Goal: Task Accomplishment & Management: Manage account settings

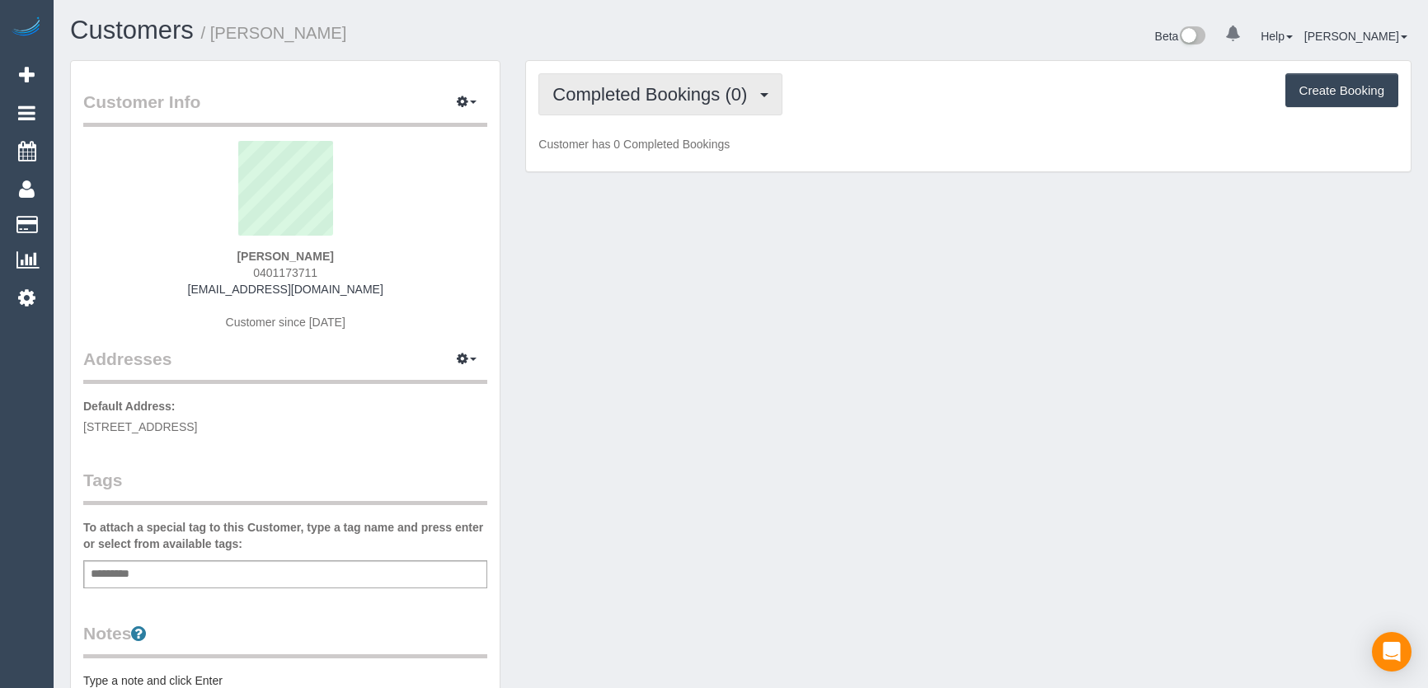
click at [753, 100] on span "Completed Bookings (0)" at bounding box center [653, 94] width 203 height 21
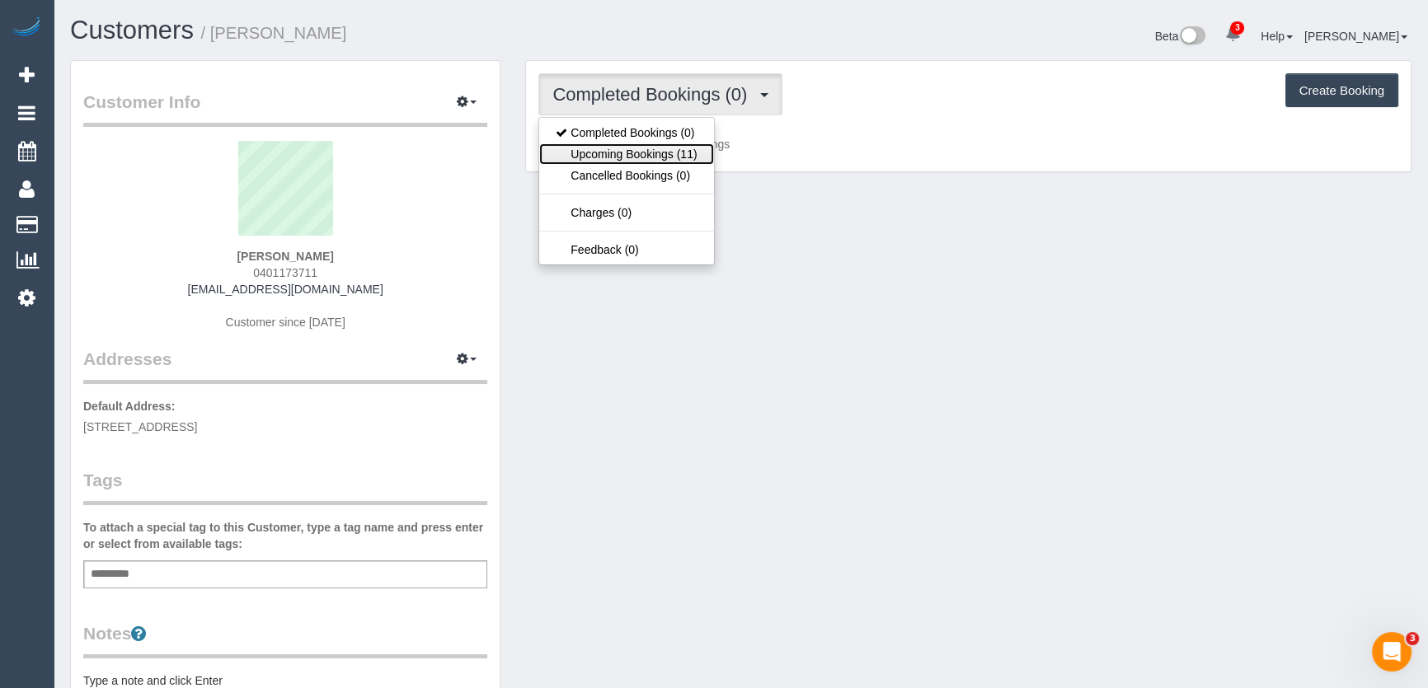
click at [692, 148] on link "Upcoming Bookings (11)" at bounding box center [626, 153] width 174 height 21
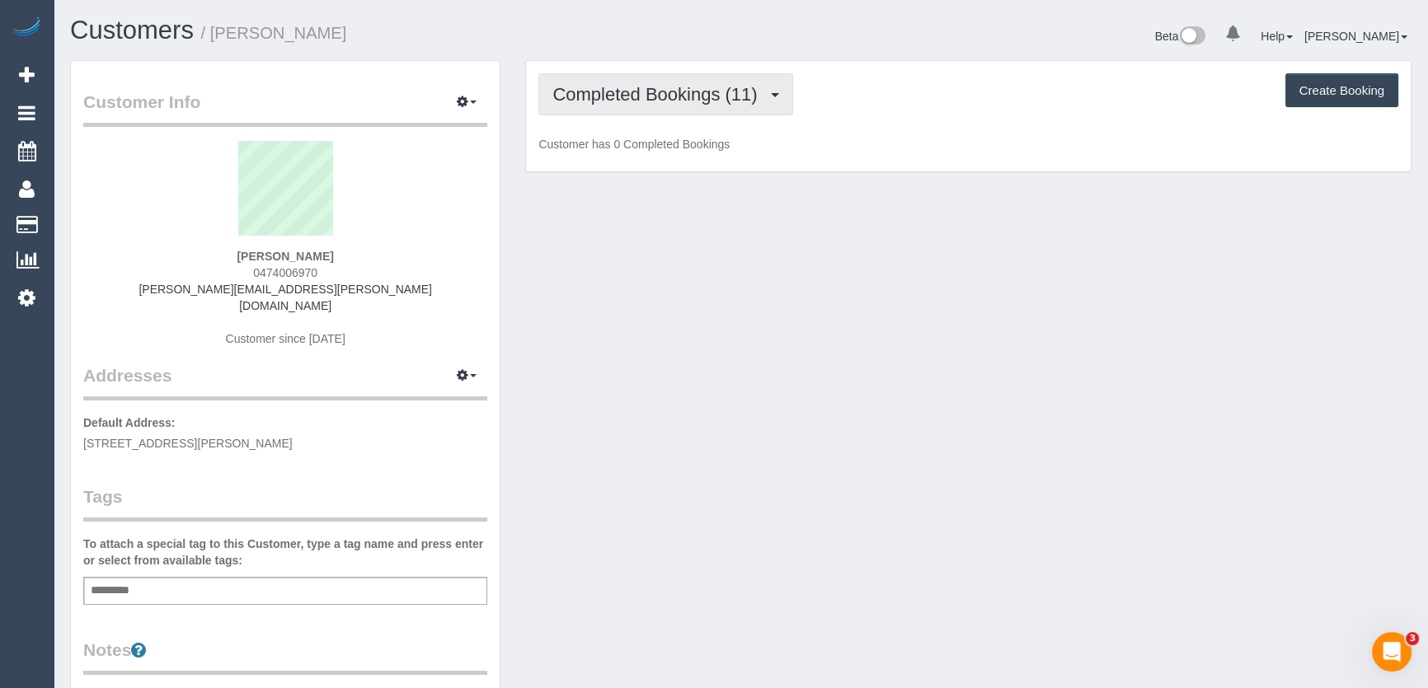
click at [674, 92] on span "Completed Bookings (11)" at bounding box center [658, 94] width 213 height 21
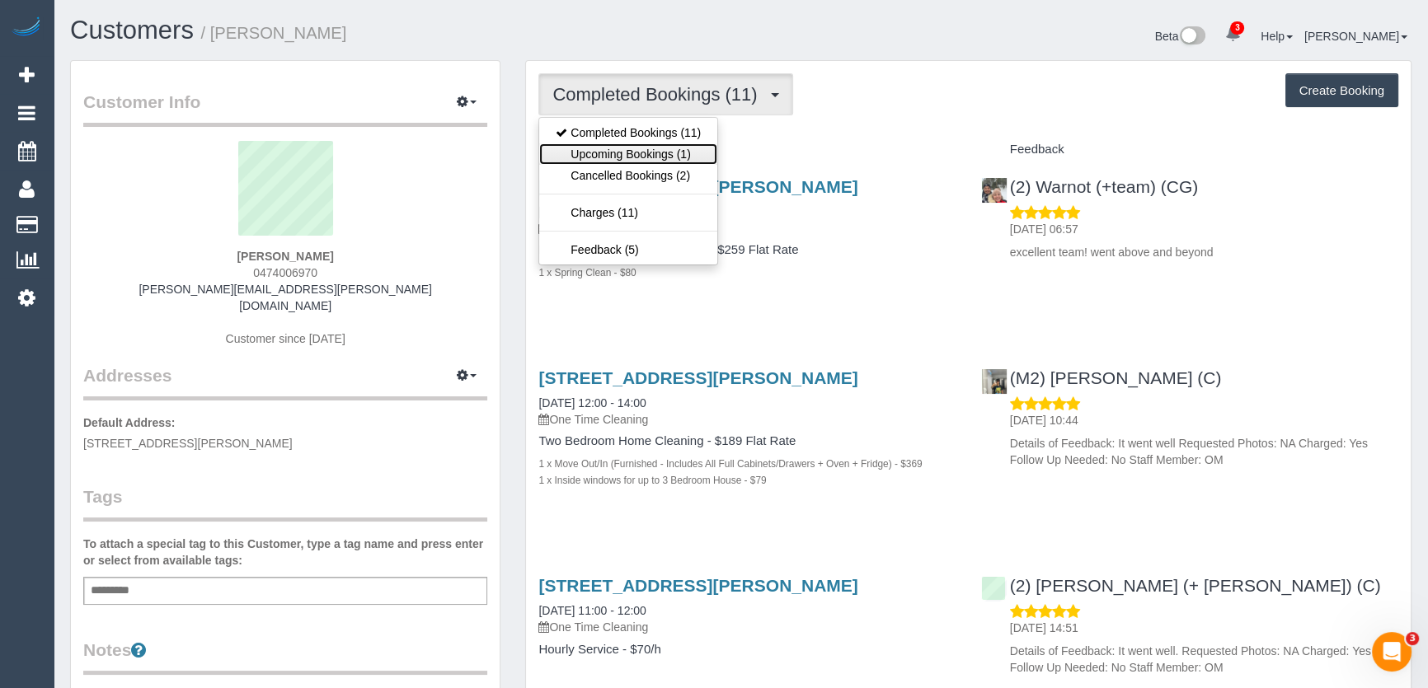
click at [684, 151] on link "Upcoming Bookings (1)" at bounding box center [628, 153] width 178 height 21
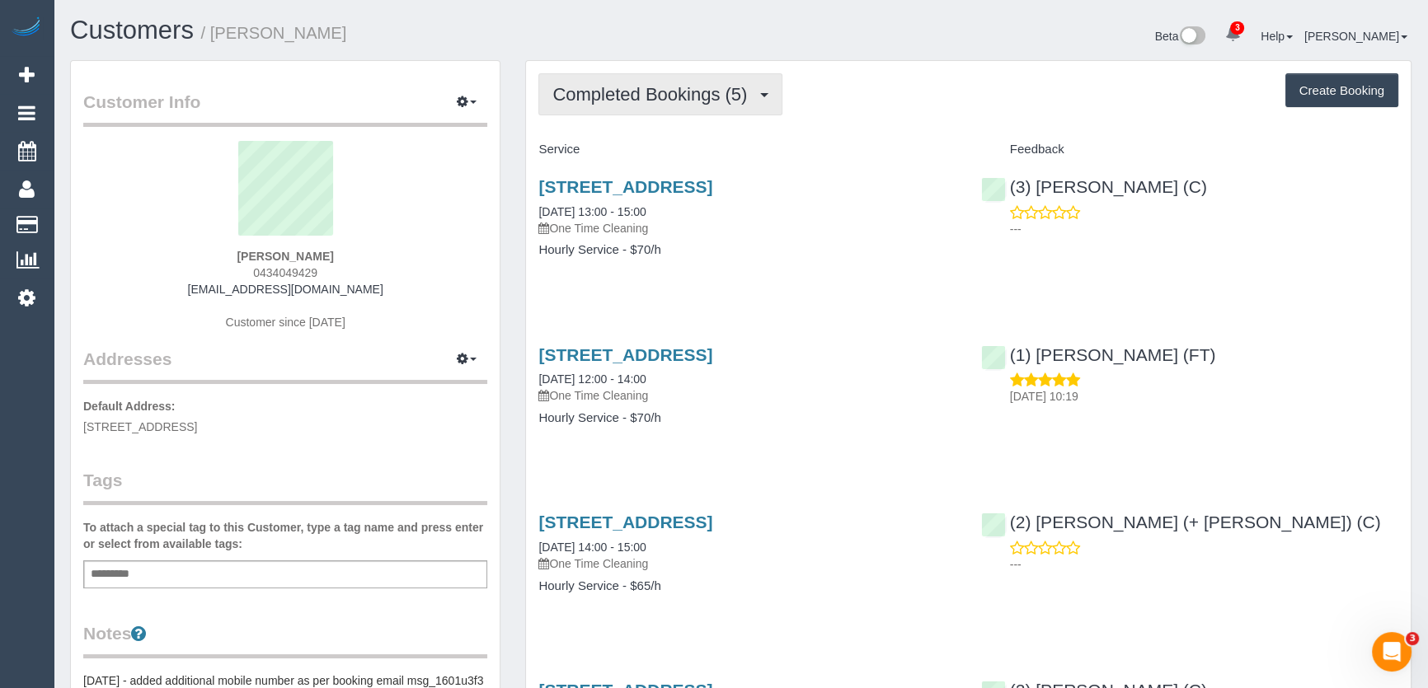
click at [726, 102] on span "Completed Bookings (5)" at bounding box center [653, 94] width 203 height 21
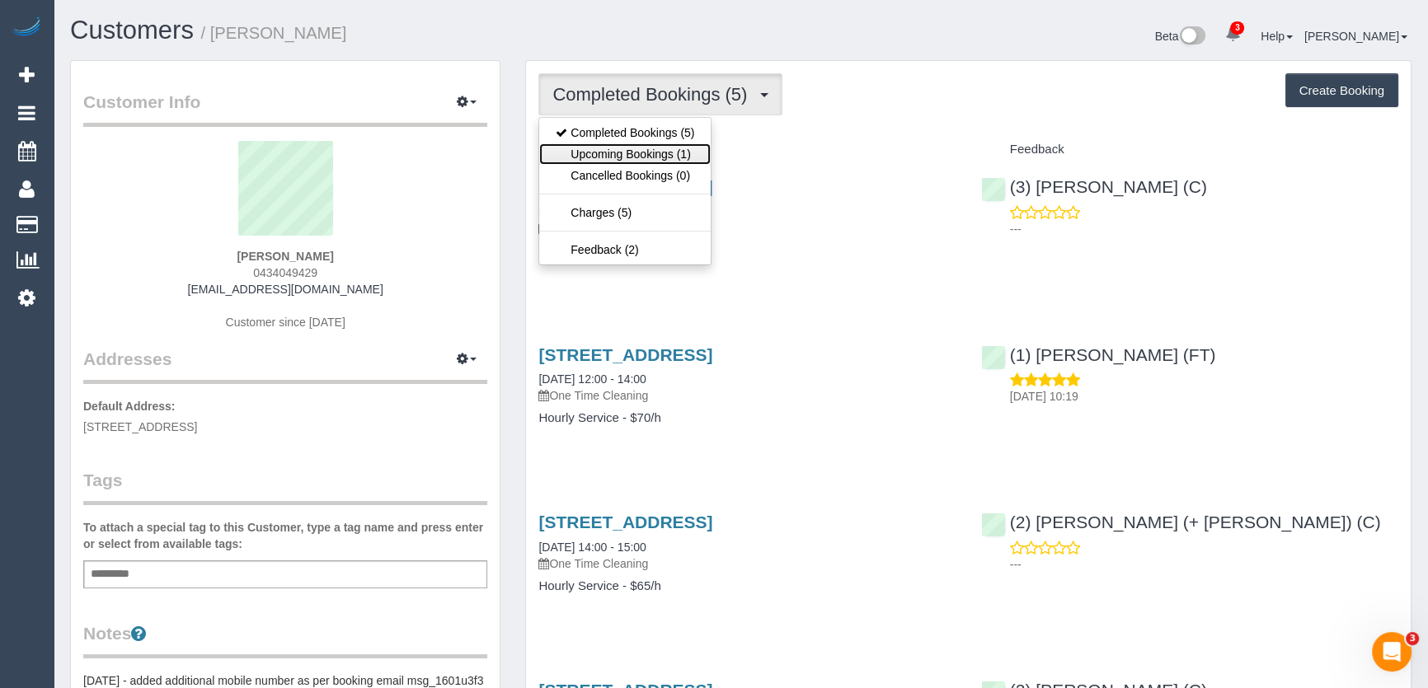
click at [686, 154] on link "Upcoming Bookings (1)" at bounding box center [625, 153] width 172 height 21
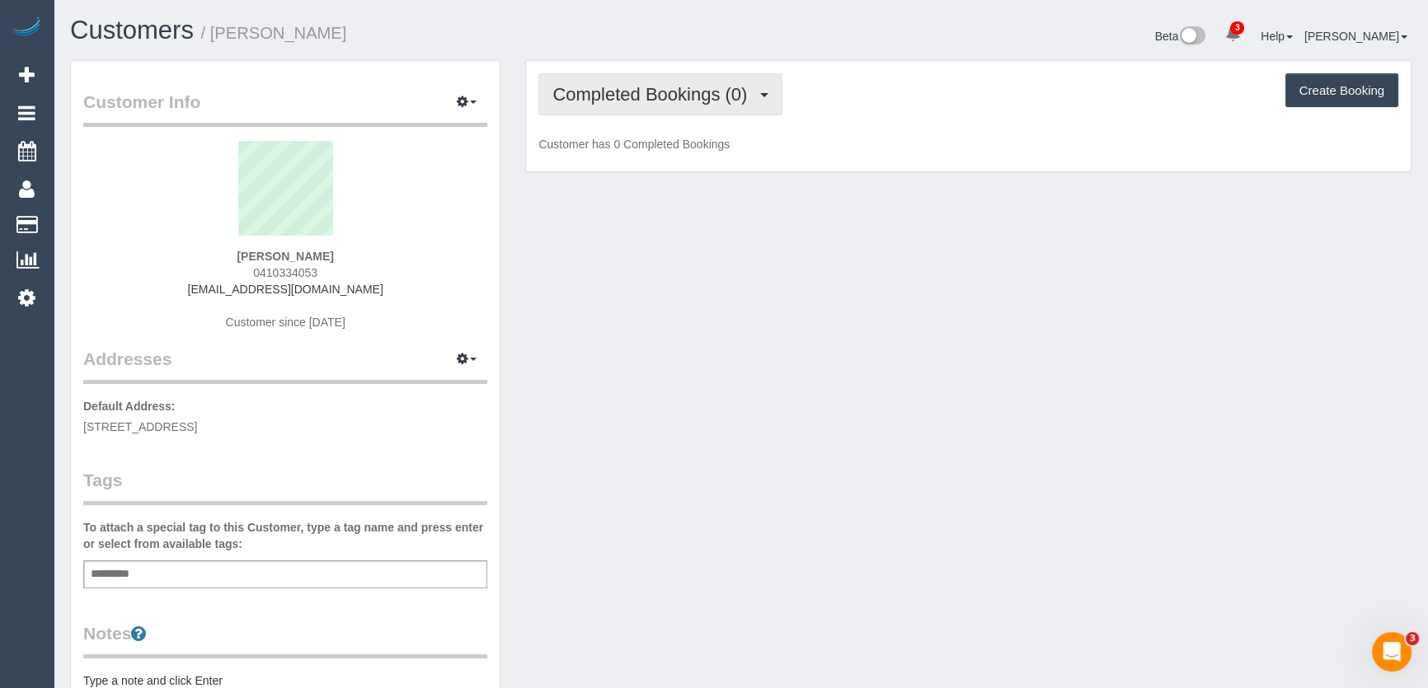
click at [666, 93] on span "Completed Bookings (0)" at bounding box center [653, 94] width 203 height 21
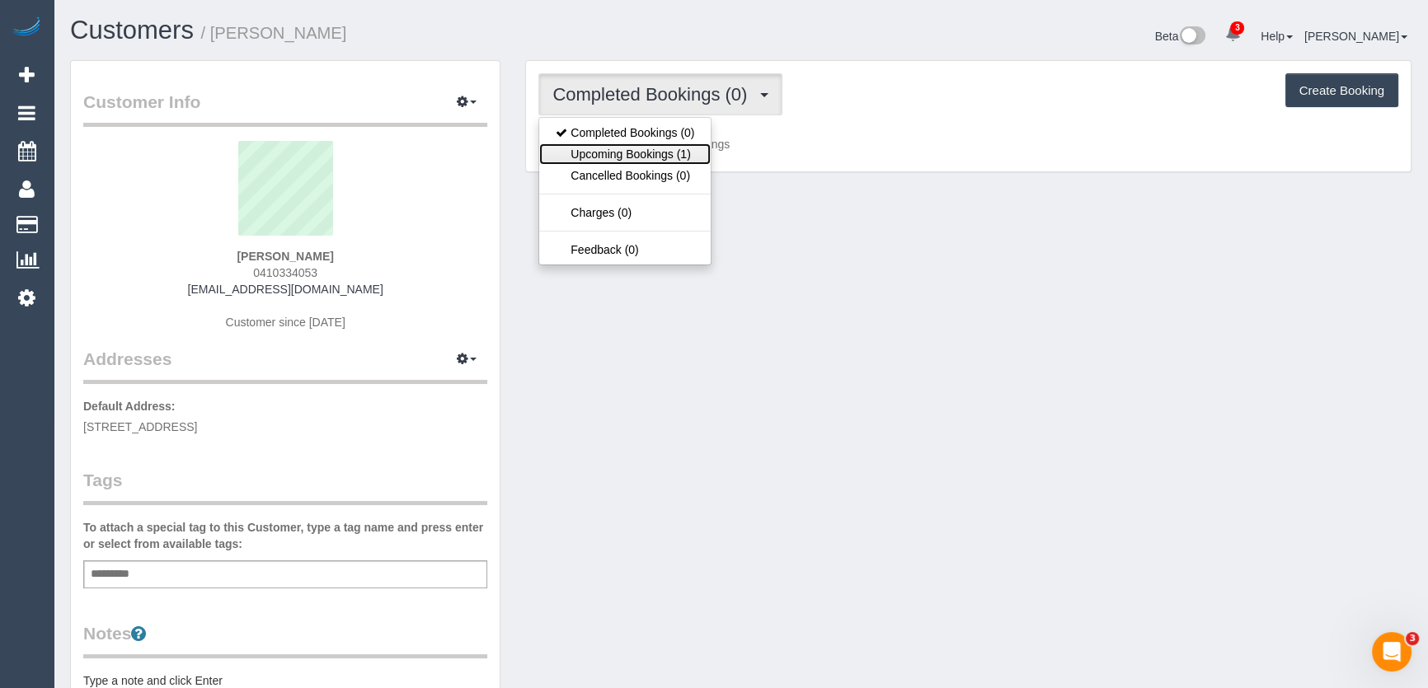
click at [654, 157] on link "Upcoming Bookings (1)" at bounding box center [625, 153] width 172 height 21
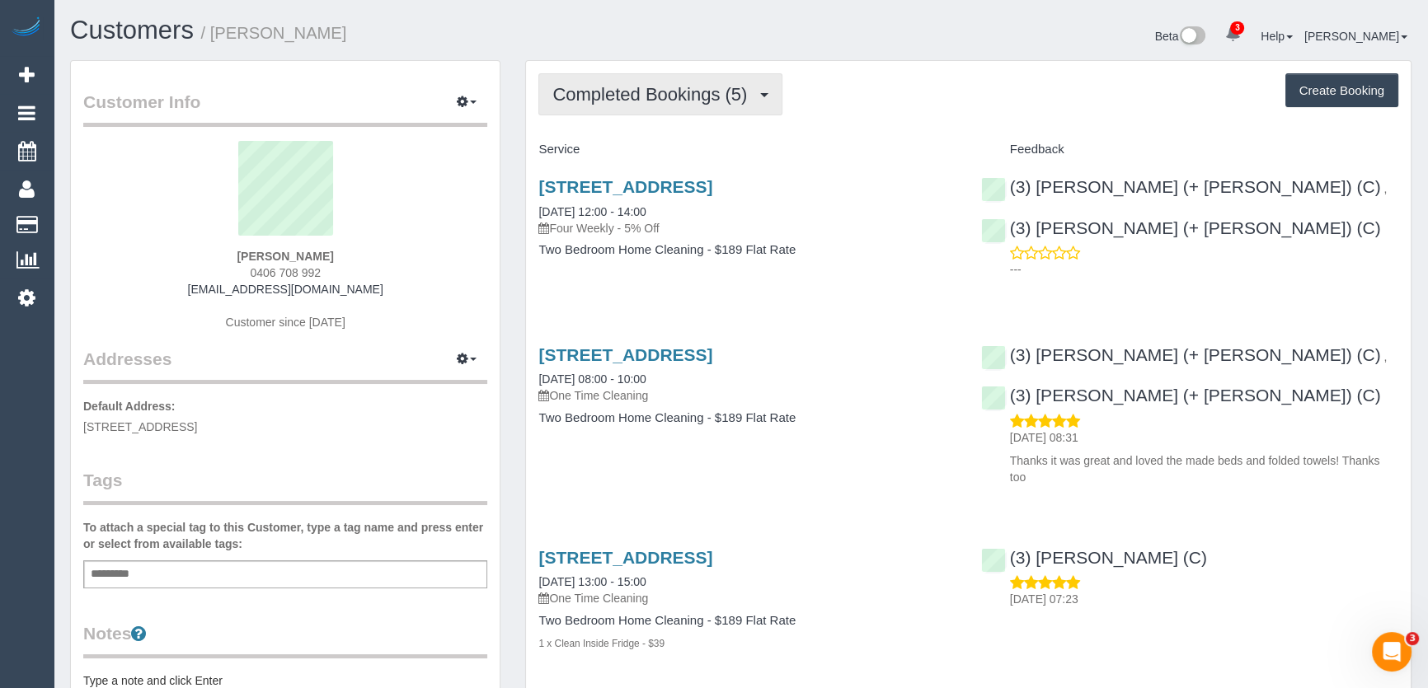
click at [673, 94] on span "Completed Bookings (5)" at bounding box center [653, 94] width 203 height 21
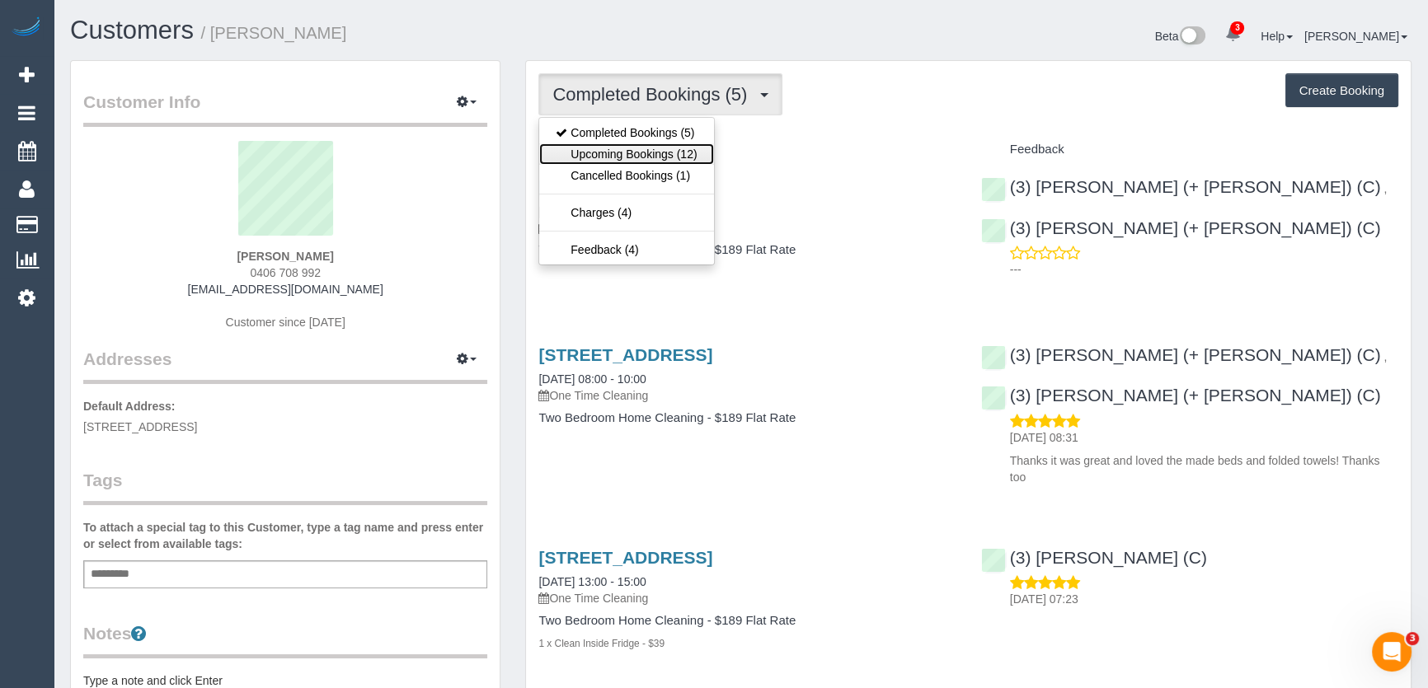
click at [660, 154] on link "Upcoming Bookings (12)" at bounding box center [626, 153] width 174 height 21
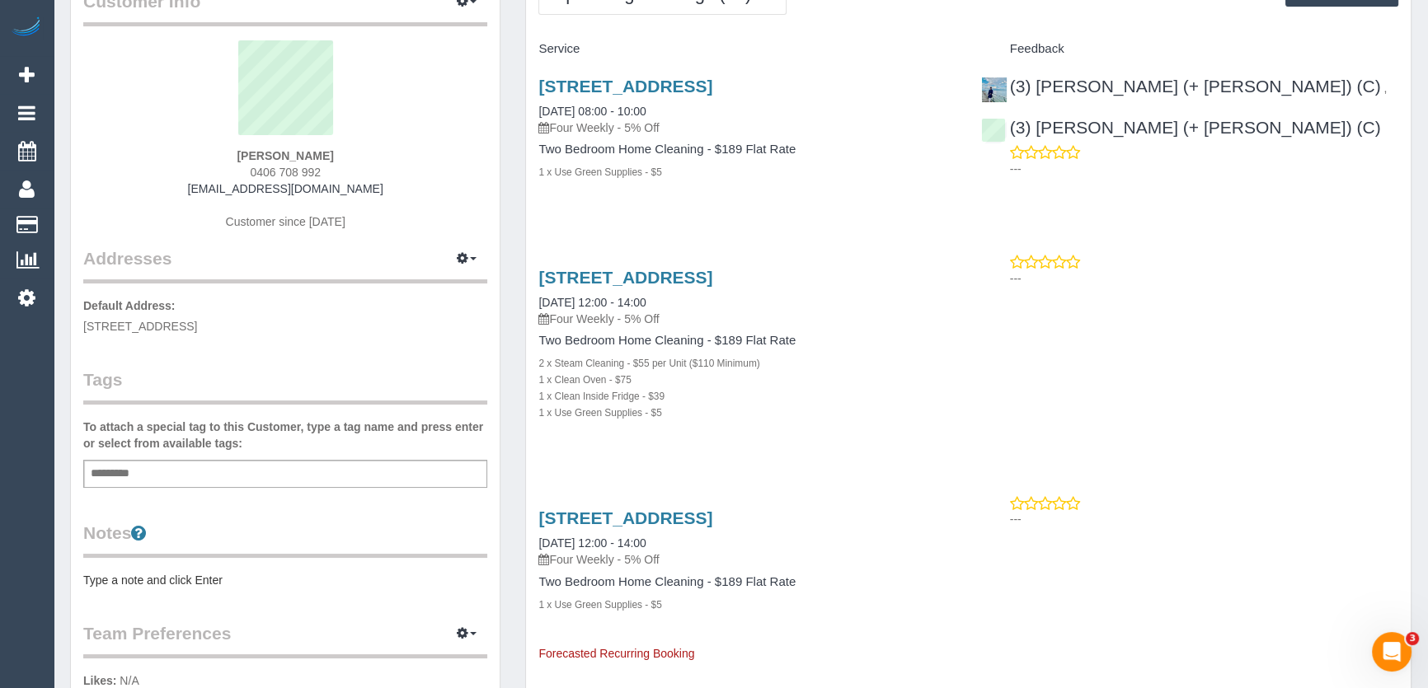
scroll to position [74, 0]
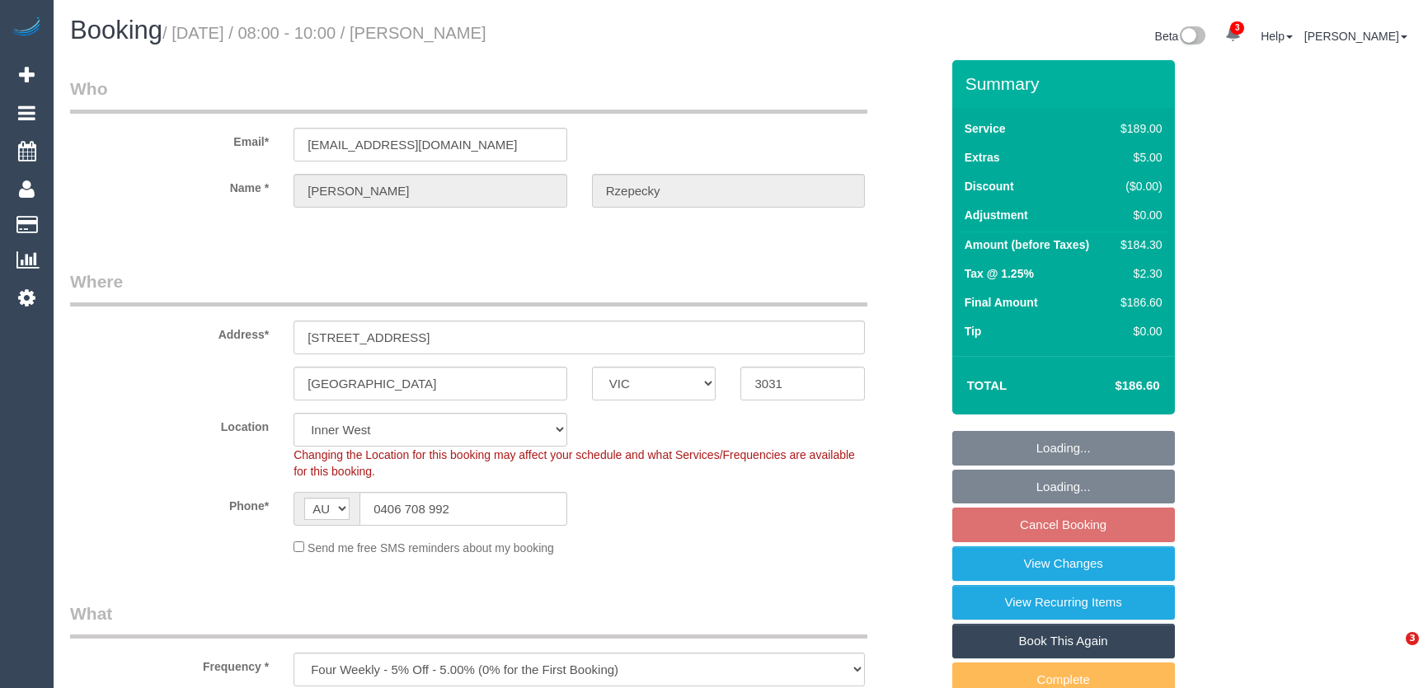
select select "VIC"
select select "string:stripe-pm_1RlTsT2GScqysDRVyqZPsYGa"
select select "number:28"
select select "number:14"
select select "number:19"
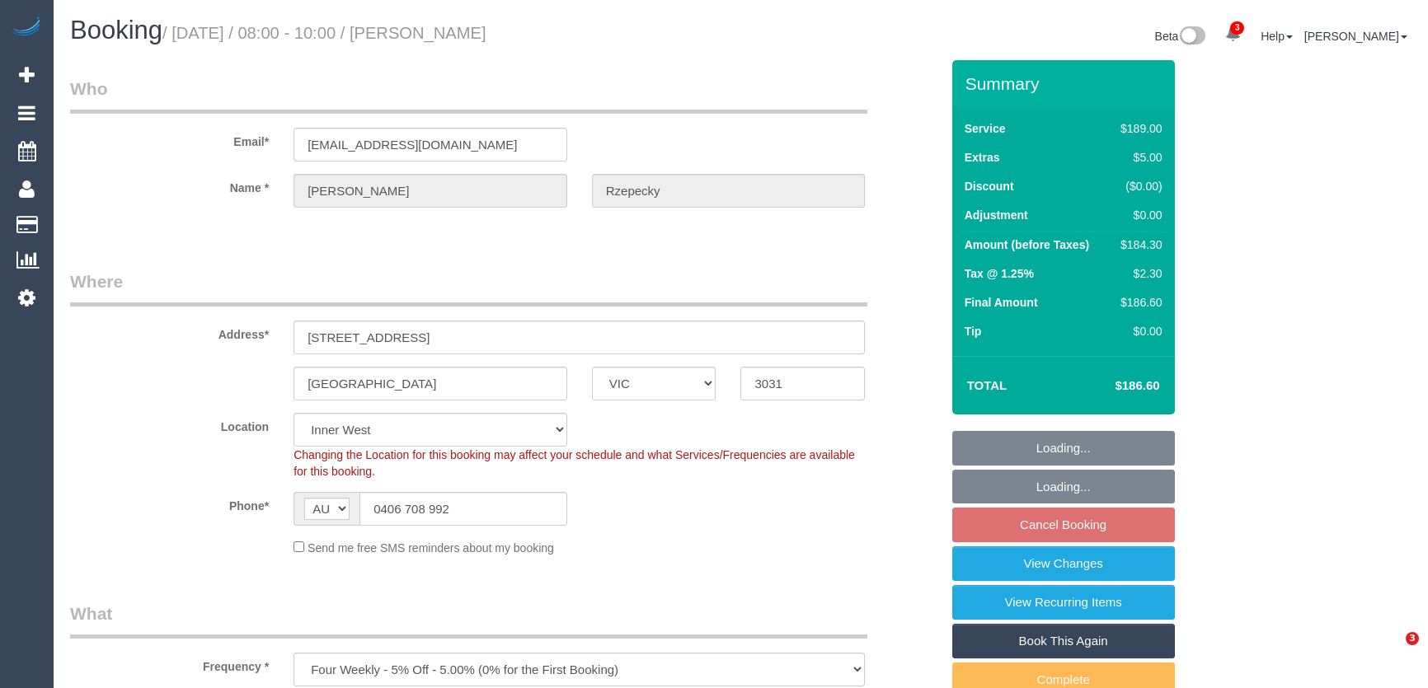
select select "number:25"
select select "number:33"
select select "number:13"
select select "spot1"
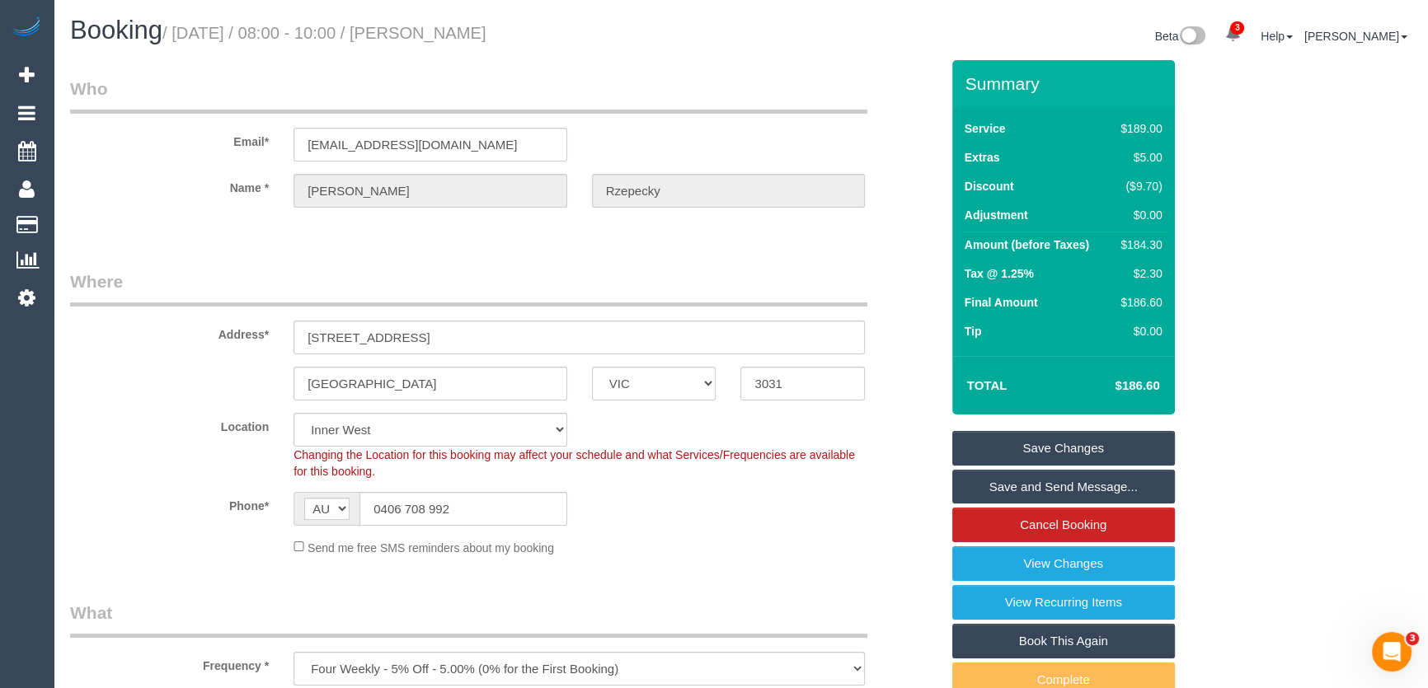
click at [1002, 486] on link "Save and Send Message..." at bounding box center [1063, 487] width 223 height 35
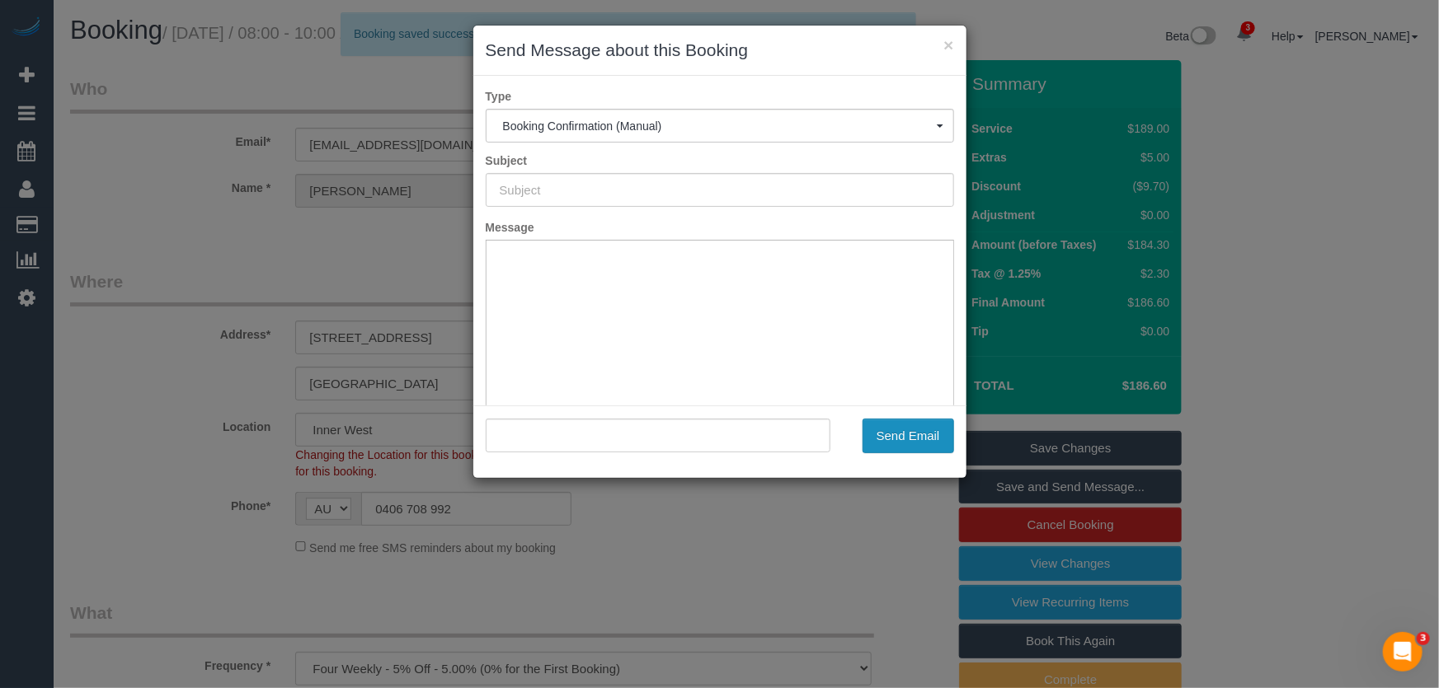
type input "Booking Confirmed"
type input ""Sophie Rzepecky" <sophrz@gmail.com>"
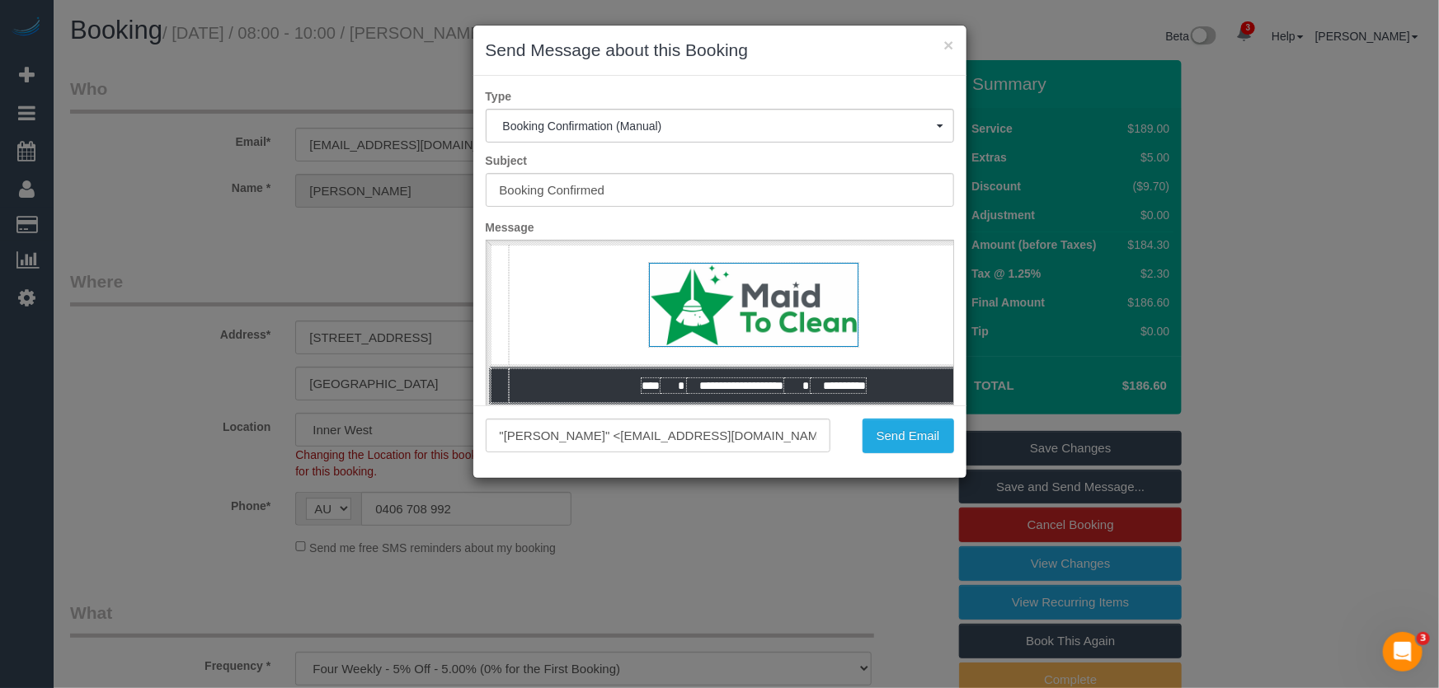
click at [912, 457] on div ""Sophie Rzepecky" <sophrz@gmail.com> Send Email" at bounding box center [719, 442] width 493 height 73
click at [905, 445] on button "Send Email" at bounding box center [908, 436] width 92 height 35
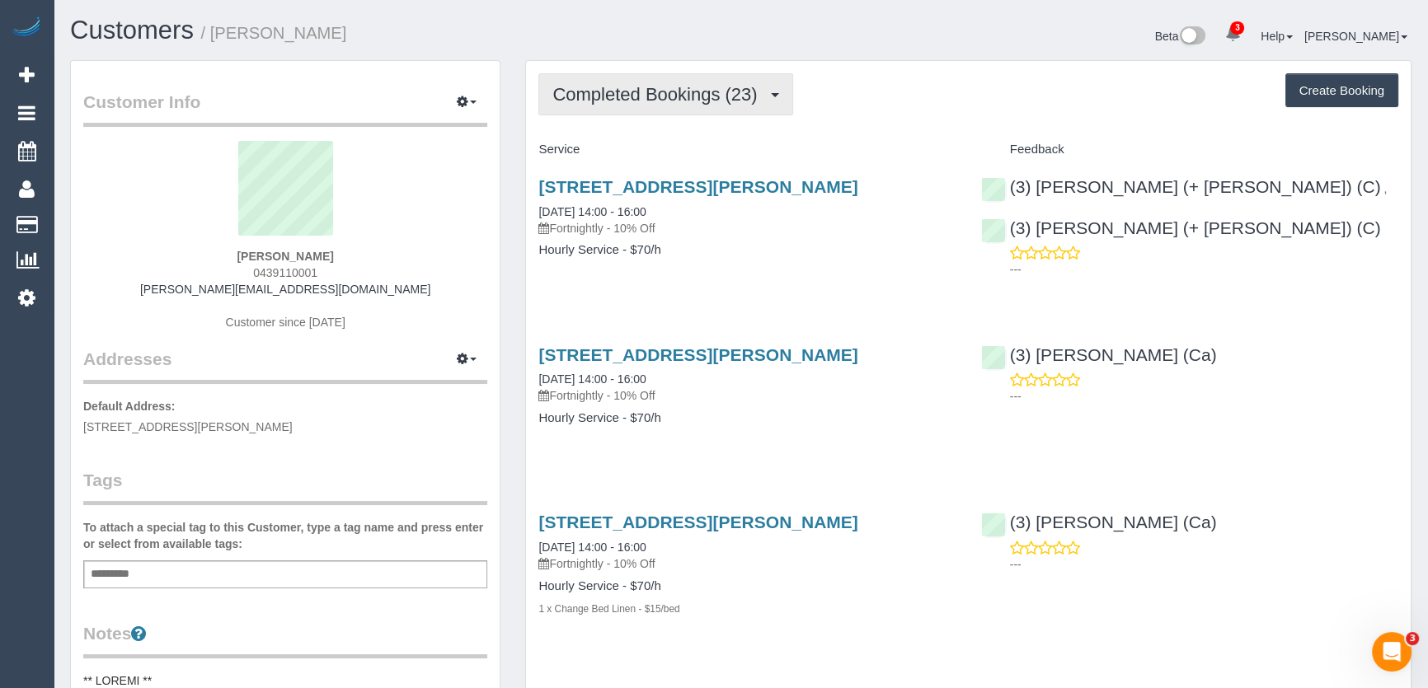
click at [733, 96] on span "Completed Bookings (23)" at bounding box center [658, 94] width 213 height 21
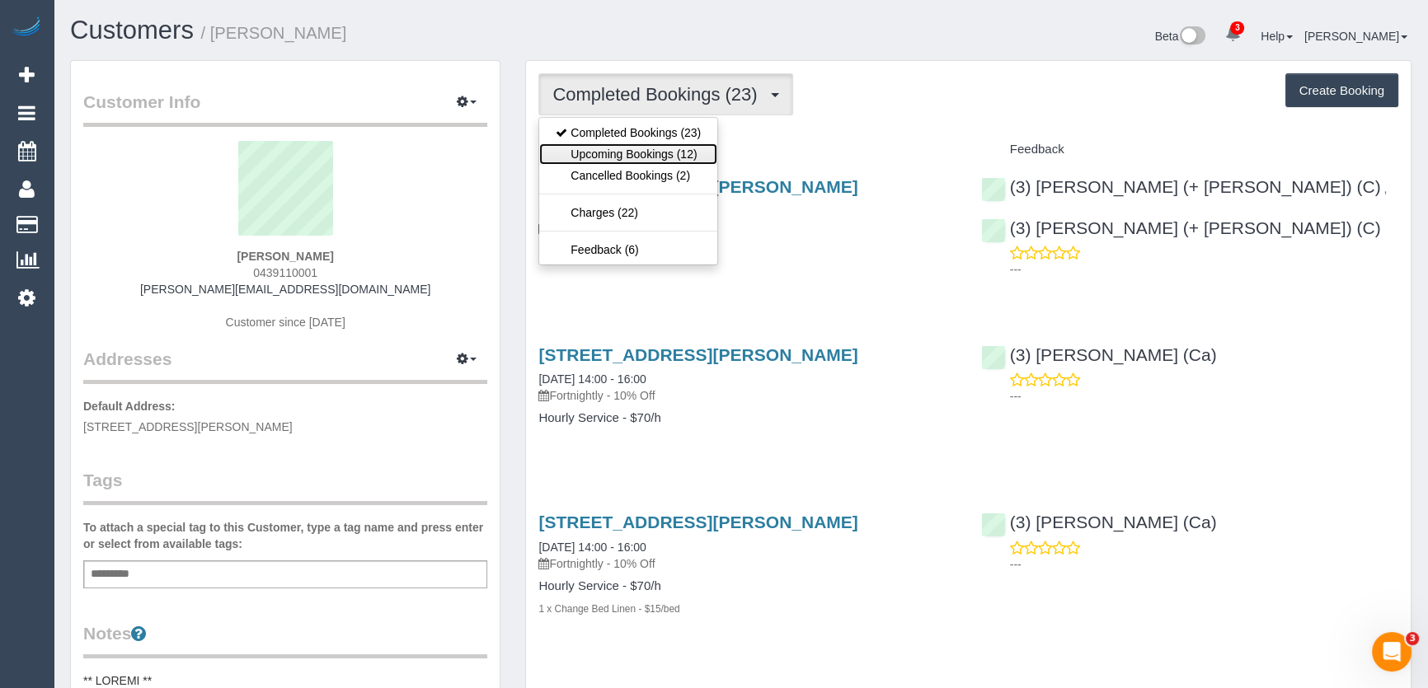
click at [682, 151] on link "Upcoming Bookings (12)" at bounding box center [628, 153] width 178 height 21
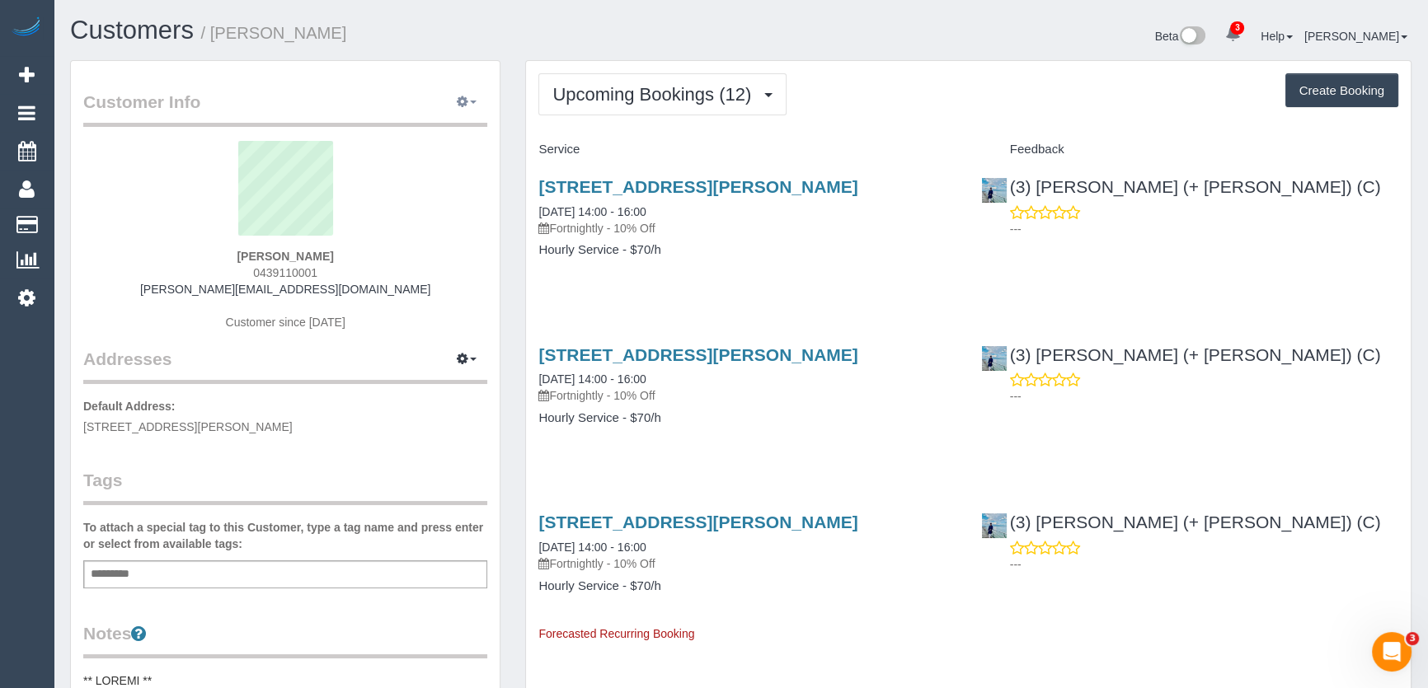
click at [468, 98] on icon "button" at bounding box center [463, 101] width 12 height 10
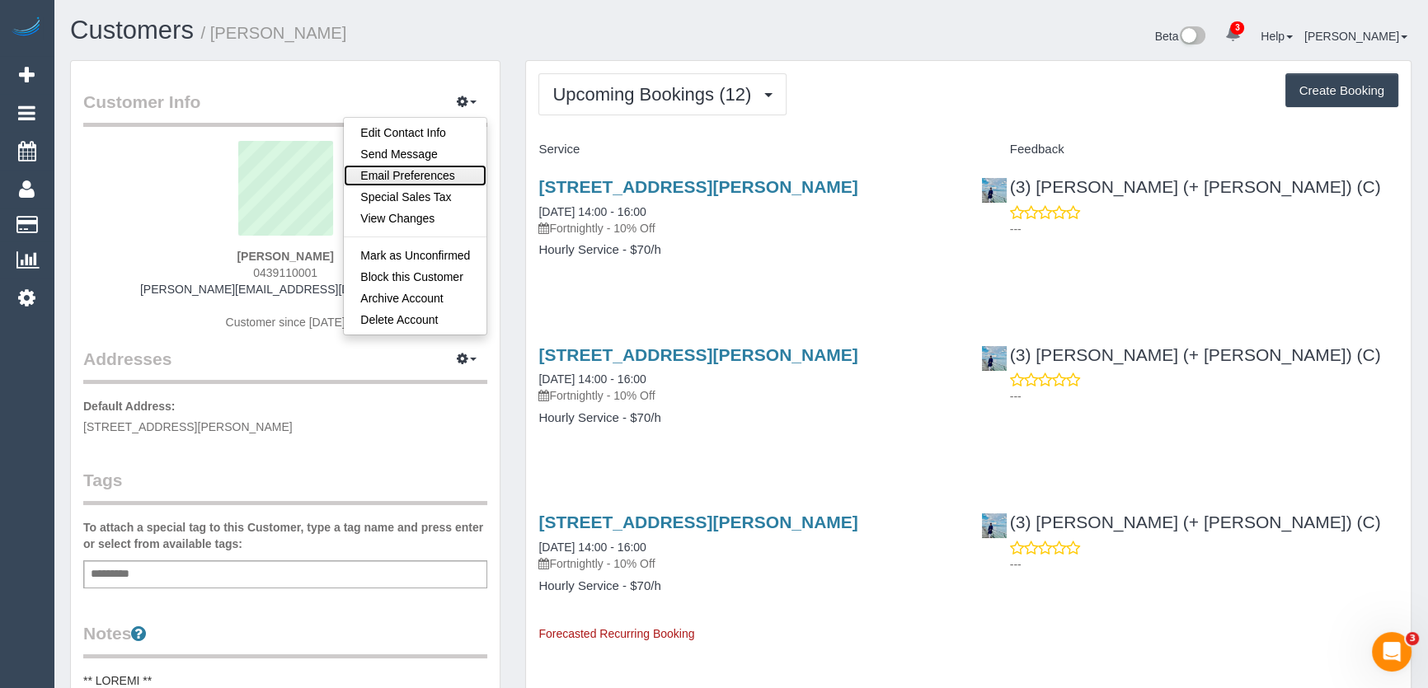
click at [398, 173] on link "Email Preferences" at bounding box center [415, 175] width 143 height 21
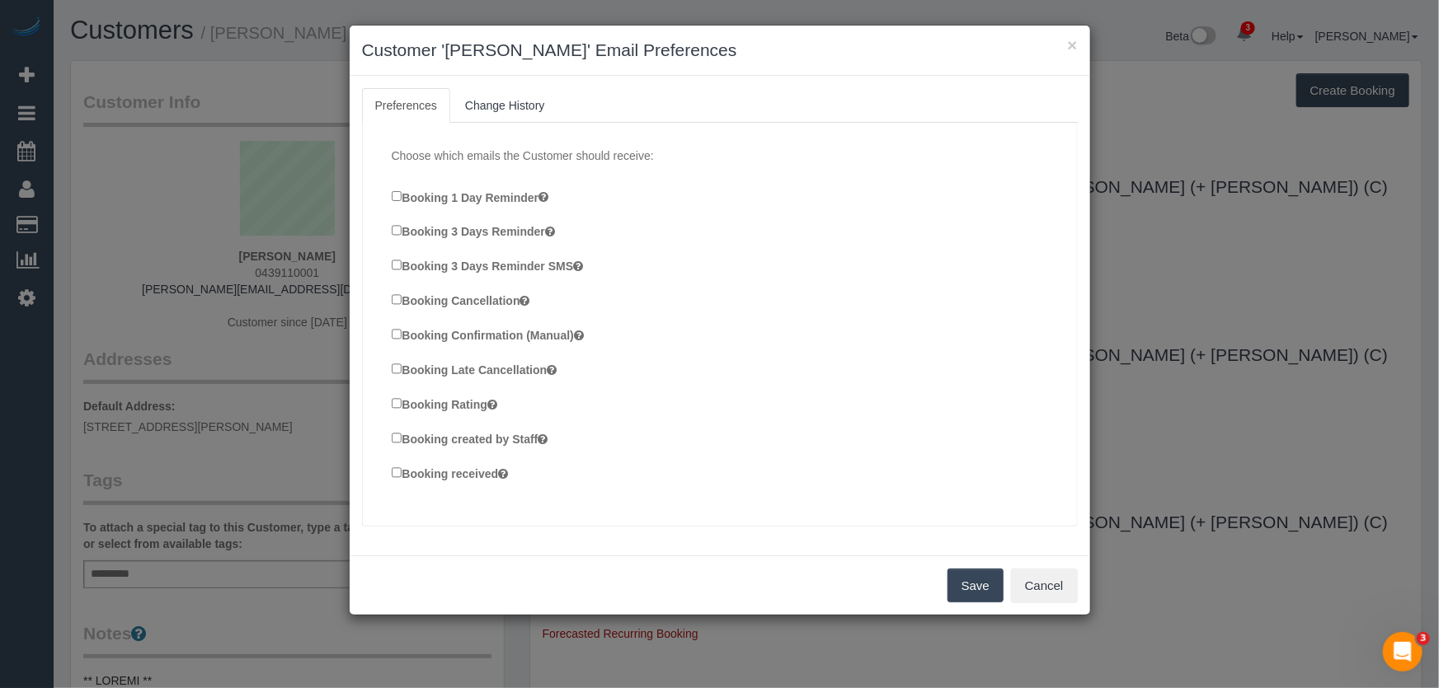
click at [402, 299] on label "Booking Cancellation" at bounding box center [461, 300] width 139 height 18
click at [966, 586] on button "Save" at bounding box center [975, 586] width 56 height 35
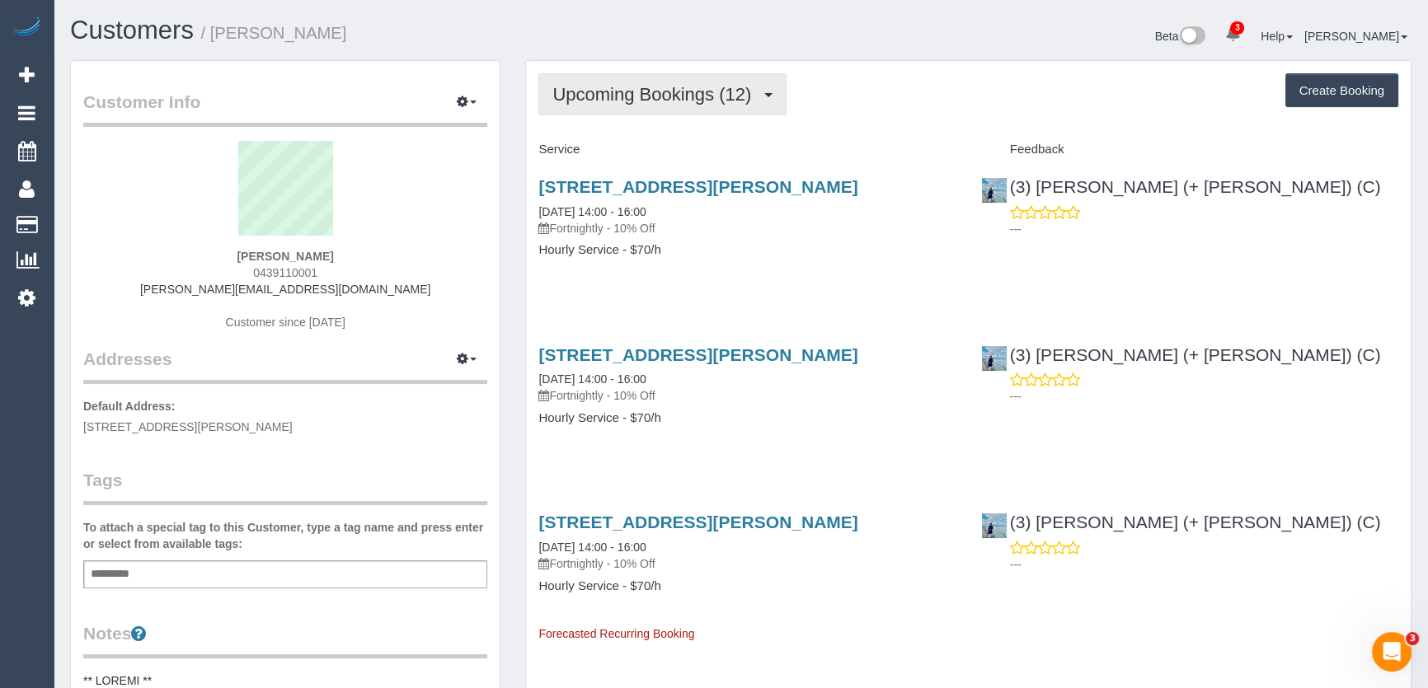
click at [693, 87] on span "Upcoming Bookings (12)" at bounding box center [655, 94] width 207 height 21
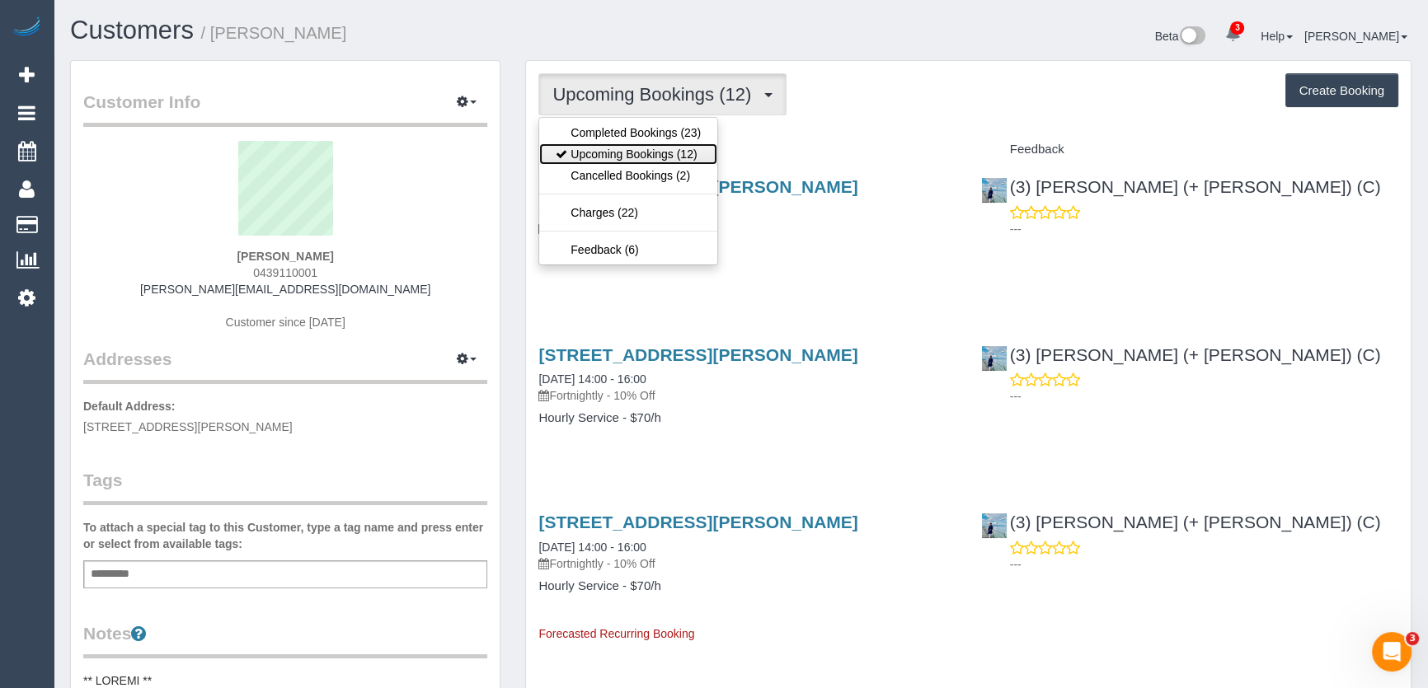
click at [668, 155] on link "Upcoming Bookings (12)" at bounding box center [628, 153] width 178 height 21
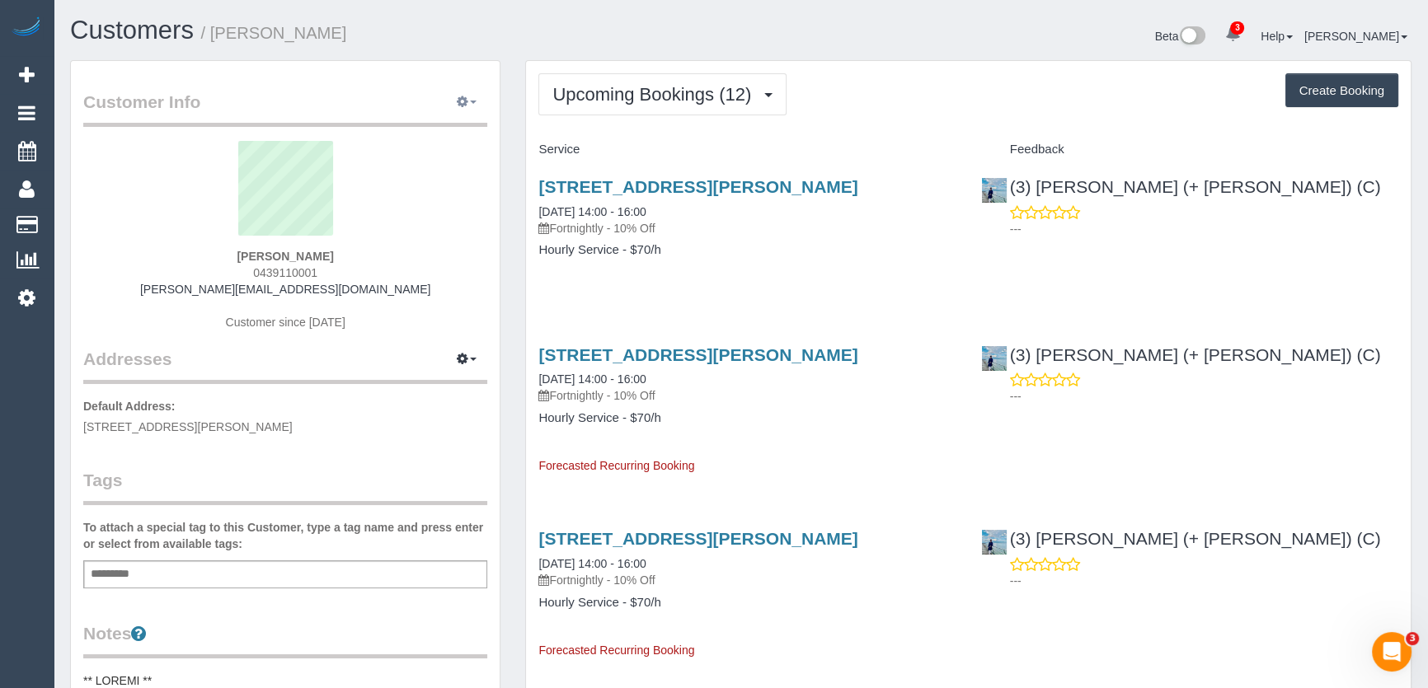
click at [468, 101] on icon "button" at bounding box center [463, 101] width 12 height 10
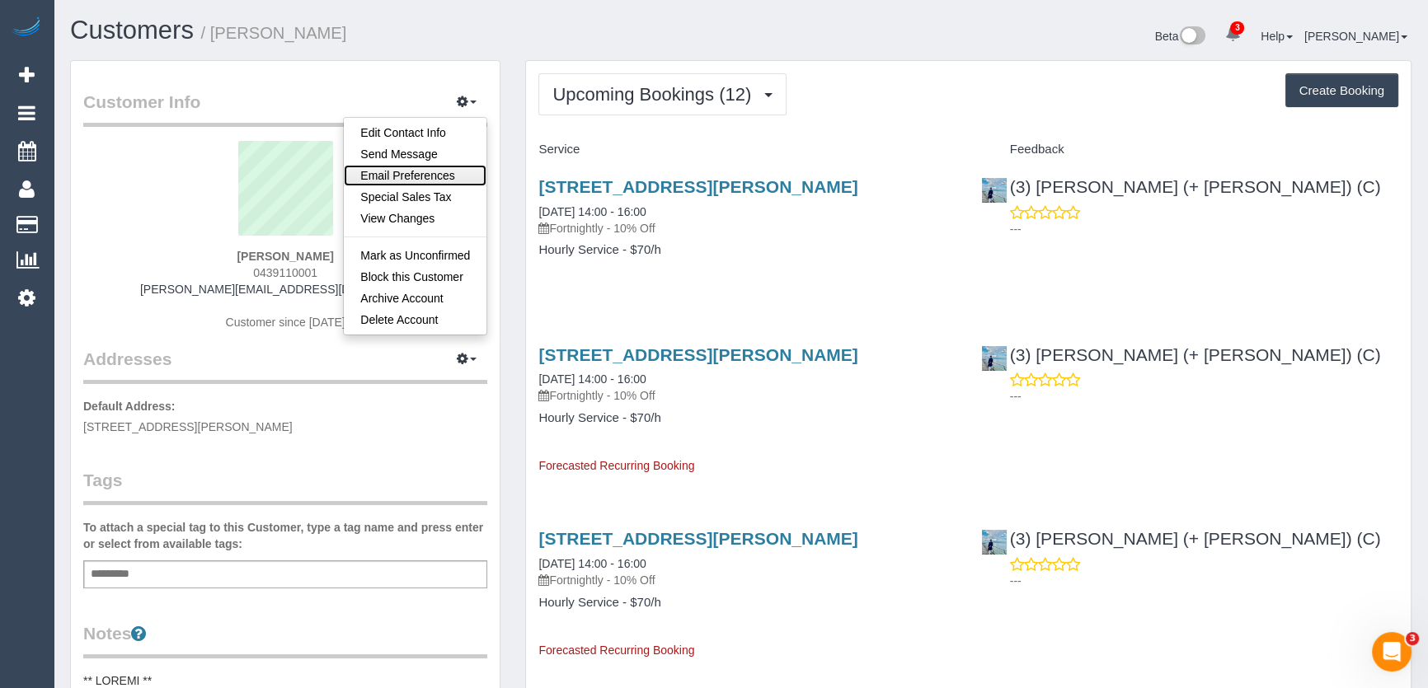
click at [411, 174] on link "Email Preferences" at bounding box center [415, 175] width 143 height 21
click at [412, 174] on sui-profile-pic at bounding box center [285, 194] width 379 height 107
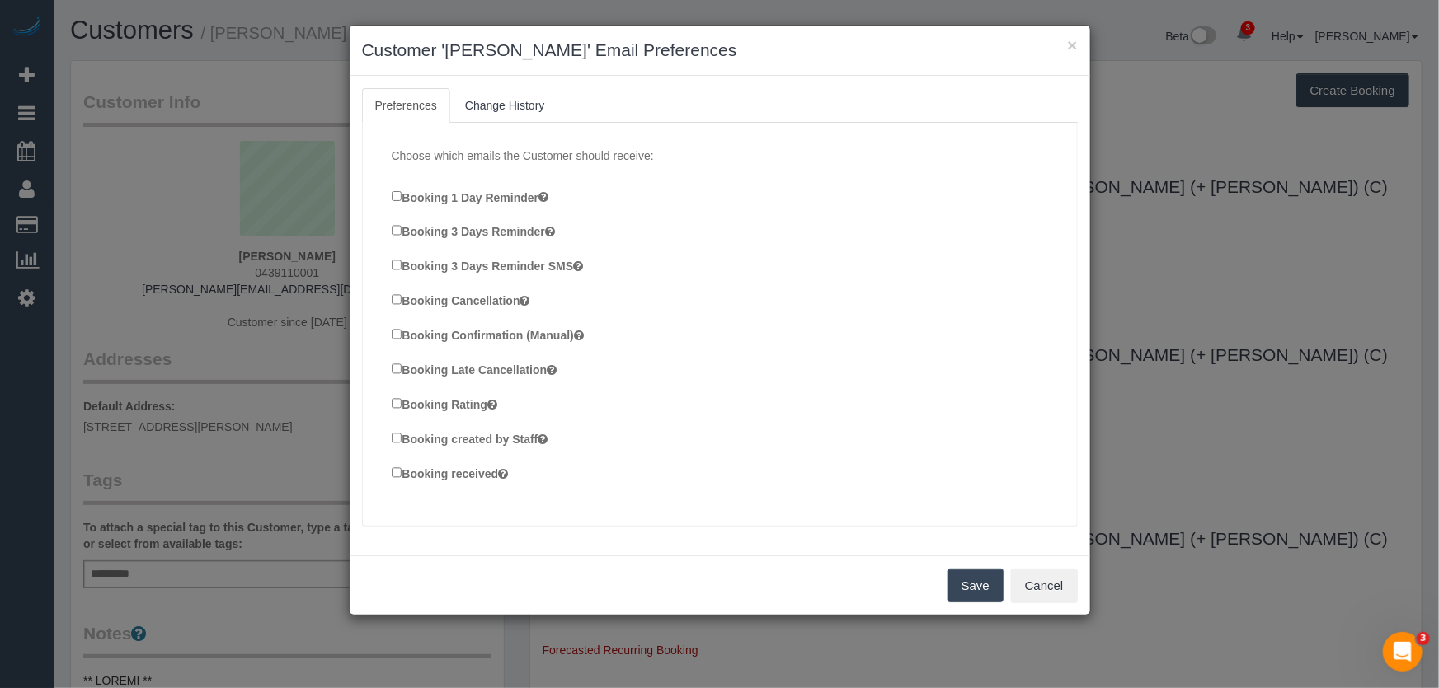
drag, startPoint x: 978, startPoint y: 590, endPoint x: 924, endPoint y: 590, distance: 53.6
click at [978, 591] on button "Save" at bounding box center [975, 586] width 56 height 35
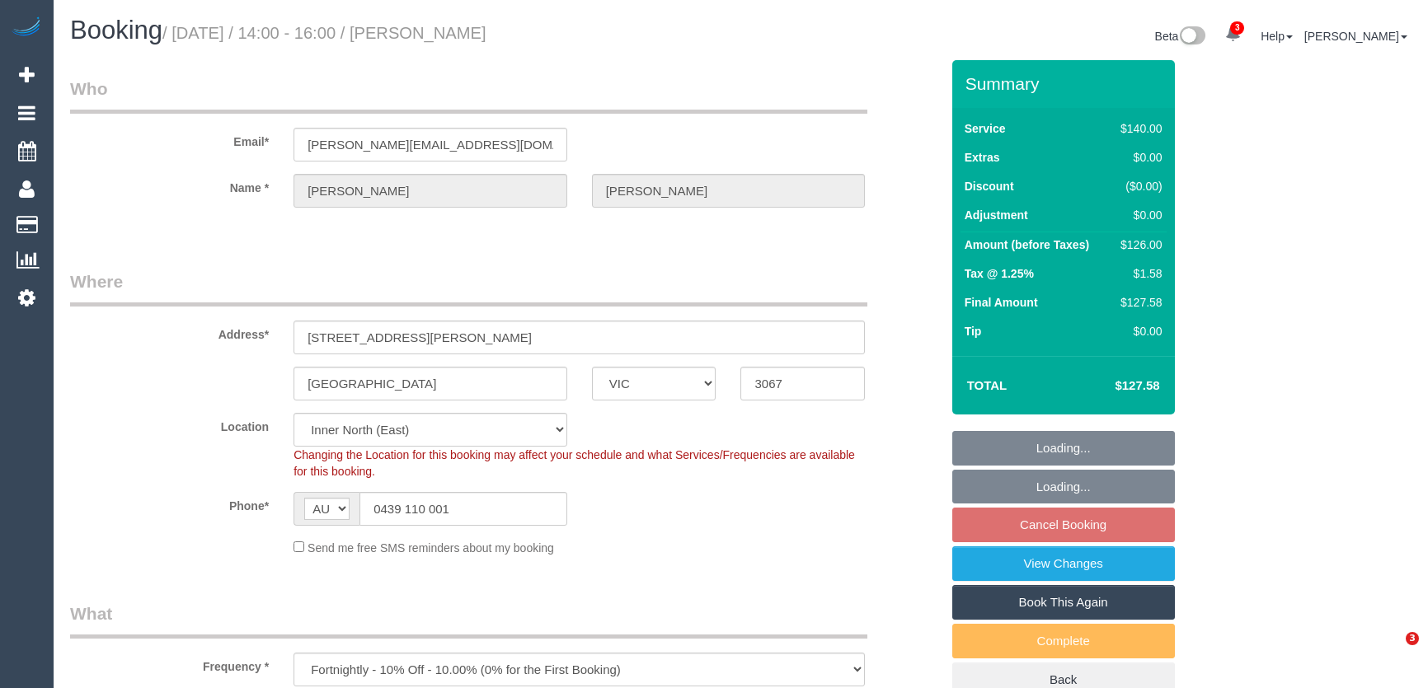
select select "VIC"
select select "string:stripe-pm_1QU2Si2GScqysDRVrJLGTVQf"
select select "number:27"
select select "number:14"
select select "number:19"
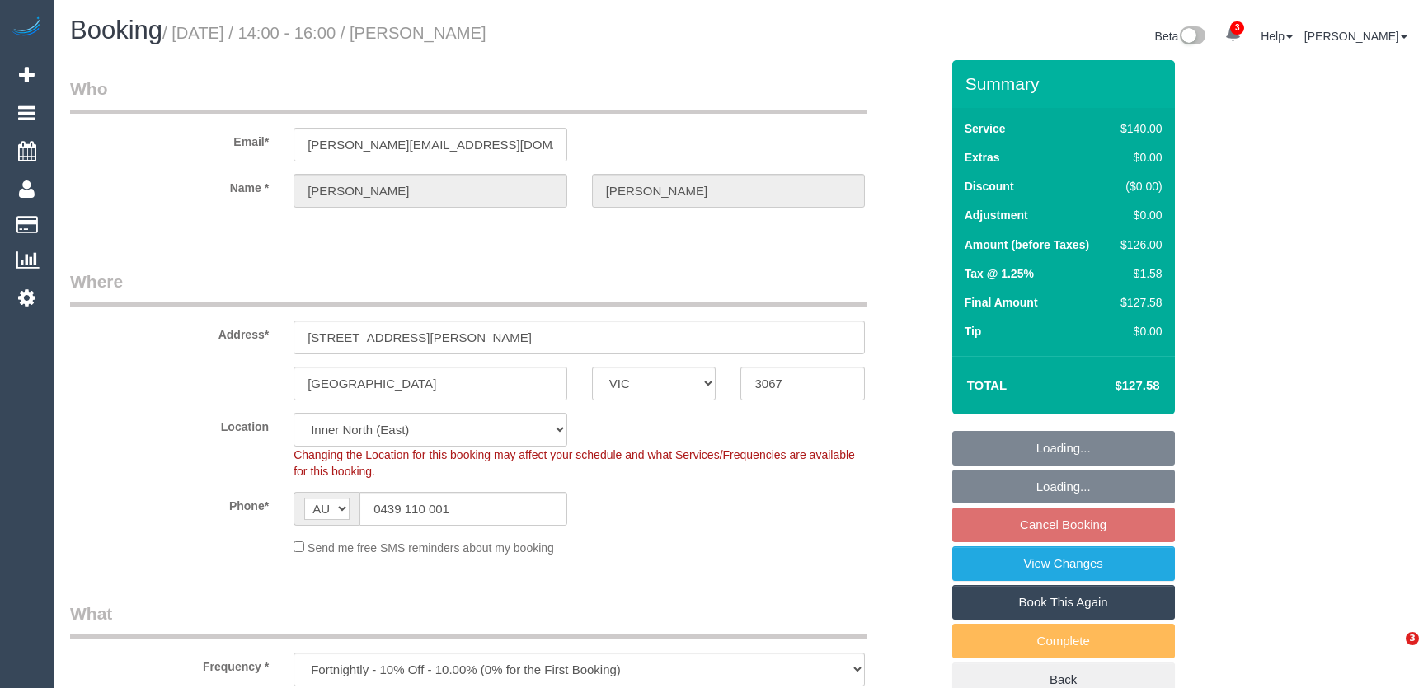
select select "number:24"
select select "number:34"
select select "number:12"
select select "spot5"
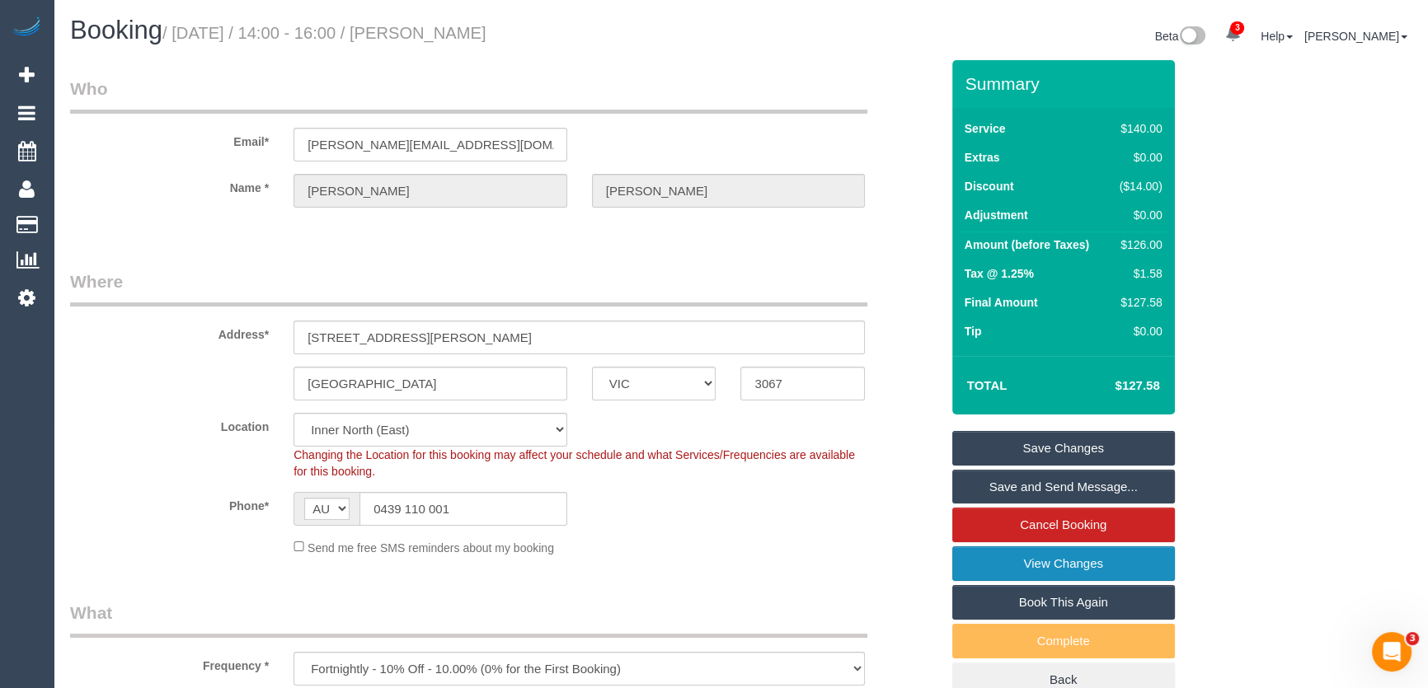
click at [1047, 568] on link "View Changes" at bounding box center [1063, 564] width 223 height 35
click at [828, 554] on div "Send me free SMS reminders about my booking" at bounding box center [579, 547] width 596 height 18
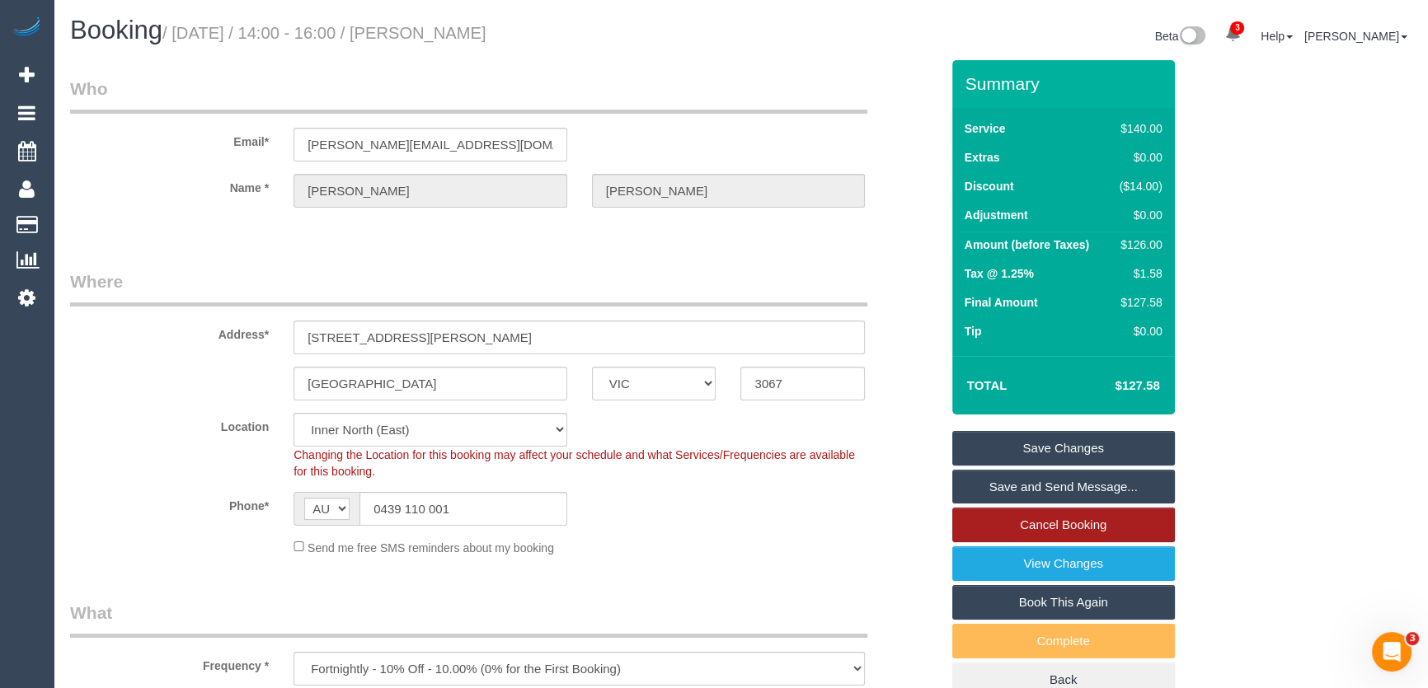
click at [1016, 520] on link "Cancel Booking" at bounding box center [1063, 525] width 223 height 35
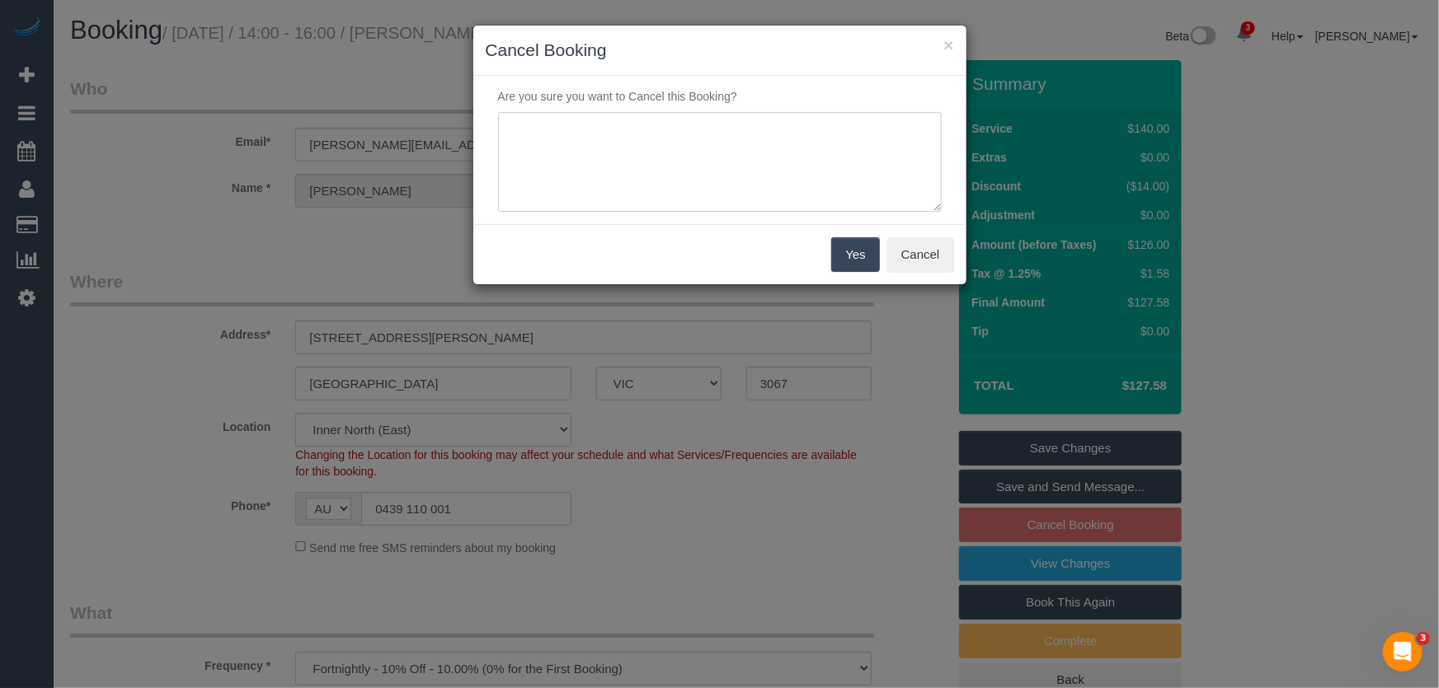
click at [633, 154] on textarea at bounding box center [720, 162] width 444 height 101
type textarea "double booked - JT"
click at [854, 254] on button "Yes" at bounding box center [855, 254] width 48 height 35
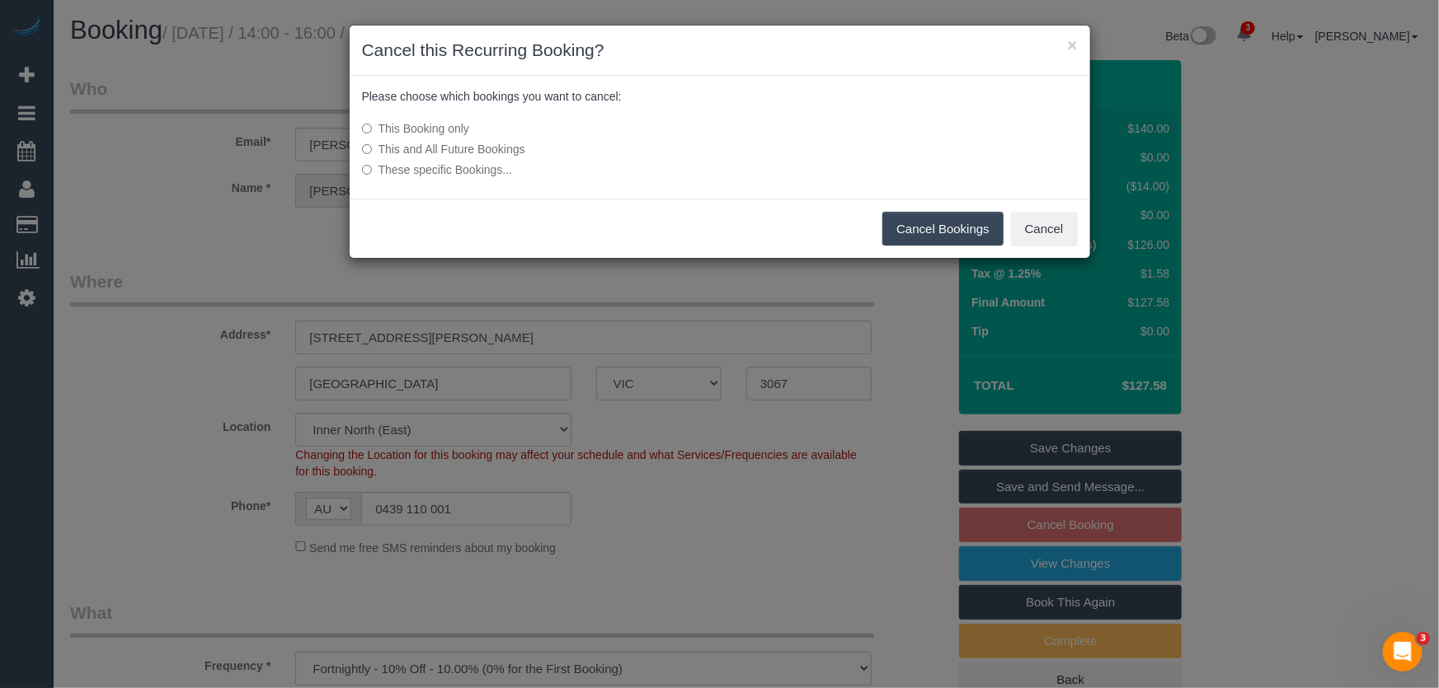
click at [899, 228] on button "Cancel Bookings" at bounding box center [942, 229] width 121 height 35
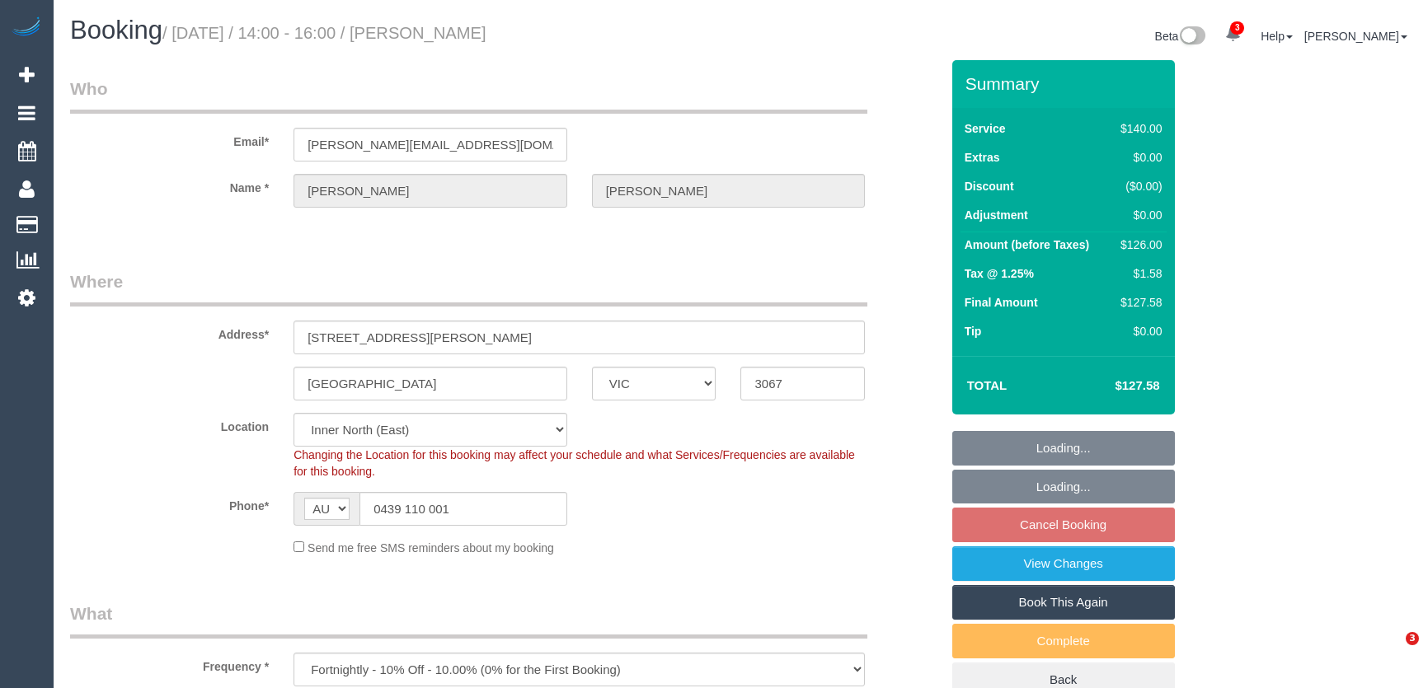
select select "VIC"
select select "string:stripe-pm_1QU2Si2GScqysDRVrJLGTVQf"
select select "spot26"
select select "number:27"
select select "number:14"
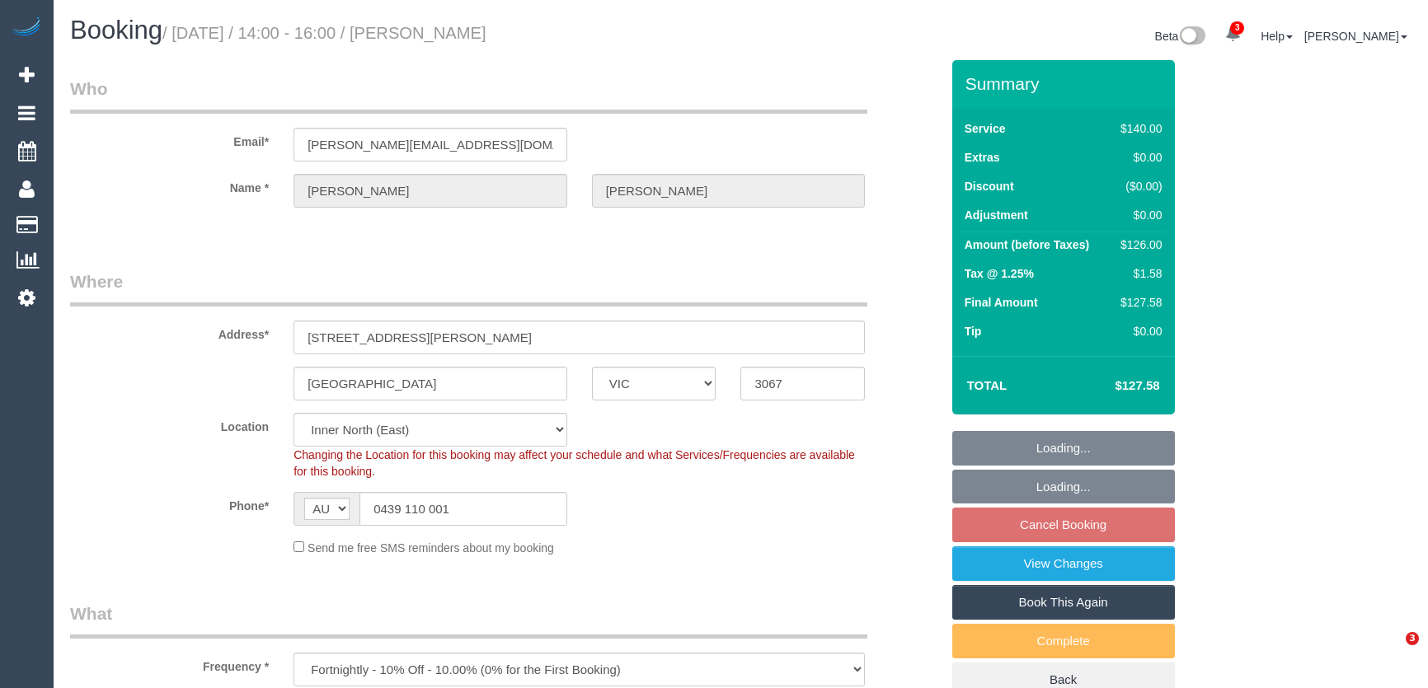
select select "number:19"
select select "number:24"
select select "number:34"
select select "number:12"
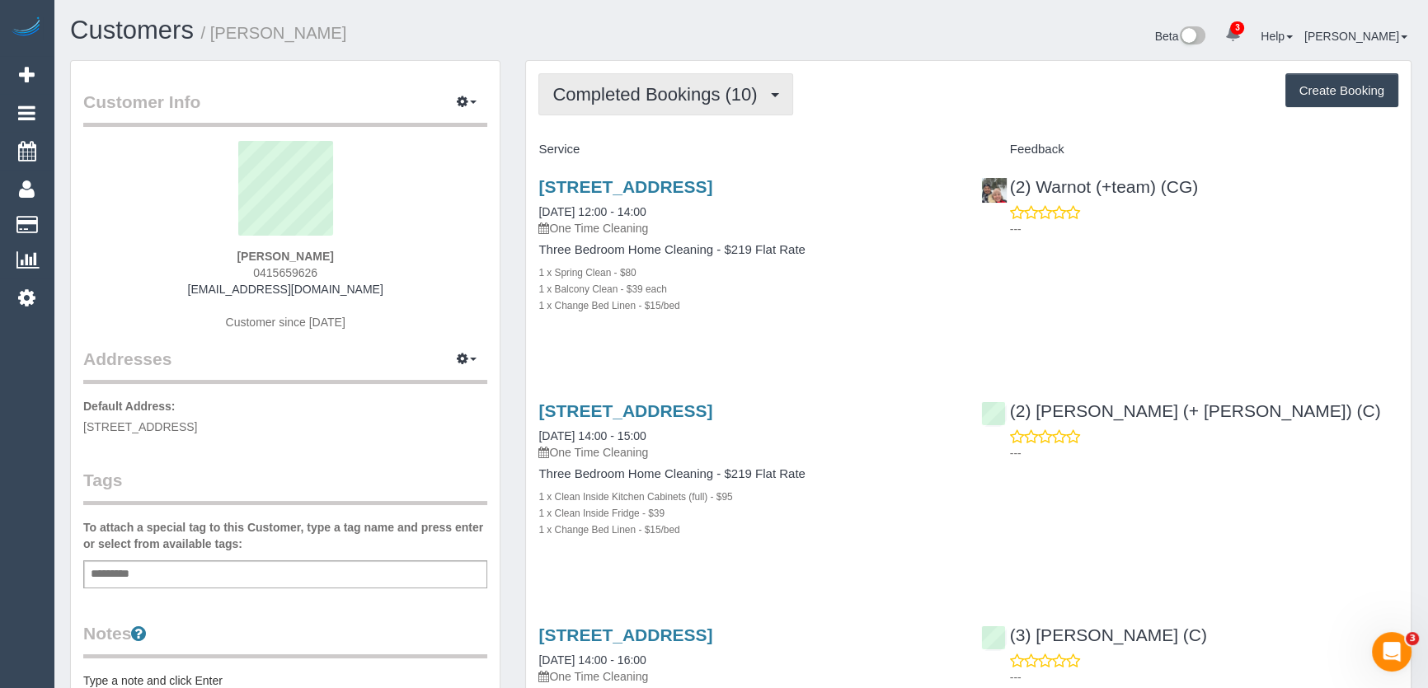
click at [771, 98] on button "Completed Bookings (10)" at bounding box center [665, 94] width 254 height 42
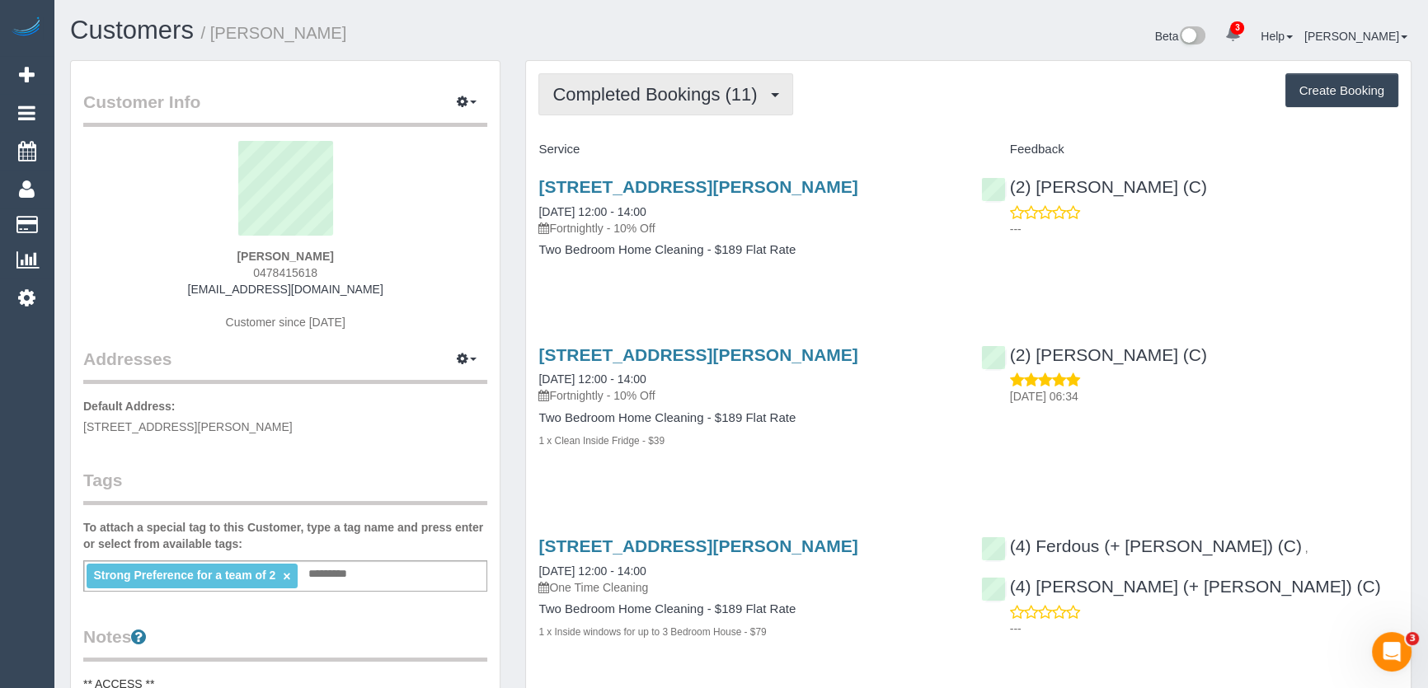
click at [651, 102] on span "Completed Bookings (11)" at bounding box center [658, 94] width 213 height 21
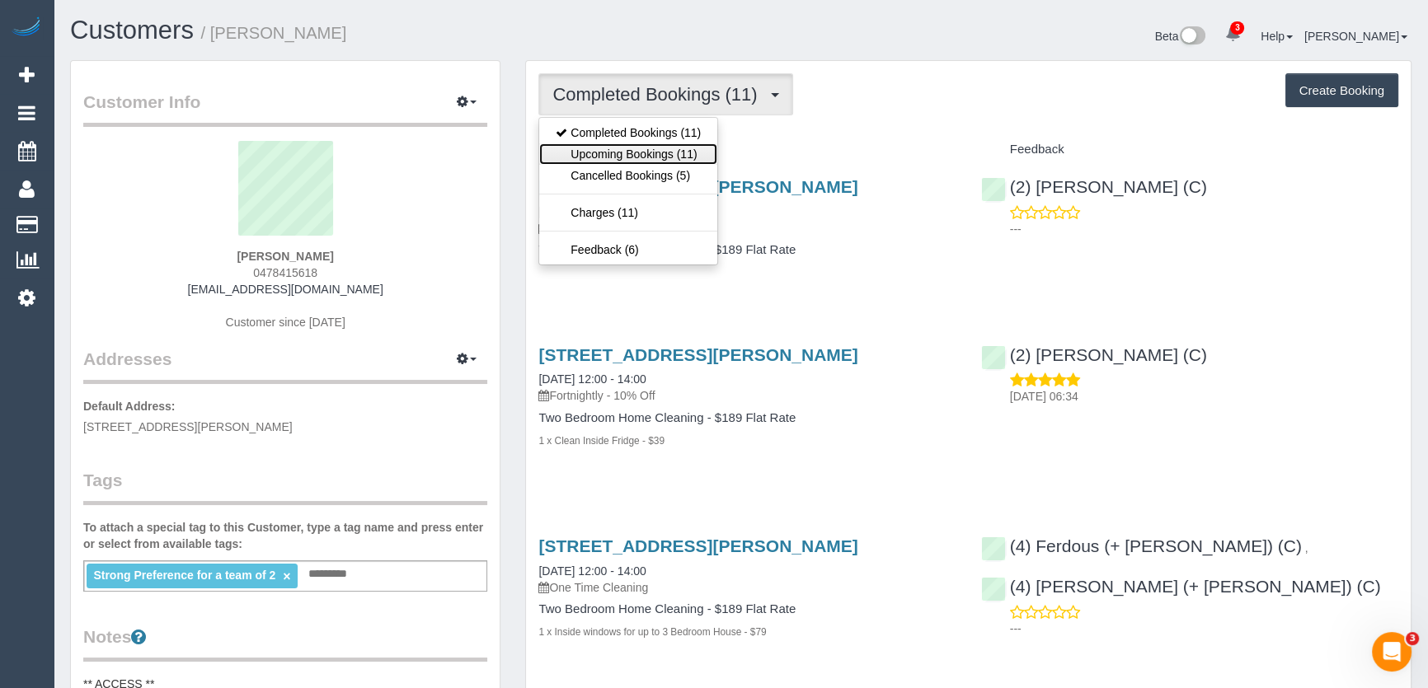
click at [647, 156] on link "Upcoming Bookings (11)" at bounding box center [628, 153] width 178 height 21
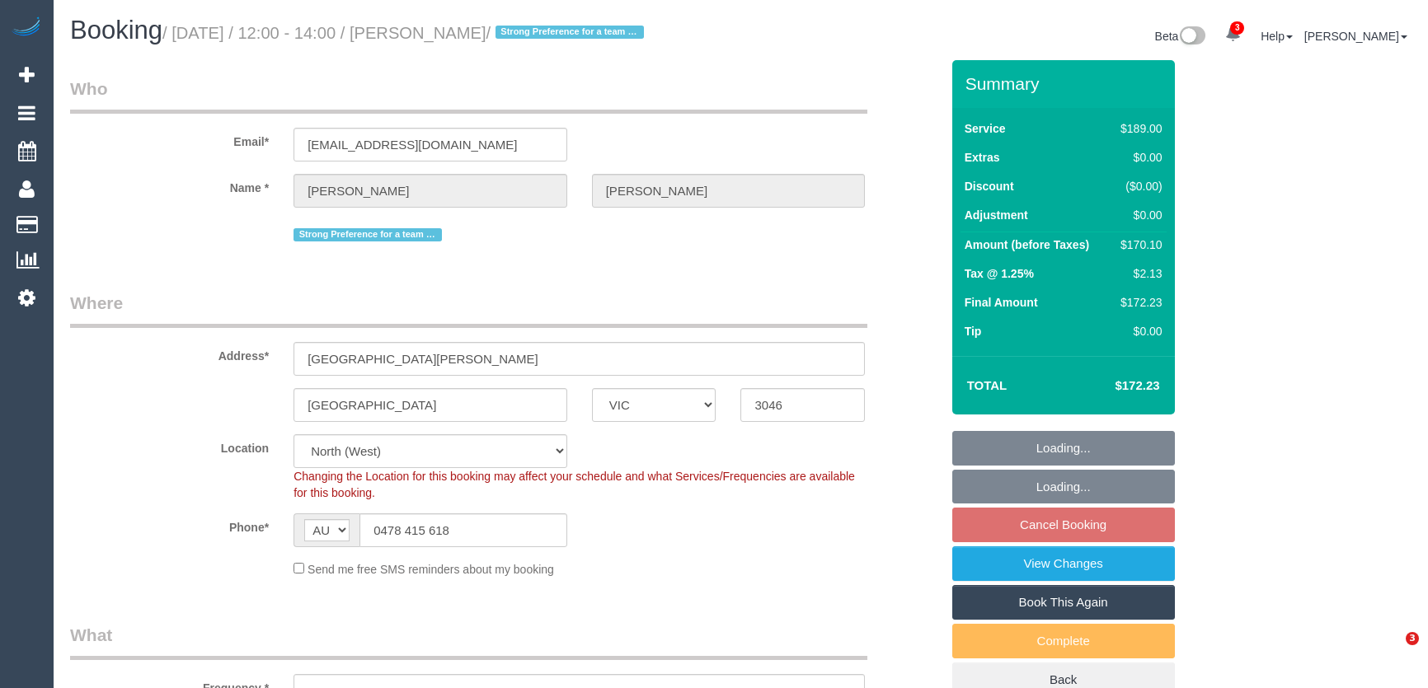
select select "VIC"
select select "object:727"
select select "string:stripe-pm_1RDvg42GScqysDRVtafKENGD"
select select "number:29"
select select "number:14"
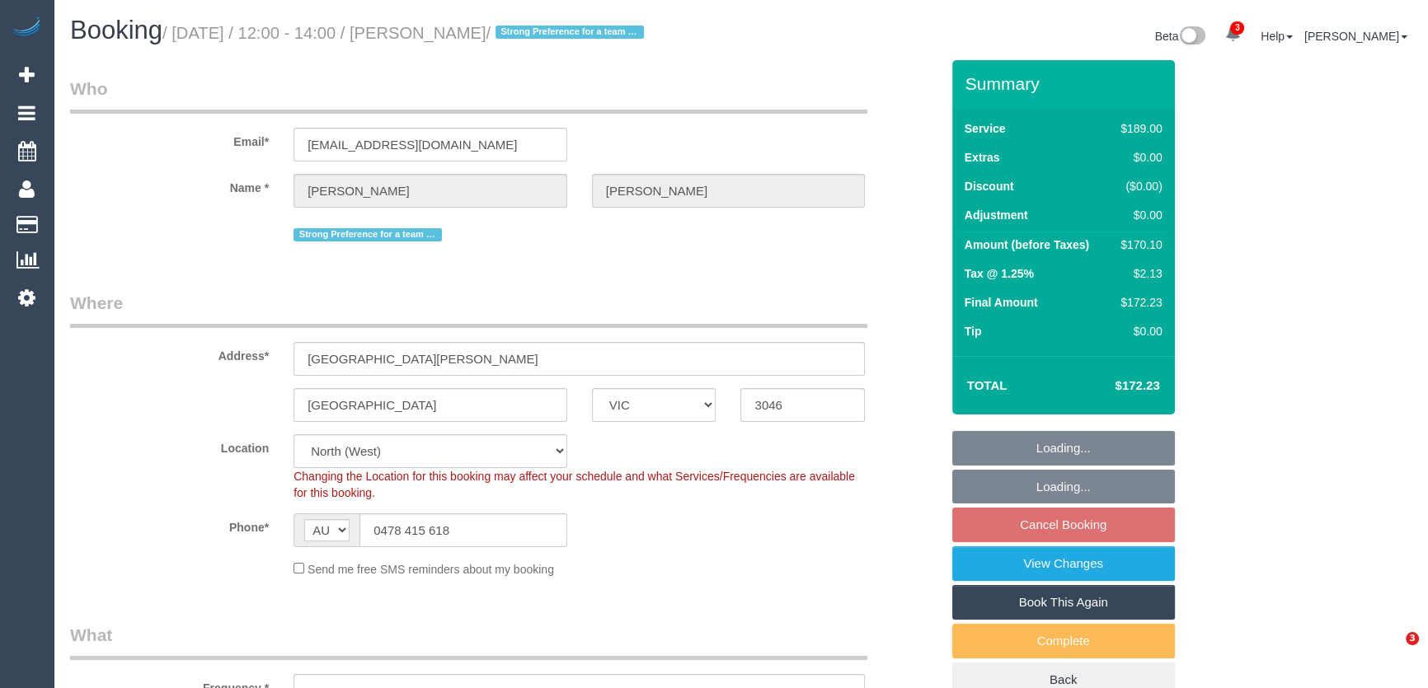
select select "number:19"
select select "number:25"
select select "number:33"
select select "number:12"
select select "object:1583"
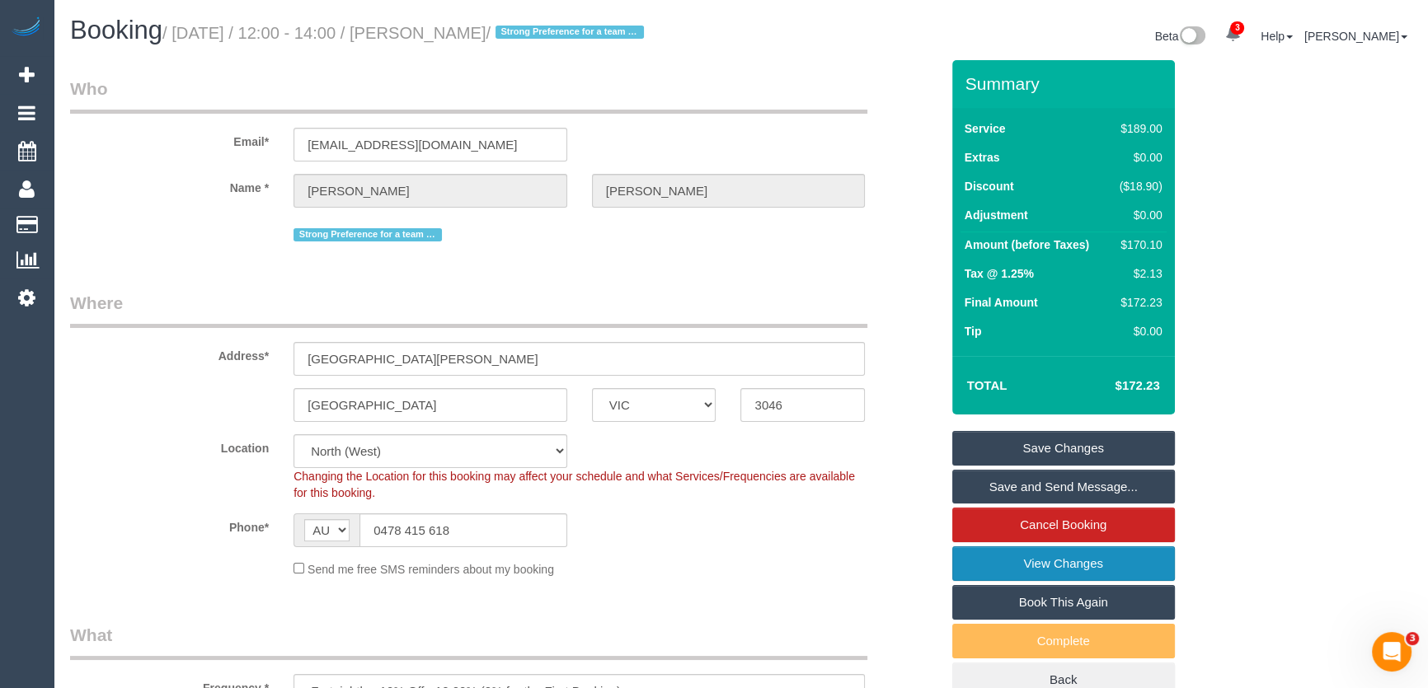
click at [1002, 562] on link "View Changes" at bounding box center [1063, 564] width 223 height 35
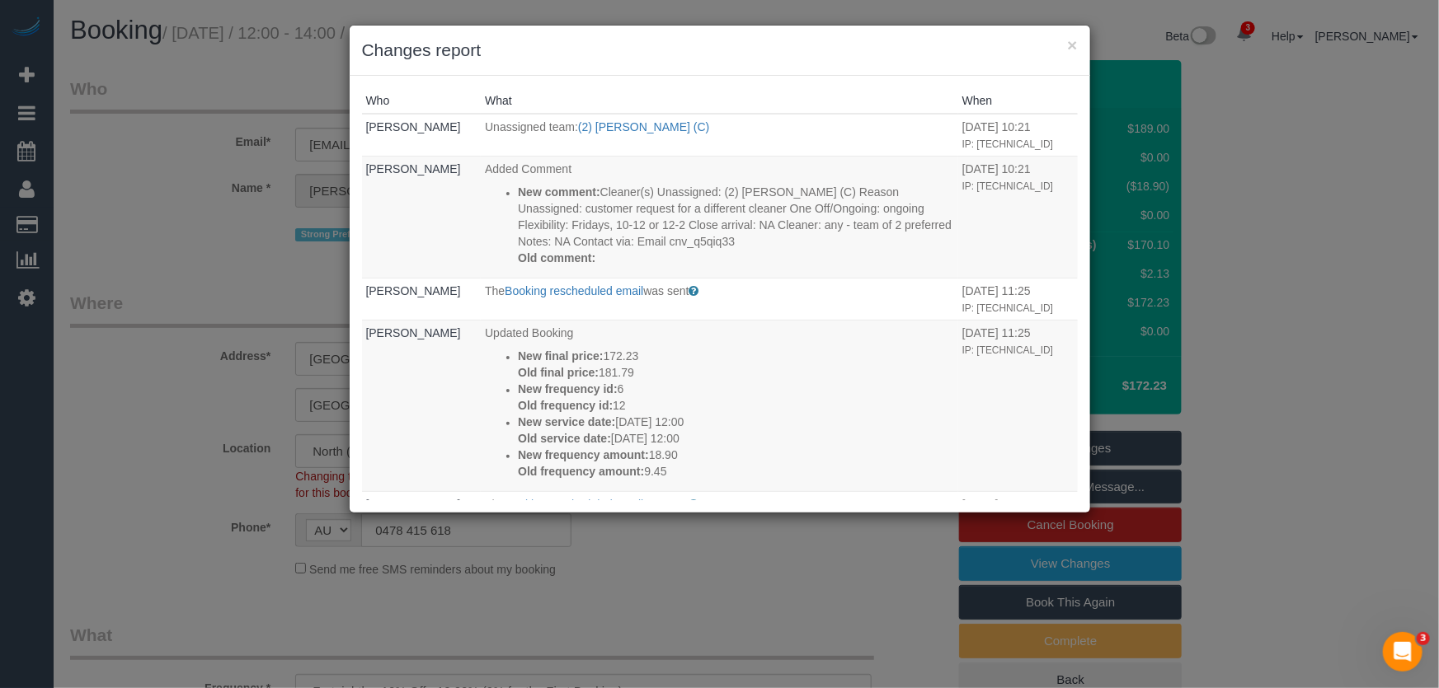
click at [738, 556] on div "× Changes report Who What When Eleni Diacos Unassigned team: (2) Joanne Power (…" at bounding box center [719, 344] width 1439 height 688
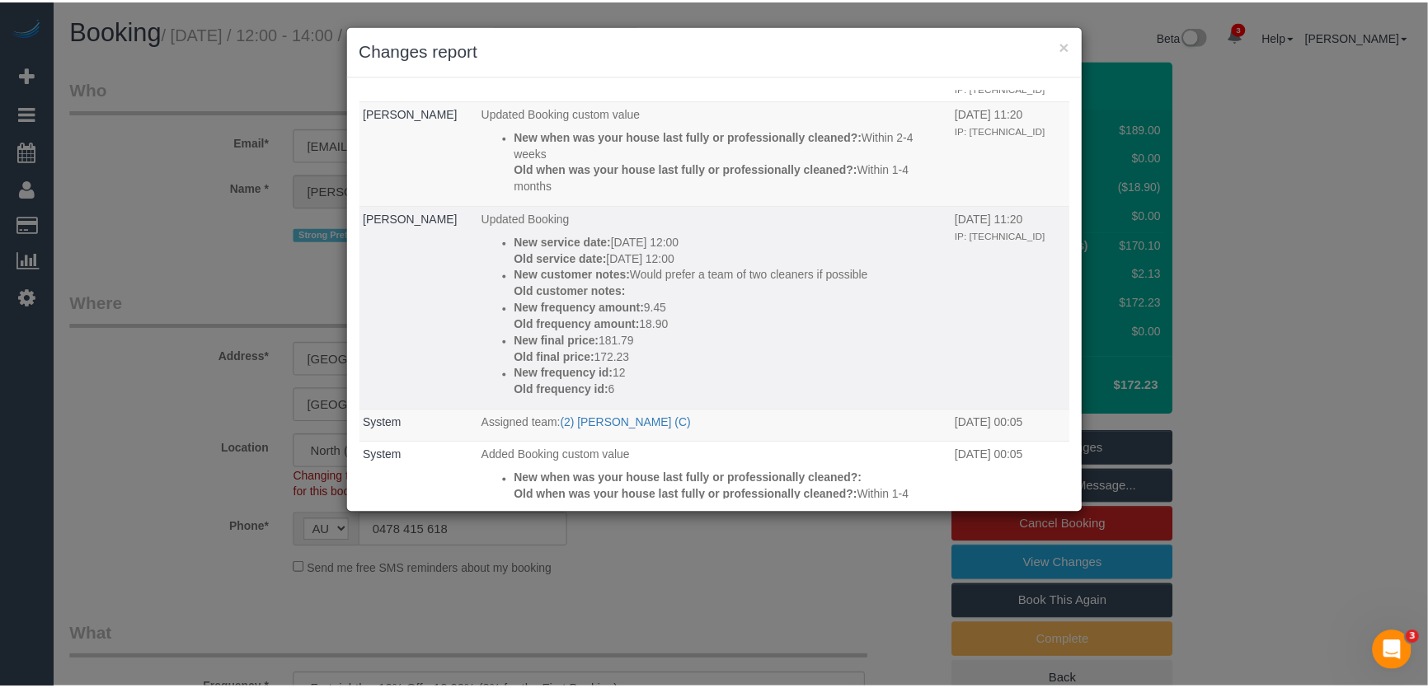
scroll to position [524, 0]
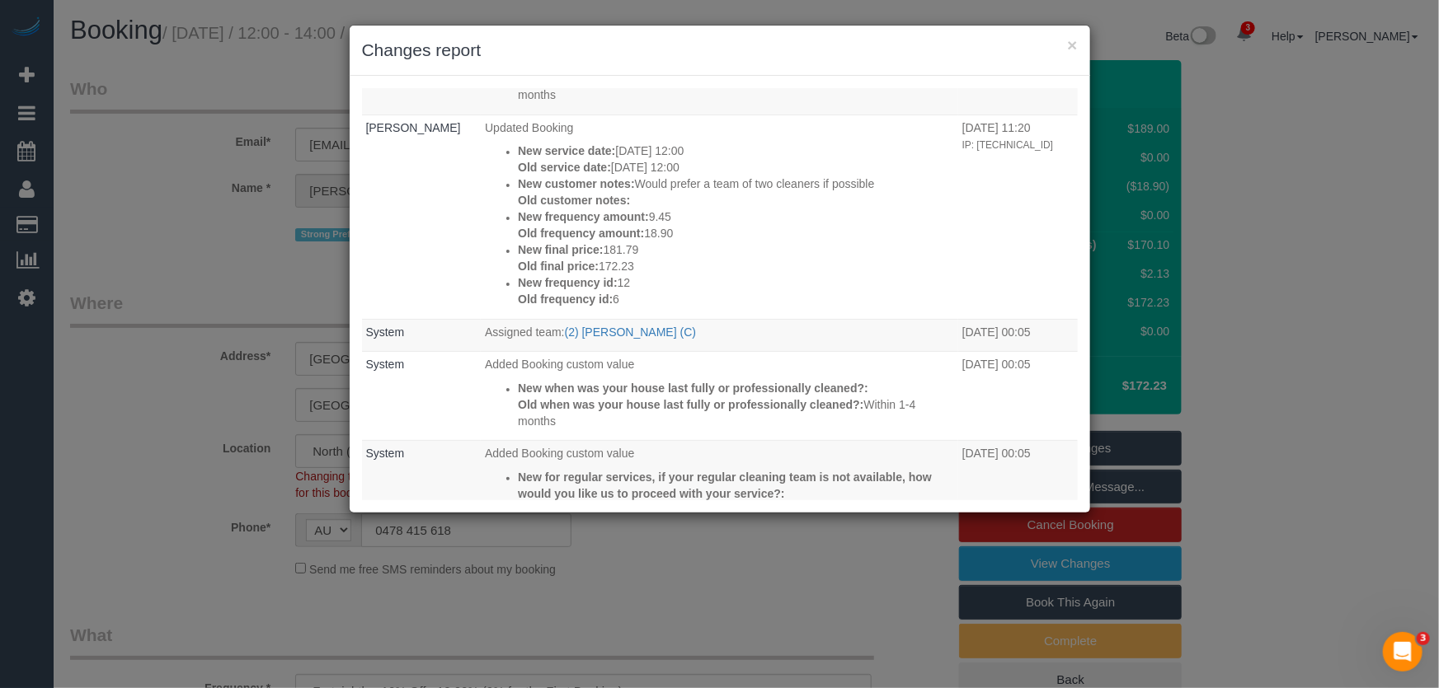
click at [745, 612] on div "× Changes report Who What When Eleni Diacos Unassigned team: (2) Joanne Power (…" at bounding box center [719, 344] width 1439 height 688
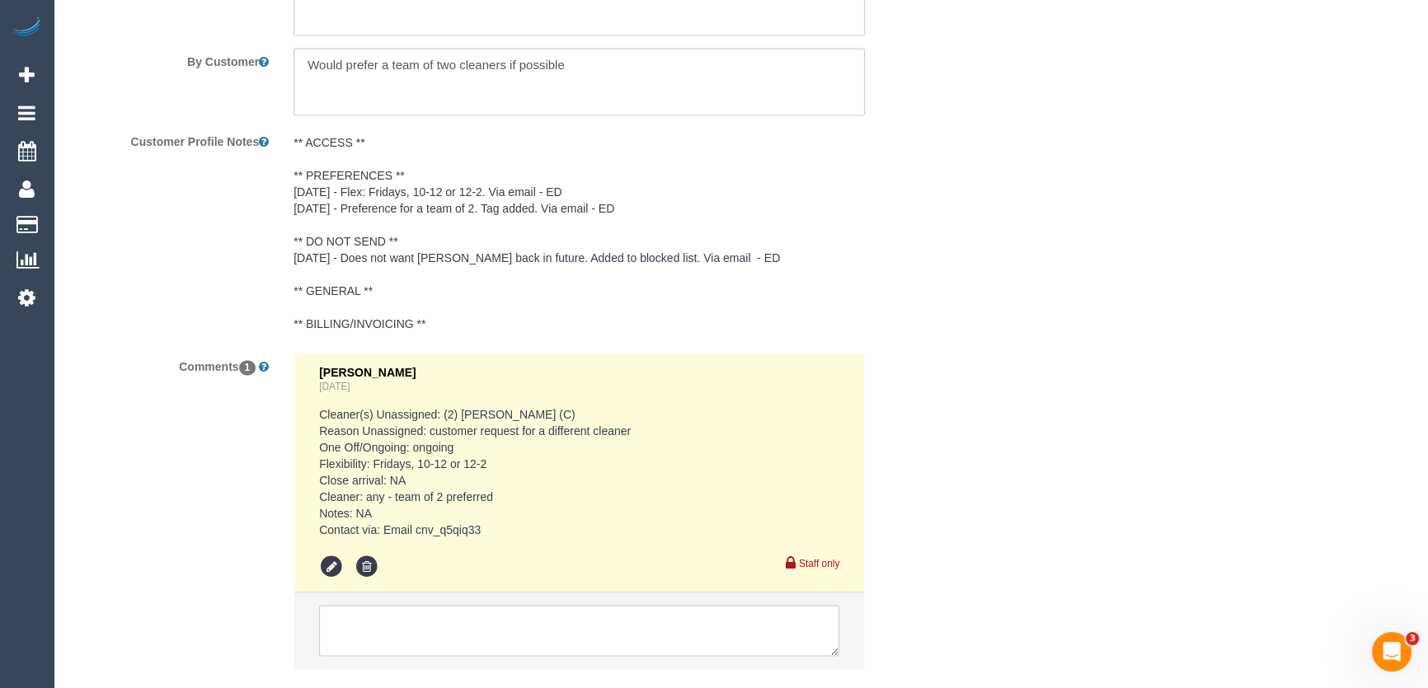
scroll to position [2923, 0]
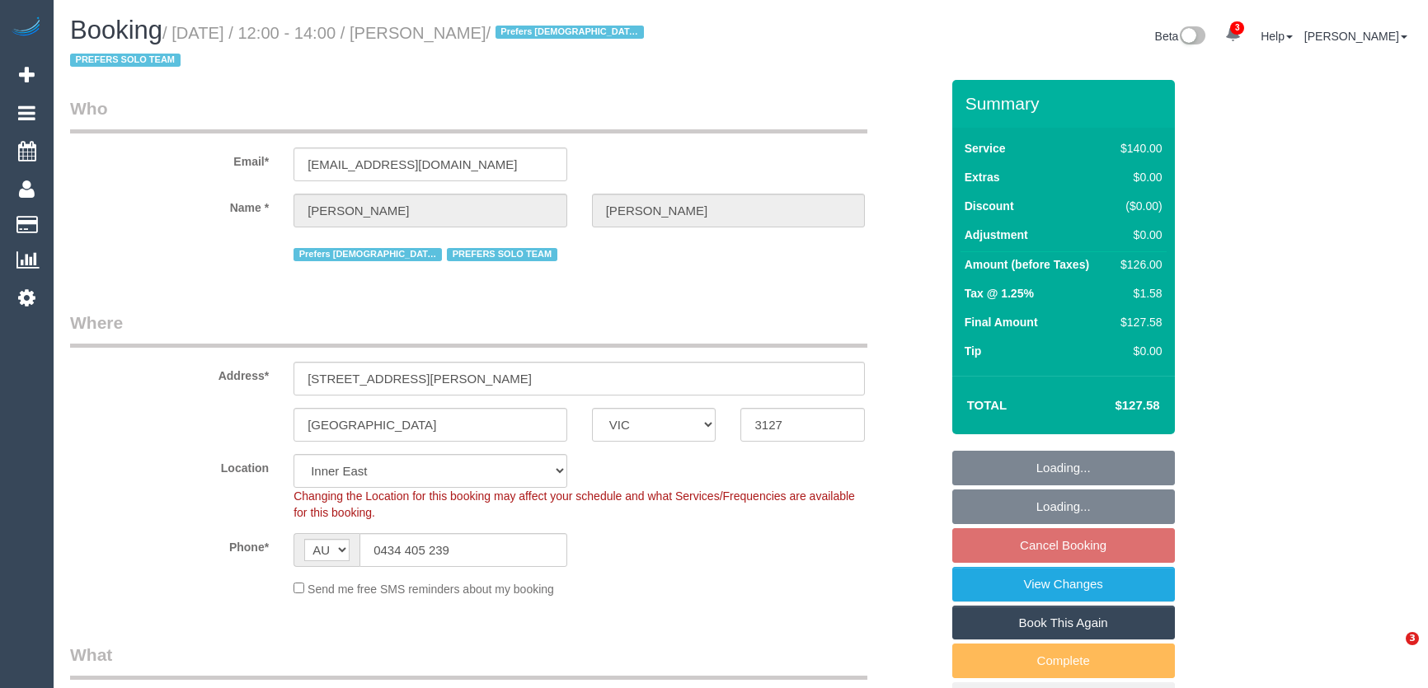
select select "VIC"
select select "number:28"
select select "number:14"
select select "number:19"
select select "number:25"
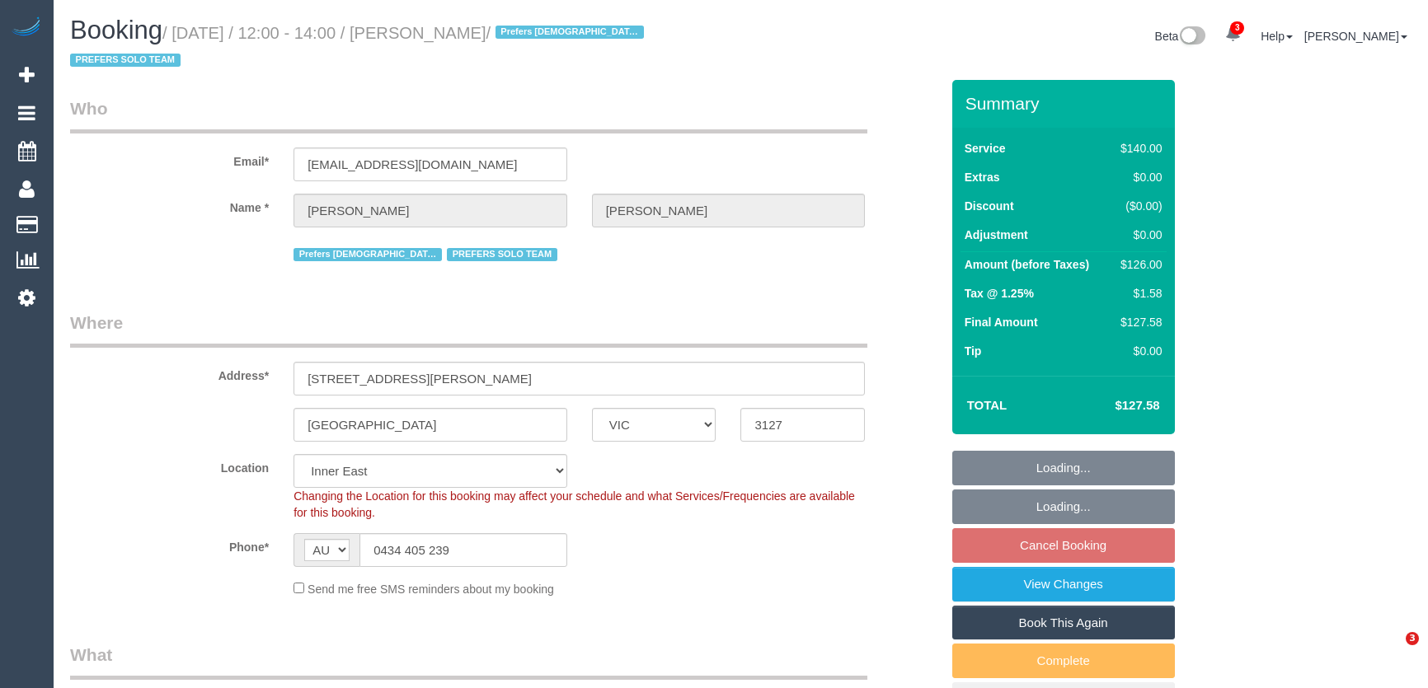
select select "number:35"
select select "number:11"
select select "object:1505"
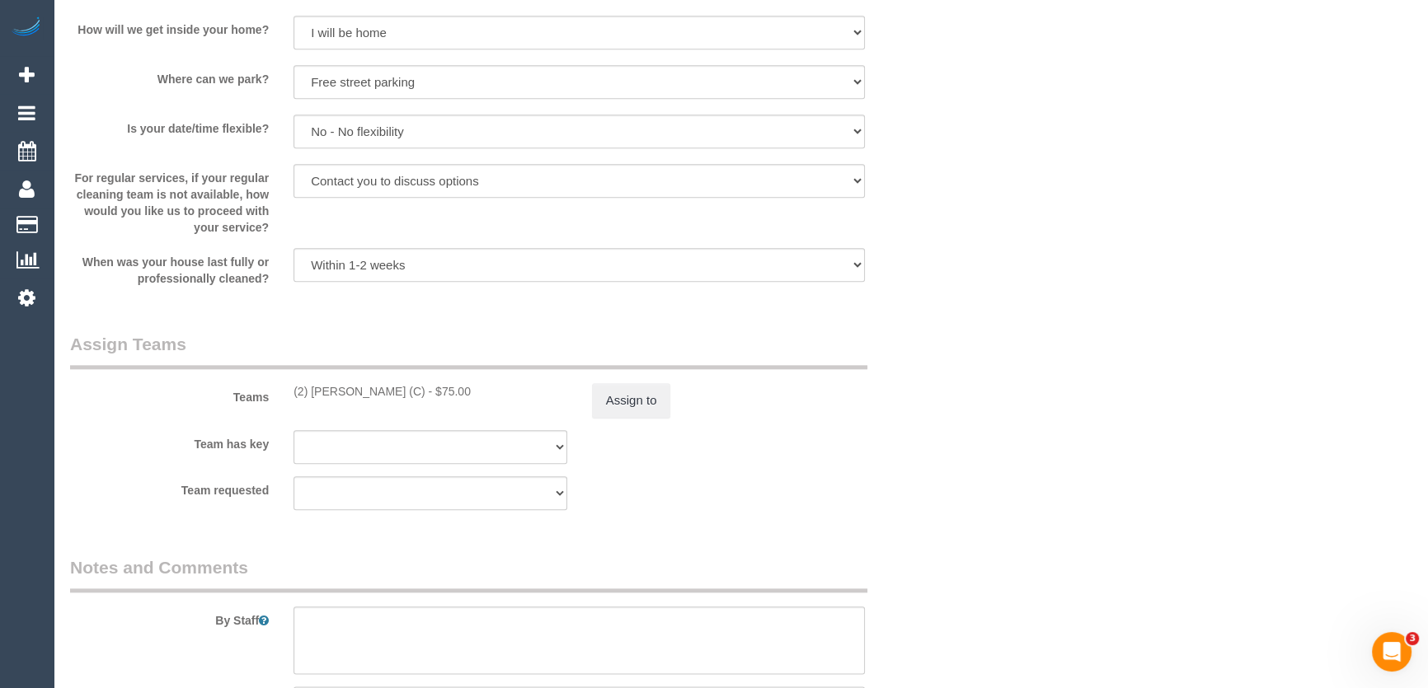
scroll to position [2399, 0]
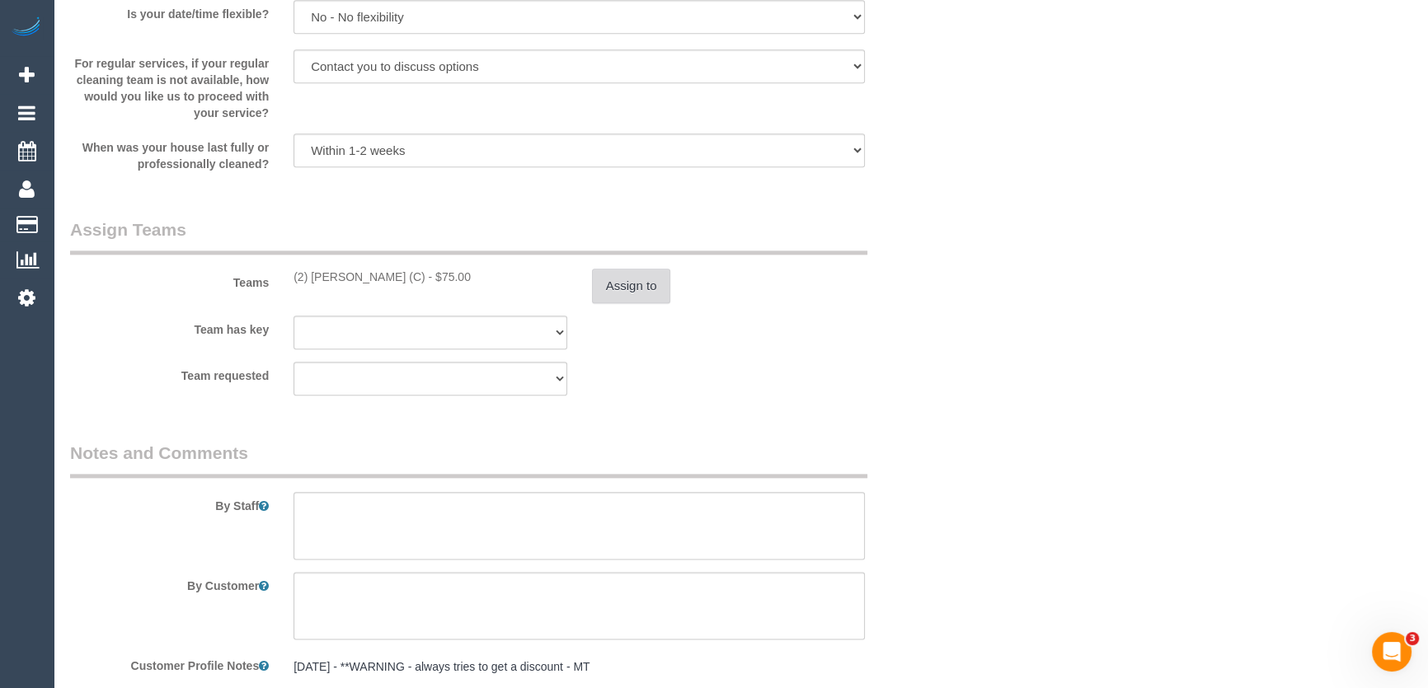
click at [637, 289] on button "Assign to" at bounding box center [631, 286] width 79 height 35
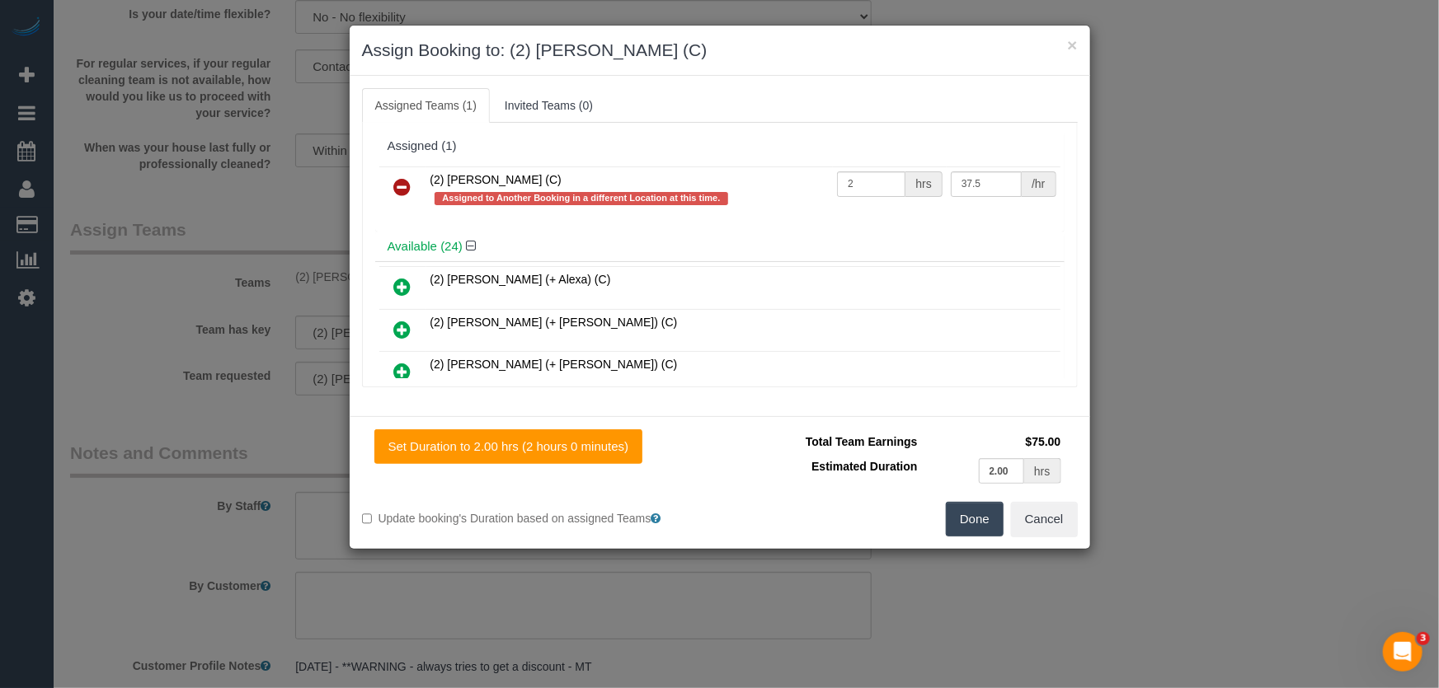
click at [399, 181] on icon at bounding box center [402, 187] width 17 height 20
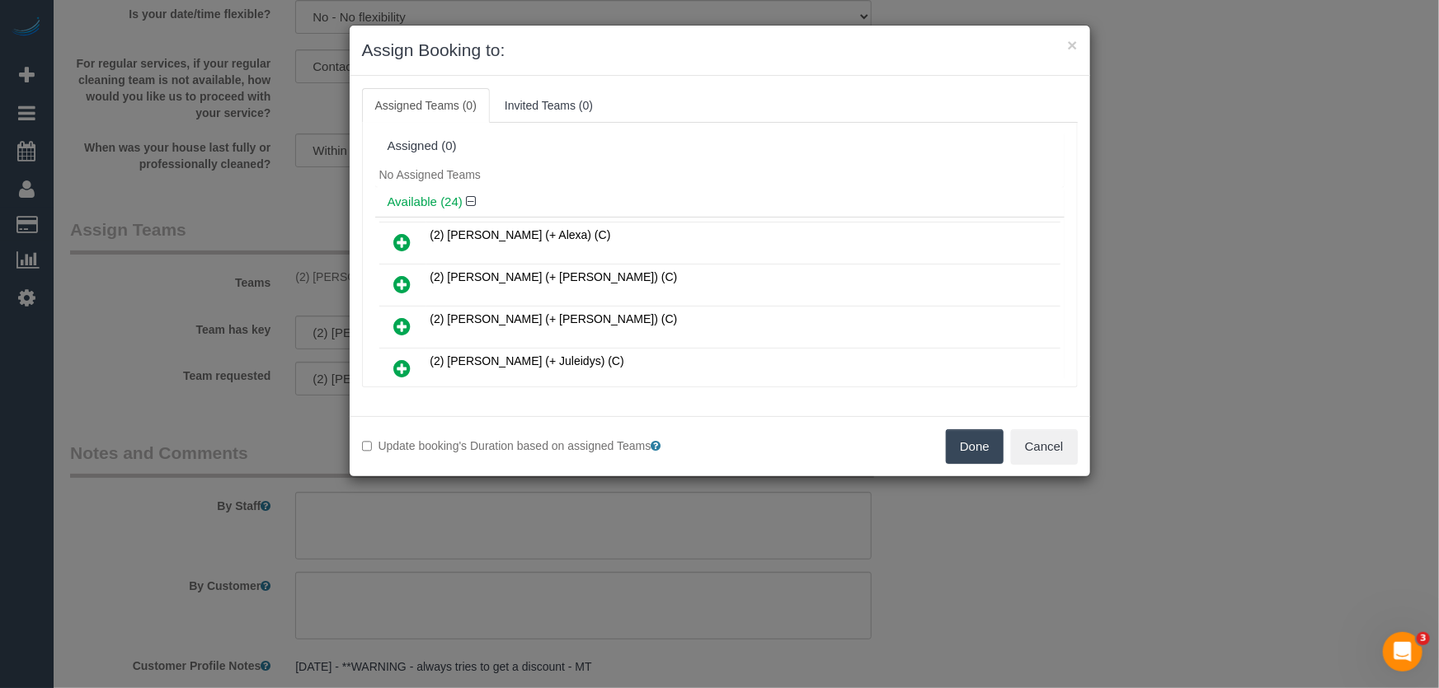
click at [972, 457] on button "Done" at bounding box center [975, 447] width 58 height 35
click at [972, 457] on div "Done Cancel" at bounding box center [905, 447] width 370 height 35
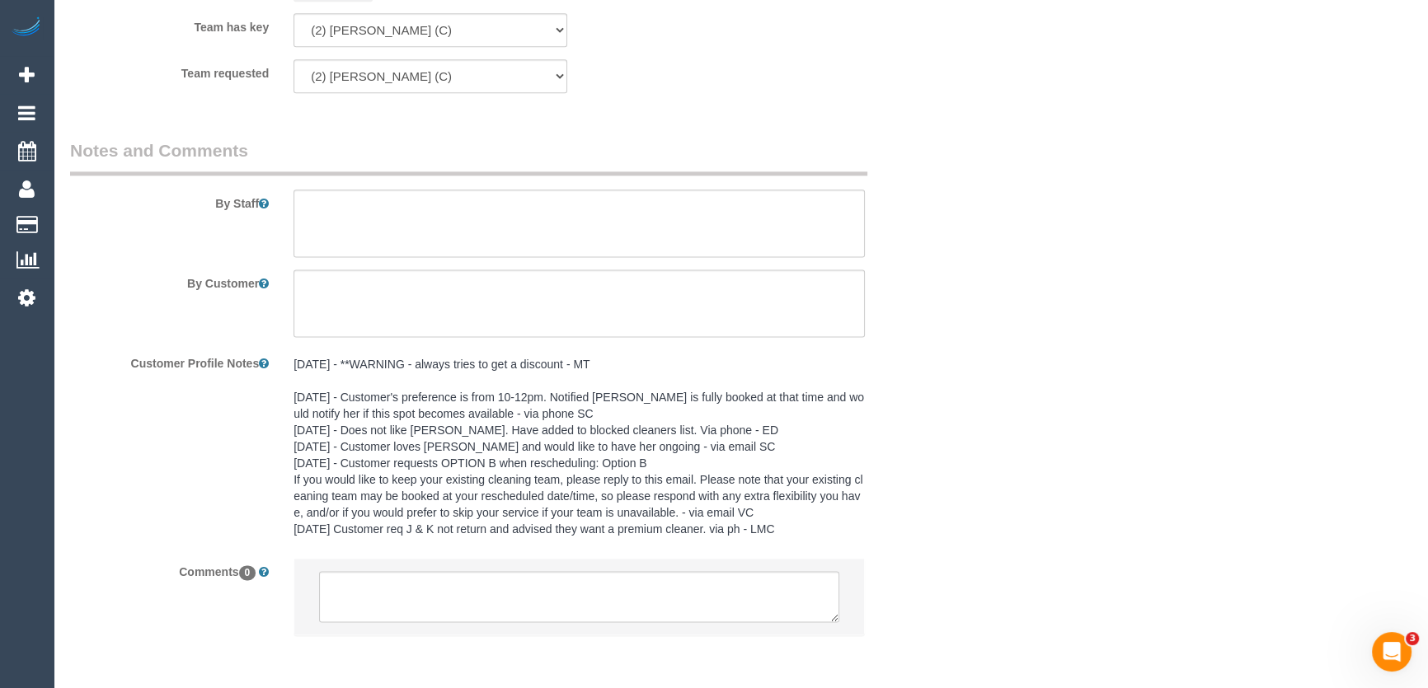
scroll to position [2767, 0]
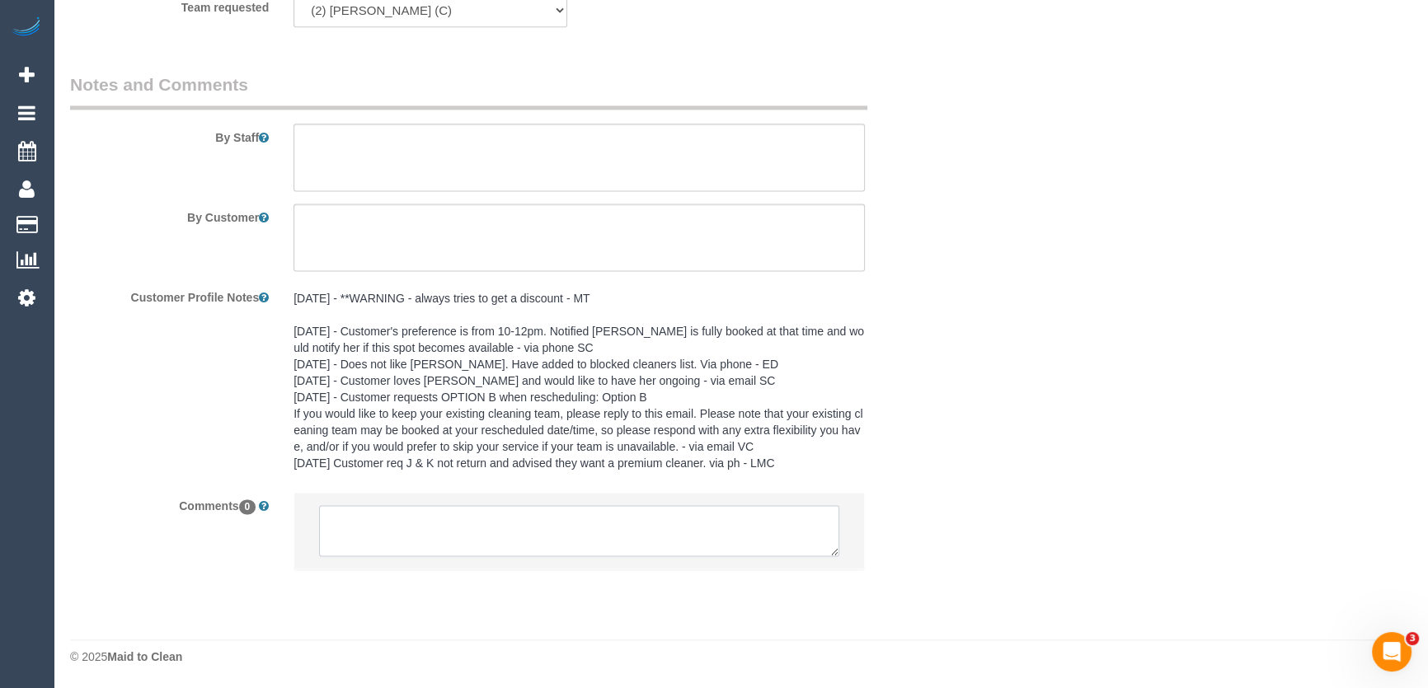
click at [471, 536] on textarea at bounding box center [579, 530] width 520 height 51
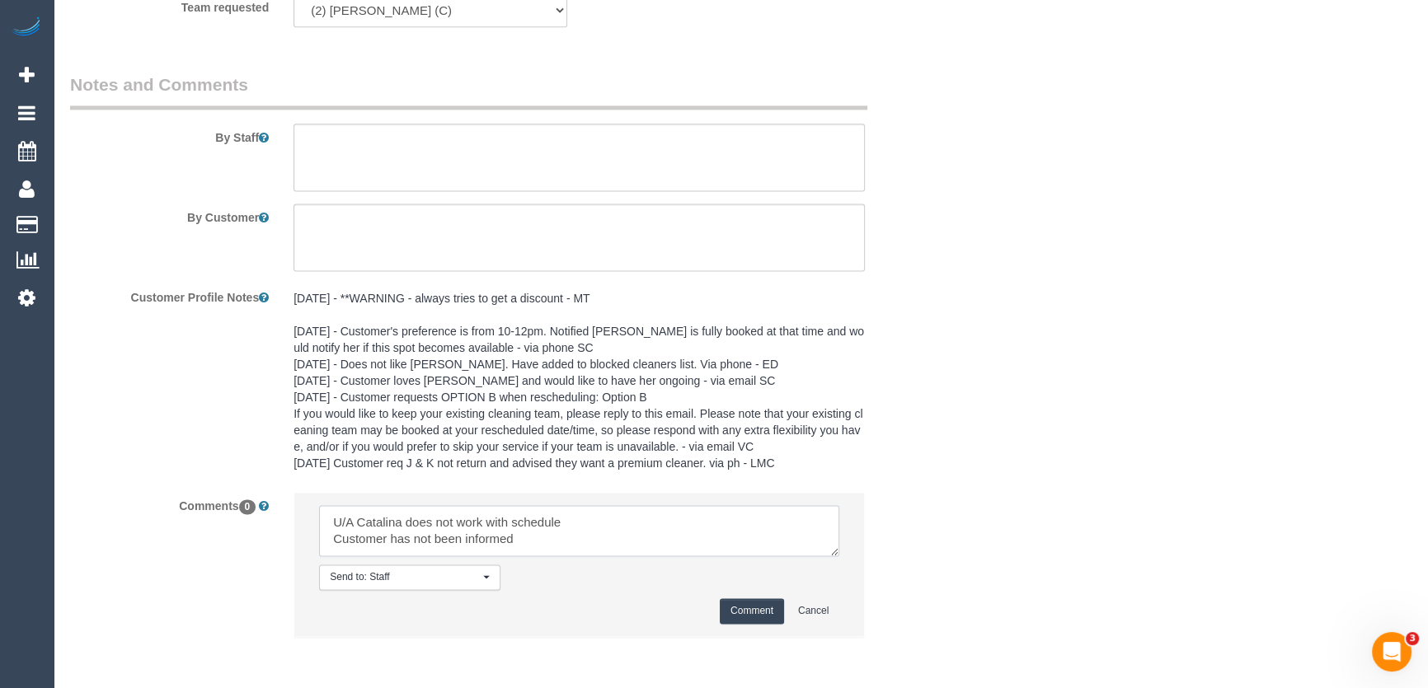
type textarea "U/A Catalina does not work with schedule Customer has not been informed"
click at [732, 610] on button "Comment" at bounding box center [752, 612] width 64 height 26
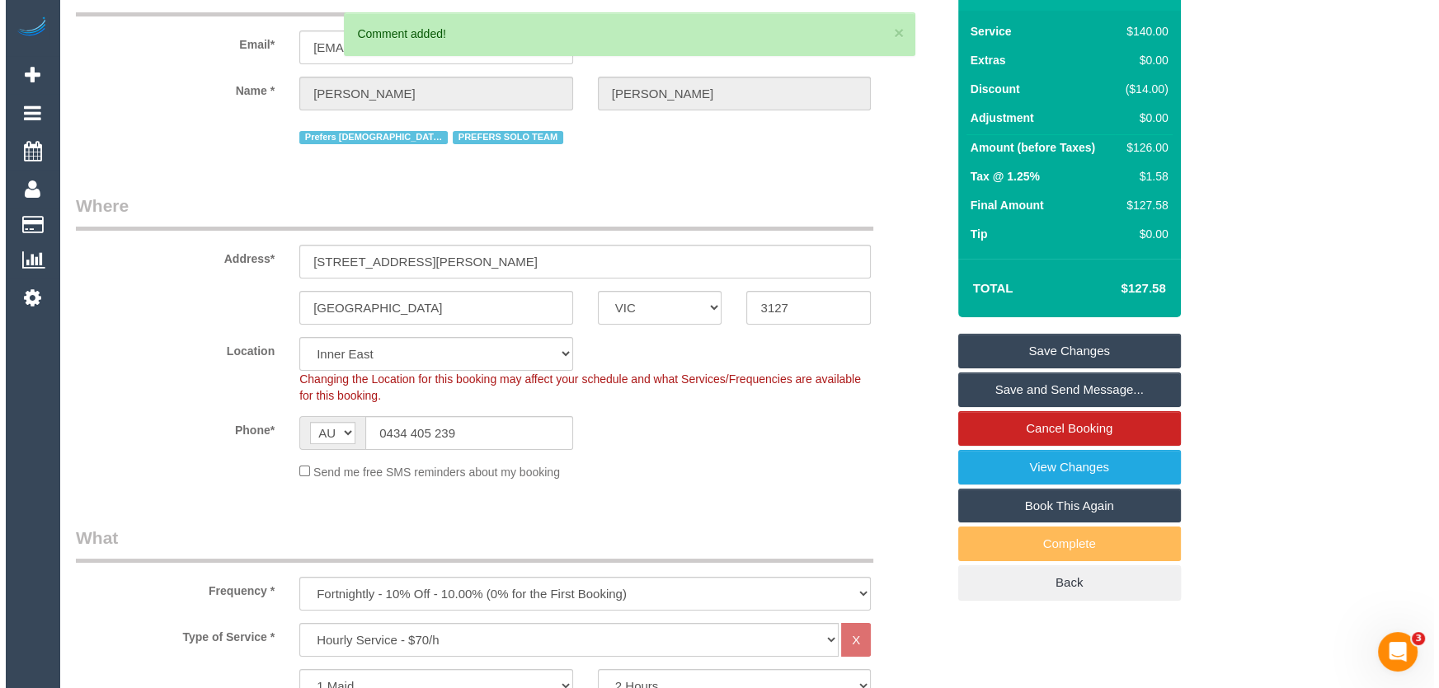
scroll to position [0, 0]
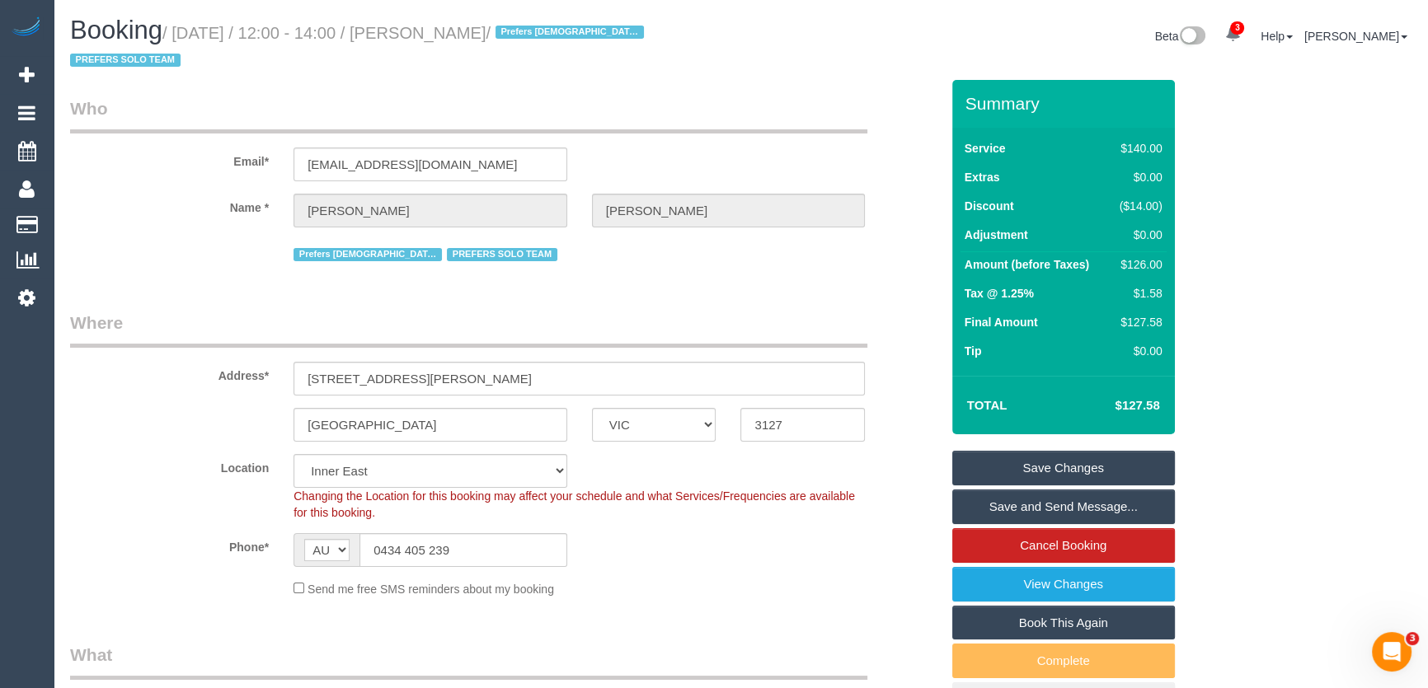
click at [1031, 464] on link "Save Changes" at bounding box center [1063, 468] width 223 height 35
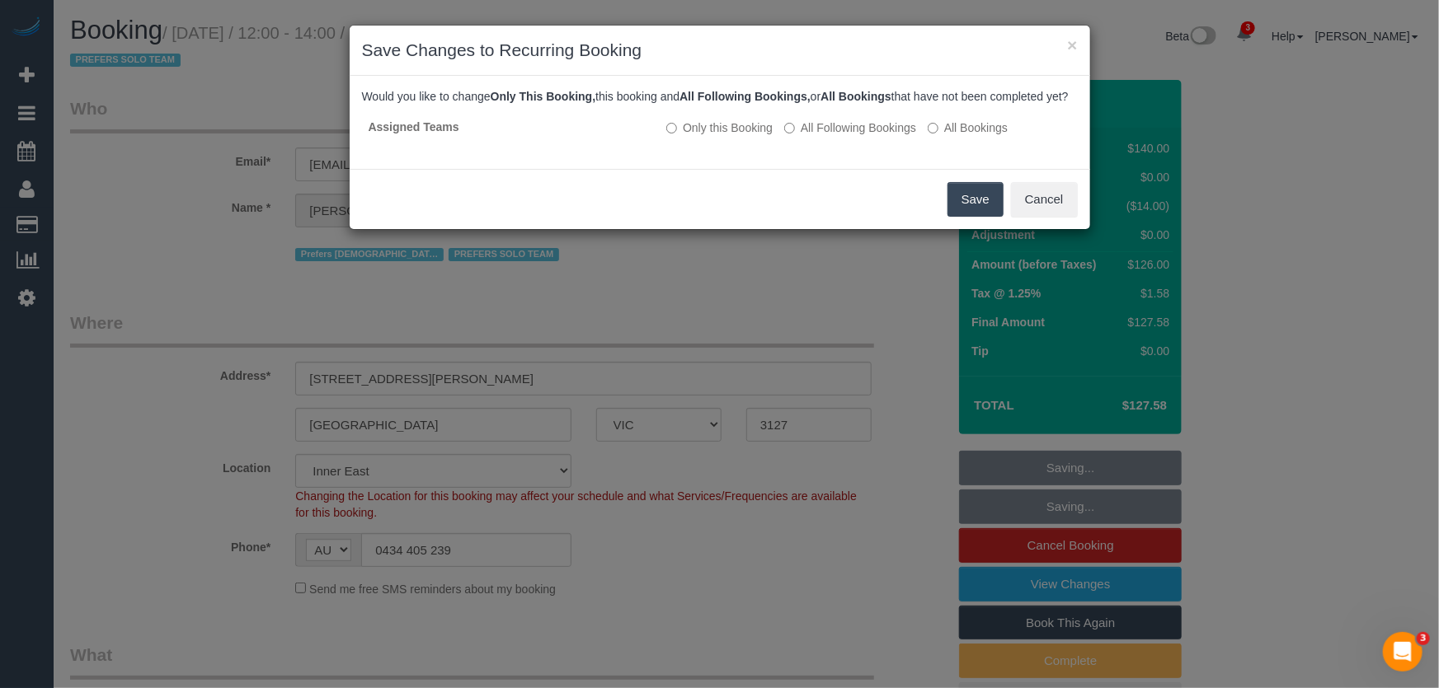
click at [977, 217] on button "Save" at bounding box center [975, 199] width 56 height 35
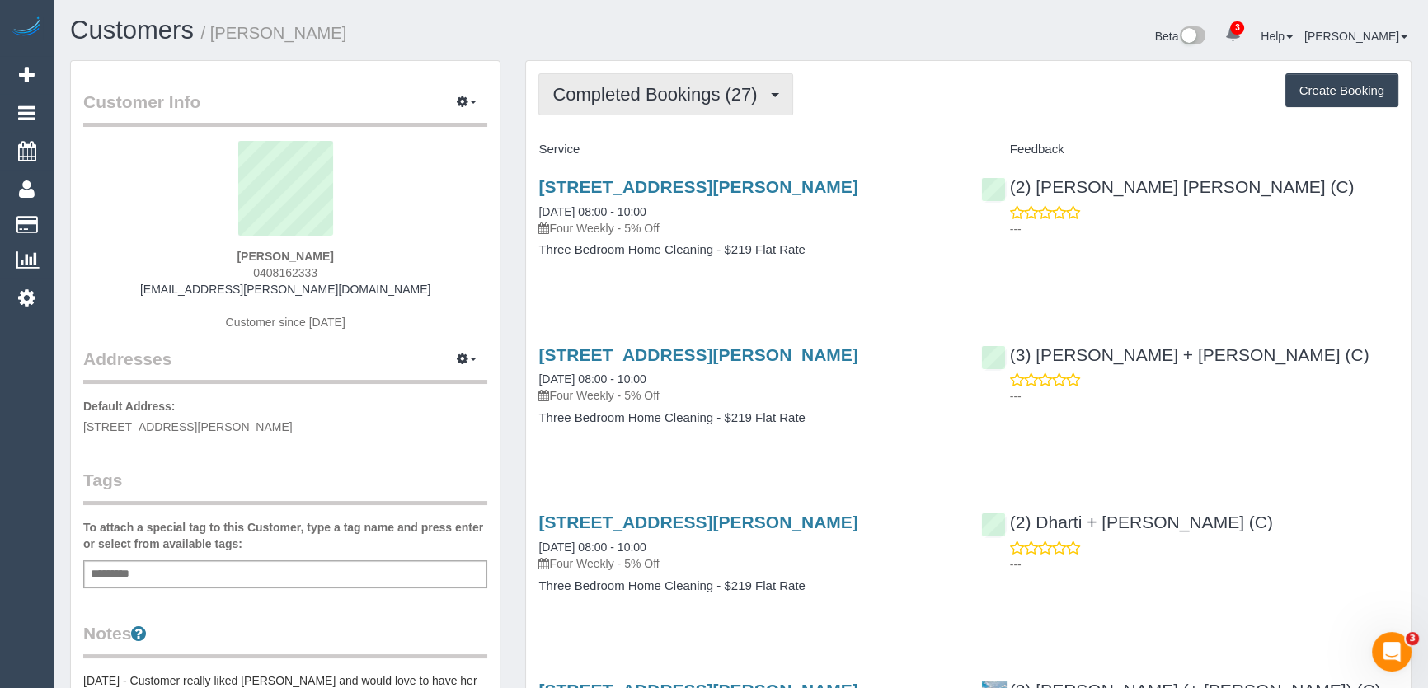
click at [757, 90] on span "Completed Bookings (27)" at bounding box center [658, 94] width 213 height 21
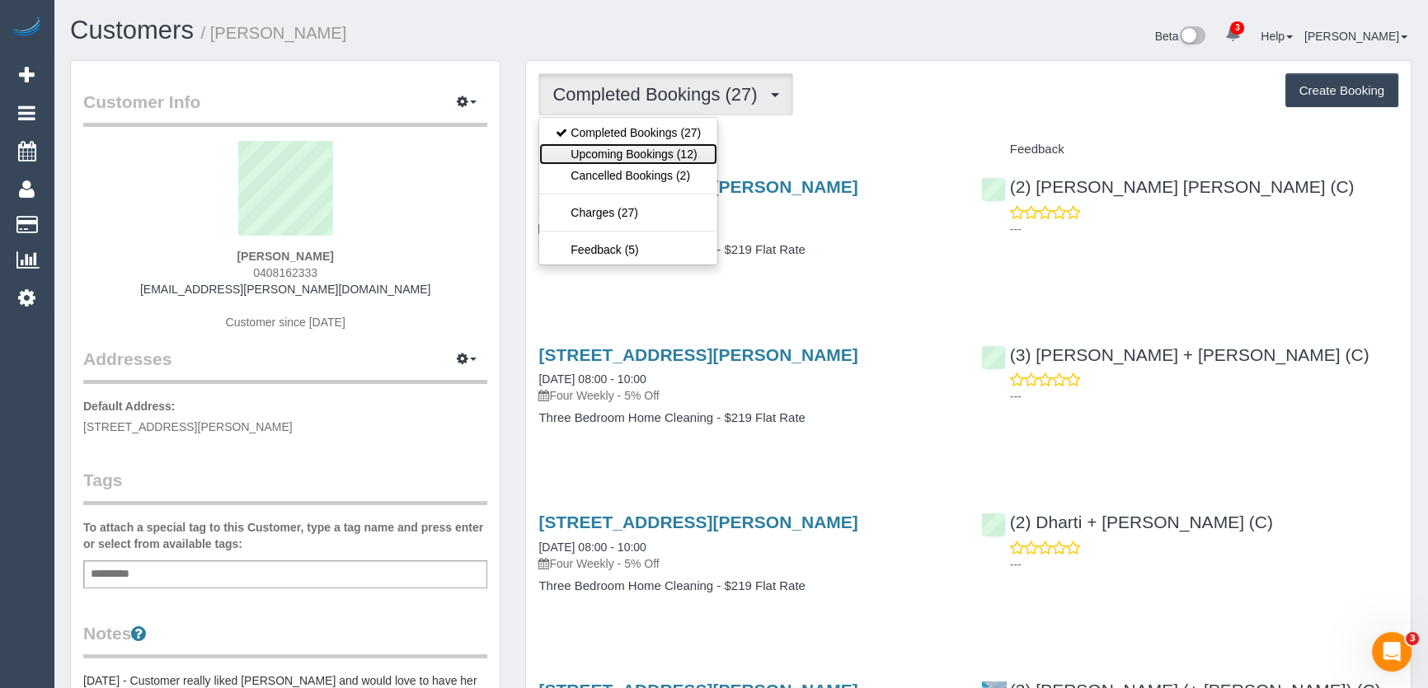
click at [679, 160] on link "Upcoming Bookings (12)" at bounding box center [628, 153] width 178 height 21
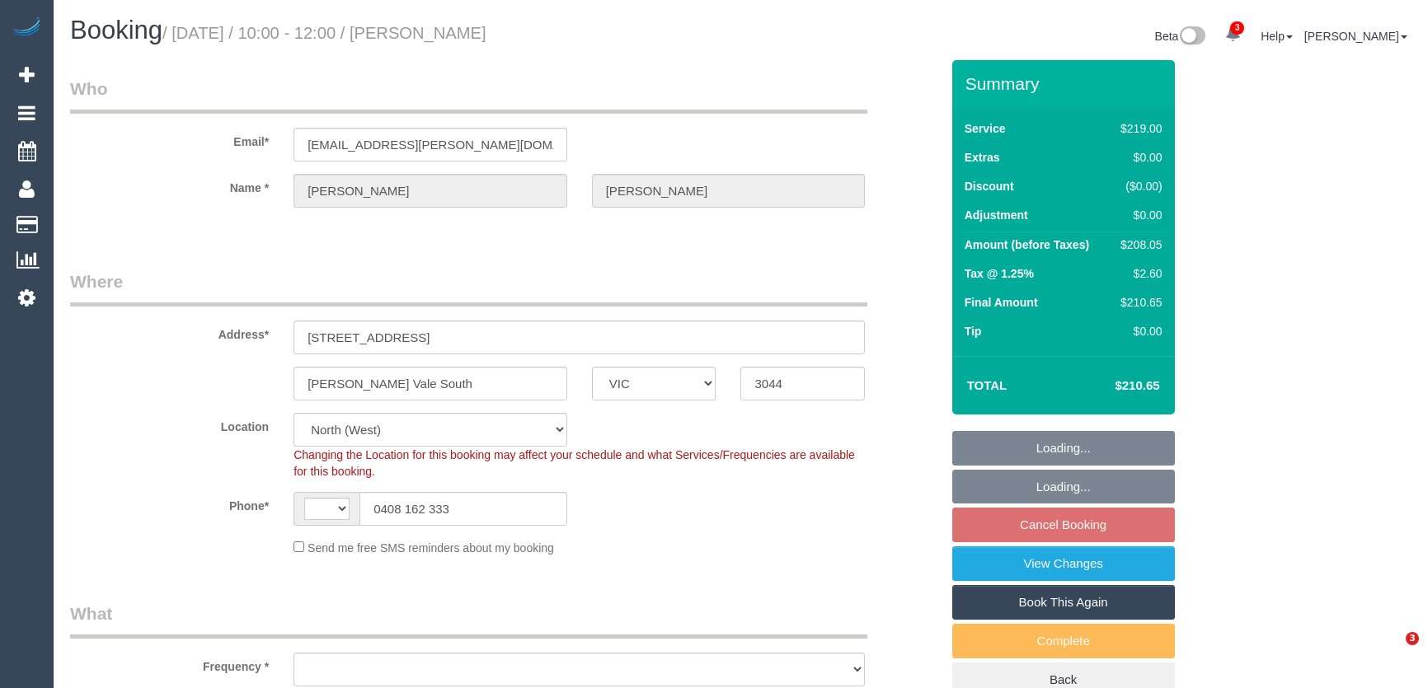
select select "VIC"
select select "string:AU"
select select "object:707"
select select "number:28"
select select "number:16"
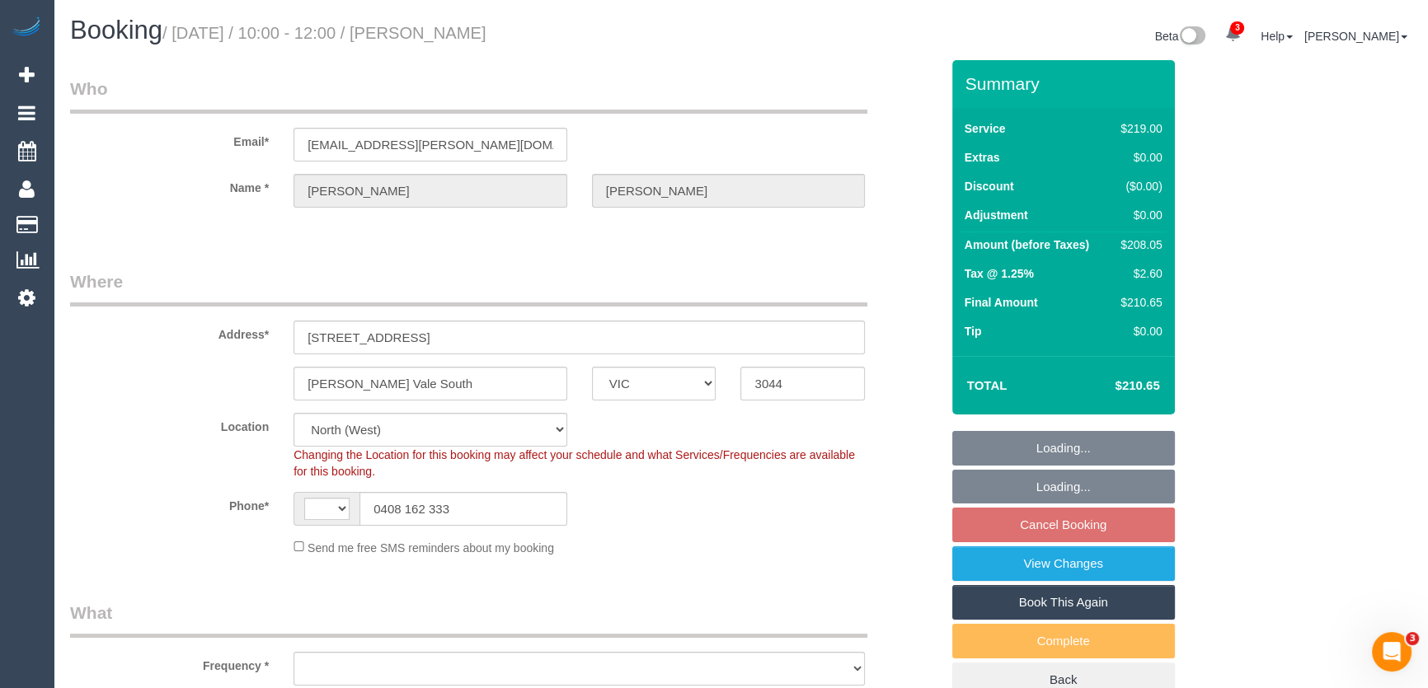
select select "number:19"
select select "number:24"
select select "number:34"
select select "number:13"
select select "object:1461"
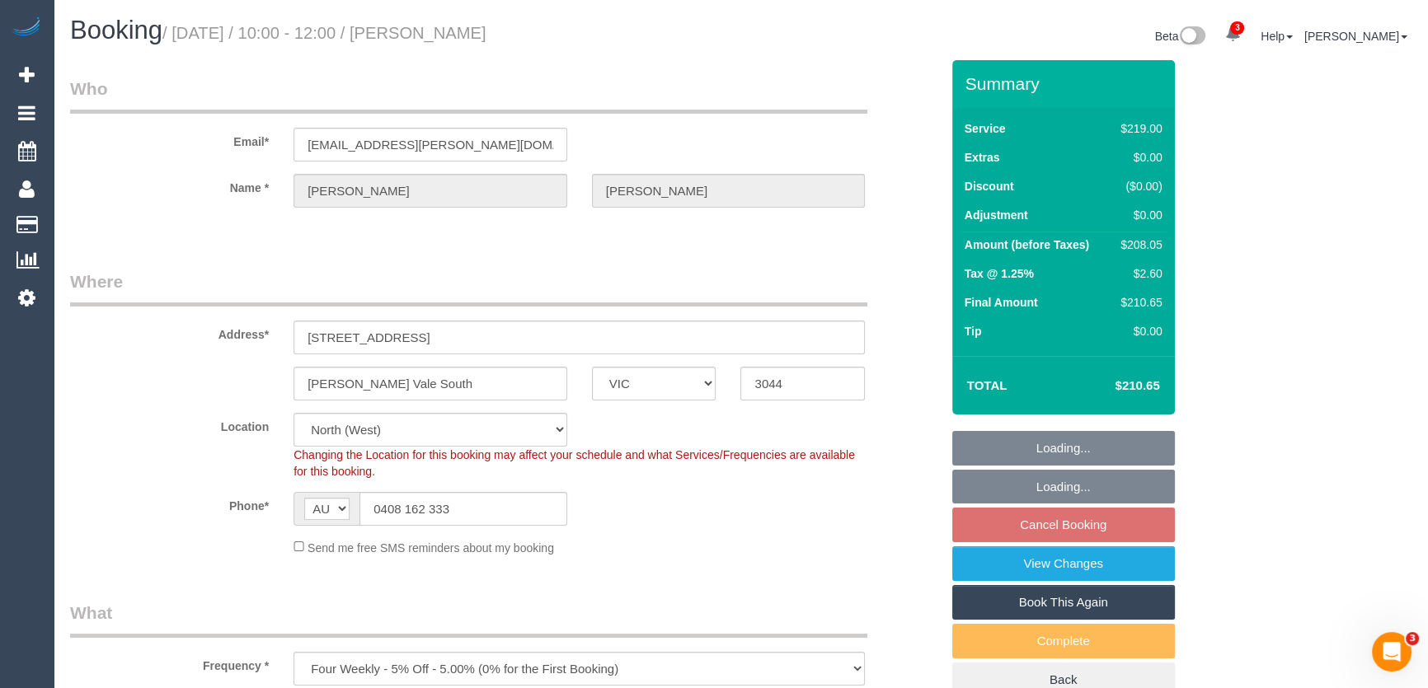
select select "spot3"
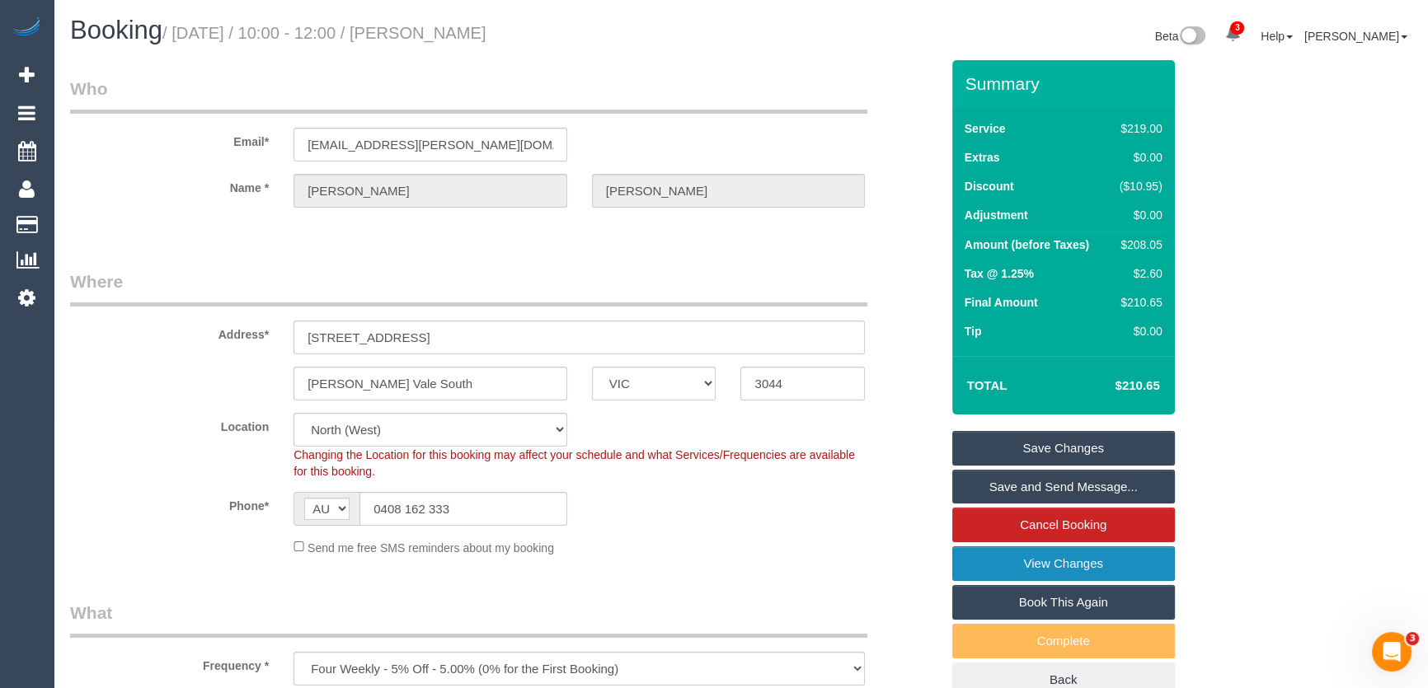
click at [1027, 571] on link "View Changes" at bounding box center [1063, 564] width 223 height 35
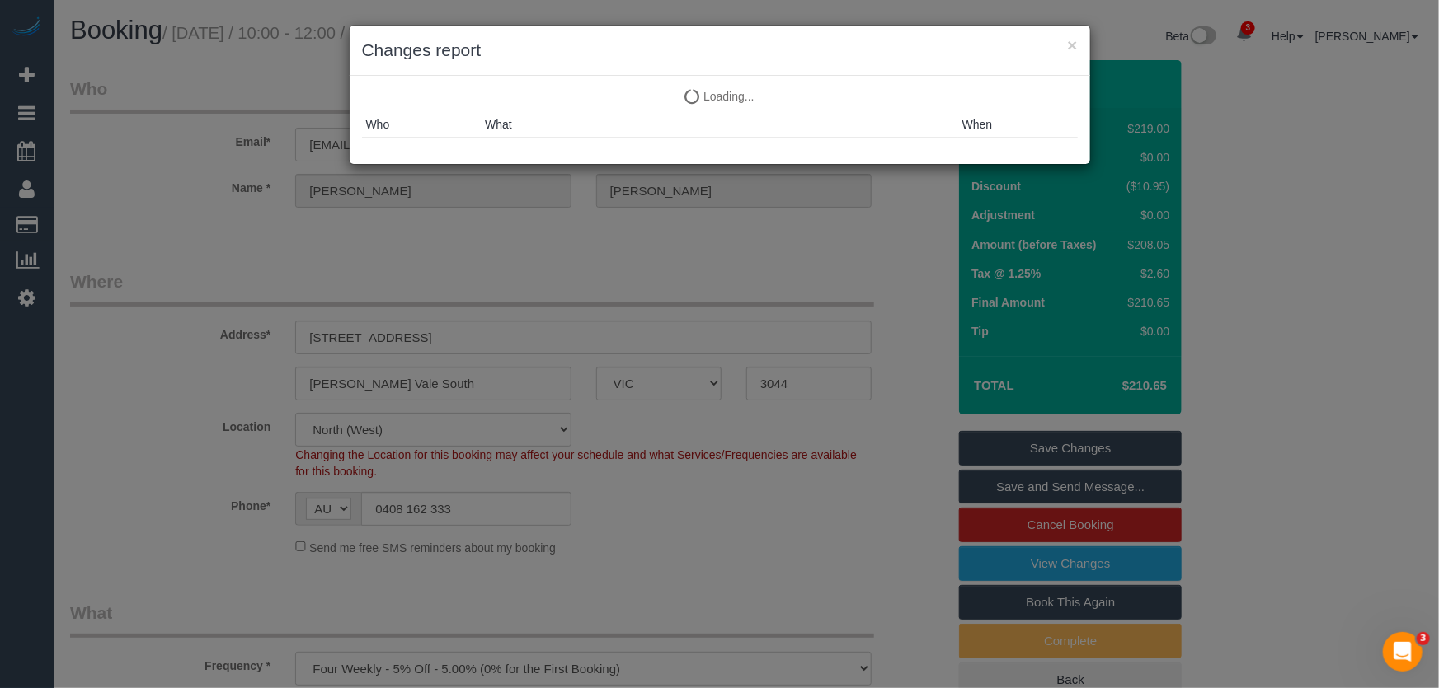
click at [1060, 558] on div "× Changes report Loading... Loading... Who What When" at bounding box center [719, 344] width 1439 height 688
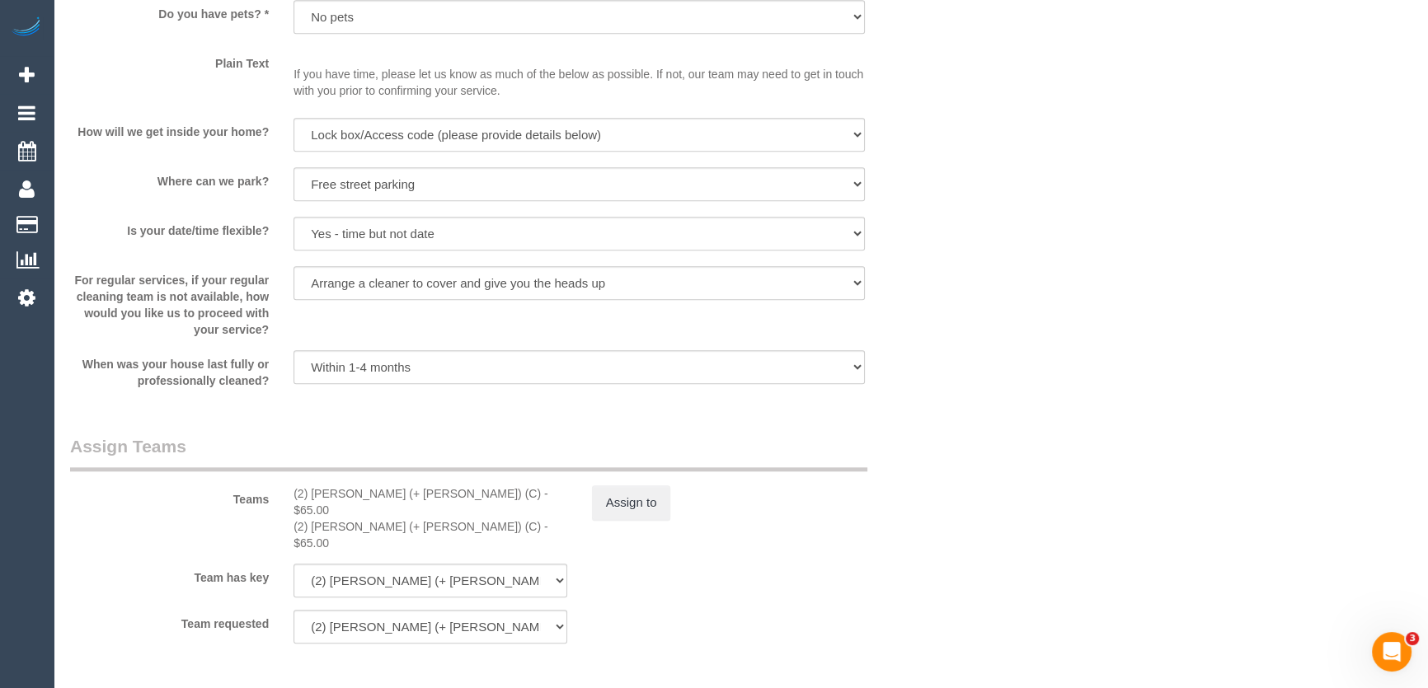
scroll to position [2248, 0]
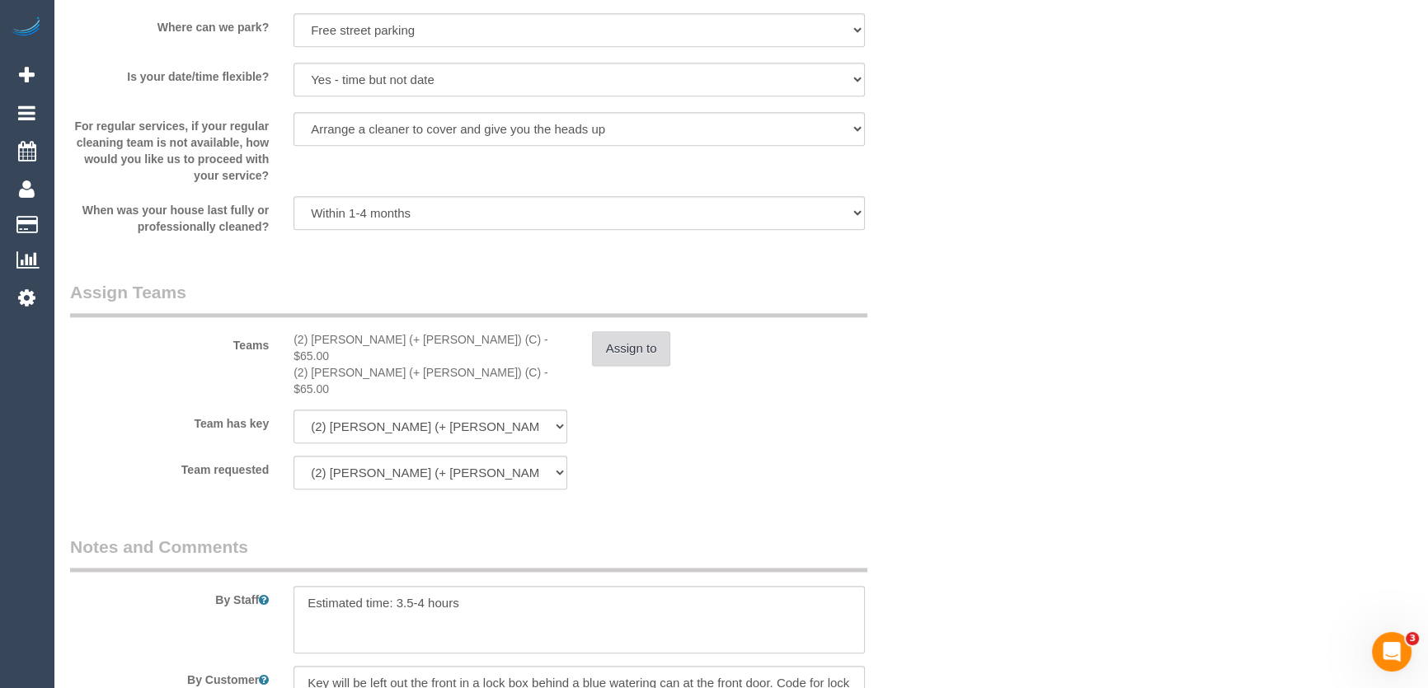
click at [640, 356] on button "Assign to" at bounding box center [631, 348] width 79 height 35
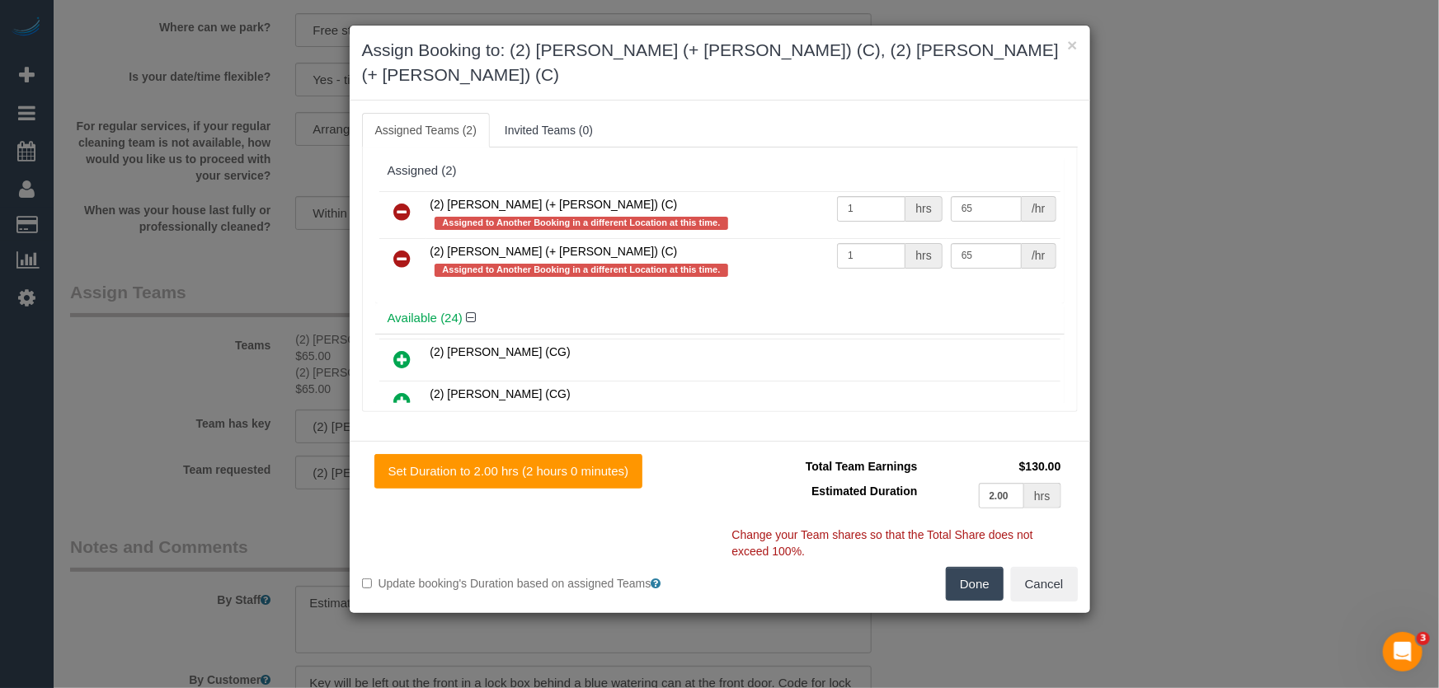
click at [402, 202] on icon at bounding box center [402, 212] width 17 height 20
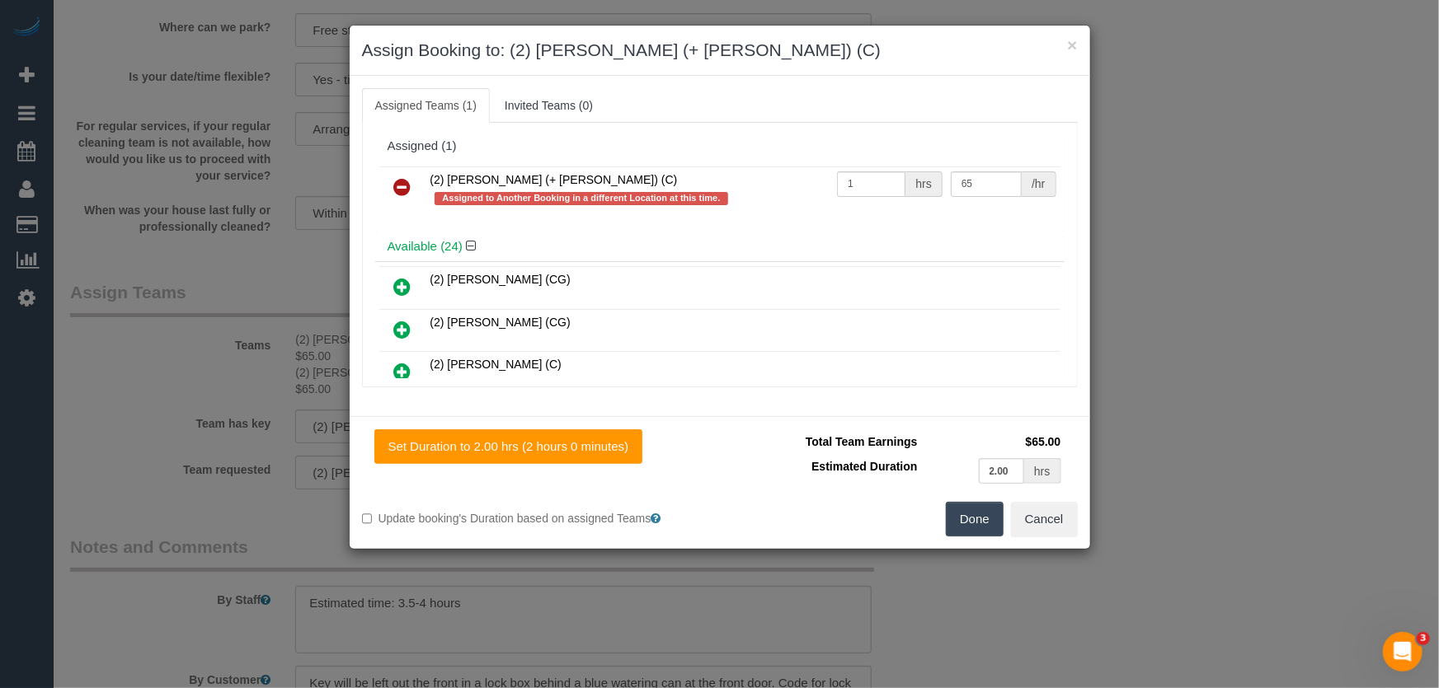
click at [402, 187] on icon at bounding box center [402, 187] width 17 height 20
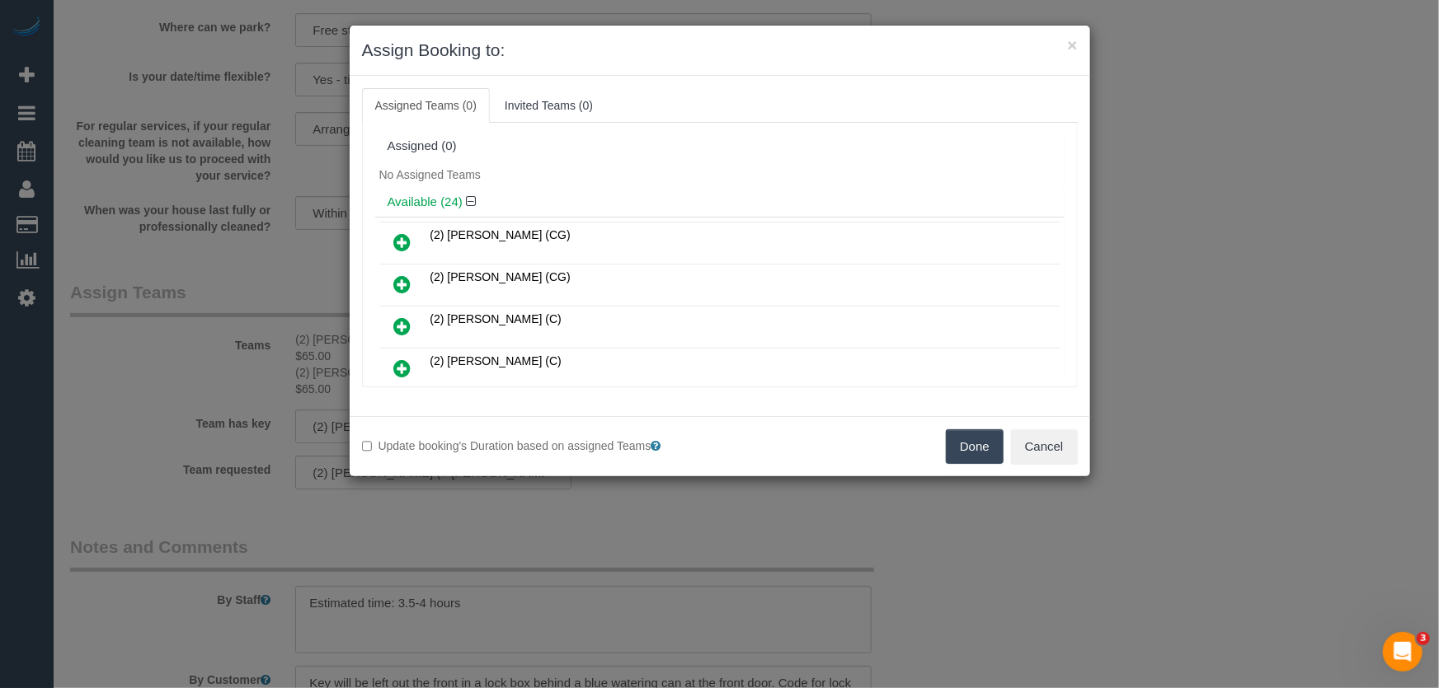
click at [982, 438] on button "Done" at bounding box center [975, 447] width 58 height 35
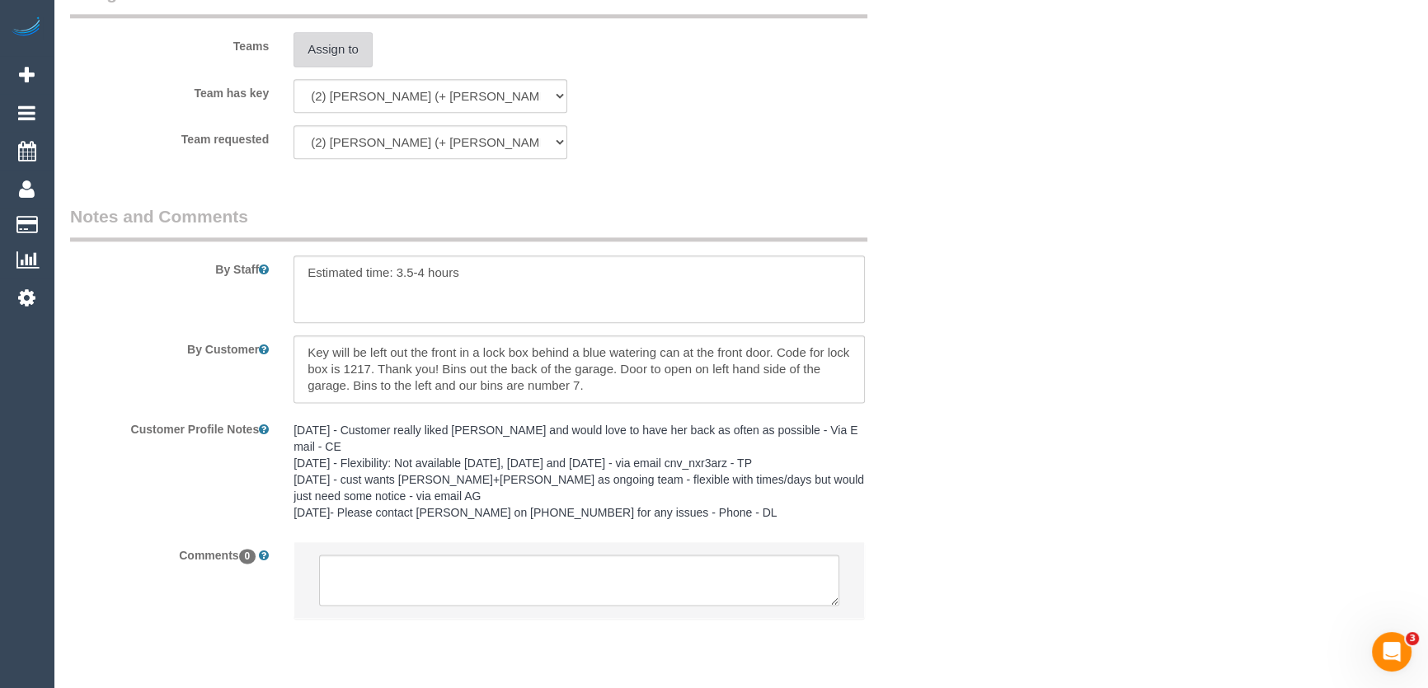
scroll to position [2598, 0]
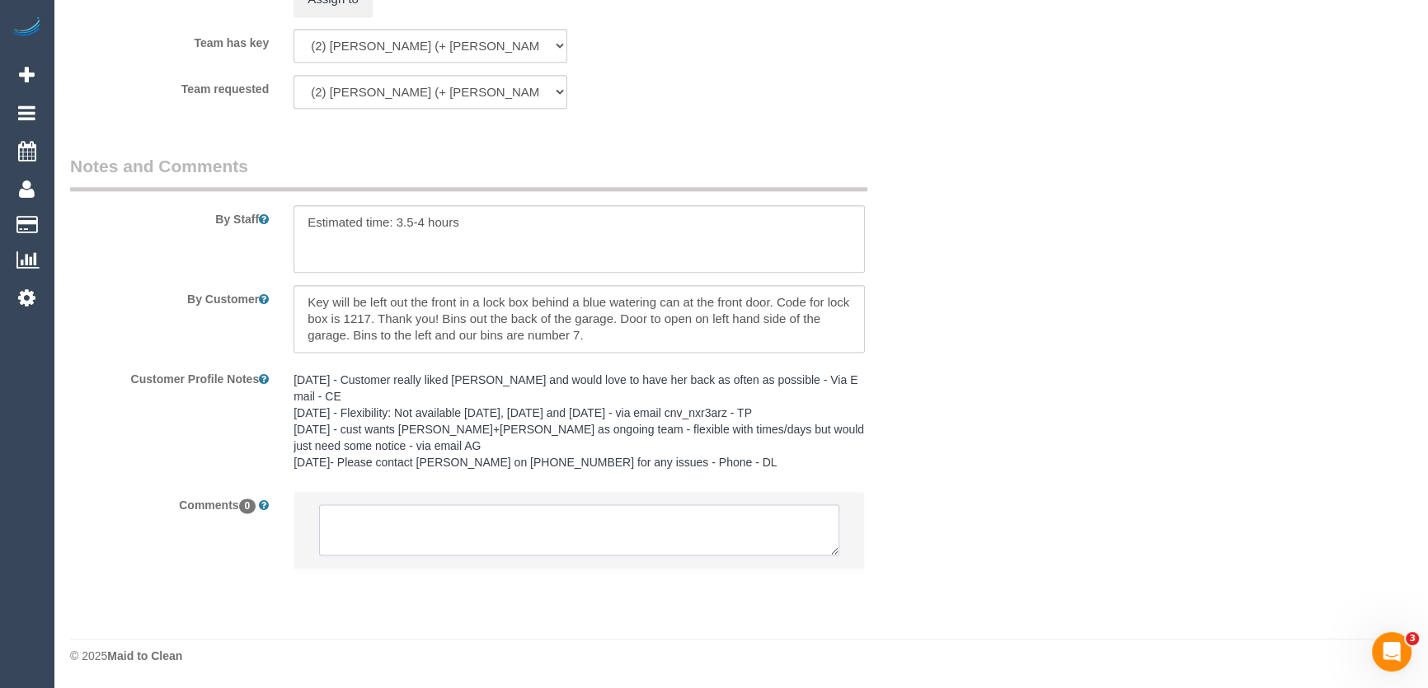
click at [486, 523] on textarea at bounding box center [579, 530] width 520 height 51
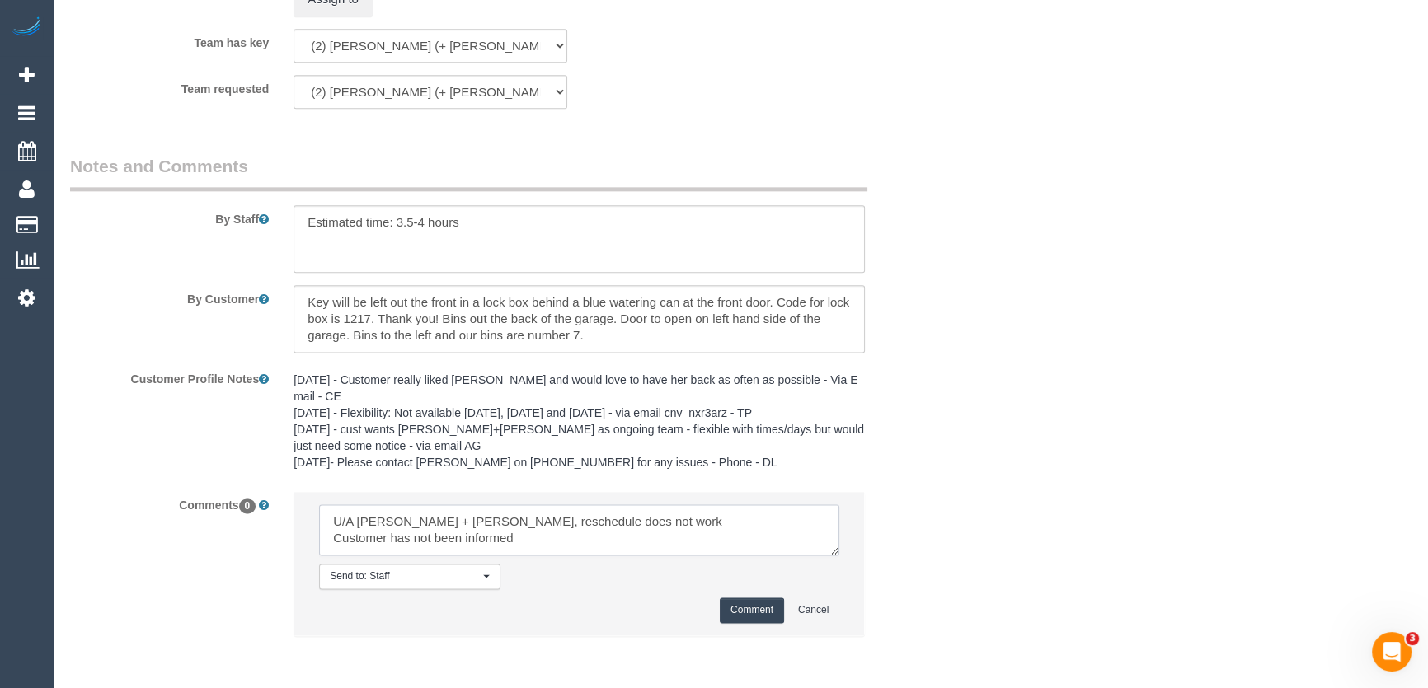
type textarea "U/A Shachi + Chirag, reschedule does not work Customer has not been informed"
click at [765, 617] on button "Comment" at bounding box center [752, 611] width 64 height 26
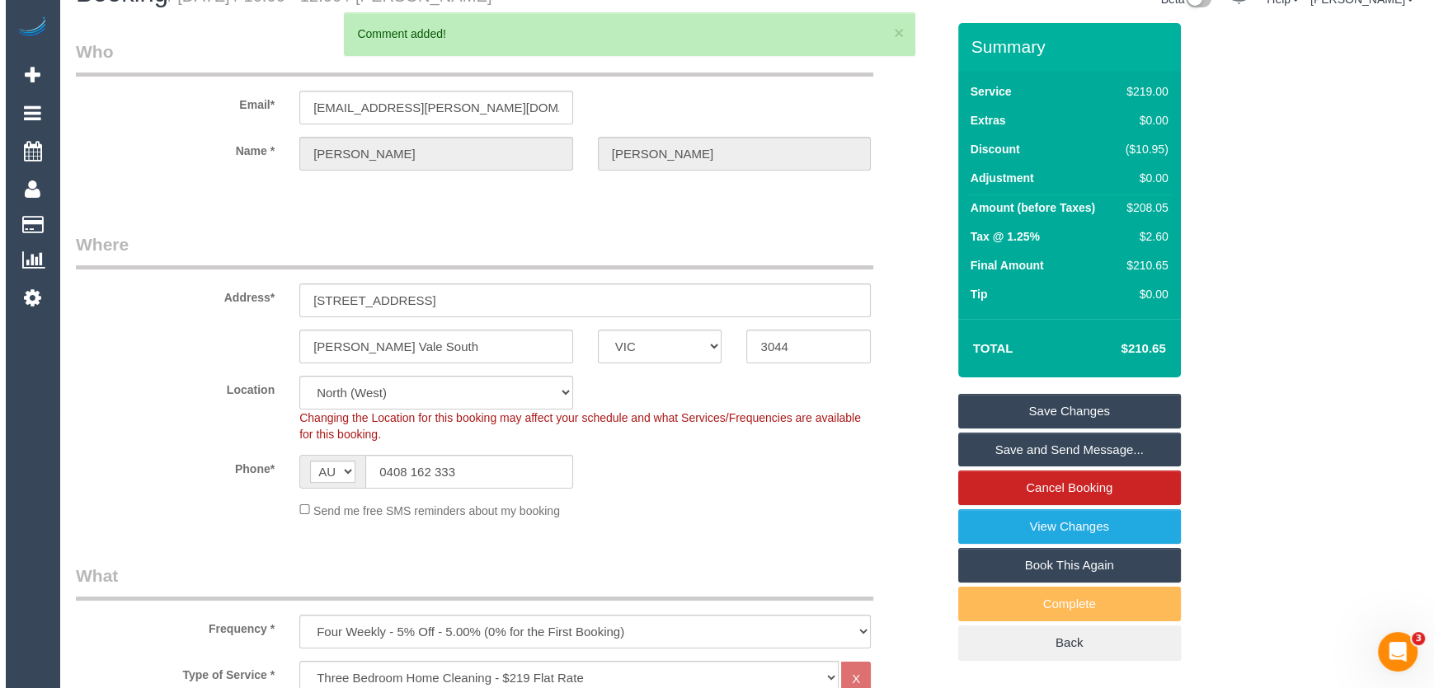
scroll to position [0, 0]
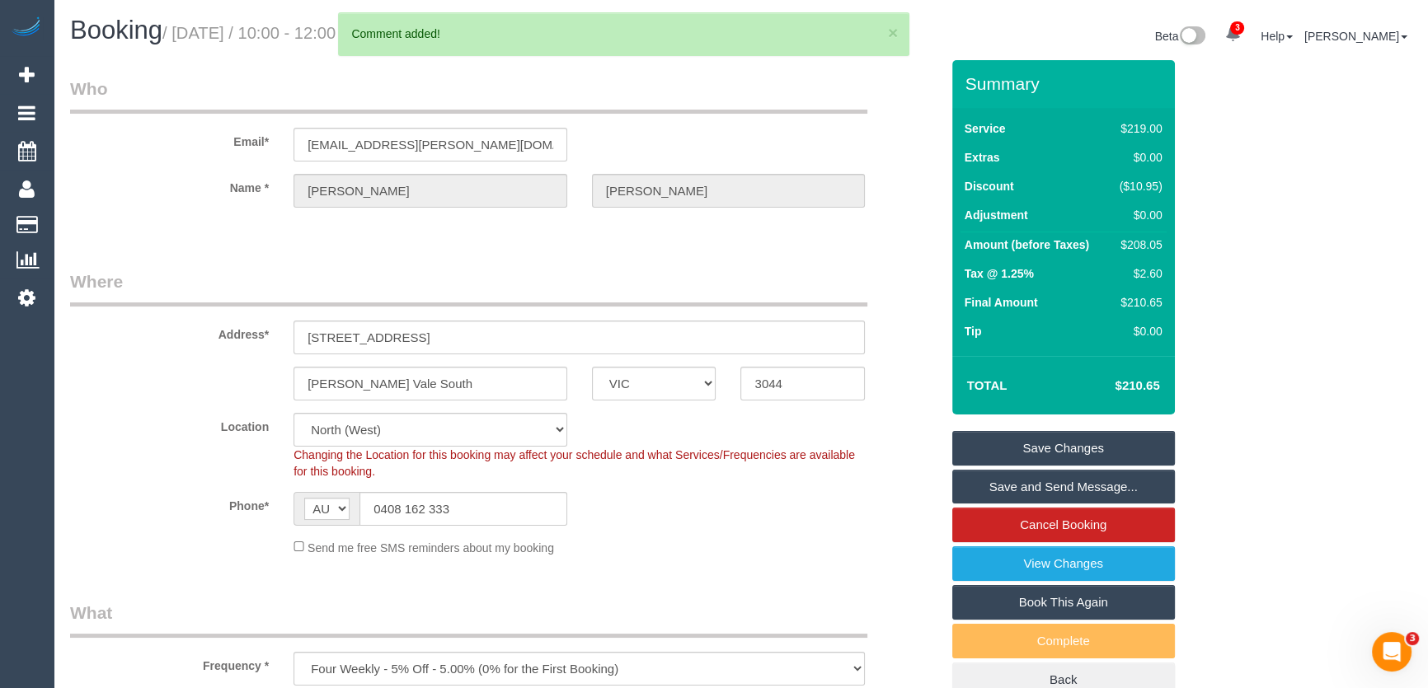
click at [1062, 444] on link "Save Changes" at bounding box center [1063, 448] width 223 height 35
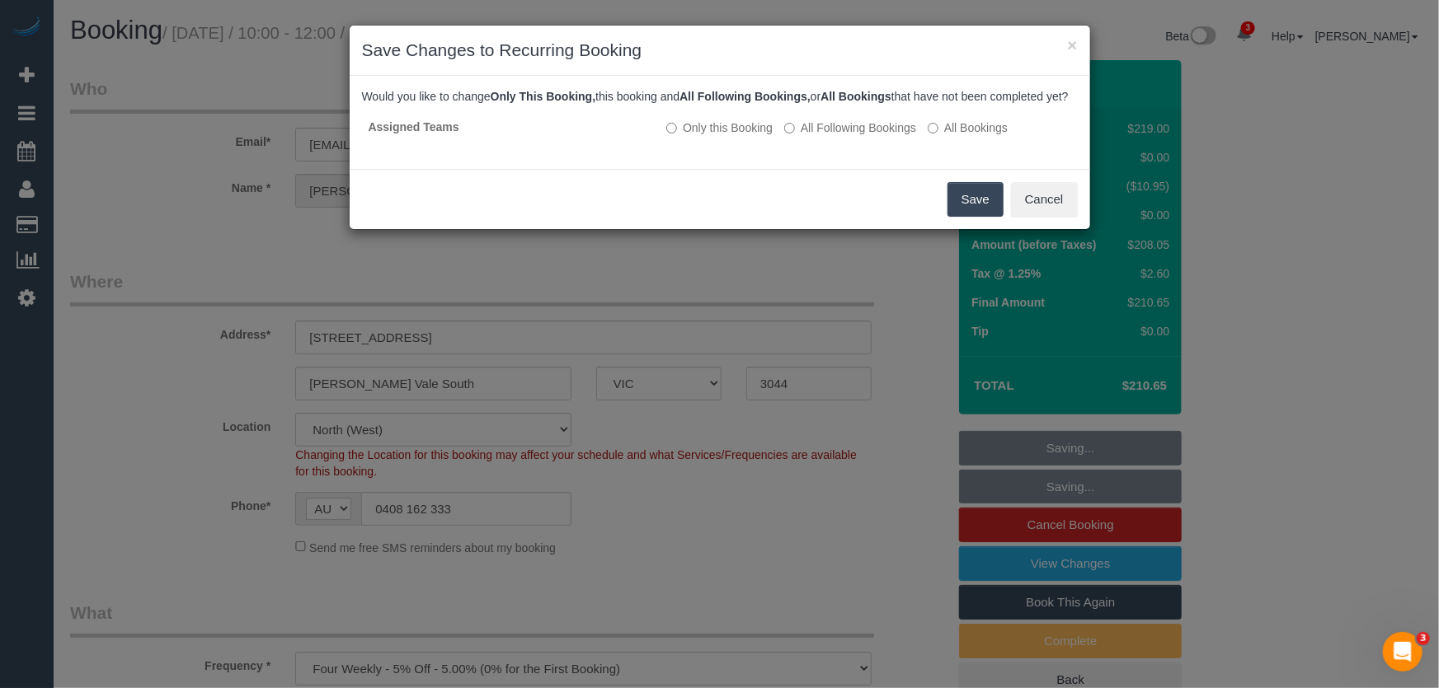
click at [1004, 221] on div "Save Cancel" at bounding box center [720, 199] width 740 height 60
click at [971, 217] on button "Save" at bounding box center [975, 199] width 56 height 35
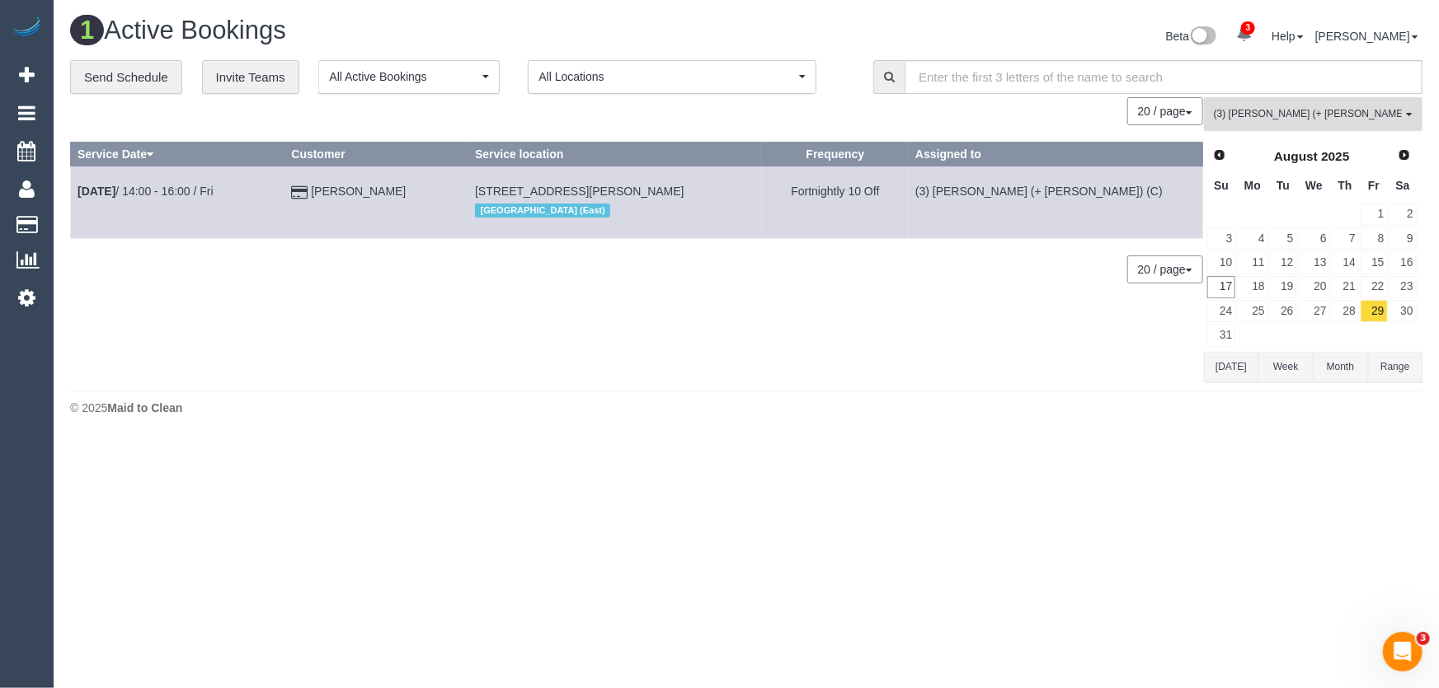
click at [1288, 110] on span "(3) [PERSON_NAME] (+ [PERSON_NAME]) (C)" at bounding box center [1308, 114] width 188 height 14
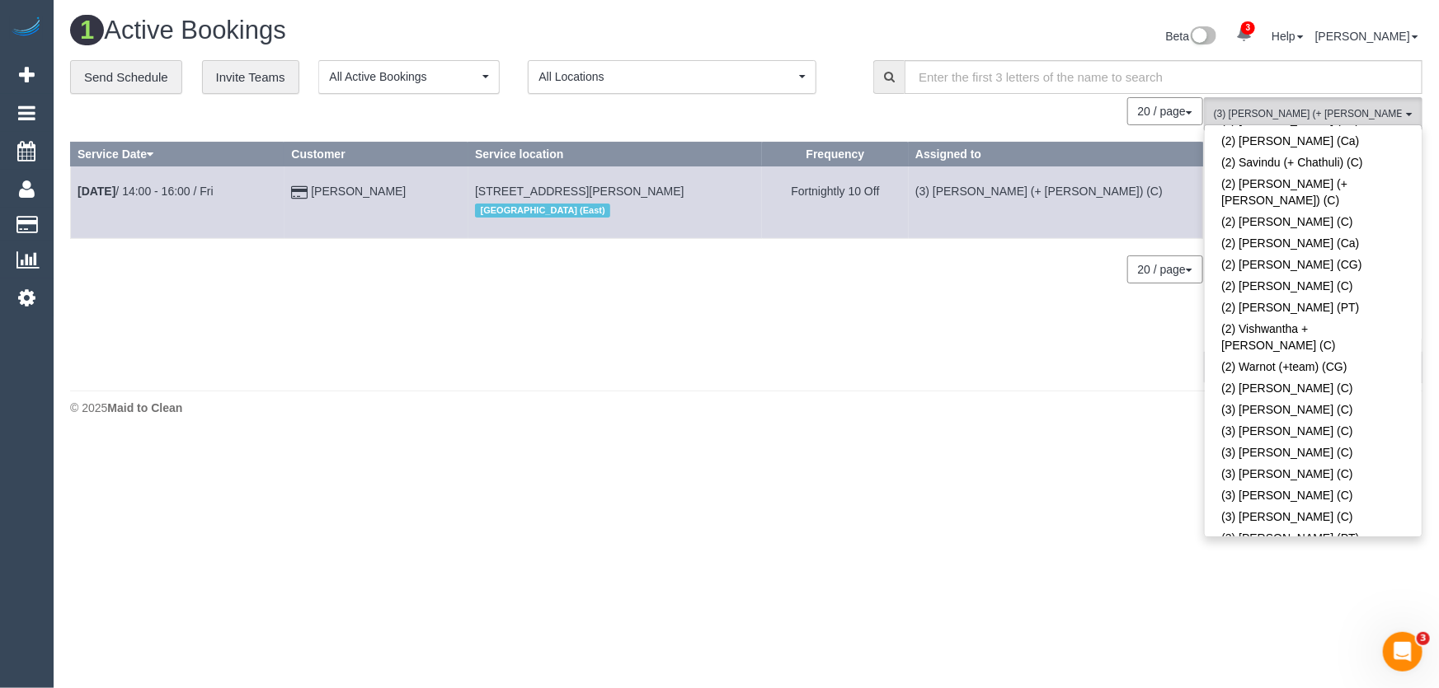
click at [1275, 651] on link "(3) [PERSON_NAME] (+ [PERSON_NAME]) (C)" at bounding box center [1313, 670] width 217 height 38
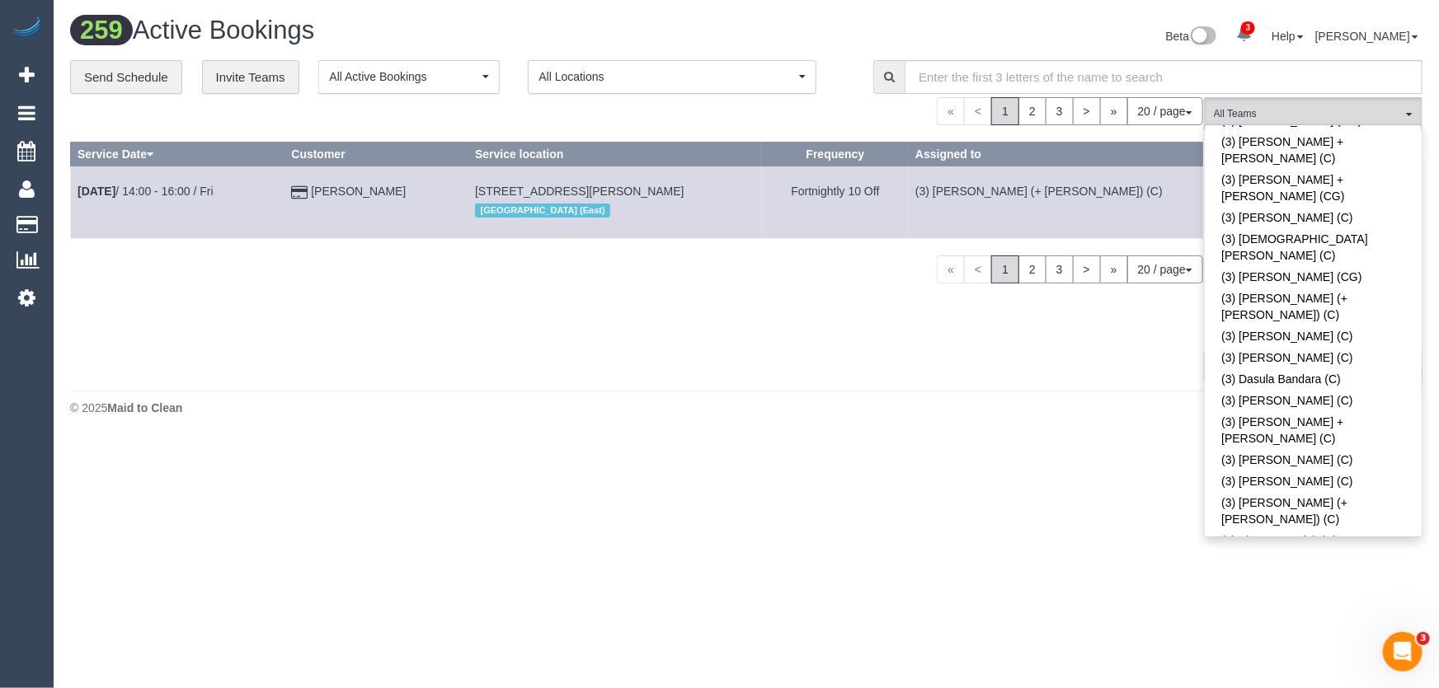
scroll to position [2556, 0]
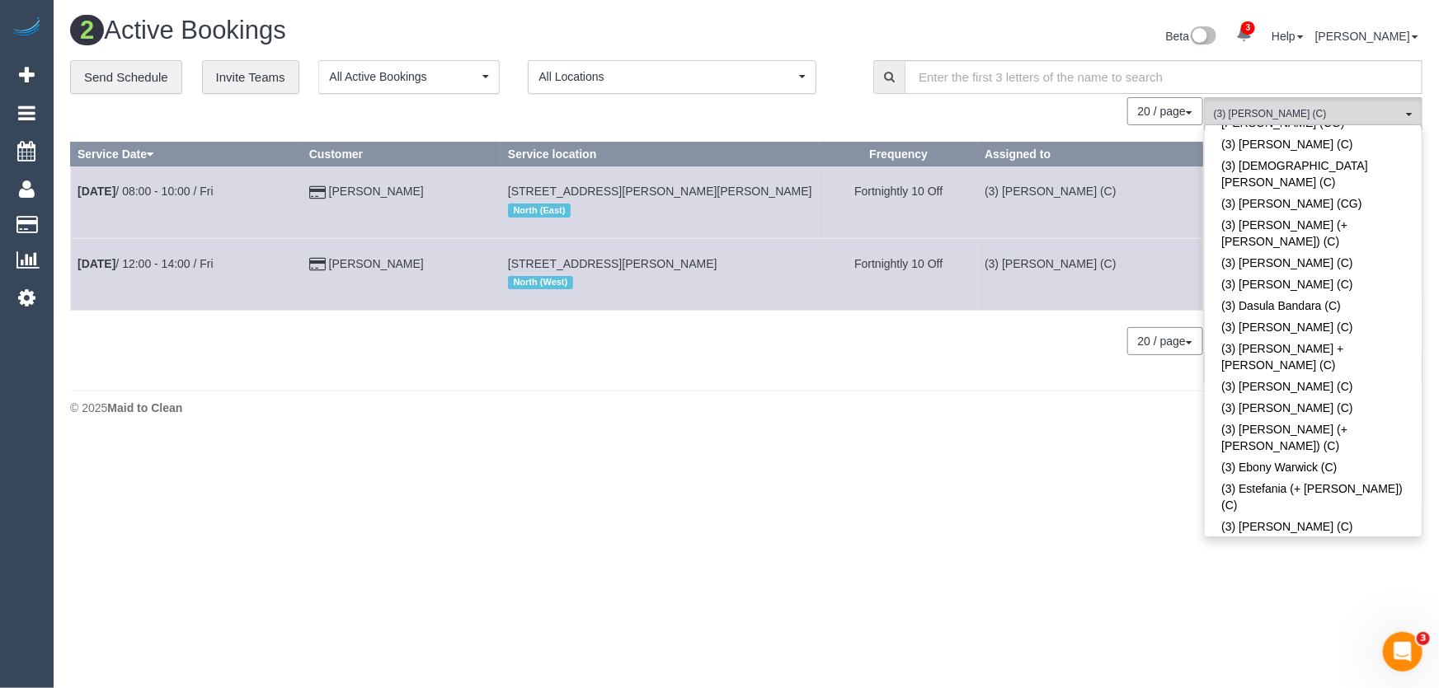
click at [1086, 24] on div "Beta 3 Your Notifications You have 0 alerts × You have 1 to charge for 16/08/20…" at bounding box center [1090, 38] width 688 height 44
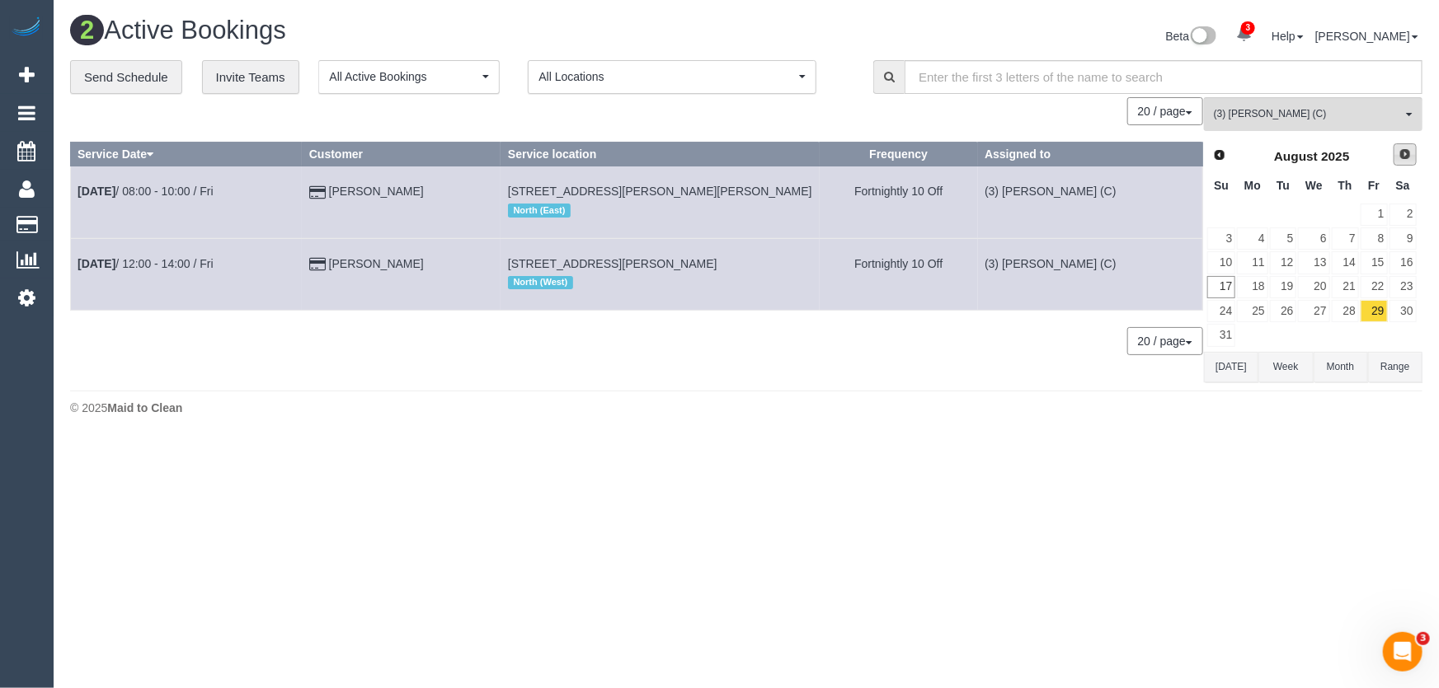
click at [1403, 157] on span "Next" at bounding box center [1404, 154] width 13 height 13
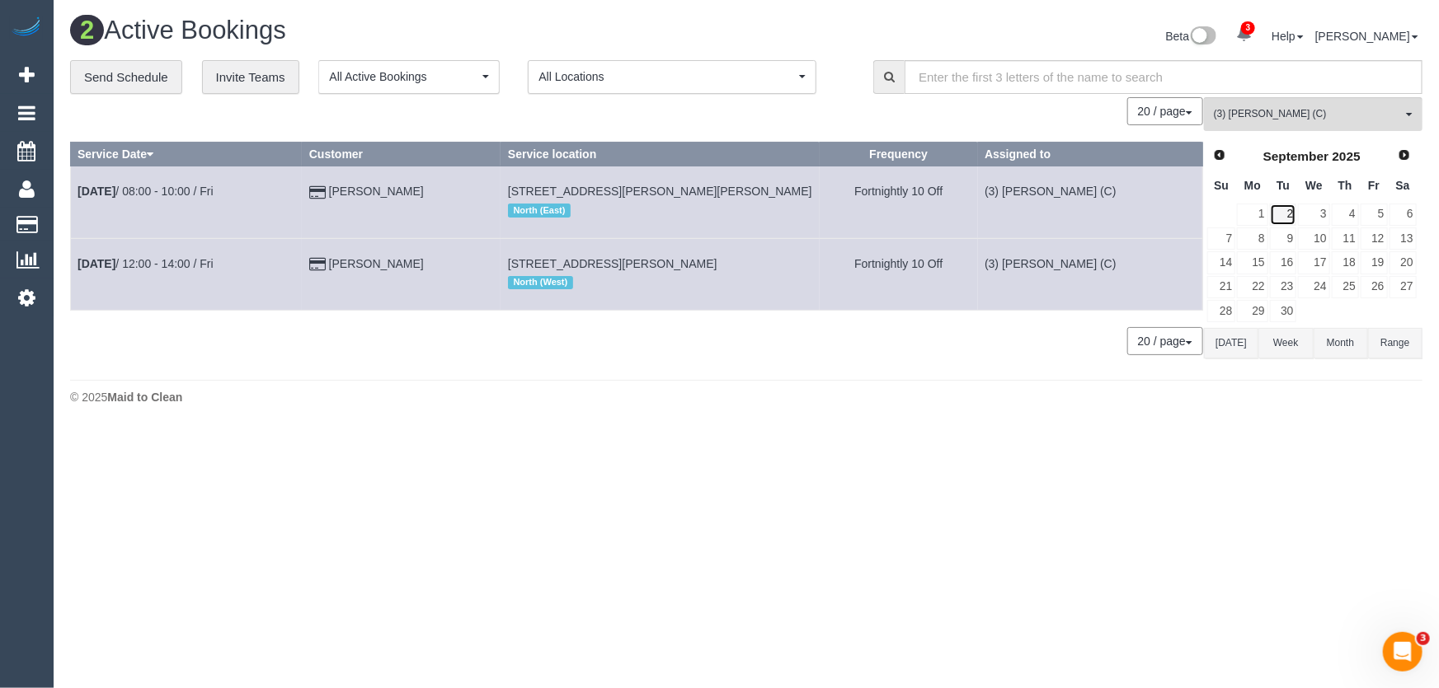
click at [1291, 212] on link "2" at bounding box center [1283, 215] width 27 height 22
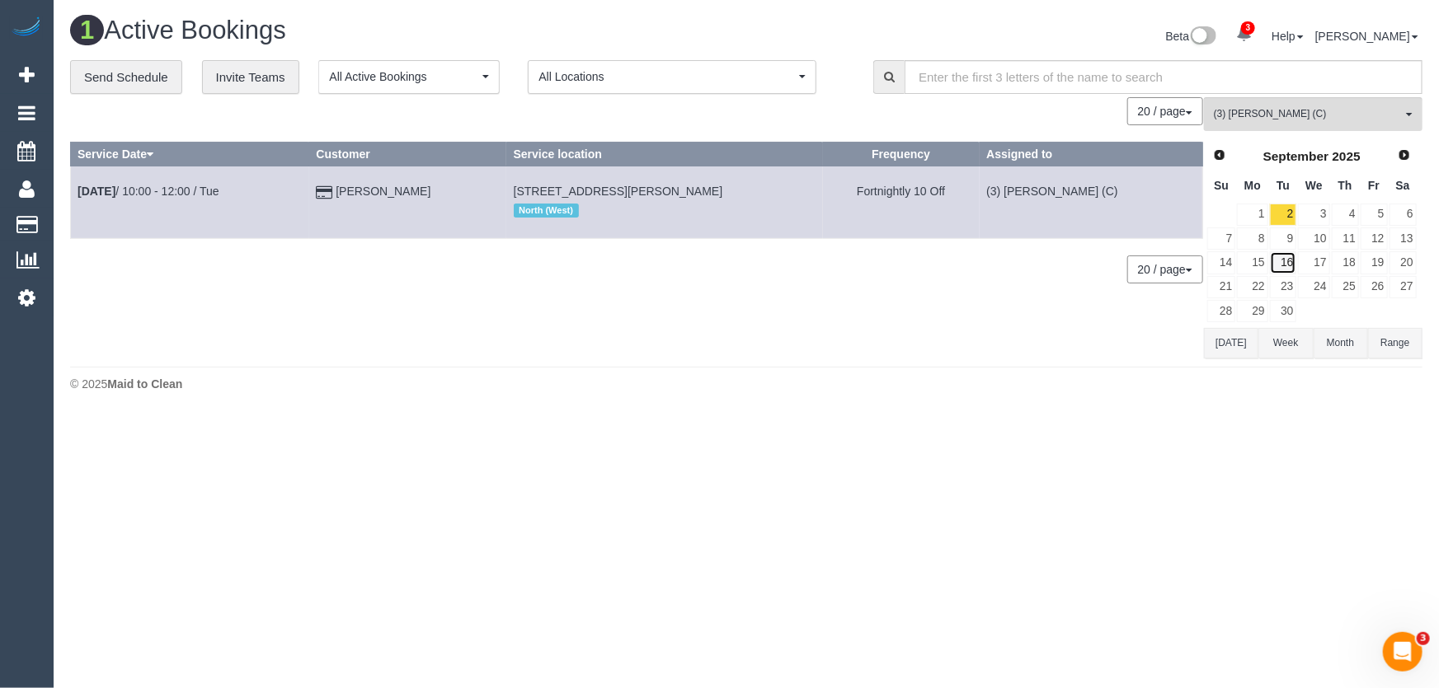
click at [1287, 261] on link "16" at bounding box center [1283, 262] width 27 height 22
click at [1284, 320] on link "30" at bounding box center [1283, 311] width 27 height 22
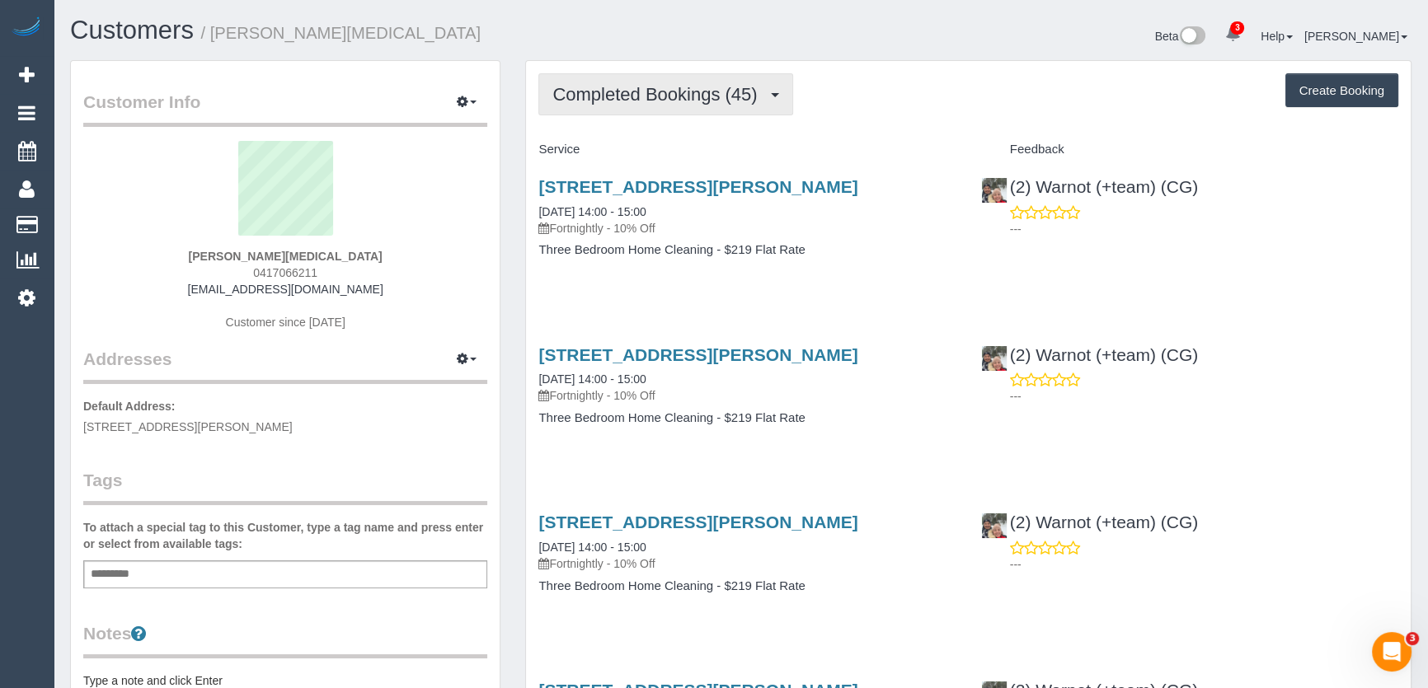
click at [750, 101] on span "Completed Bookings (45)" at bounding box center [658, 94] width 213 height 21
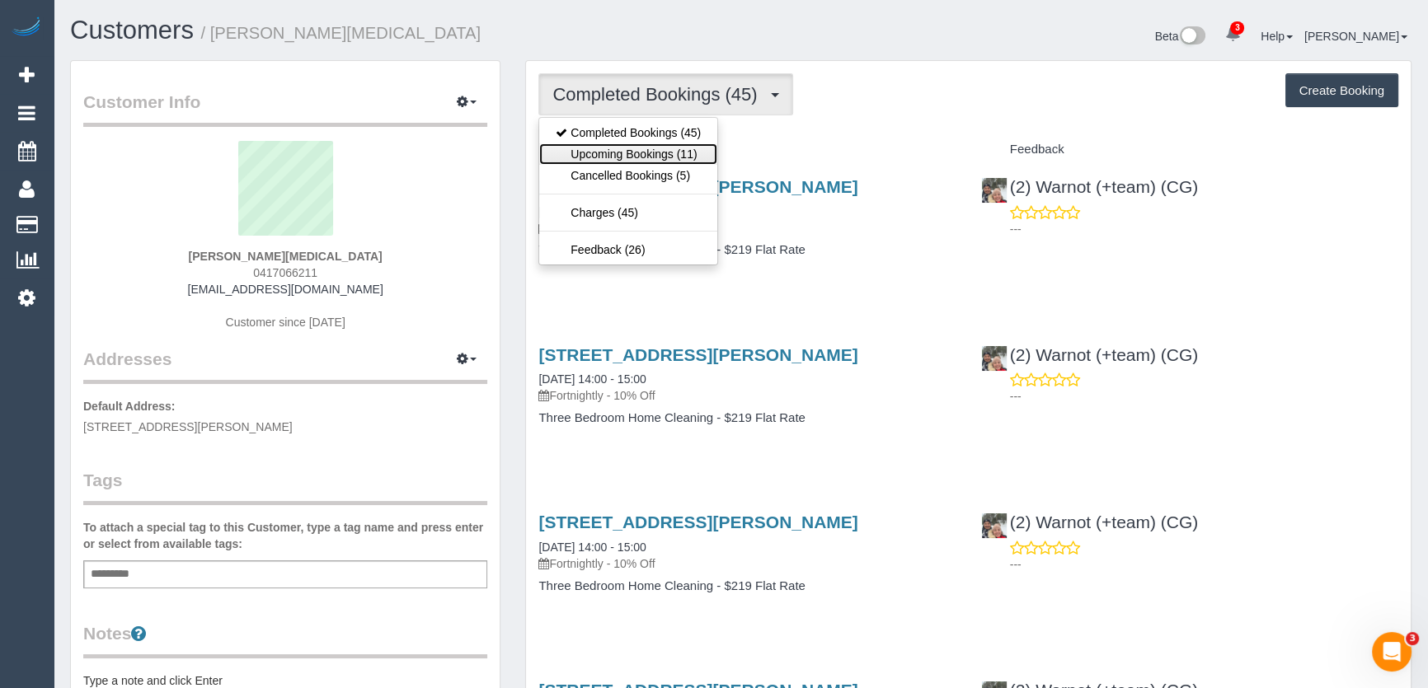
click at [693, 155] on link "Upcoming Bookings (11)" at bounding box center [628, 153] width 178 height 21
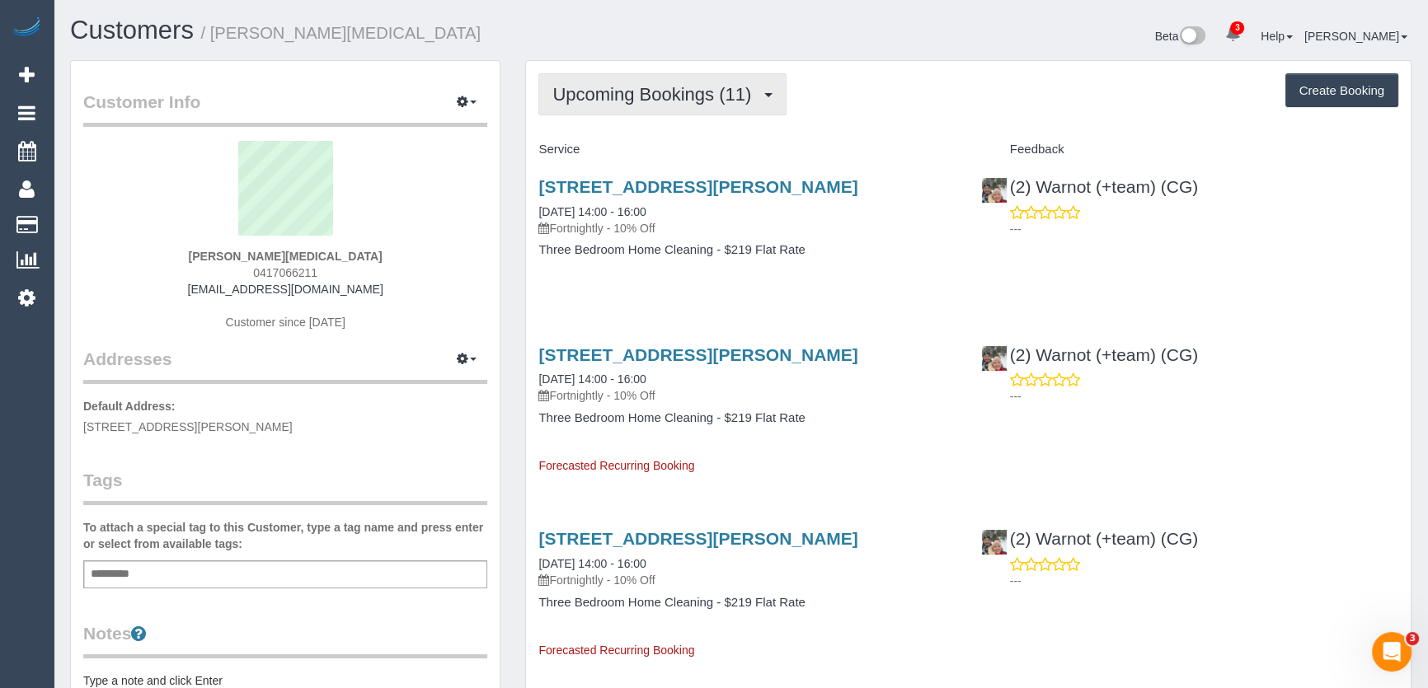
click at [671, 91] on span "Upcoming Bookings (11)" at bounding box center [655, 94] width 207 height 21
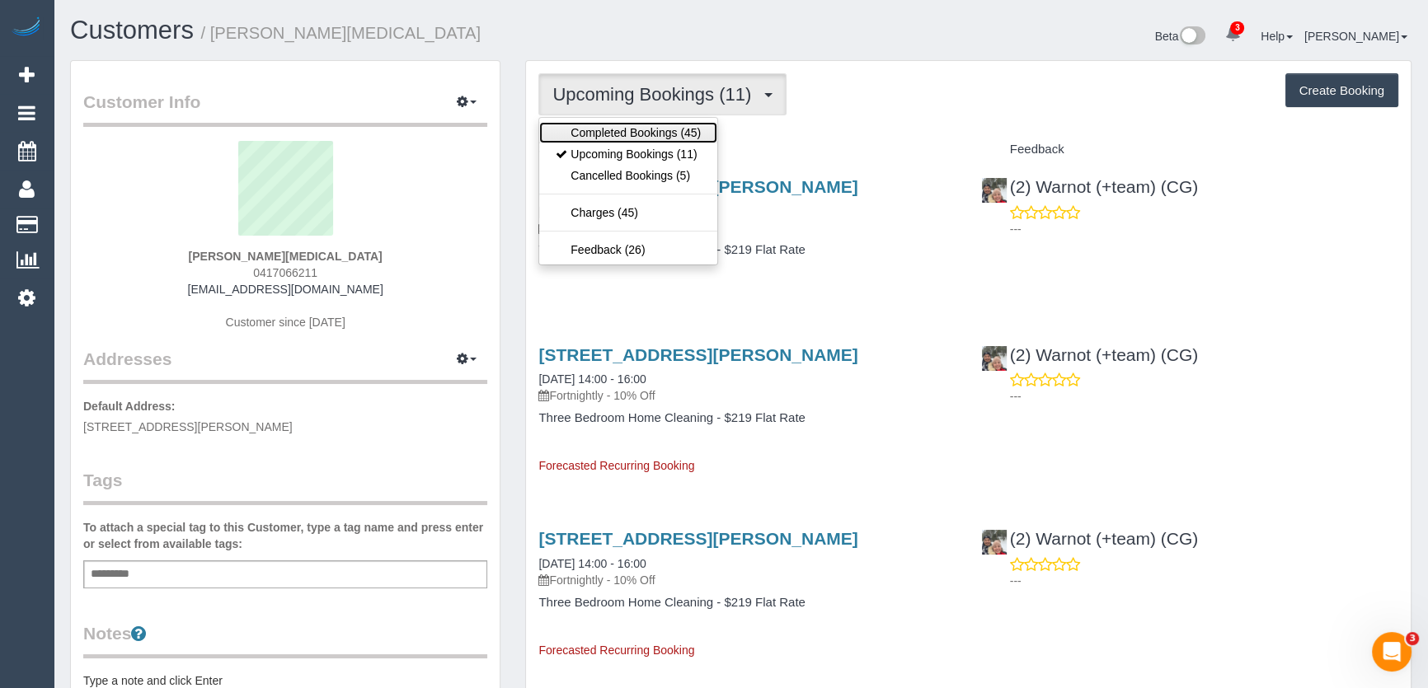
click at [662, 122] on link "Completed Bookings (45)" at bounding box center [628, 132] width 178 height 21
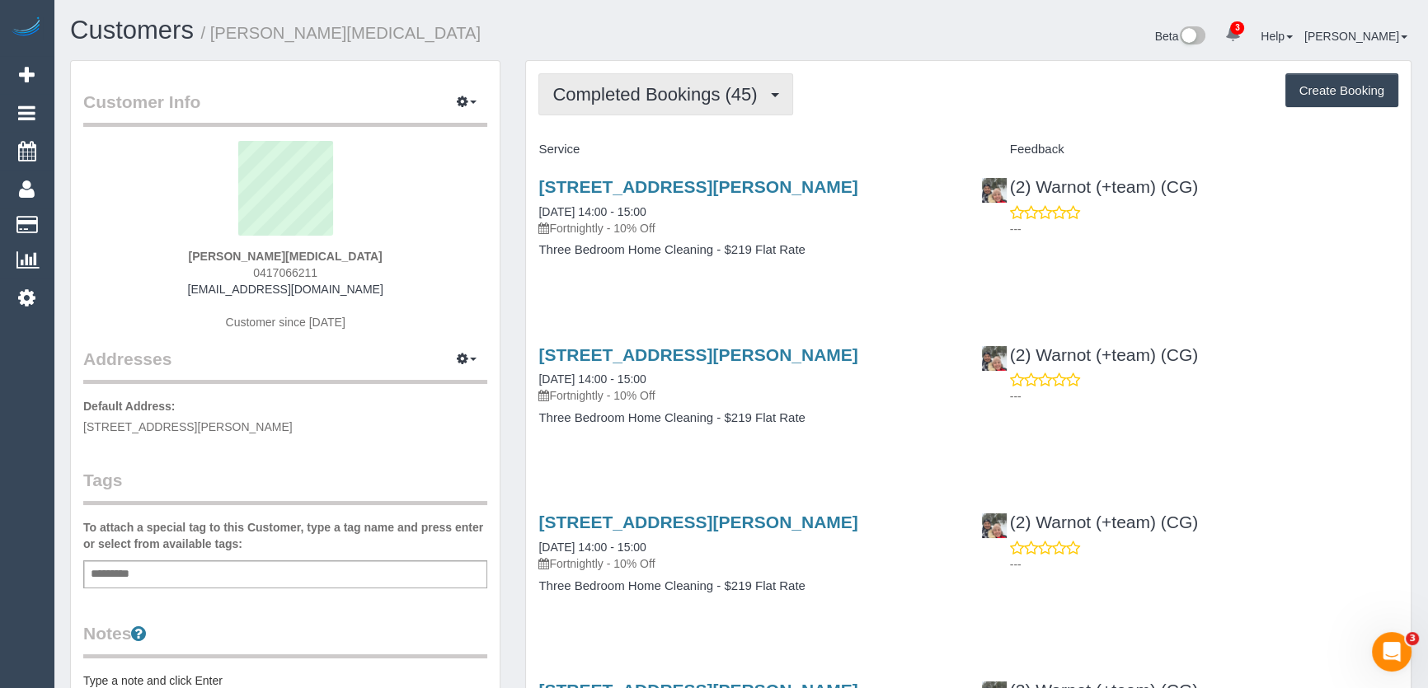
click at [651, 93] on span "Completed Bookings (45)" at bounding box center [658, 94] width 213 height 21
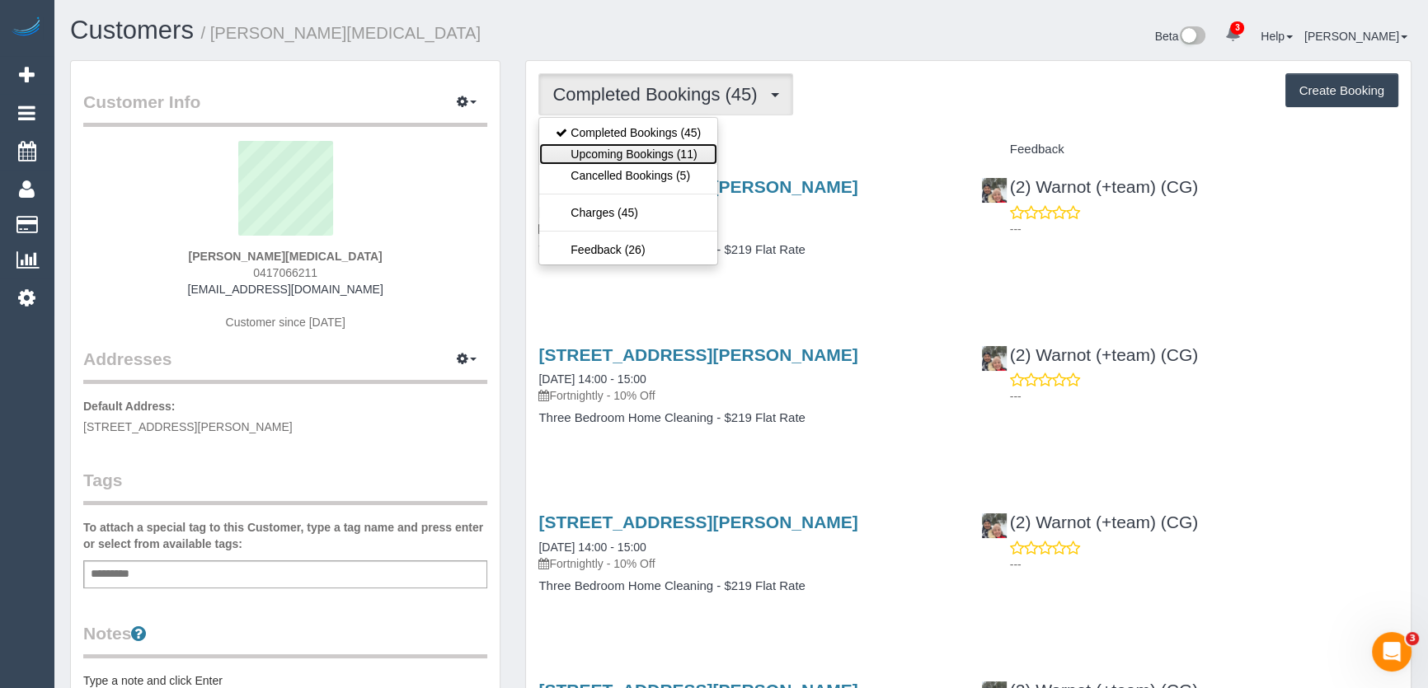
click at [637, 158] on link "Upcoming Bookings (11)" at bounding box center [628, 153] width 178 height 21
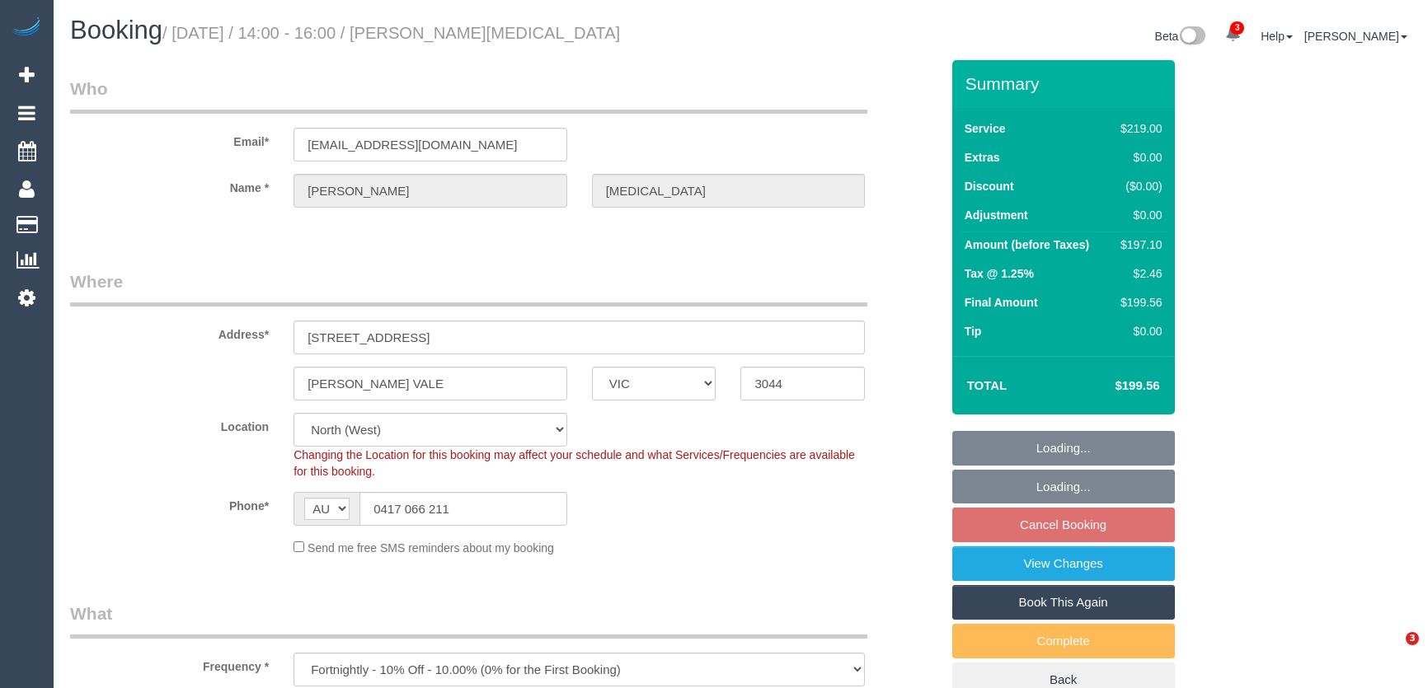
select select "VIC"
select select "string:stripe-pm_1P8F0h2GScqysDRVxvkrVYmS"
select select "spot5"
select select "number:27"
select select "number:14"
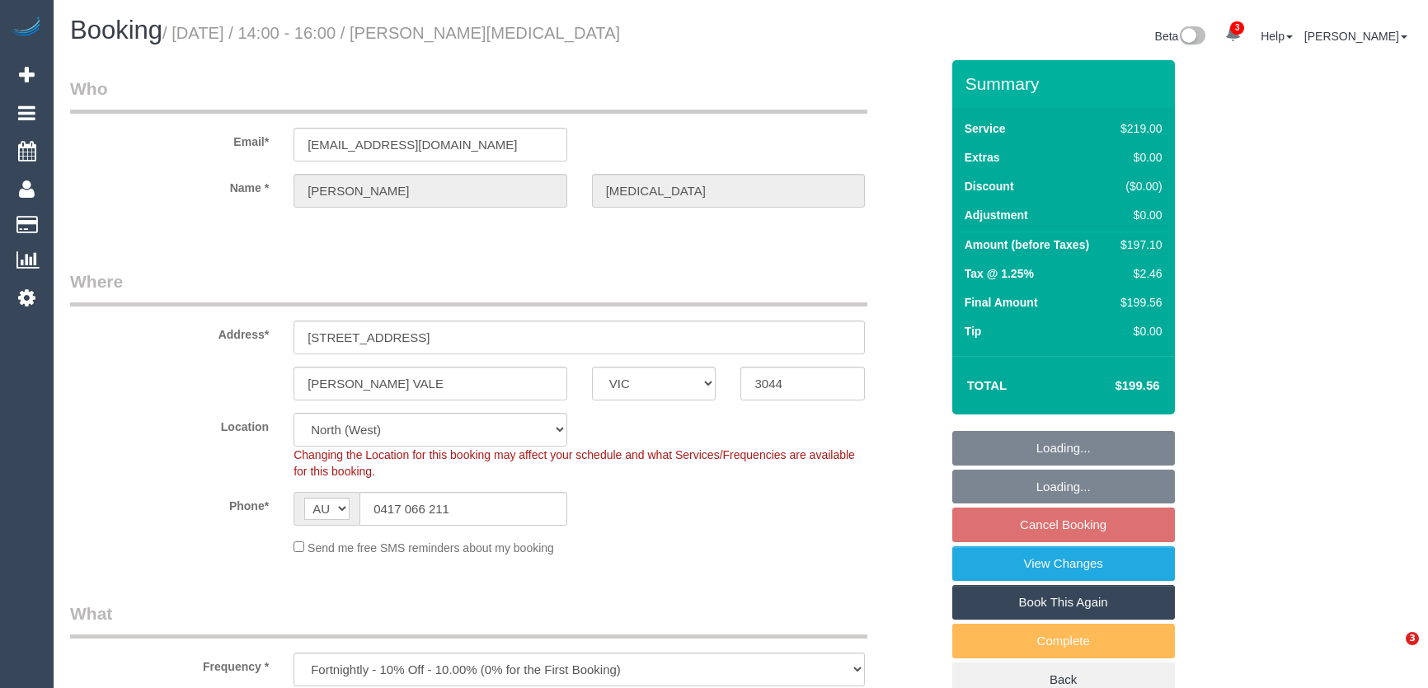
select select "number:19"
select select "number:24"
select select "number:35"
select select "number:11"
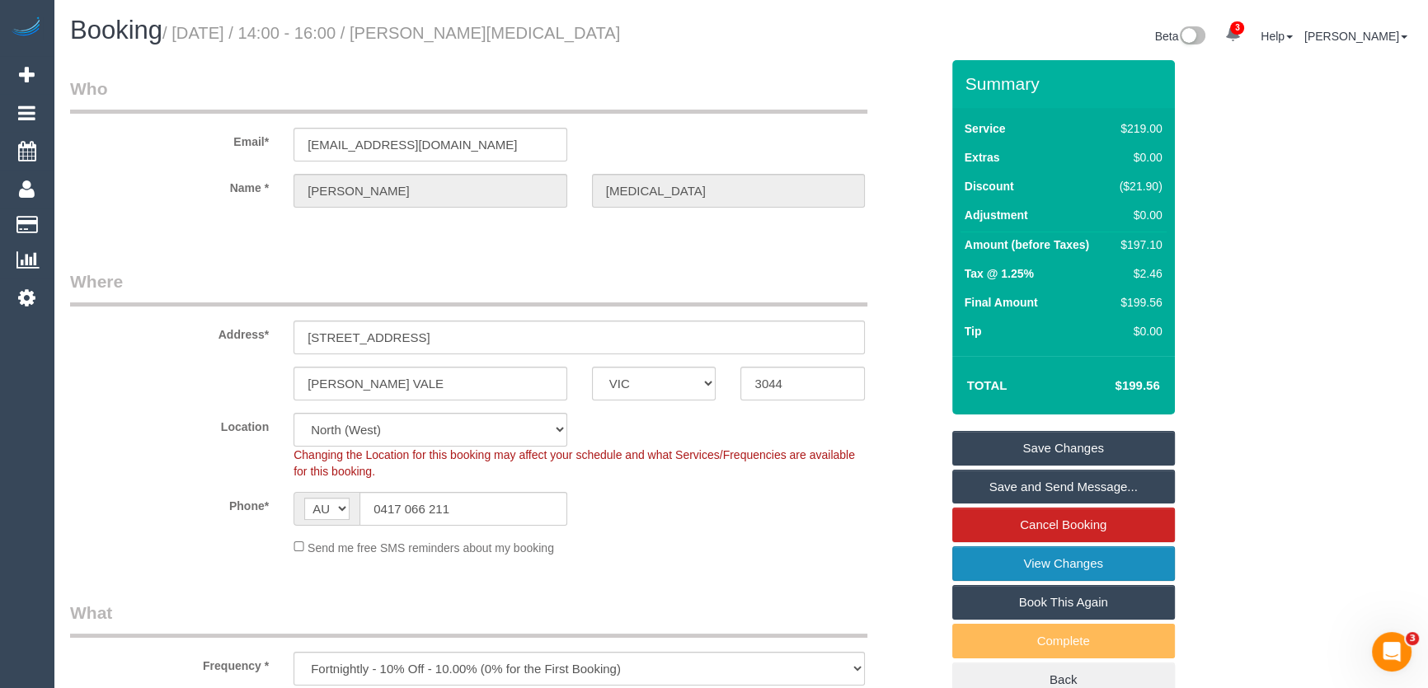
click at [1057, 562] on link "View Changes" at bounding box center [1063, 564] width 223 height 35
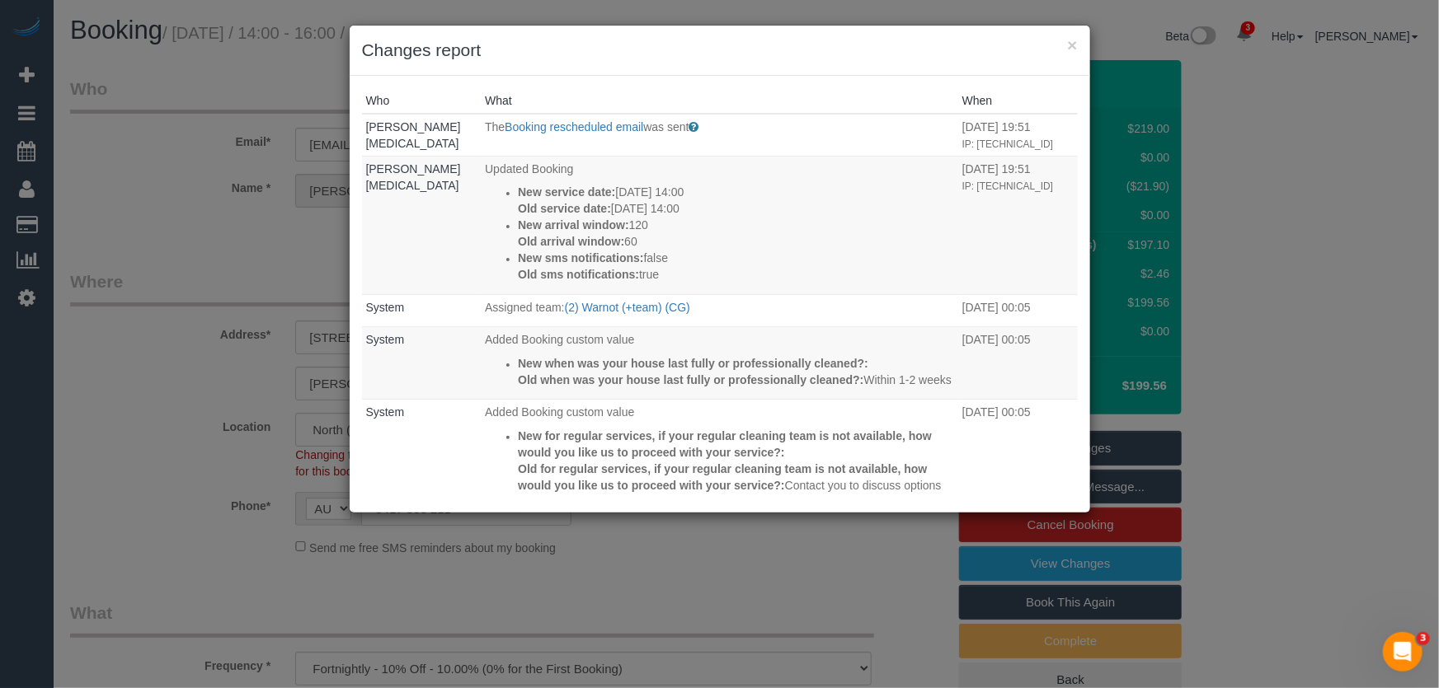
click at [722, 577] on div "× Changes report Who What When Jeremy Stent The Booking rescheduled email was s…" at bounding box center [719, 344] width 1439 height 688
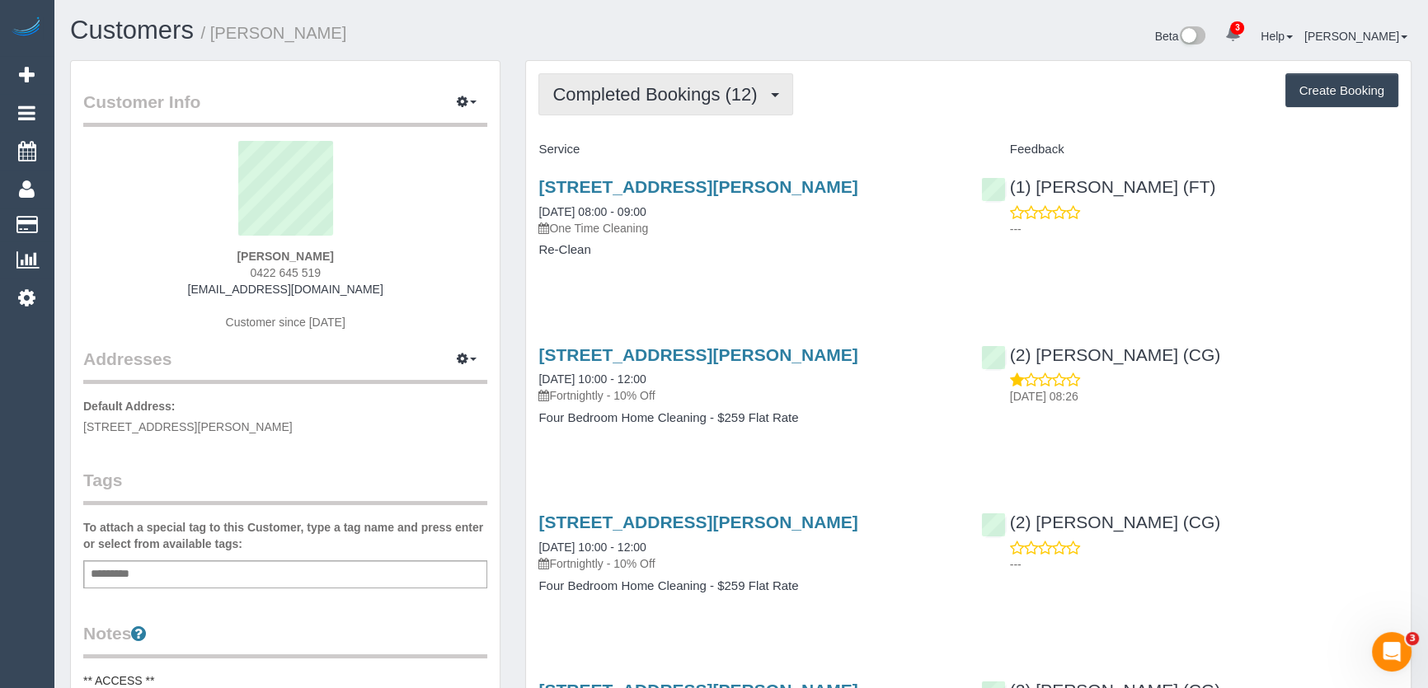
click at [694, 95] on span "Completed Bookings (12)" at bounding box center [658, 94] width 213 height 21
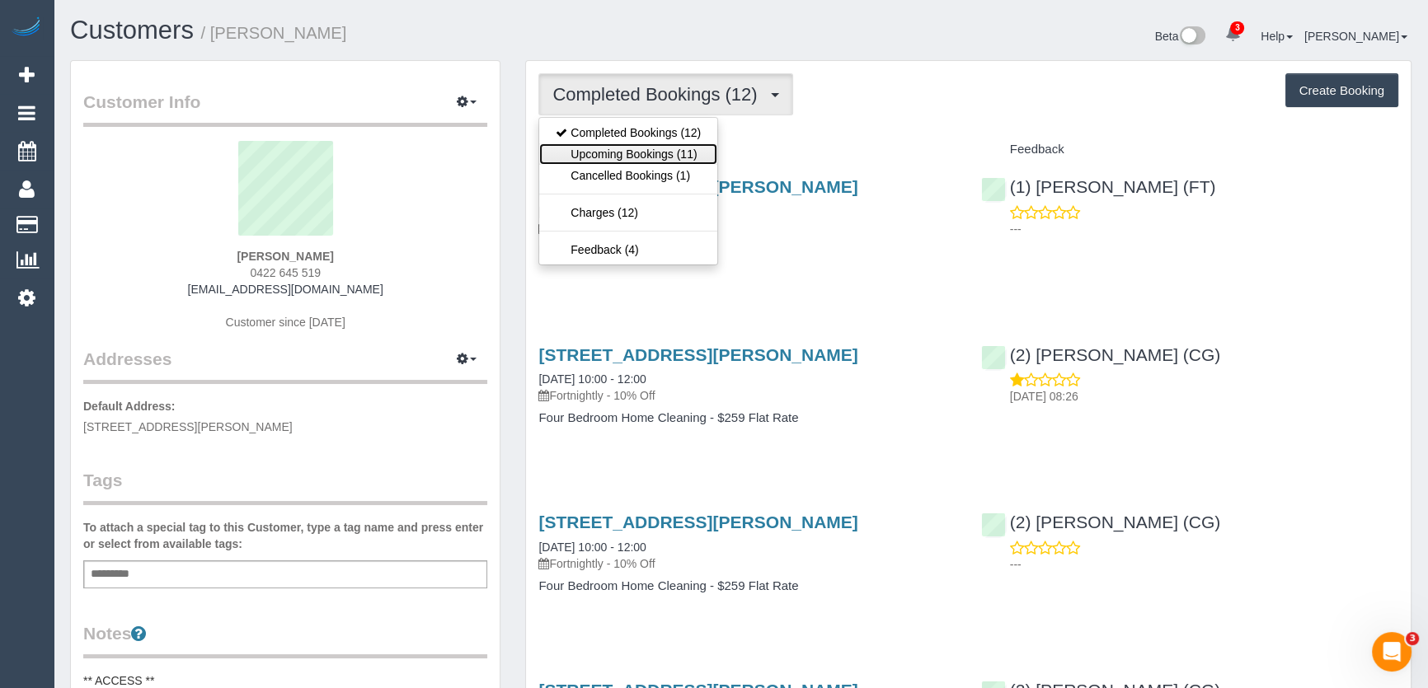
click at [680, 153] on link "Upcoming Bookings (11)" at bounding box center [628, 153] width 178 height 21
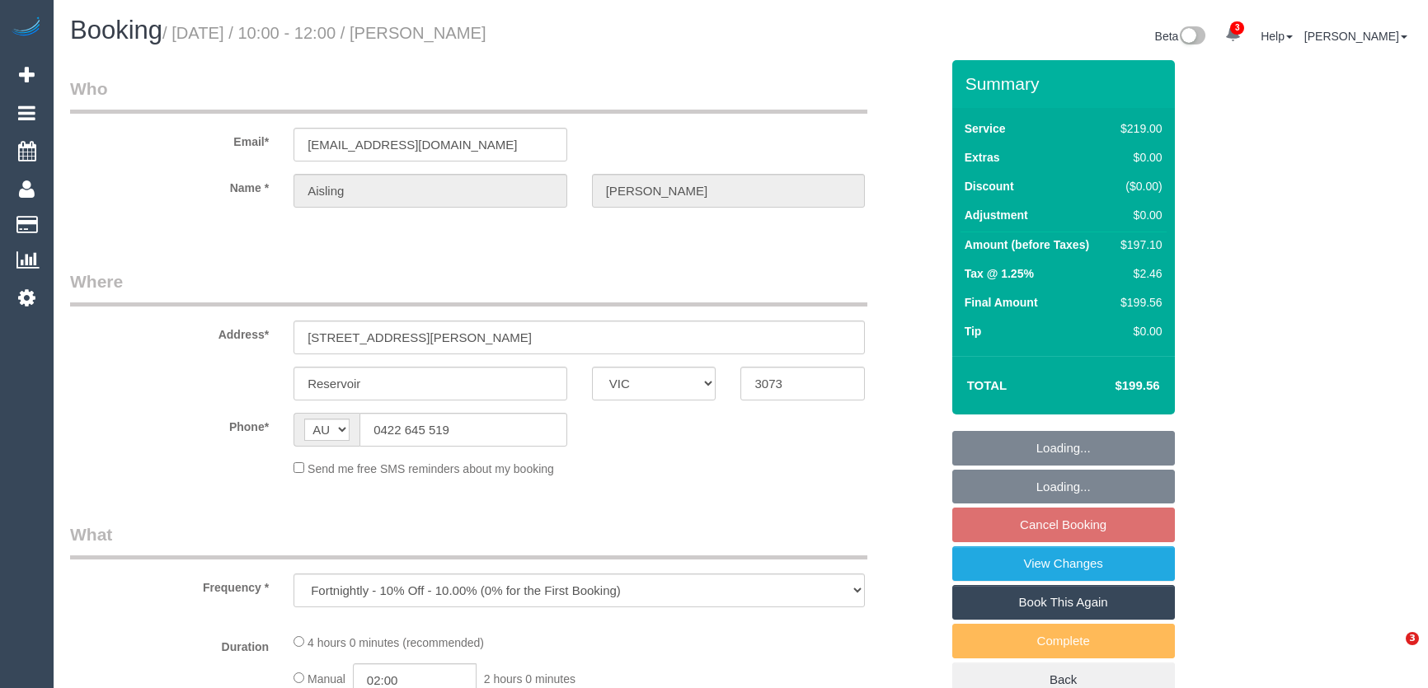
select select "VIC"
select select "number:28"
select select "number:14"
select select "number:18"
select select "number:24"
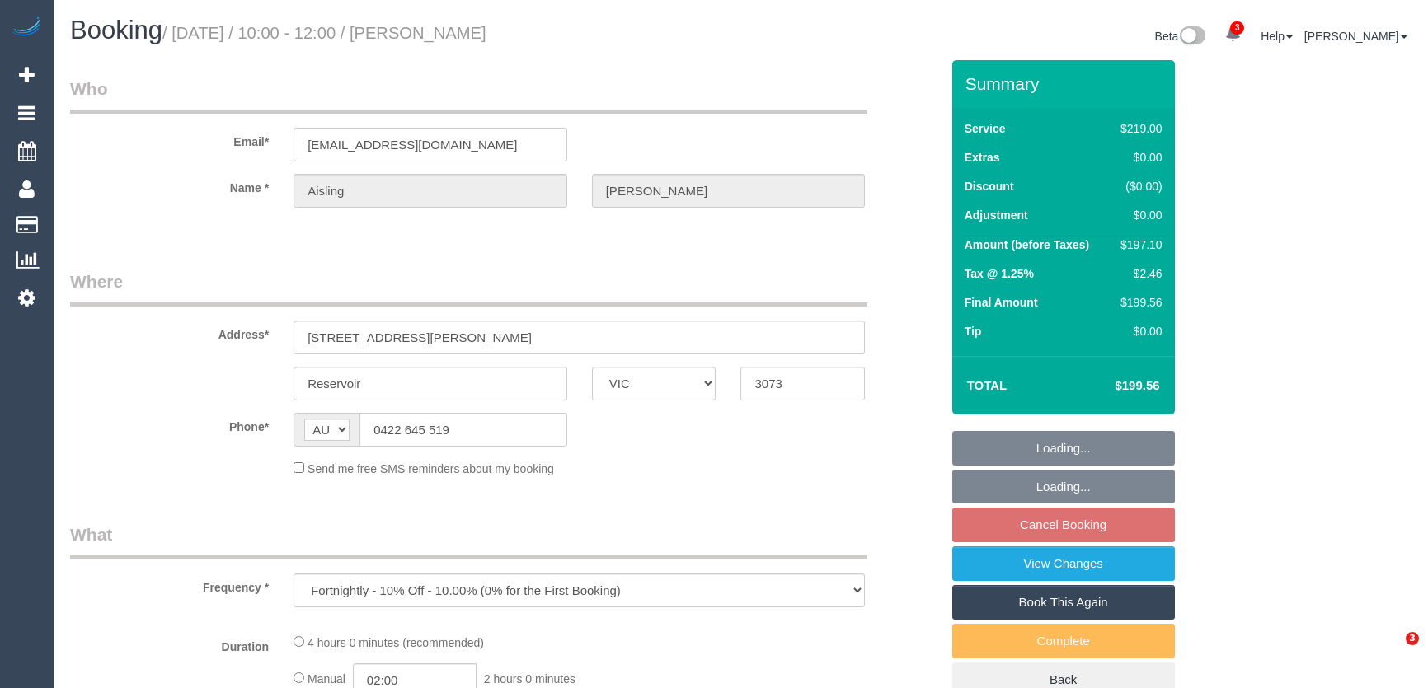
select select "number:34"
select select "number:11"
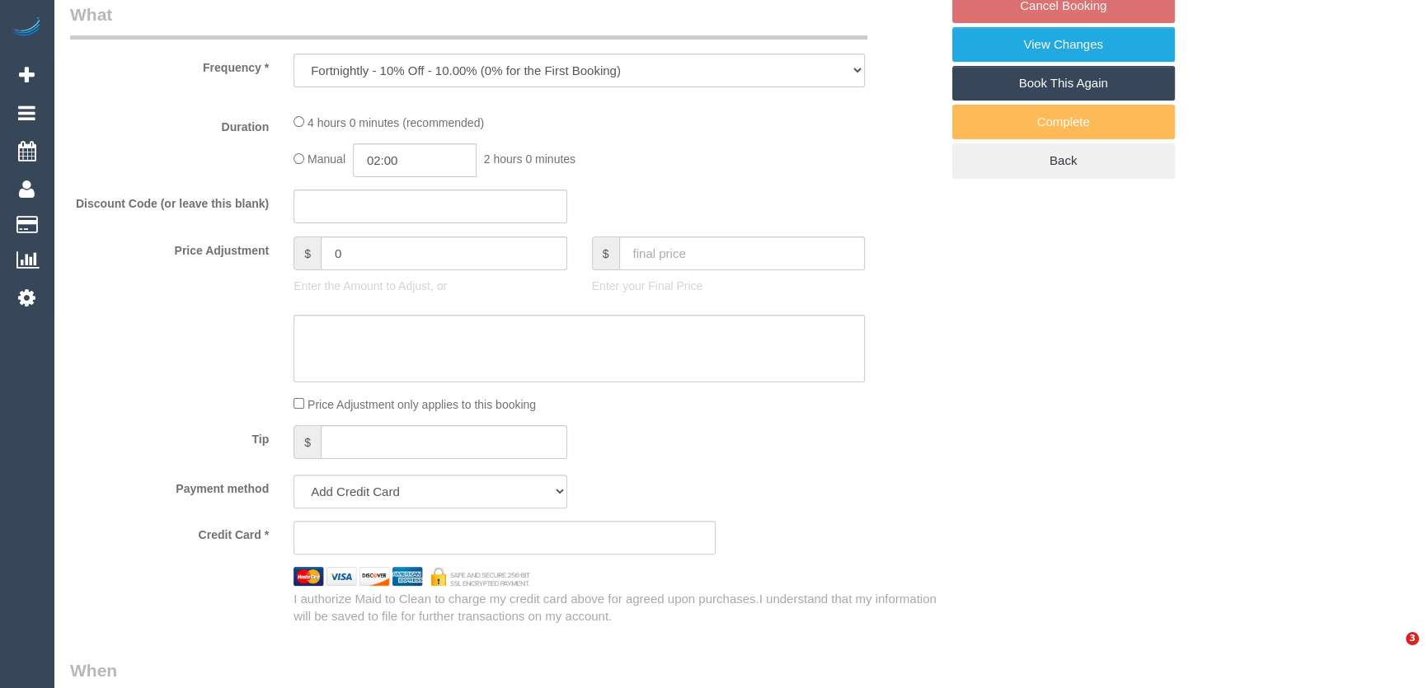
select select "string:stripe-pm_1QulLk2GScqysDRV3VprvzWs"
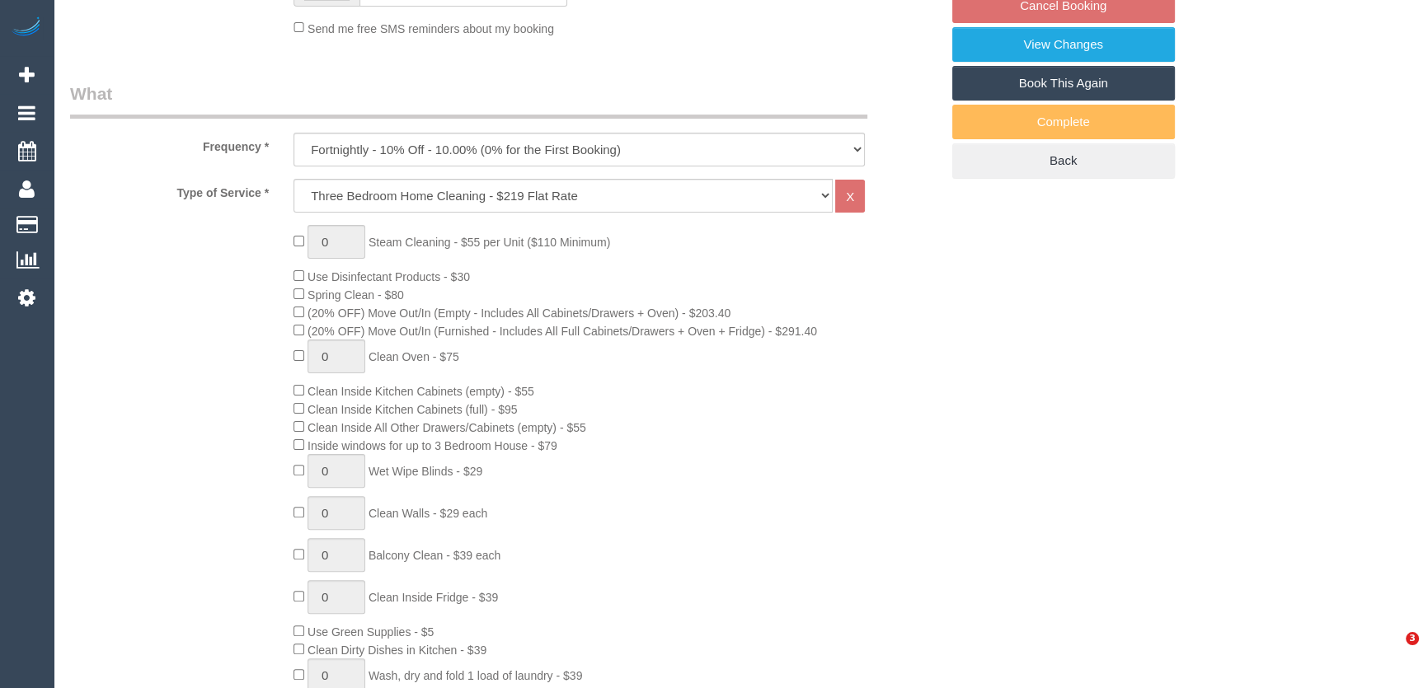
select select "object:865"
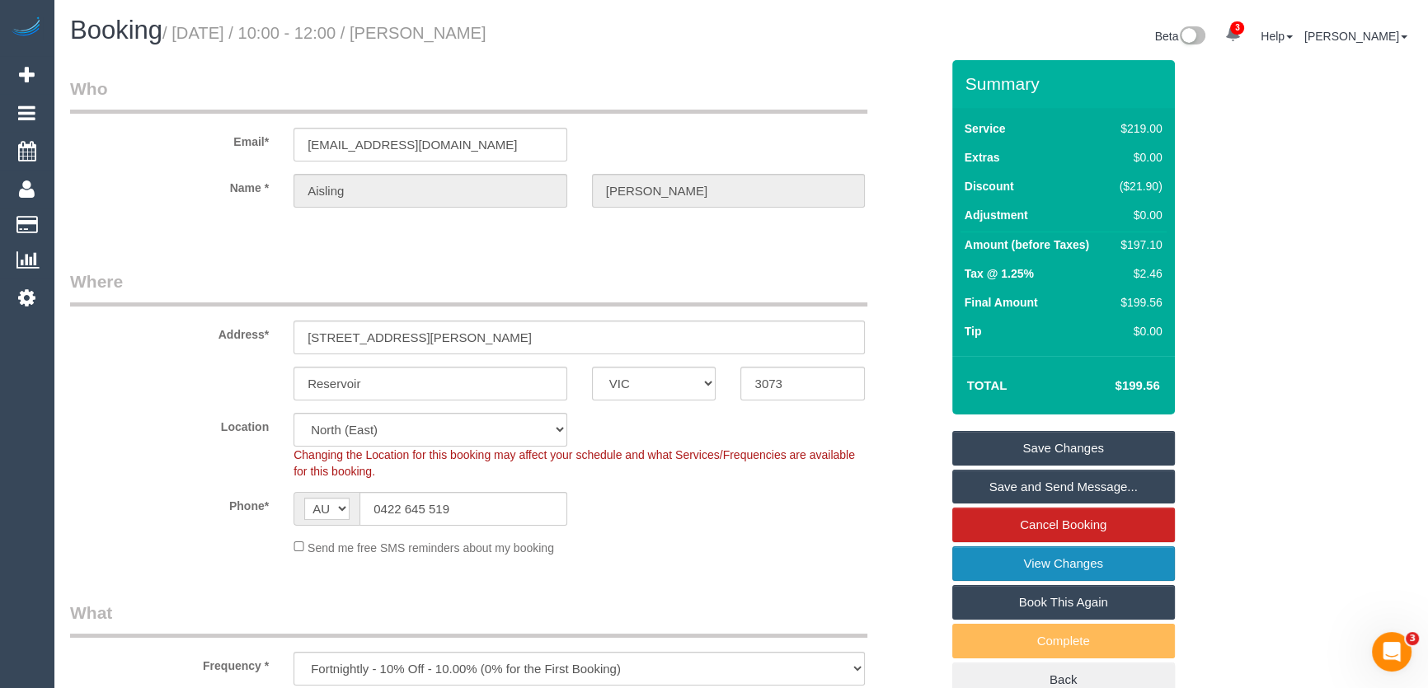
click at [989, 561] on link "View Changes" at bounding box center [1063, 564] width 223 height 35
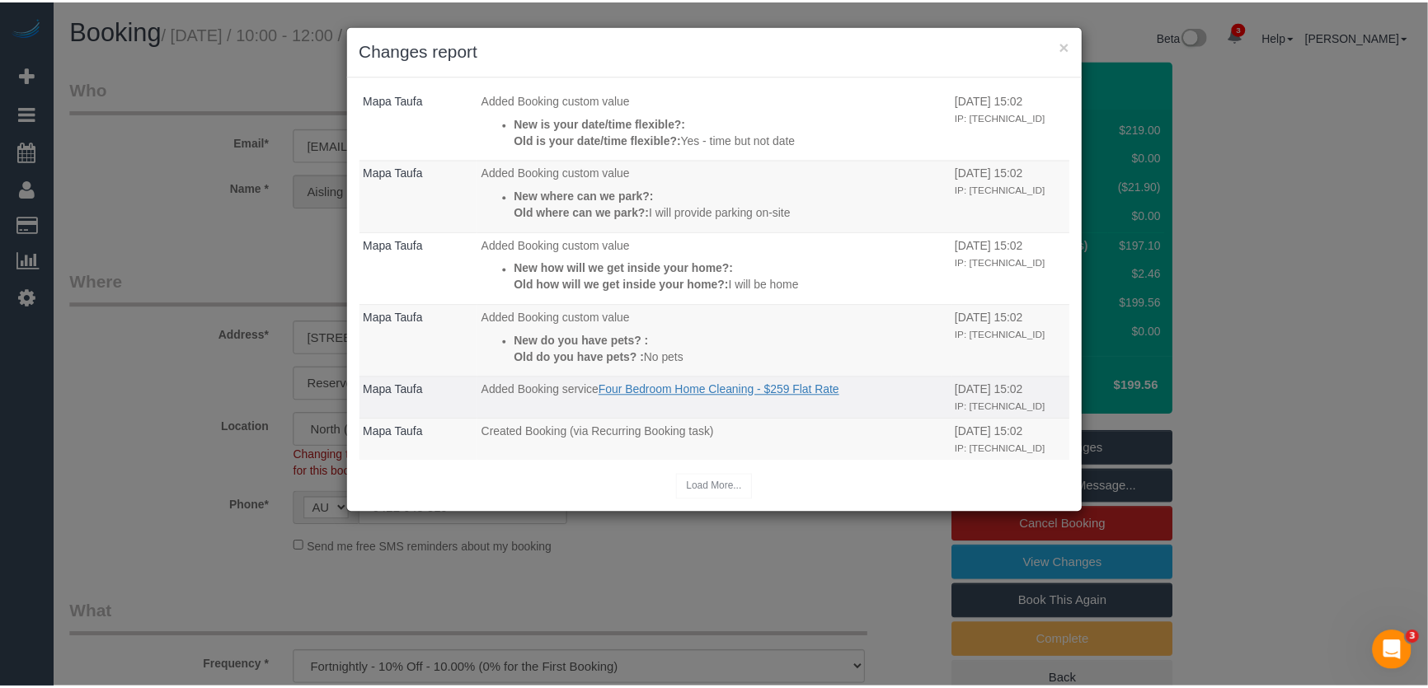
scroll to position [1633, 0]
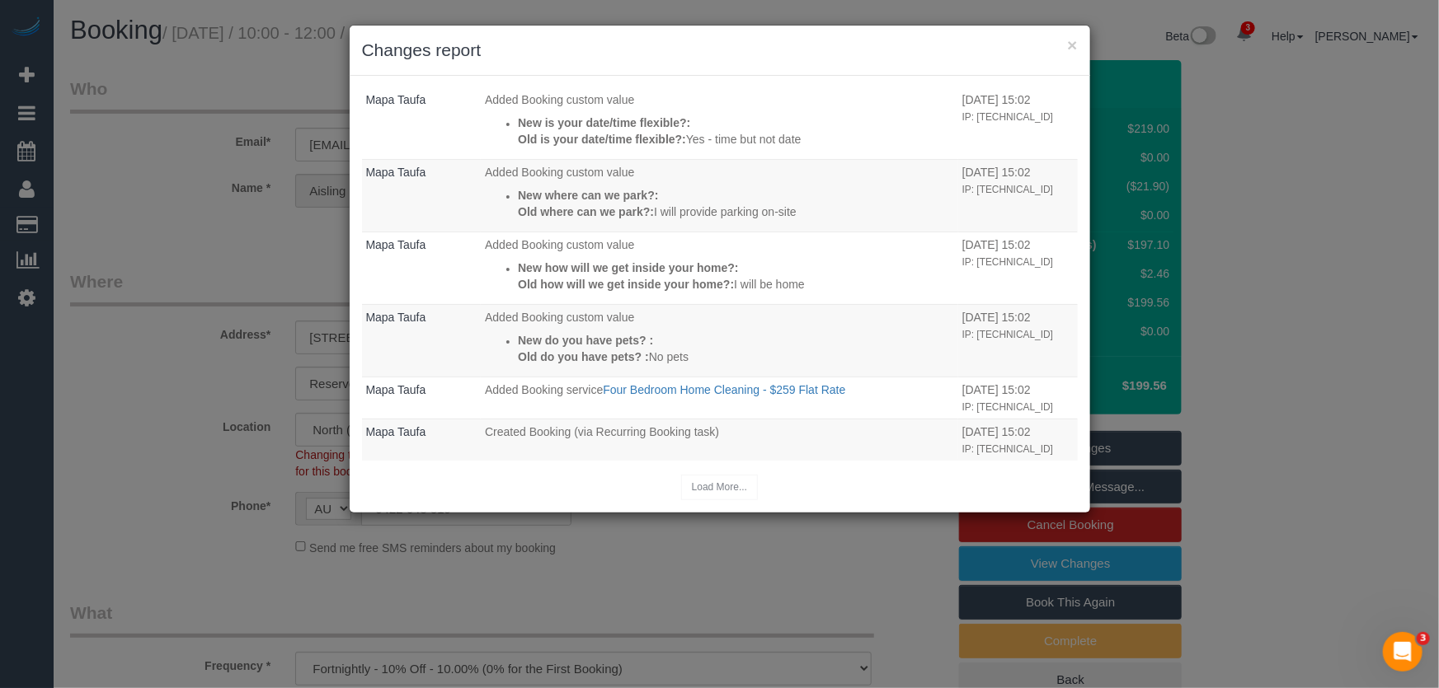
click at [738, 576] on div "× Changes report Who What When System The "Booking 3 Days Reminder SMS" was sen…" at bounding box center [719, 344] width 1439 height 688
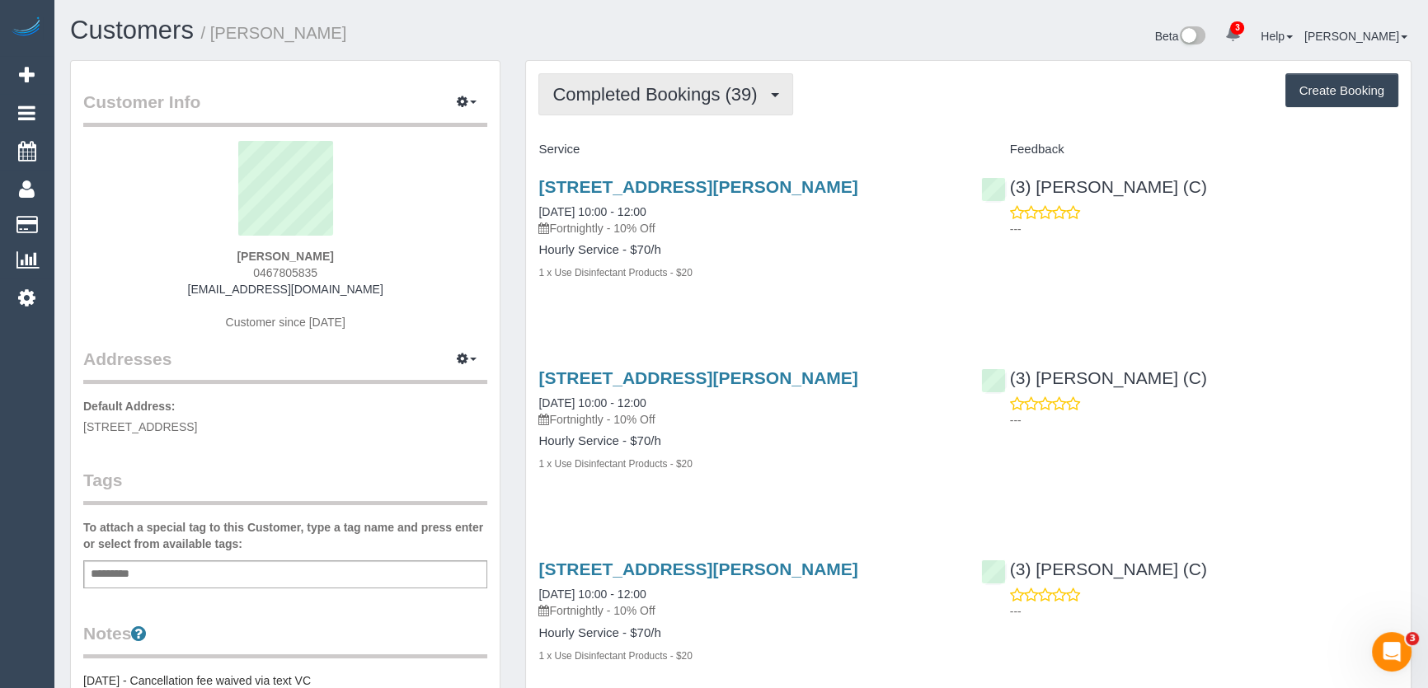
click at [599, 93] on span "Completed Bookings (39)" at bounding box center [658, 94] width 213 height 21
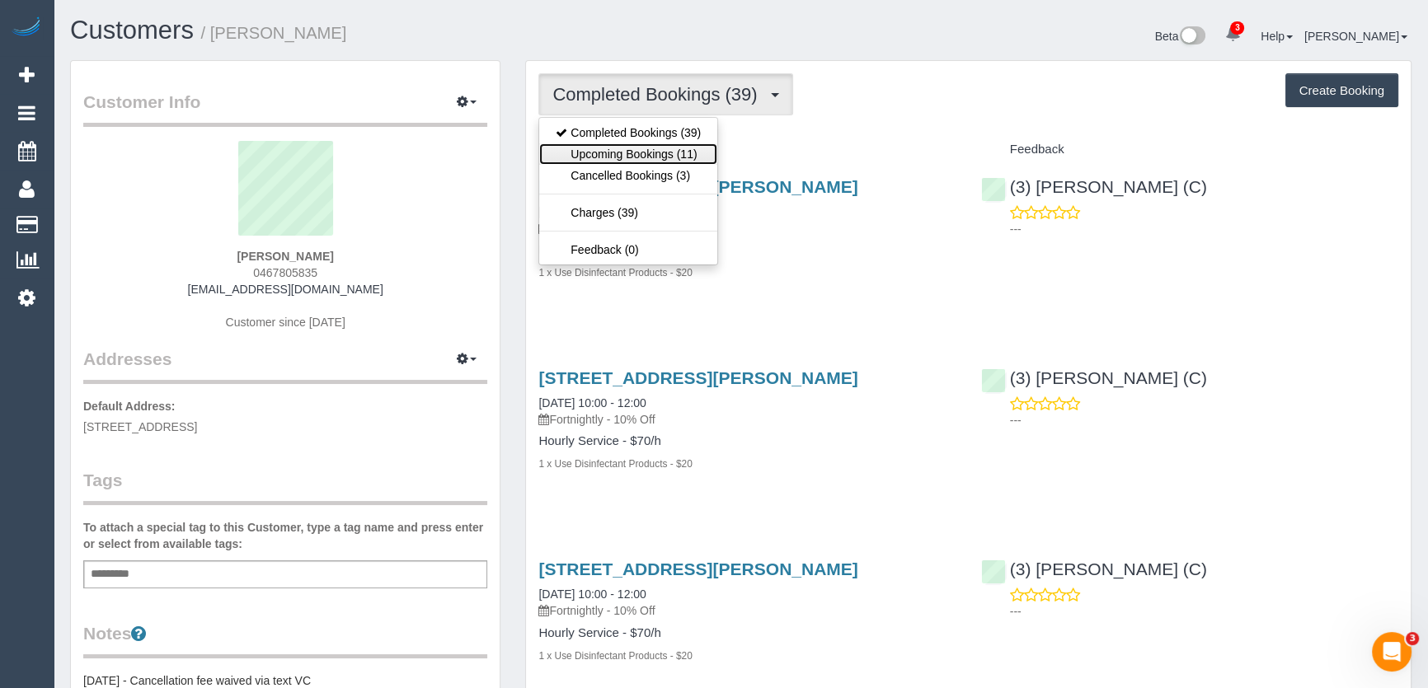
click at [626, 150] on link "Upcoming Bookings (11)" at bounding box center [628, 153] width 178 height 21
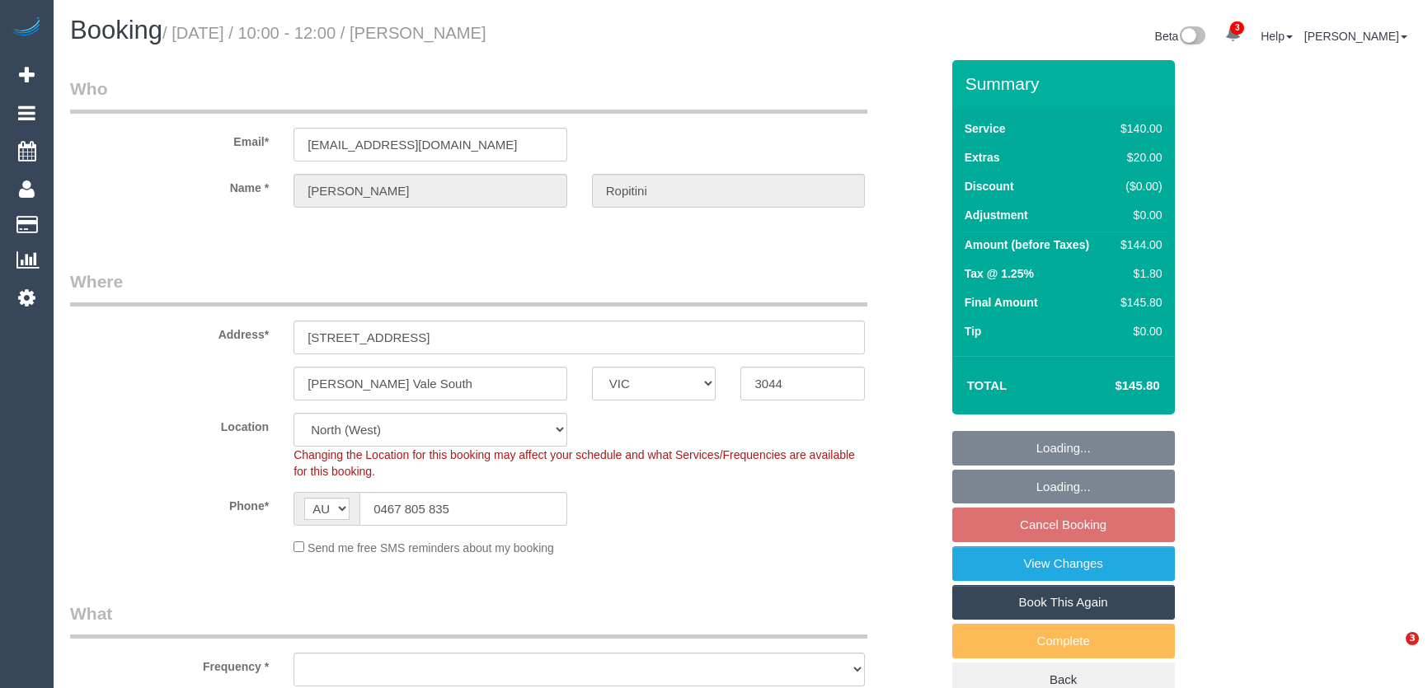
select select "VIC"
select select "object:557"
select select "number:27"
select select "number:14"
select select "number:19"
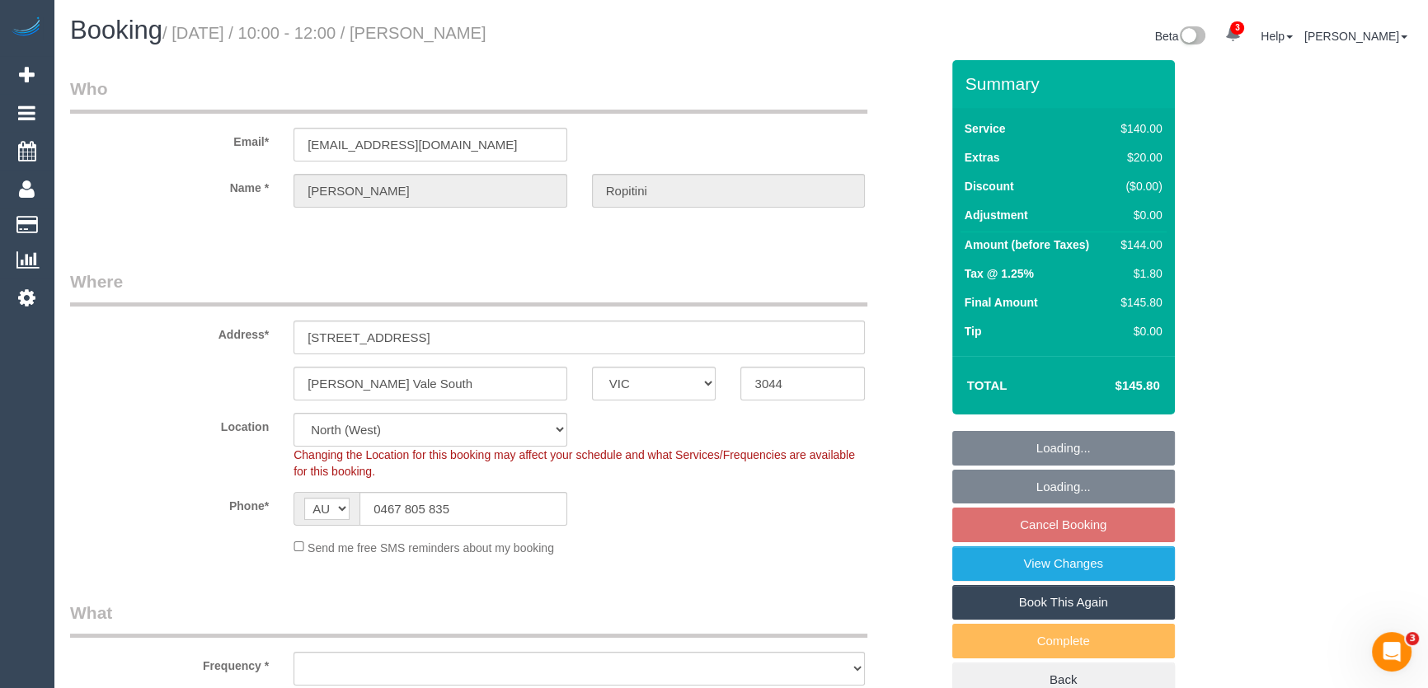
select select "number:25"
select select "number:34"
select select "number:13"
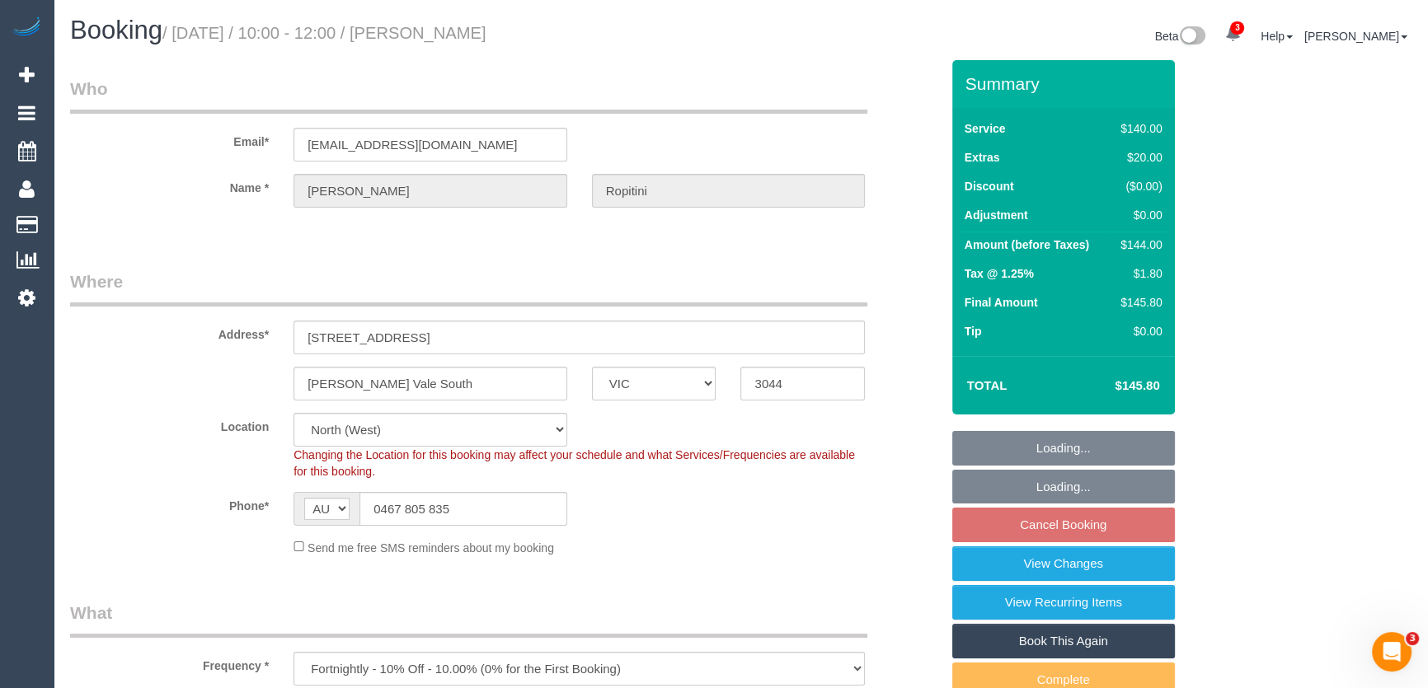
select select "object:1617"
select select "spot3"
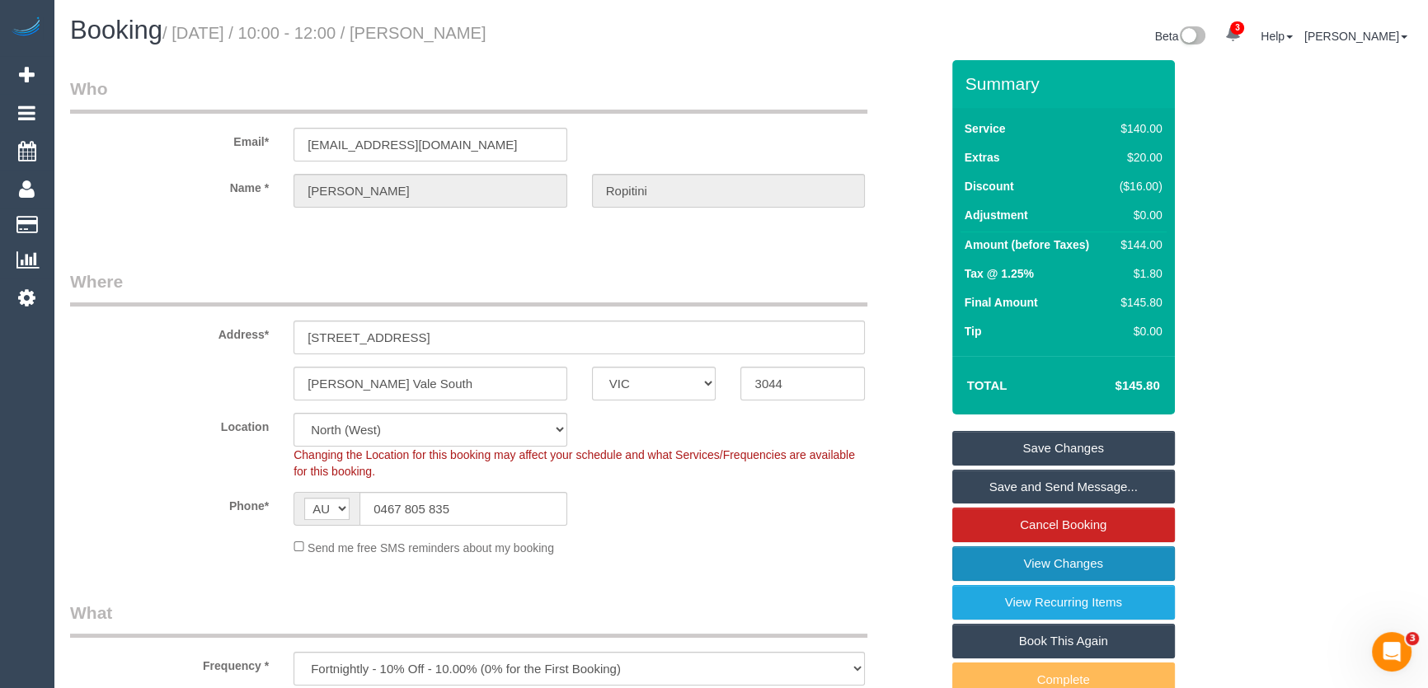
click at [1056, 569] on link "View Changes" at bounding box center [1063, 564] width 223 height 35
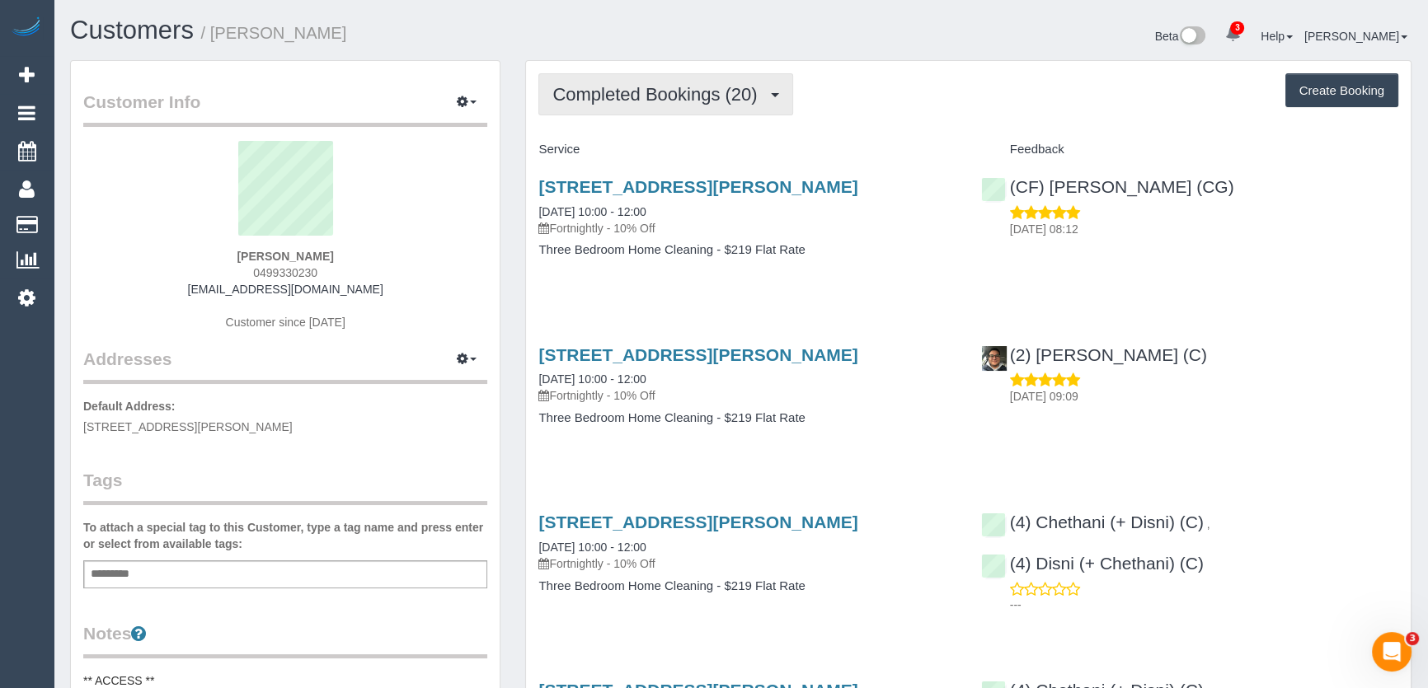
click at [682, 94] on span "Completed Bookings (20)" at bounding box center [658, 94] width 213 height 21
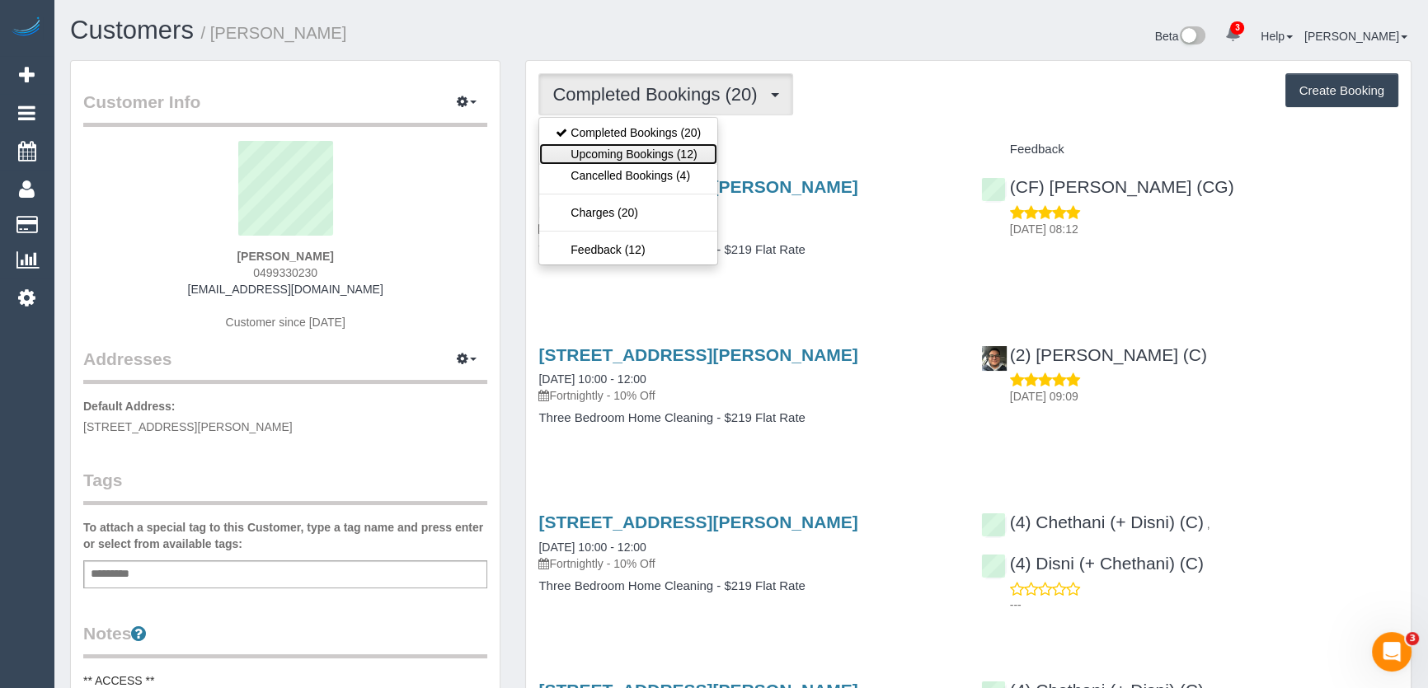
click at [664, 152] on link "Upcoming Bookings (12)" at bounding box center [628, 153] width 178 height 21
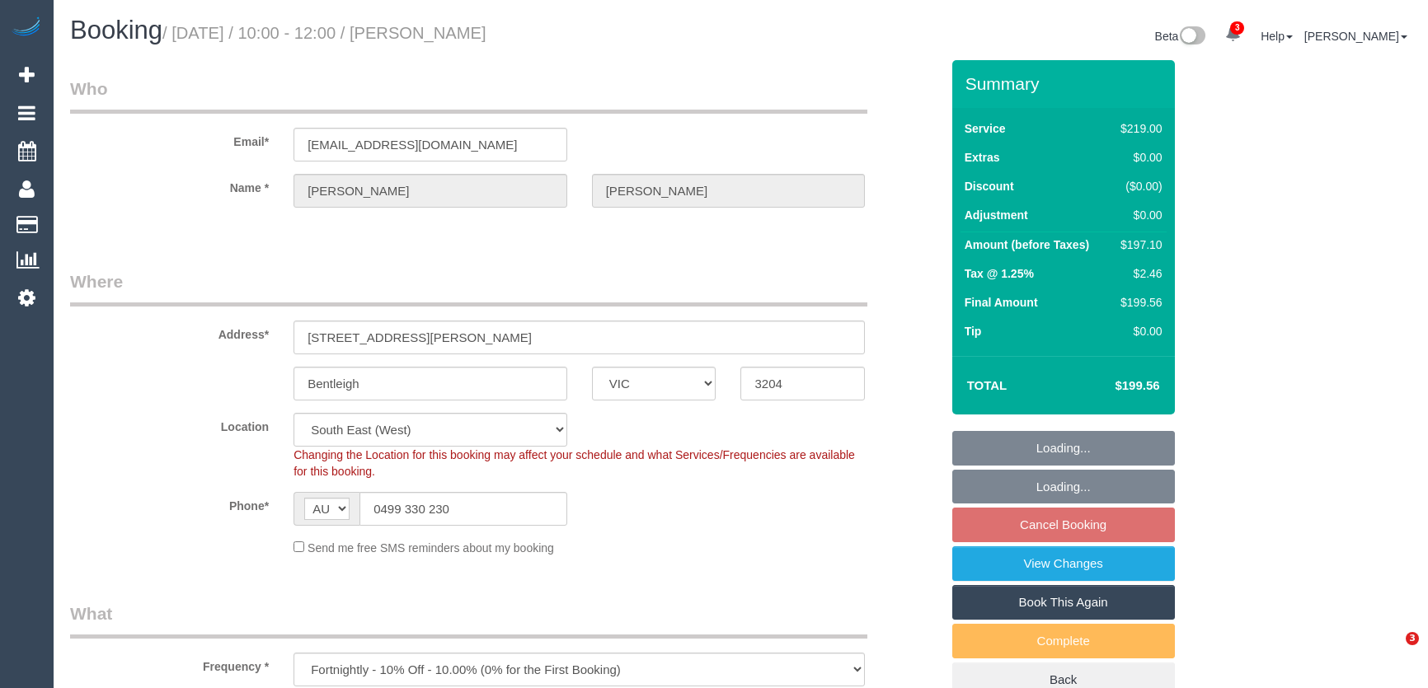
select select "VIC"
select select "string:stripe-pm_1Q0BjU2GScqysDRVMP7xVtap"
select select "number:28"
select select "number:14"
select select "number:19"
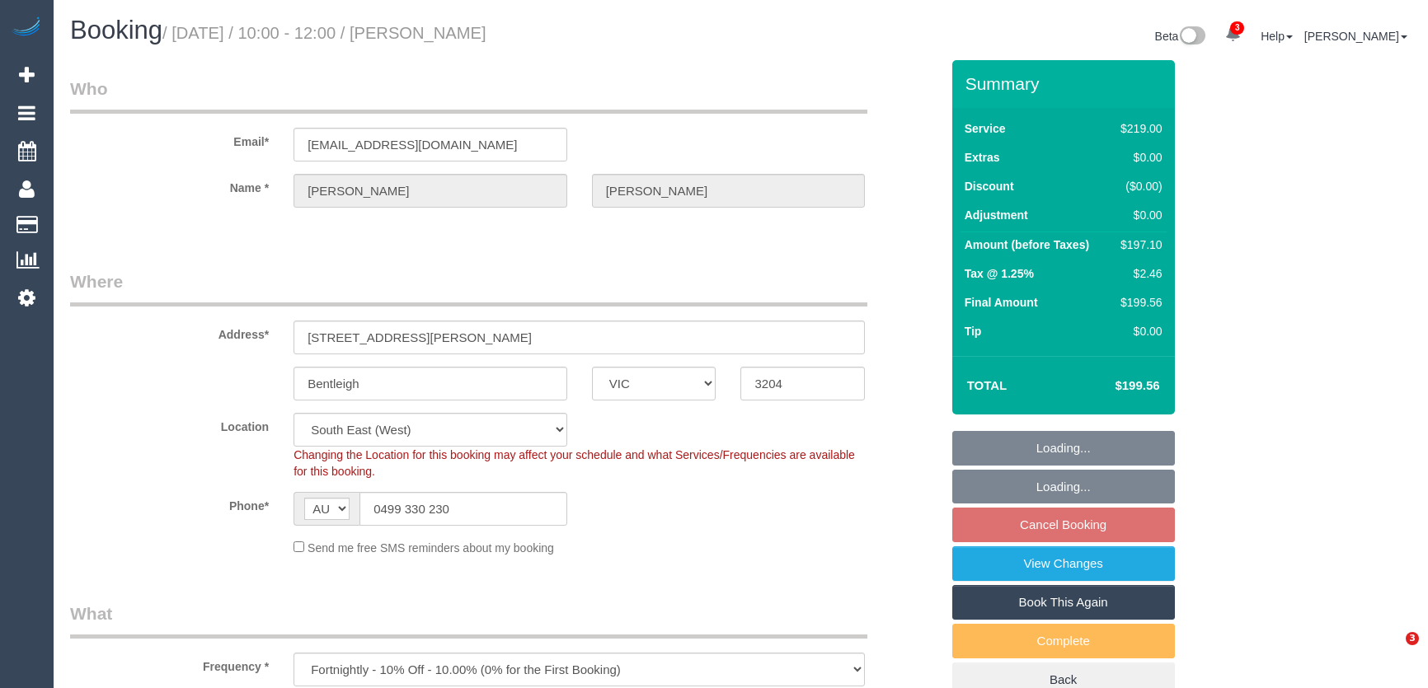
select select "number:22"
select select "number:34"
select select "number:12"
select select "object:1326"
select select "spot3"
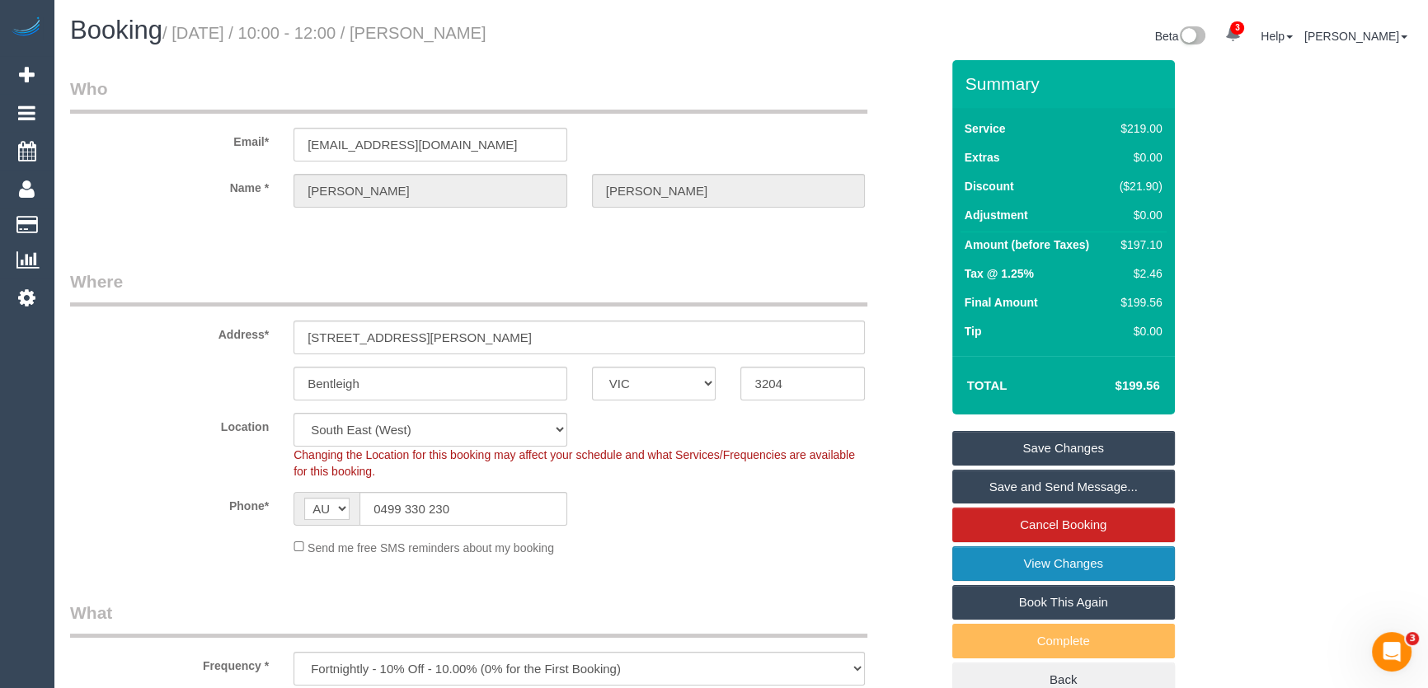
click at [1022, 567] on link "View Changes" at bounding box center [1063, 564] width 223 height 35
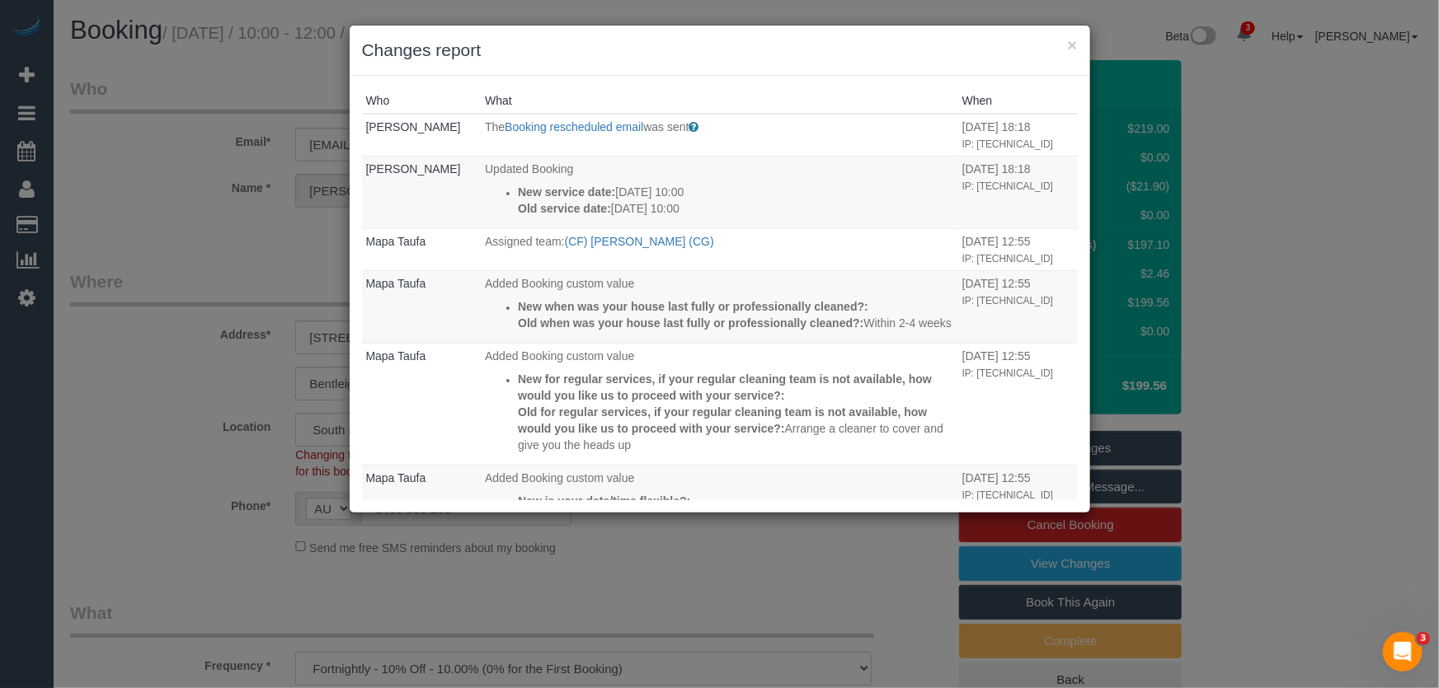
click at [783, 582] on div "× Changes report Who What When Bushra Hansen The Booking rescheduled email was …" at bounding box center [719, 344] width 1439 height 688
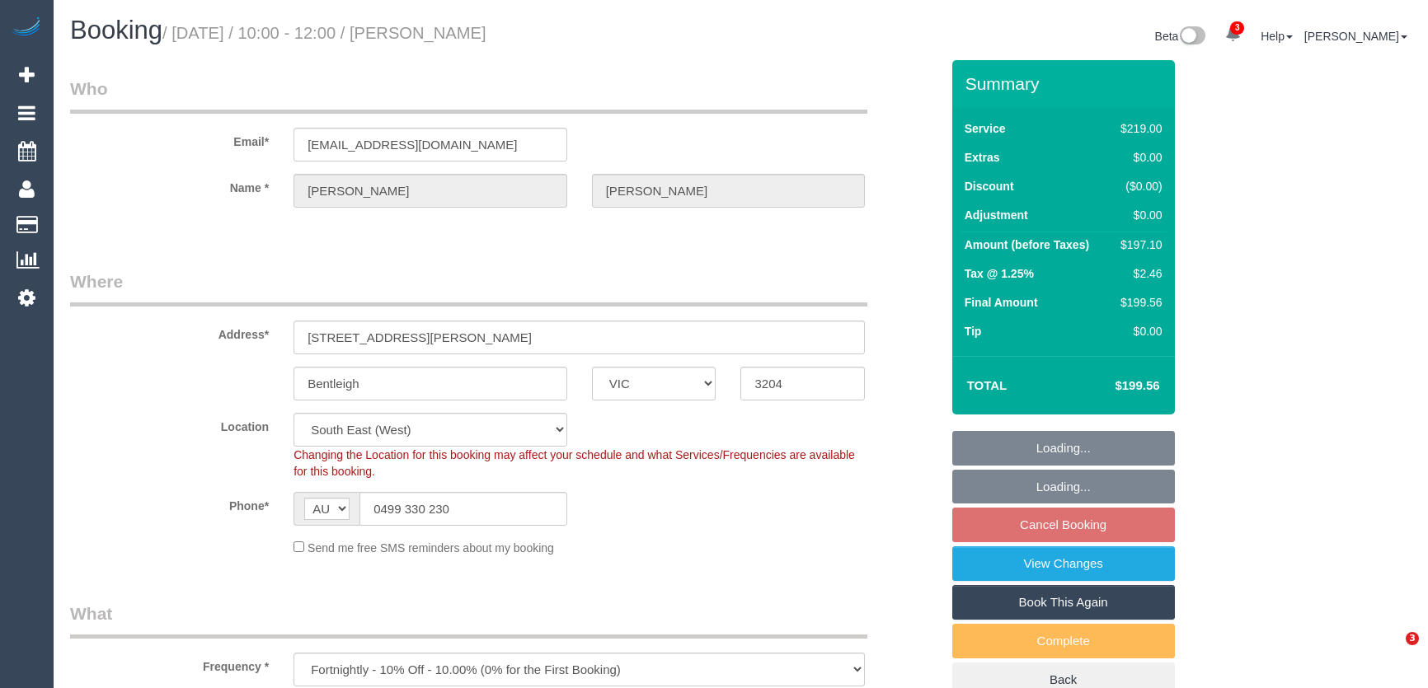
select select "VIC"
select select "string:stripe-pm_1Q0BjU2GScqysDRVMP7xVtap"
select select "number:28"
select select "number:14"
select select "number:19"
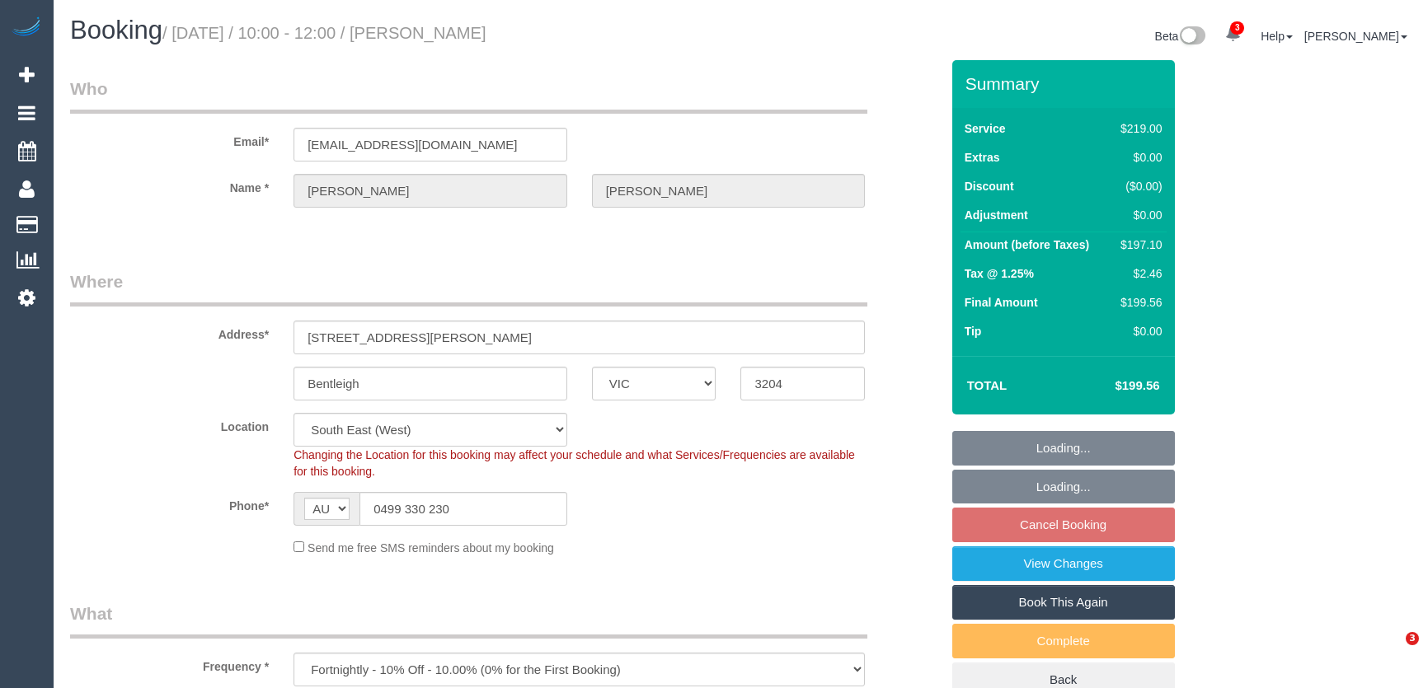
select select "number:22"
select select "number:34"
select select "number:12"
select select "spot3"
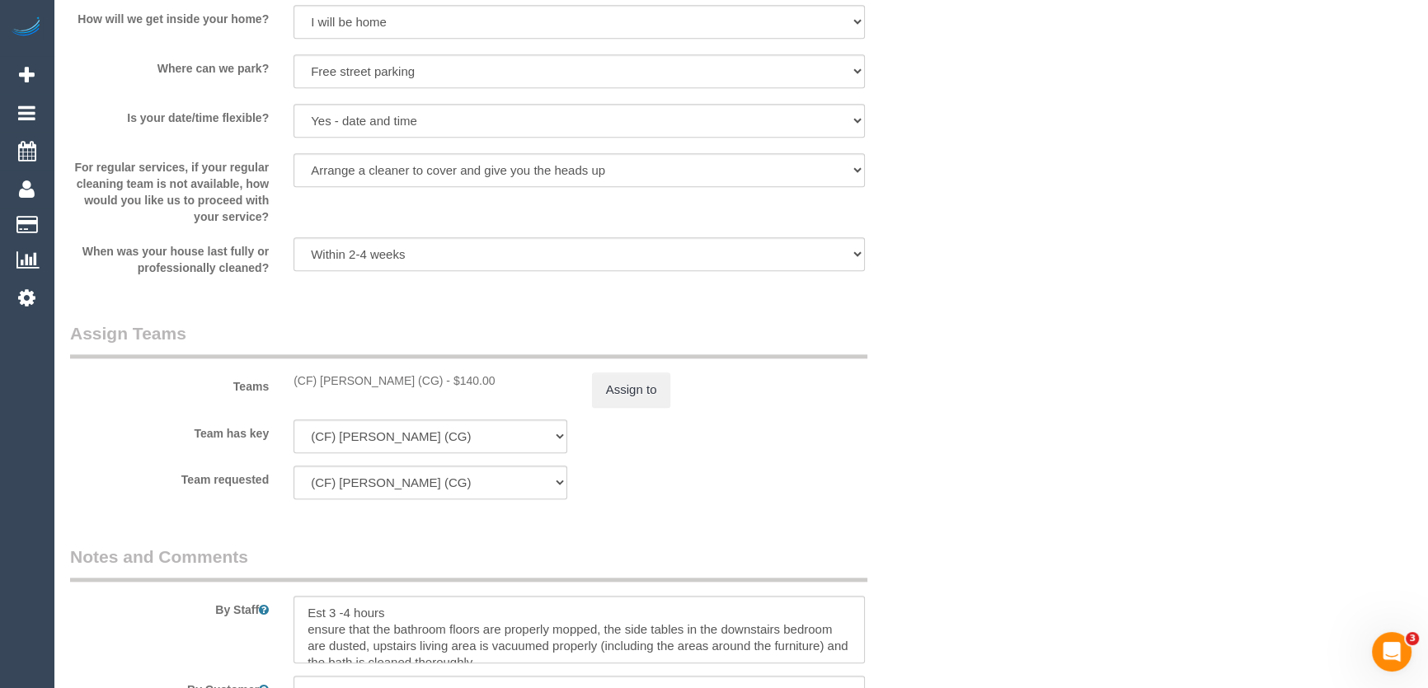
scroll to position [2324, 0]
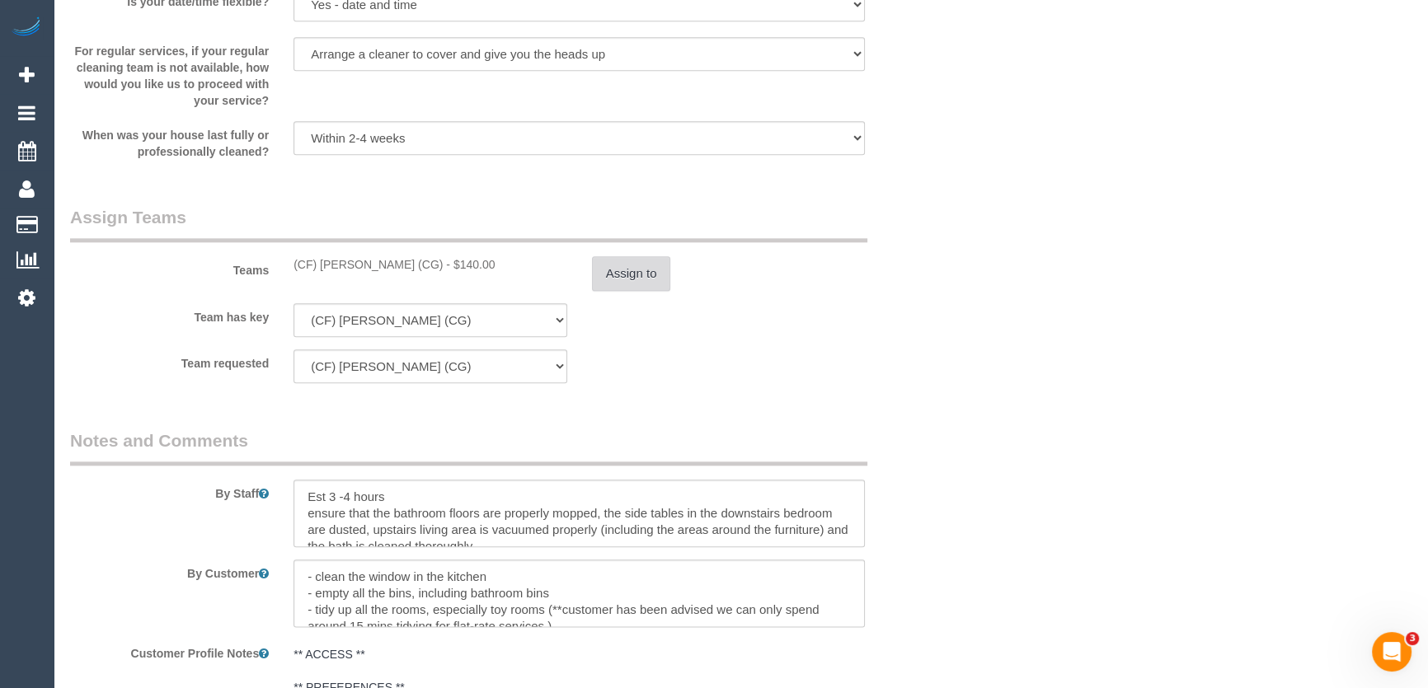
click at [639, 273] on button "Assign to" at bounding box center [631, 273] width 79 height 35
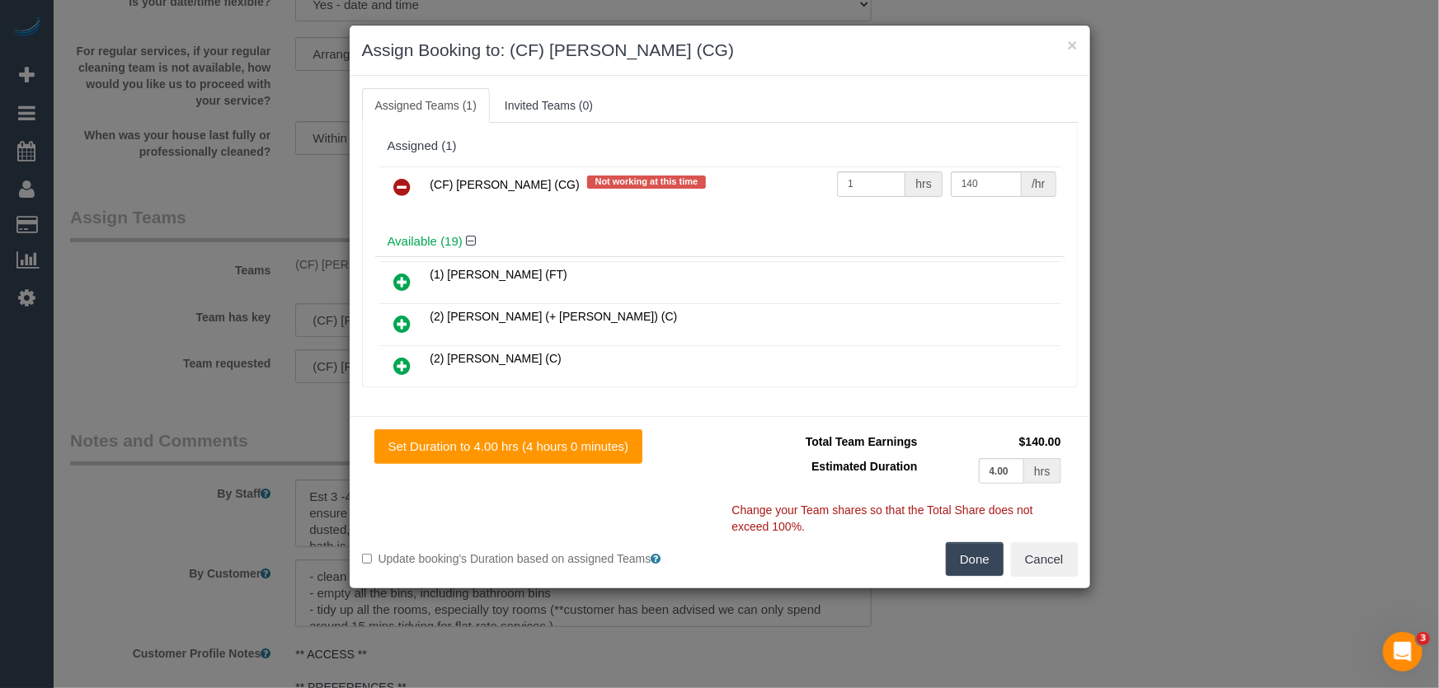
click at [406, 180] on icon at bounding box center [402, 187] width 17 height 20
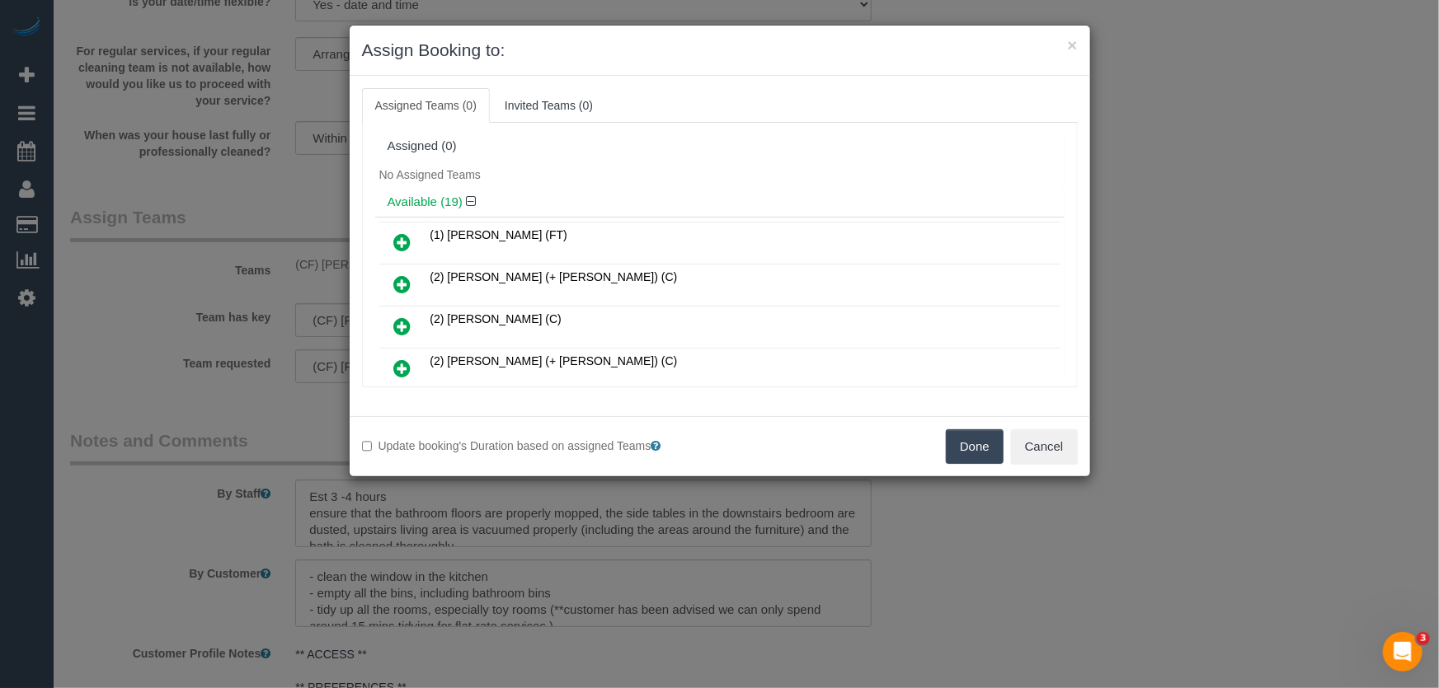
click at [973, 443] on button "Done" at bounding box center [975, 447] width 58 height 35
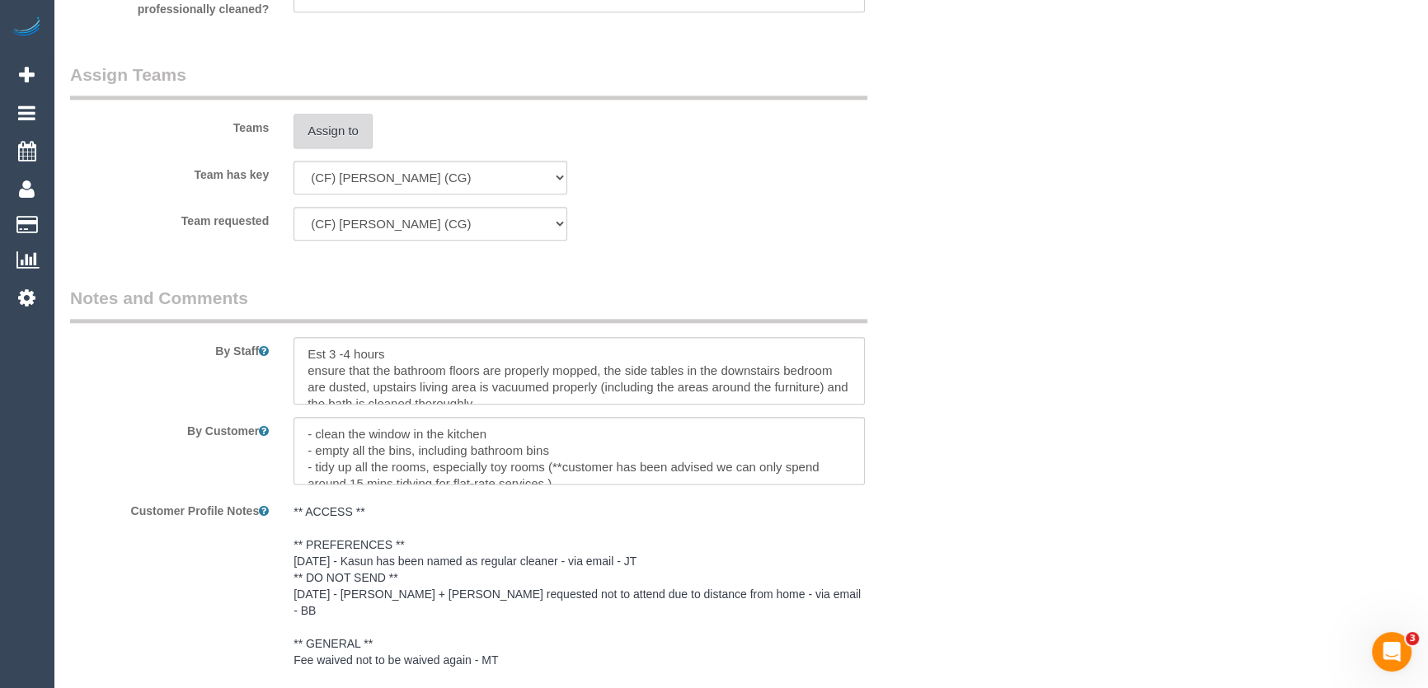
scroll to position [2648, 0]
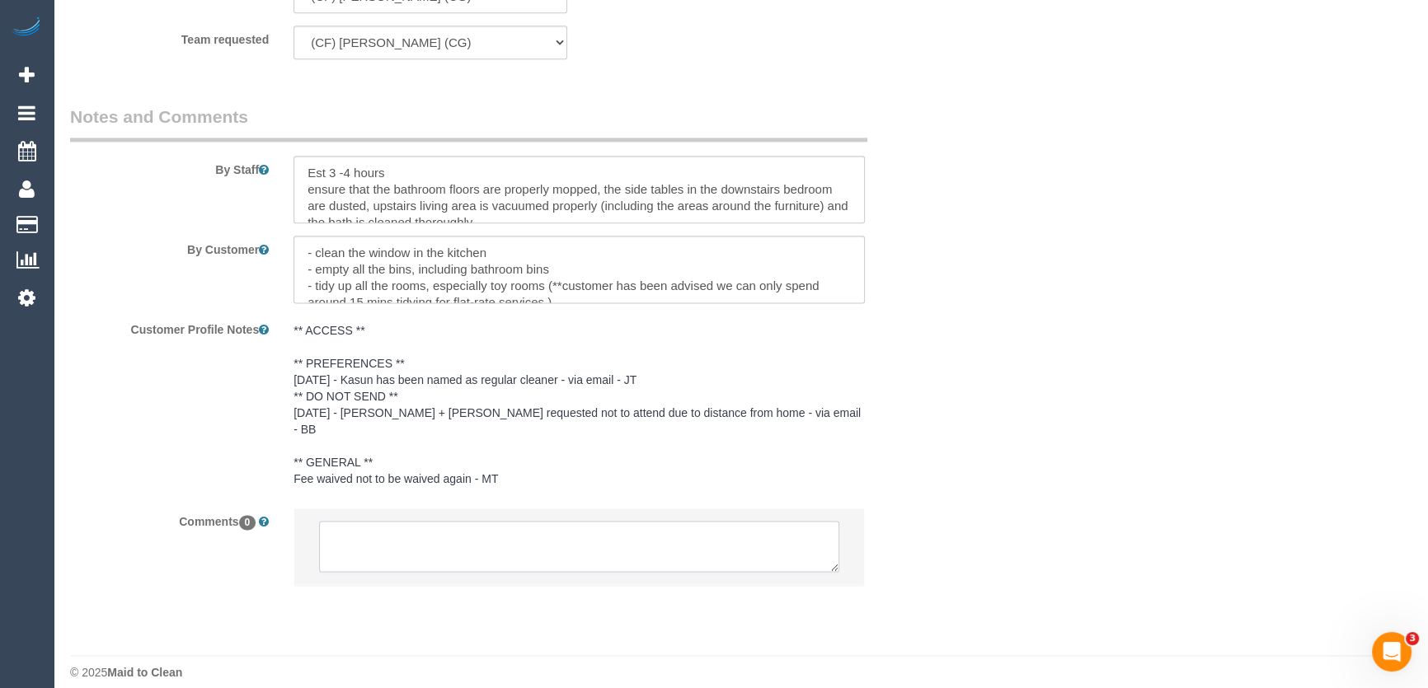
click at [552, 521] on textarea at bounding box center [579, 546] width 520 height 51
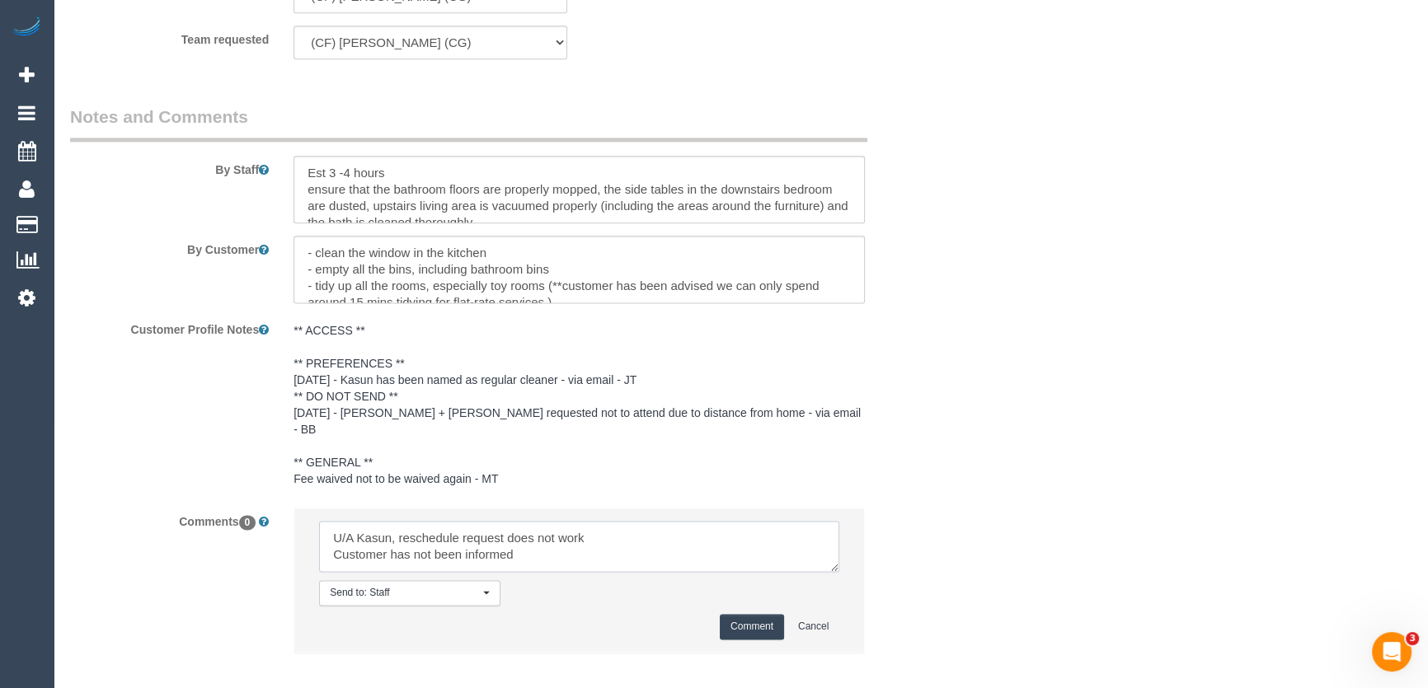
type textarea "U/A Kasun, reschedule request does not work Customer has not been informed"
click at [768, 618] on button "Comment" at bounding box center [752, 627] width 64 height 26
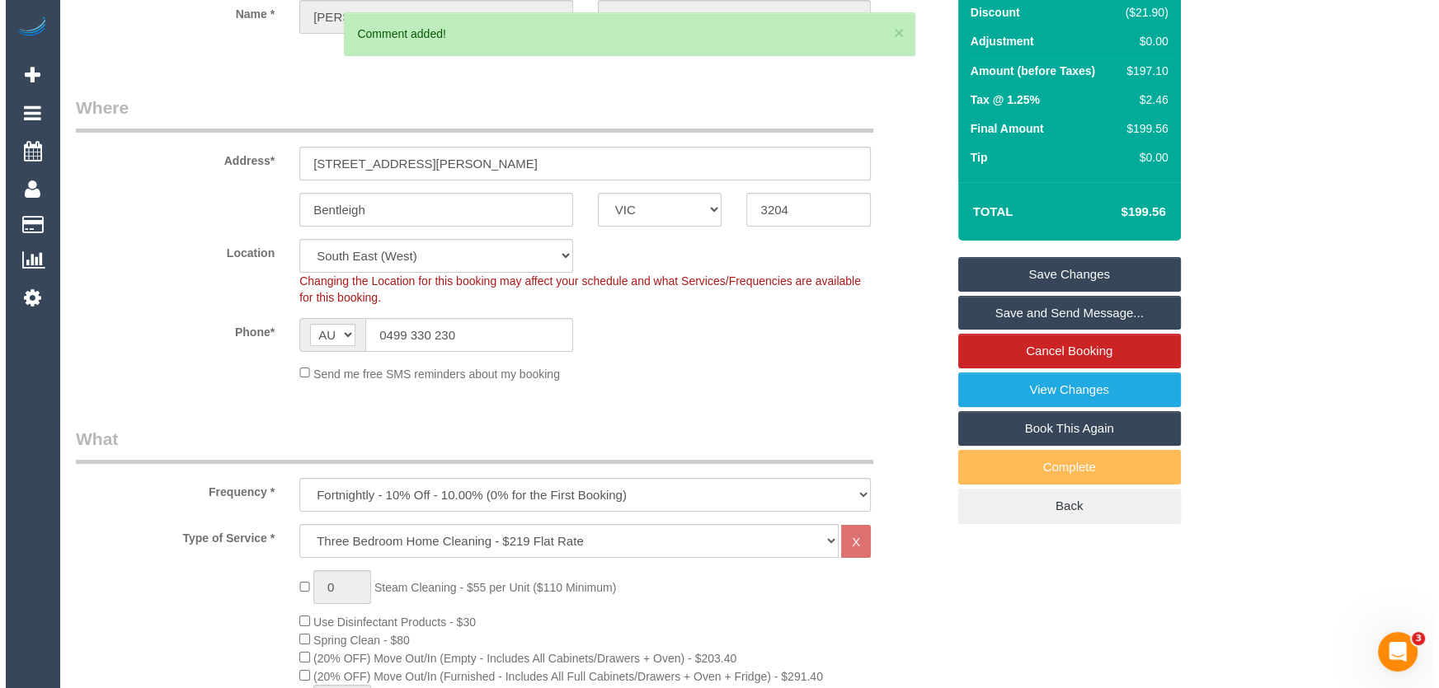
scroll to position [0, 0]
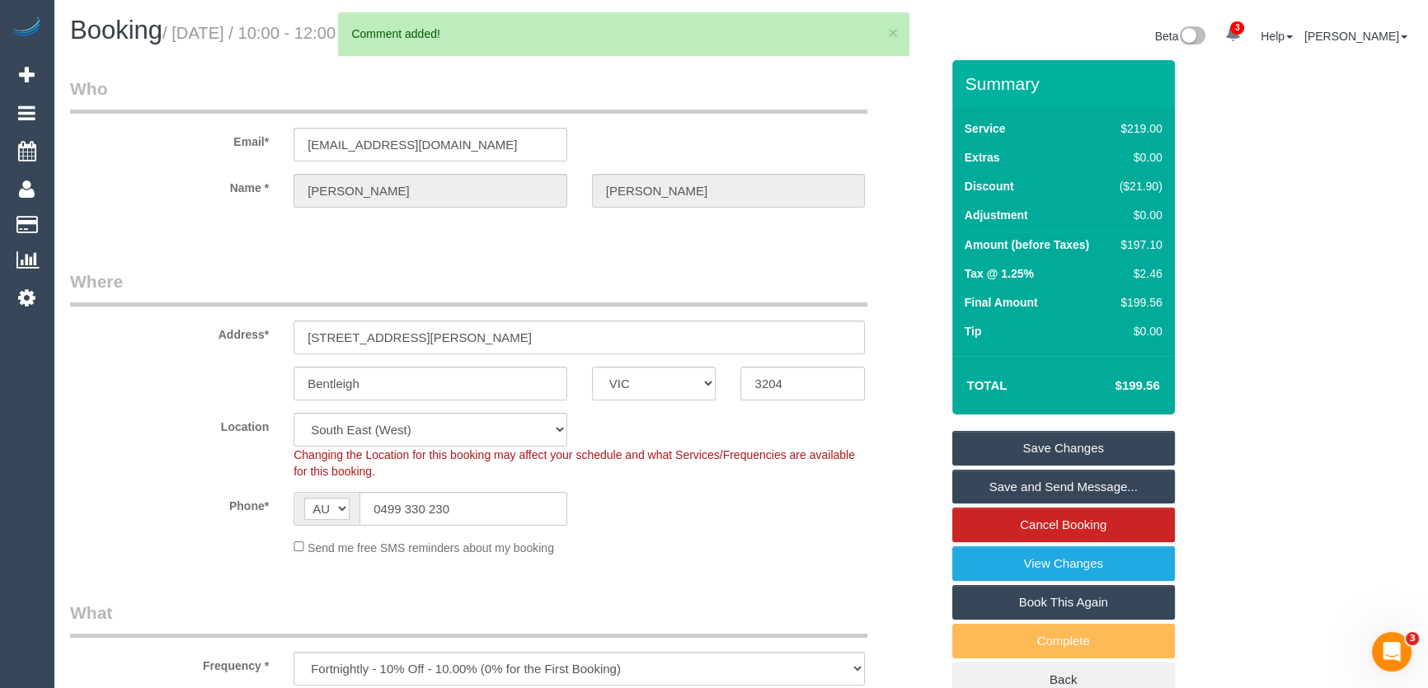
click at [1052, 449] on link "Save Changes" at bounding box center [1063, 448] width 223 height 35
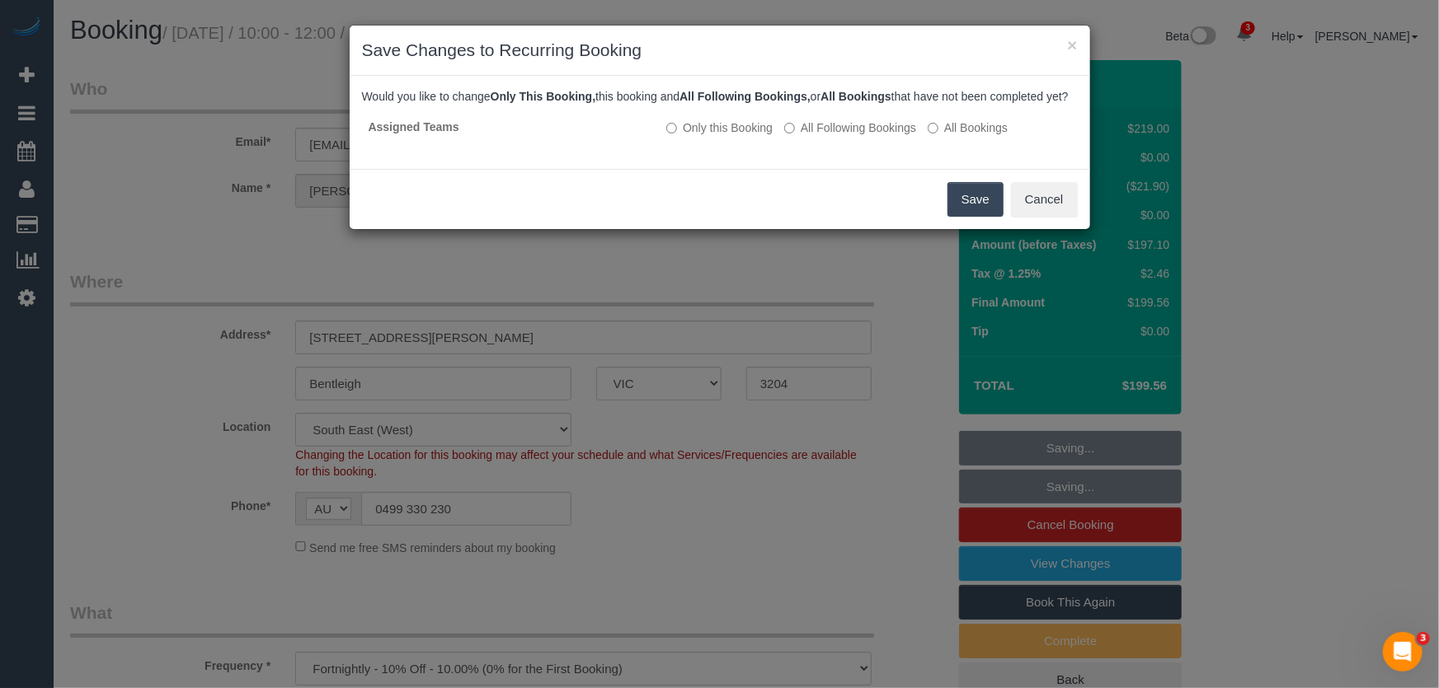
drag, startPoint x: 966, startPoint y: 216, endPoint x: 995, endPoint y: 227, distance: 31.6
click at [966, 216] on button "Save" at bounding box center [975, 199] width 56 height 35
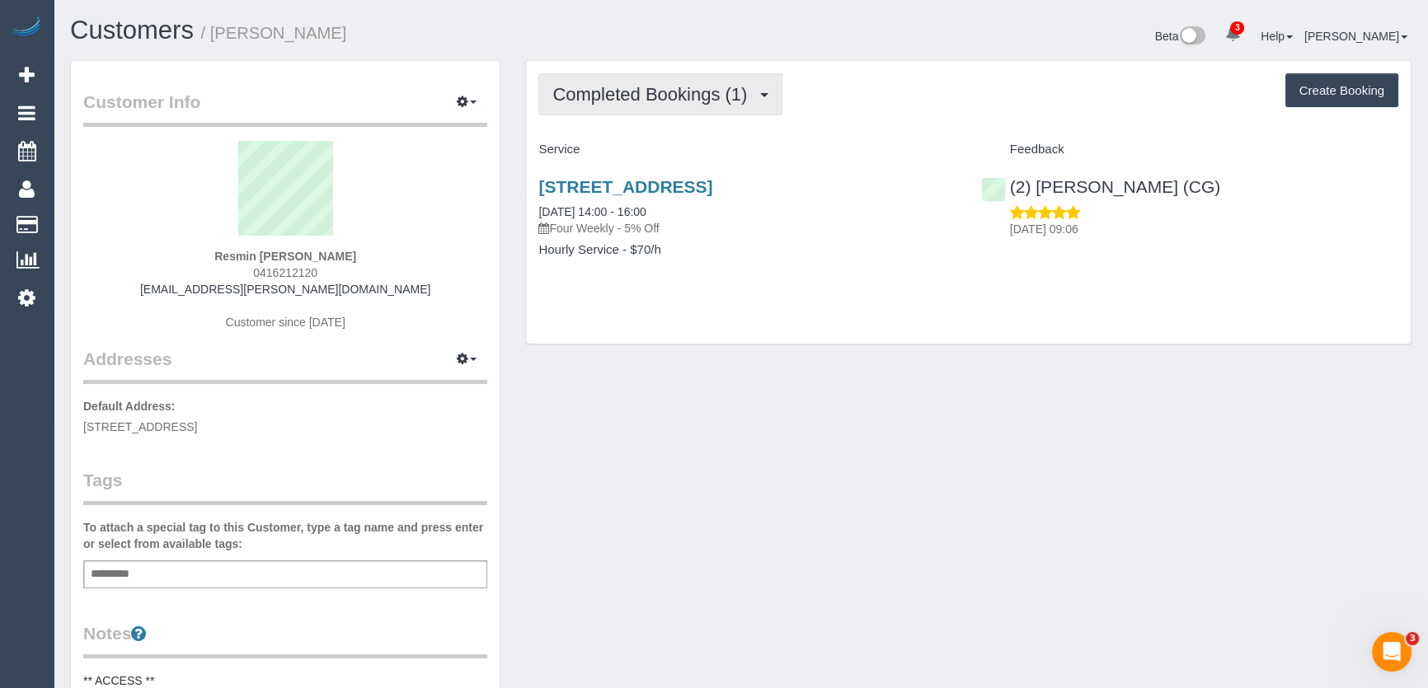
click at [740, 99] on span "Completed Bookings (1)" at bounding box center [653, 94] width 203 height 21
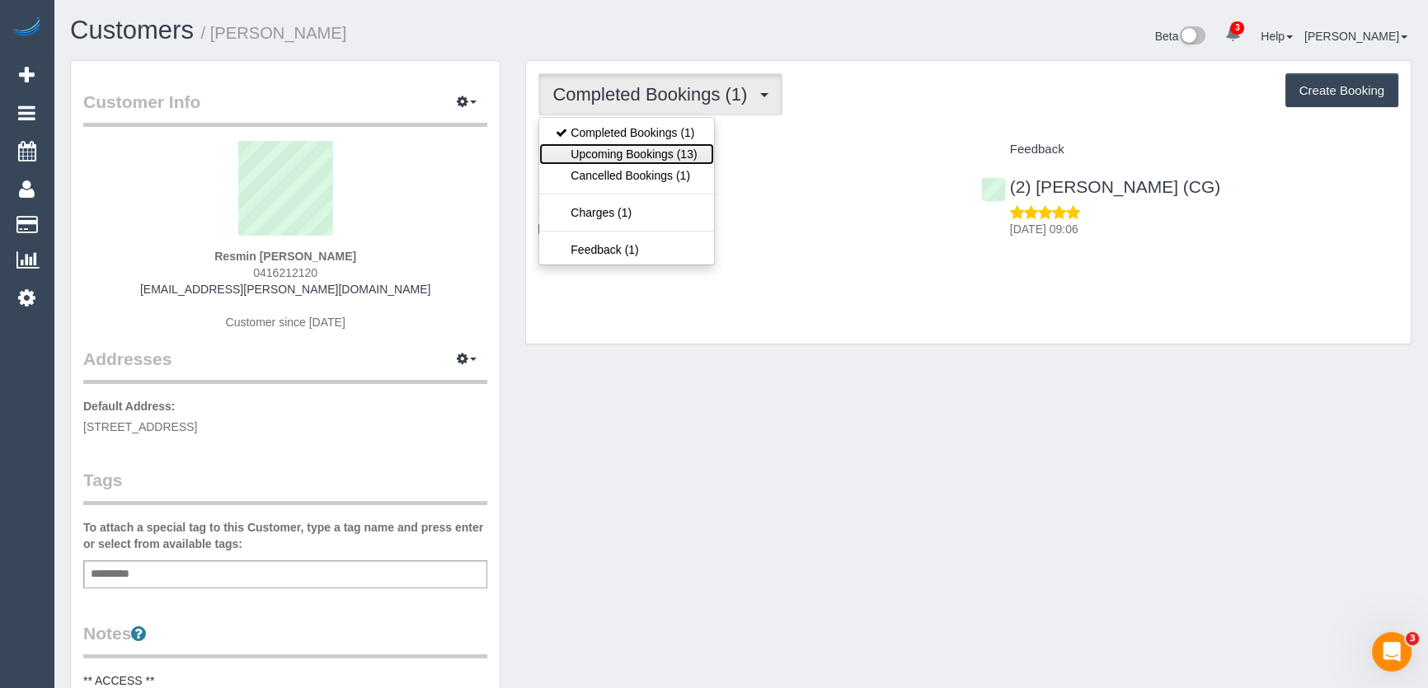
click at [689, 160] on link "Upcoming Bookings (13)" at bounding box center [626, 153] width 174 height 21
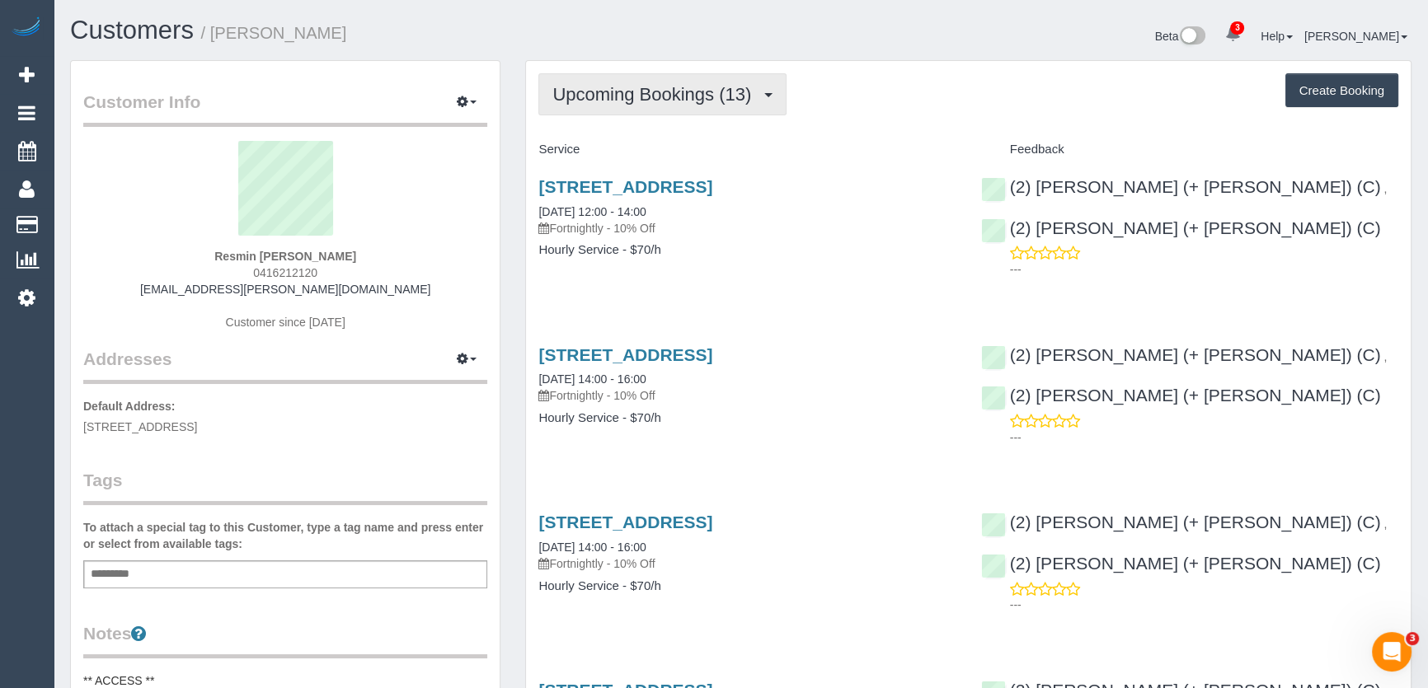
click at [700, 78] on button "Upcoming Bookings (13)" at bounding box center [662, 94] width 248 height 42
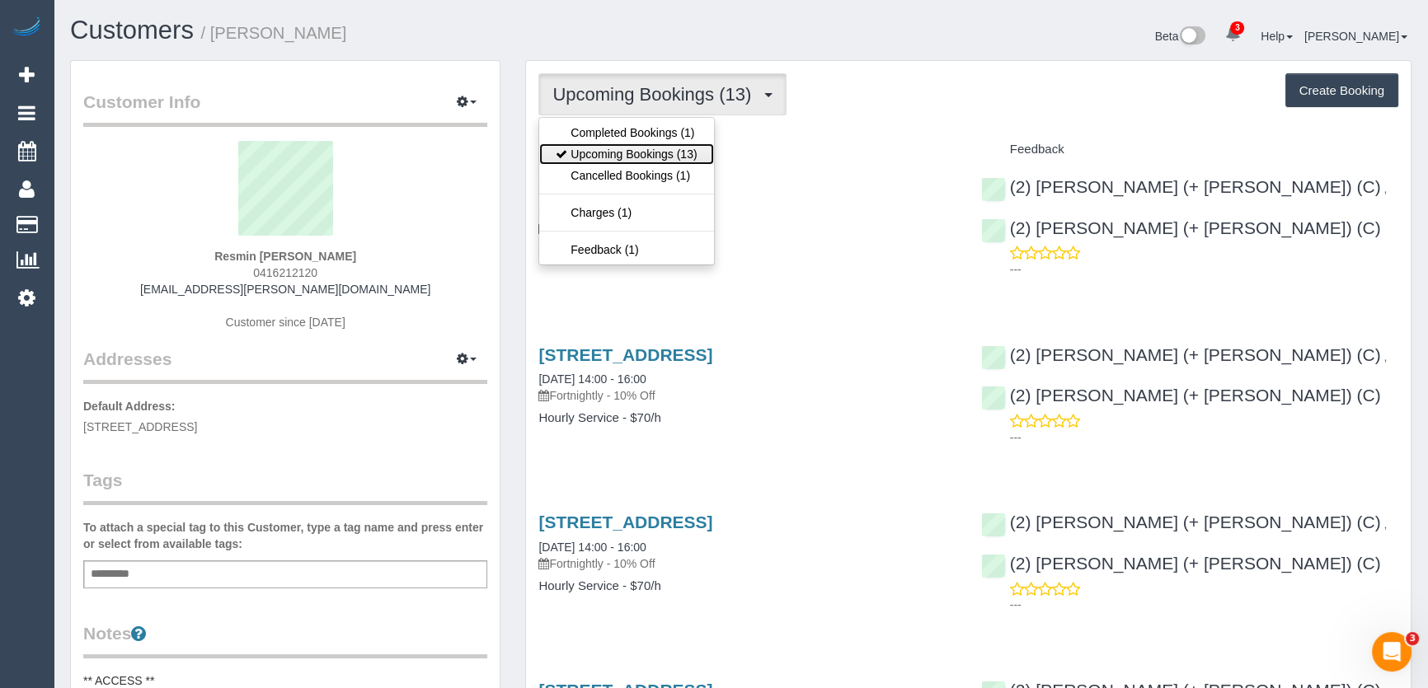
click at [679, 146] on link "Upcoming Bookings (13)" at bounding box center [626, 153] width 174 height 21
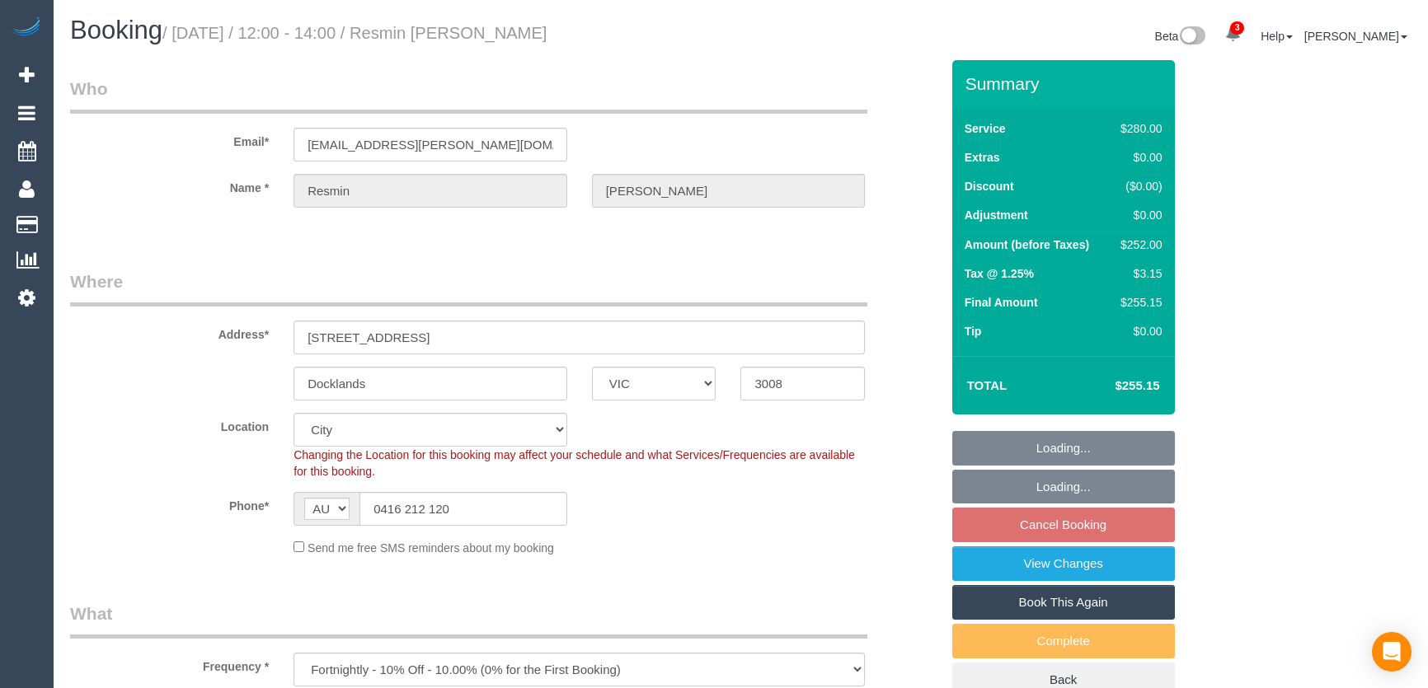
select select "VIC"
select select "240"
select select "number:27"
select select "number:14"
select select "number:20"
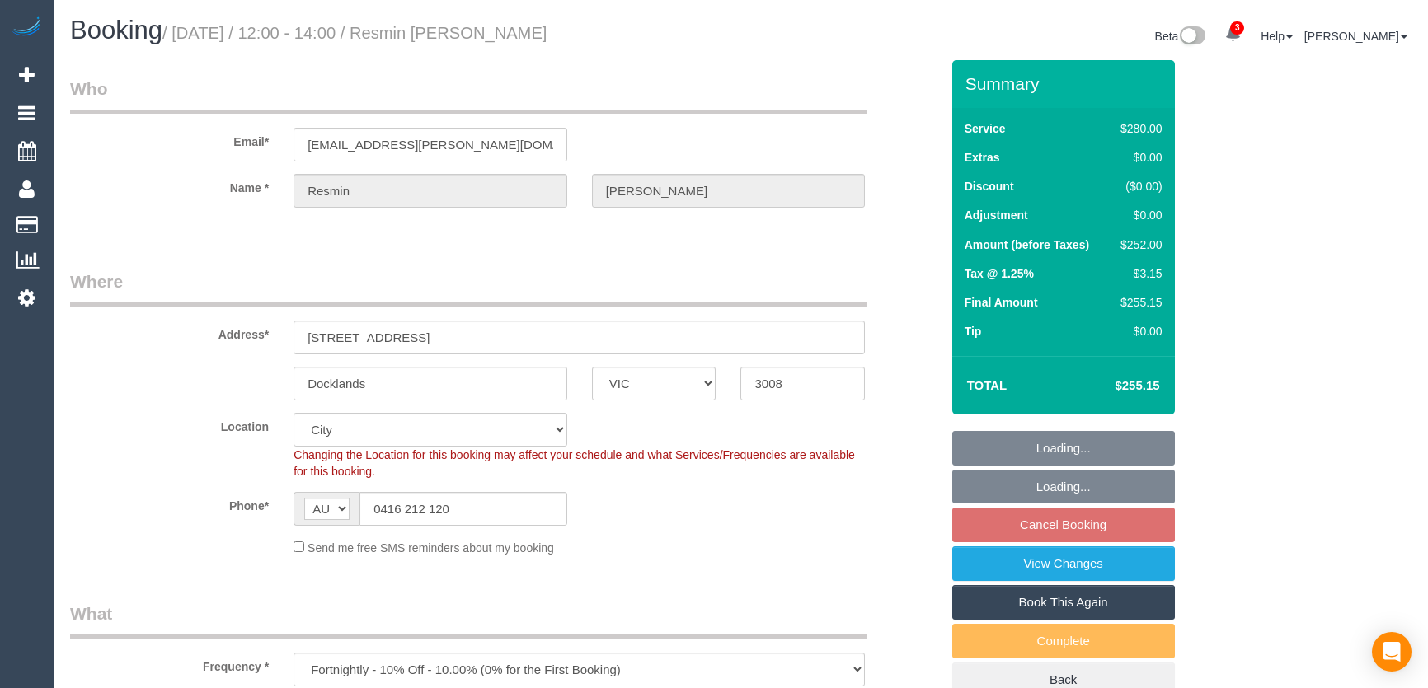
select select "number:25"
select select "number:34"
select select "number:12"
select select "spot4"
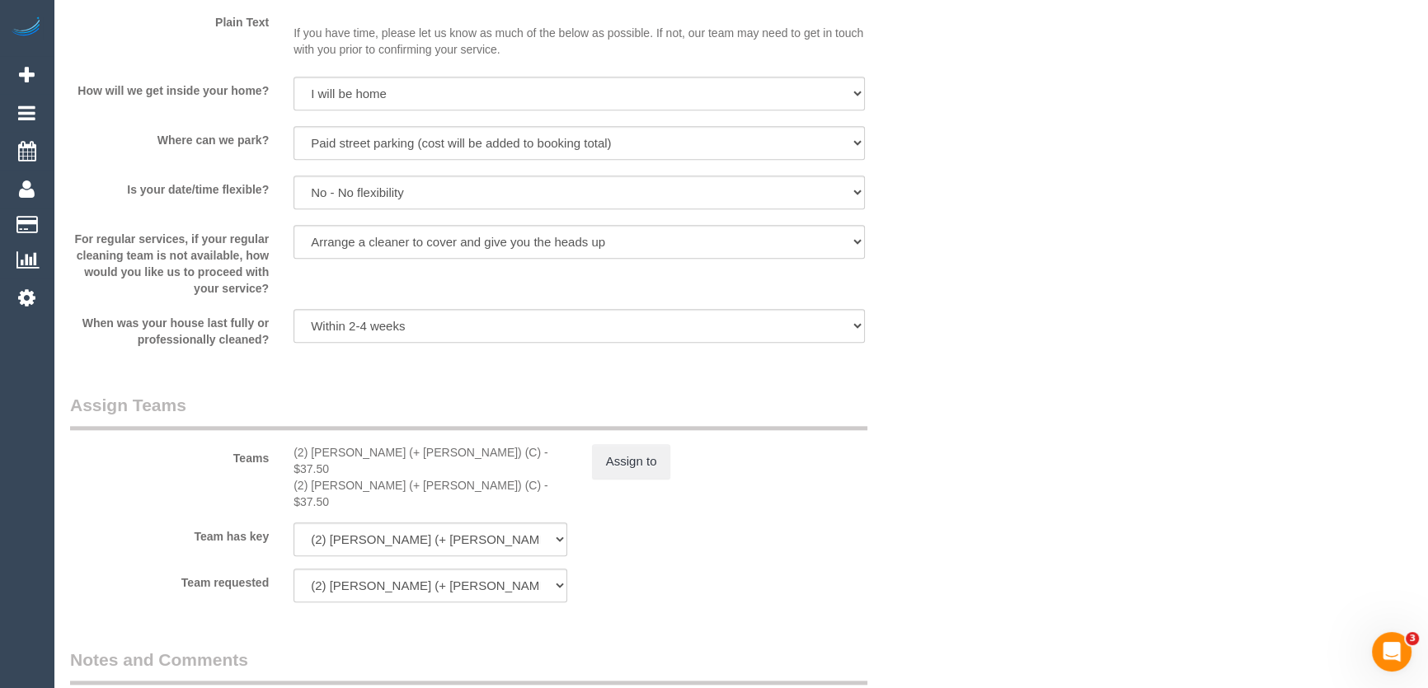
scroll to position [2098, 0]
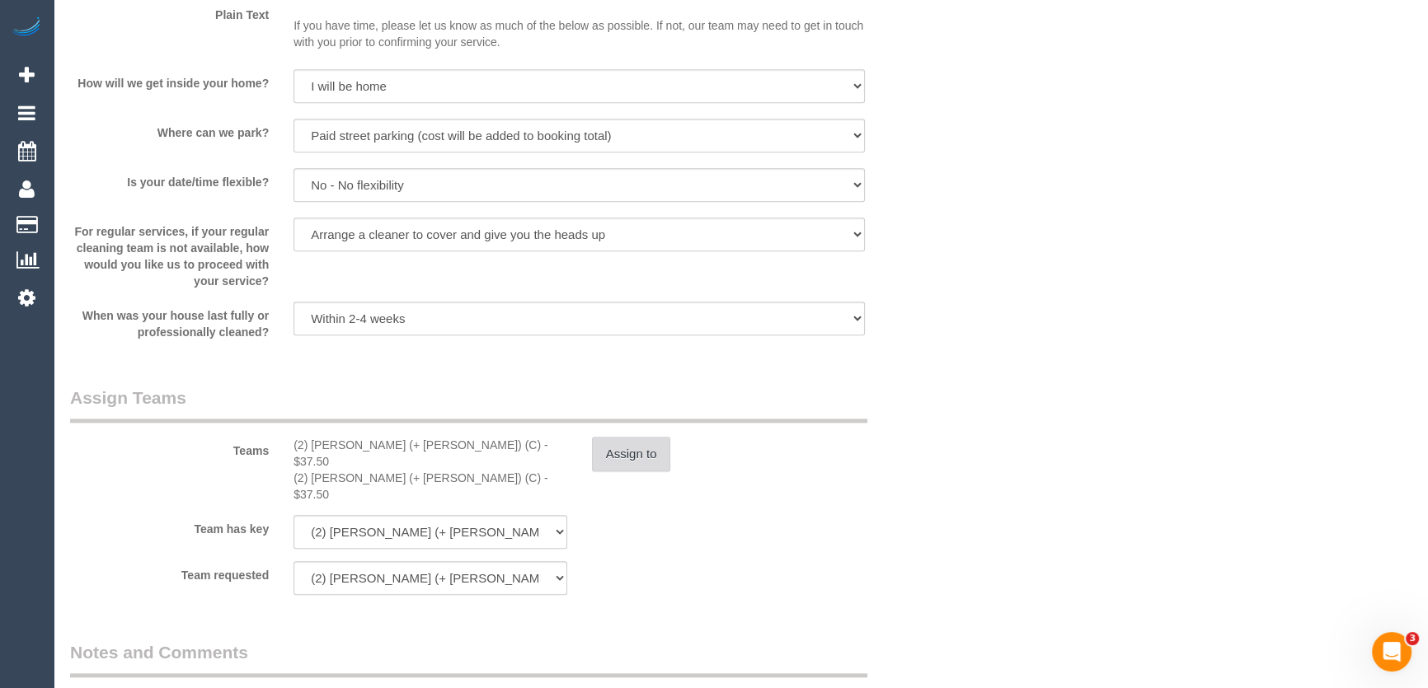
click at [646, 455] on button "Assign to" at bounding box center [631, 454] width 79 height 35
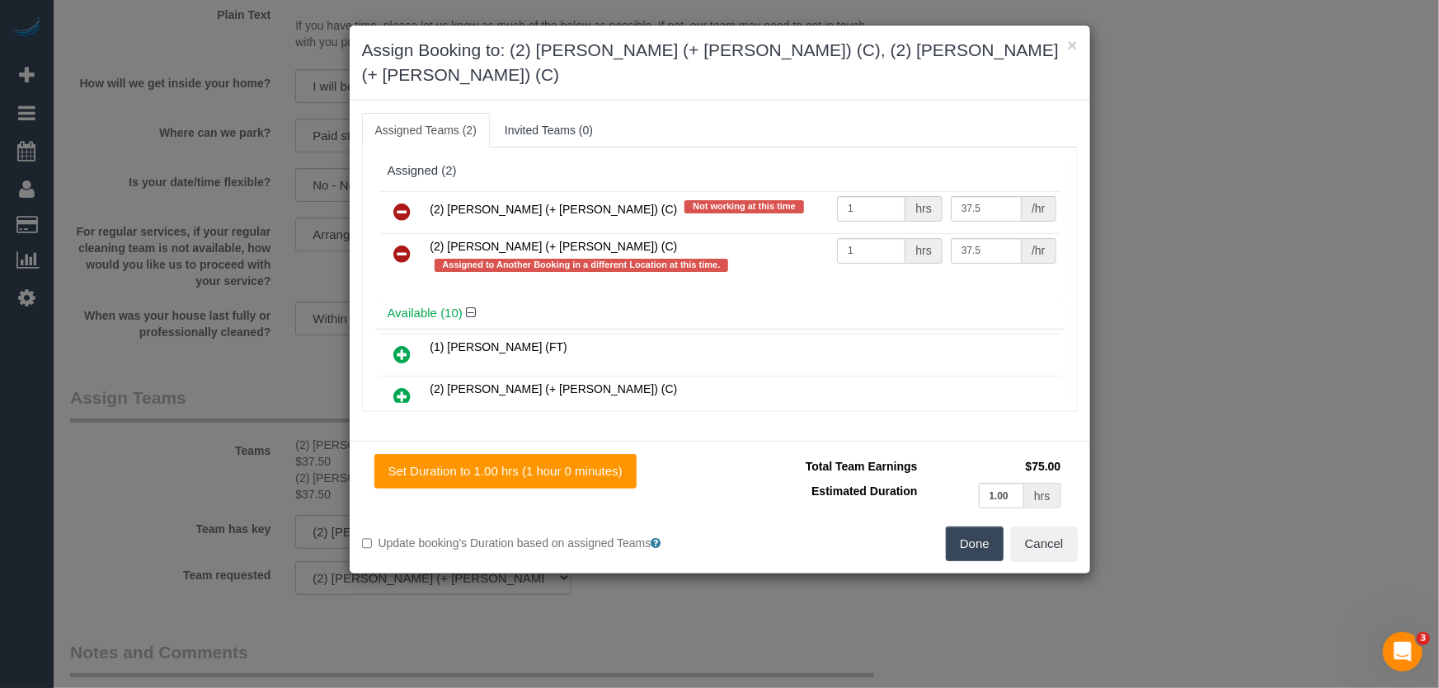
click at [395, 202] on icon at bounding box center [402, 212] width 17 height 20
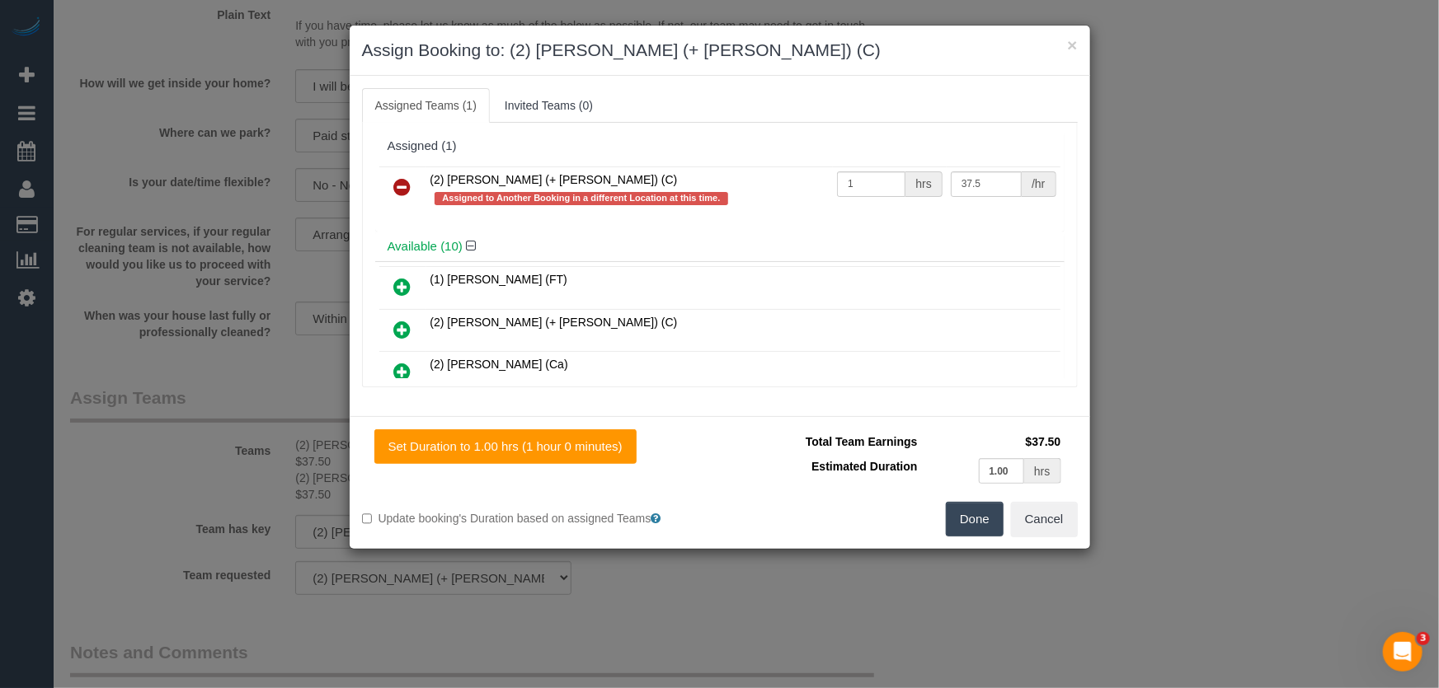
click at [395, 186] on icon at bounding box center [402, 187] width 17 height 20
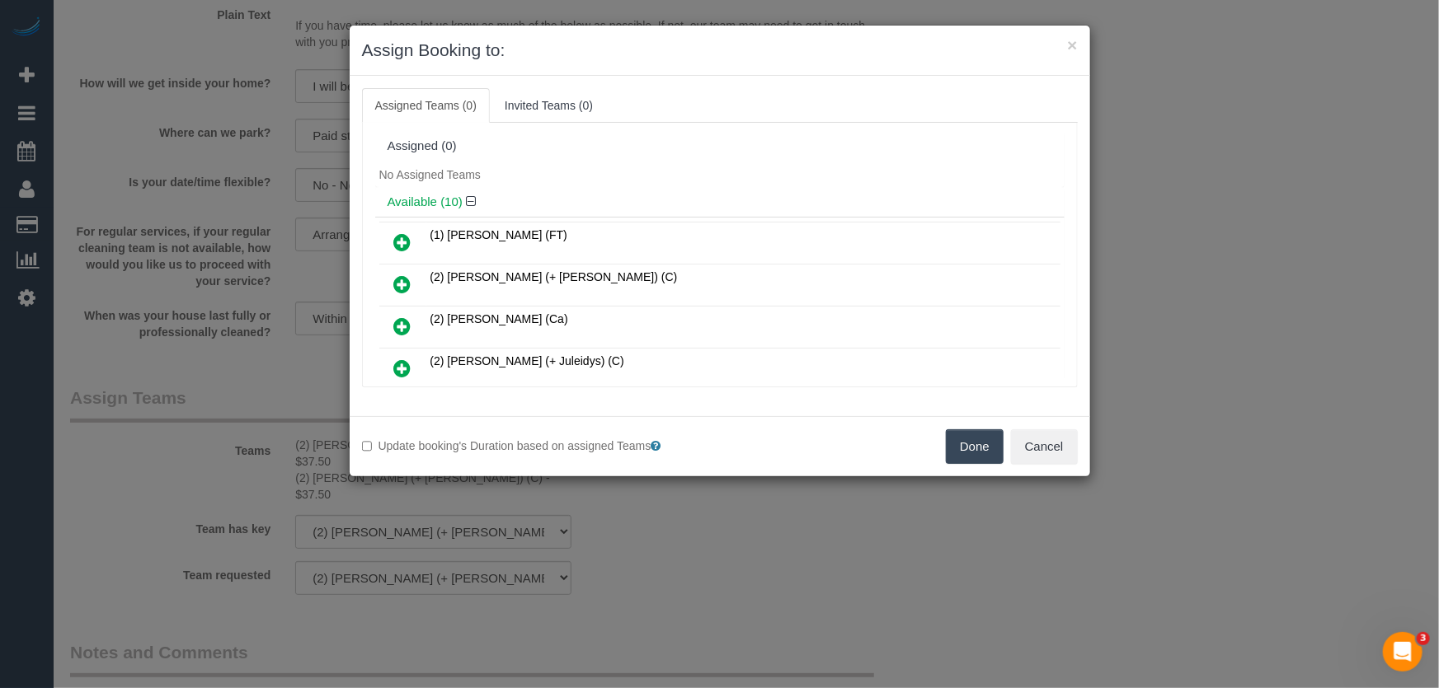
click at [991, 451] on button "Done" at bounding box center [975, 447] width 58 height 35
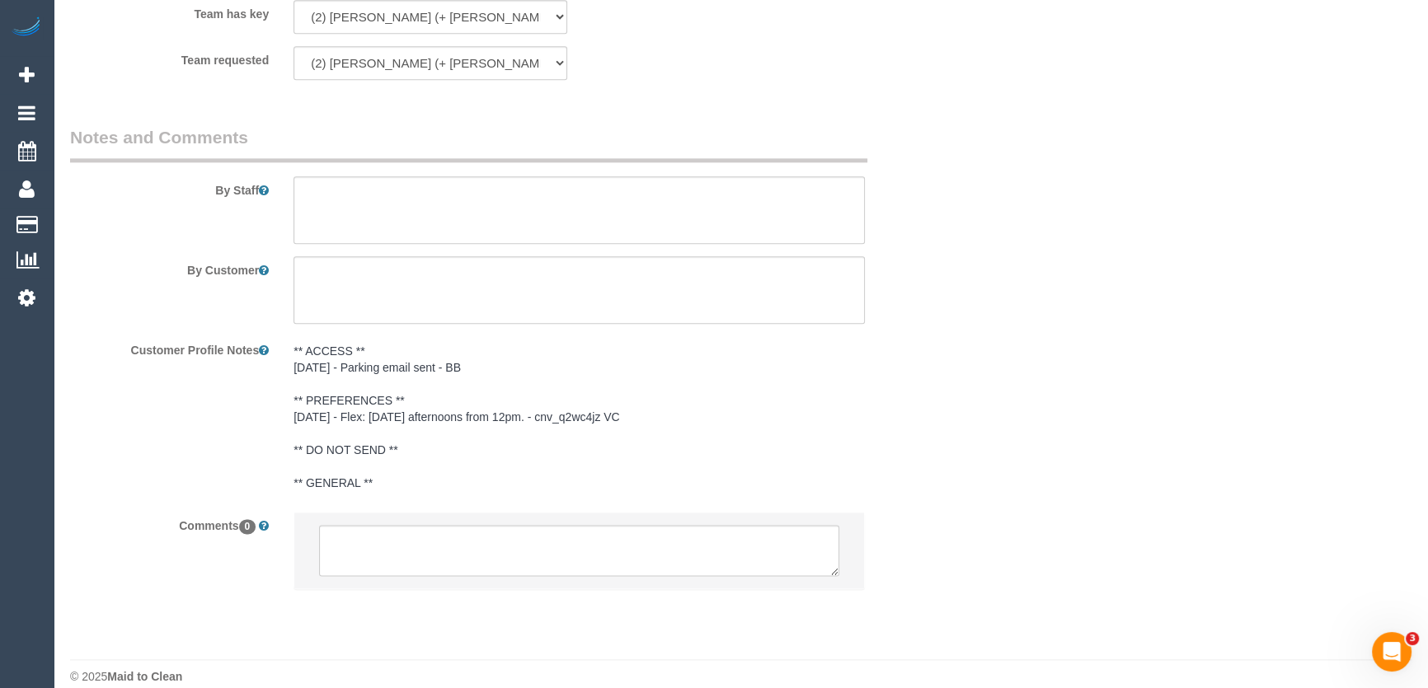
scroll to position [2601, 0]
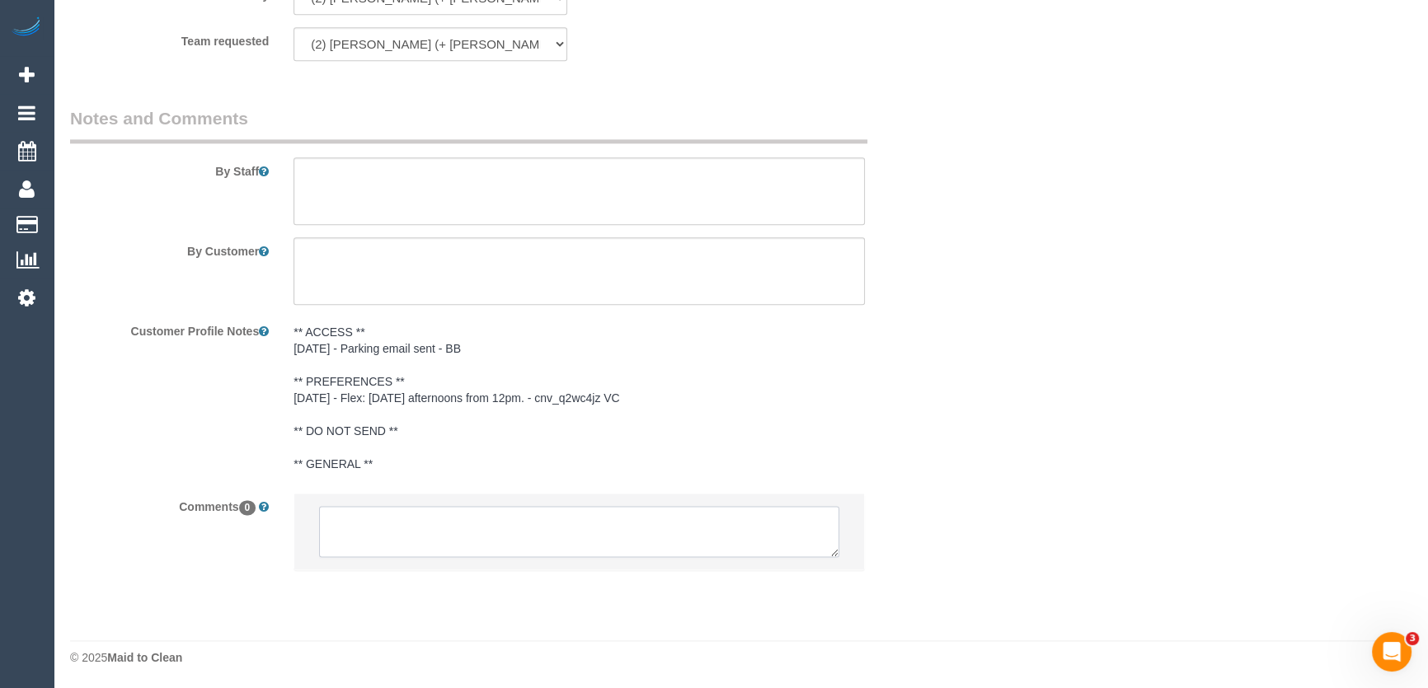
click at [469, 533] on textarea at bounding box center [579, 531] width 520 height 51
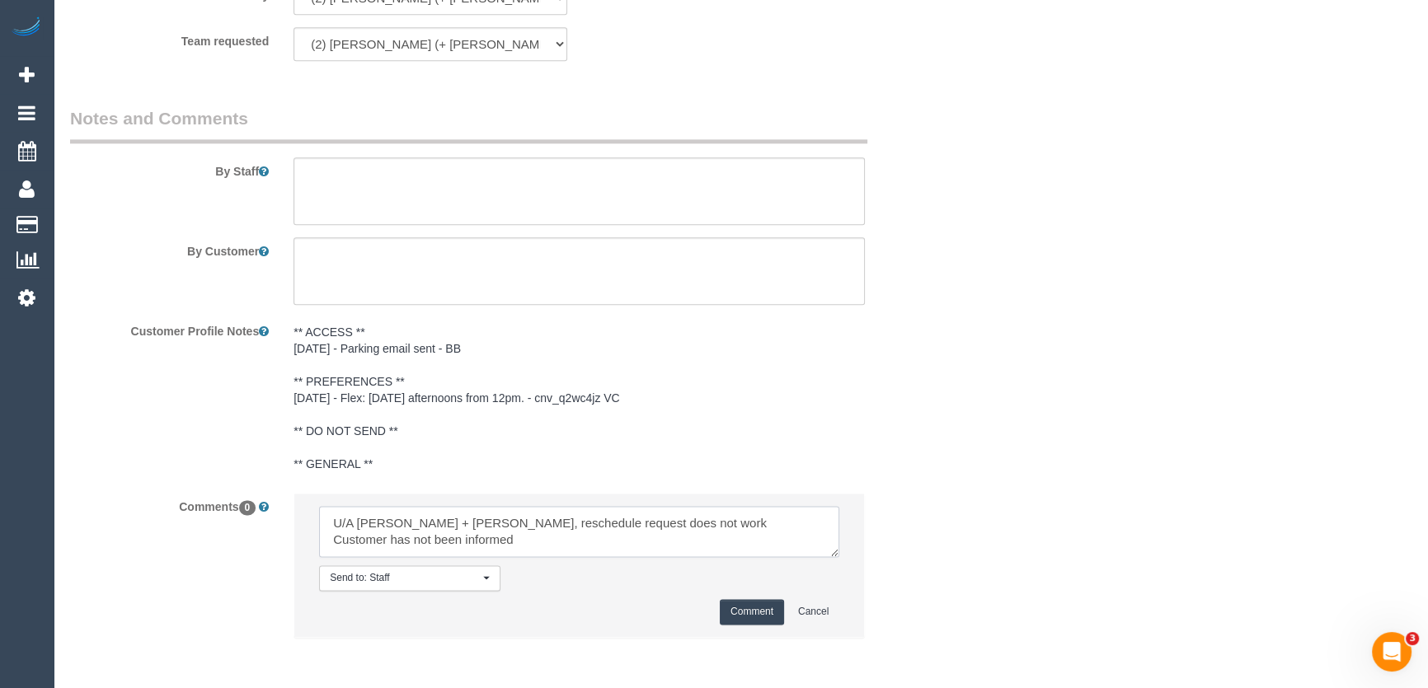
type textarea "U/A Kevin + Daniela, reschedule request does not work Customer has not been inf…"
click at [755, 605] on button "Comment" at bounding box center [752, 612] width 64 height 26
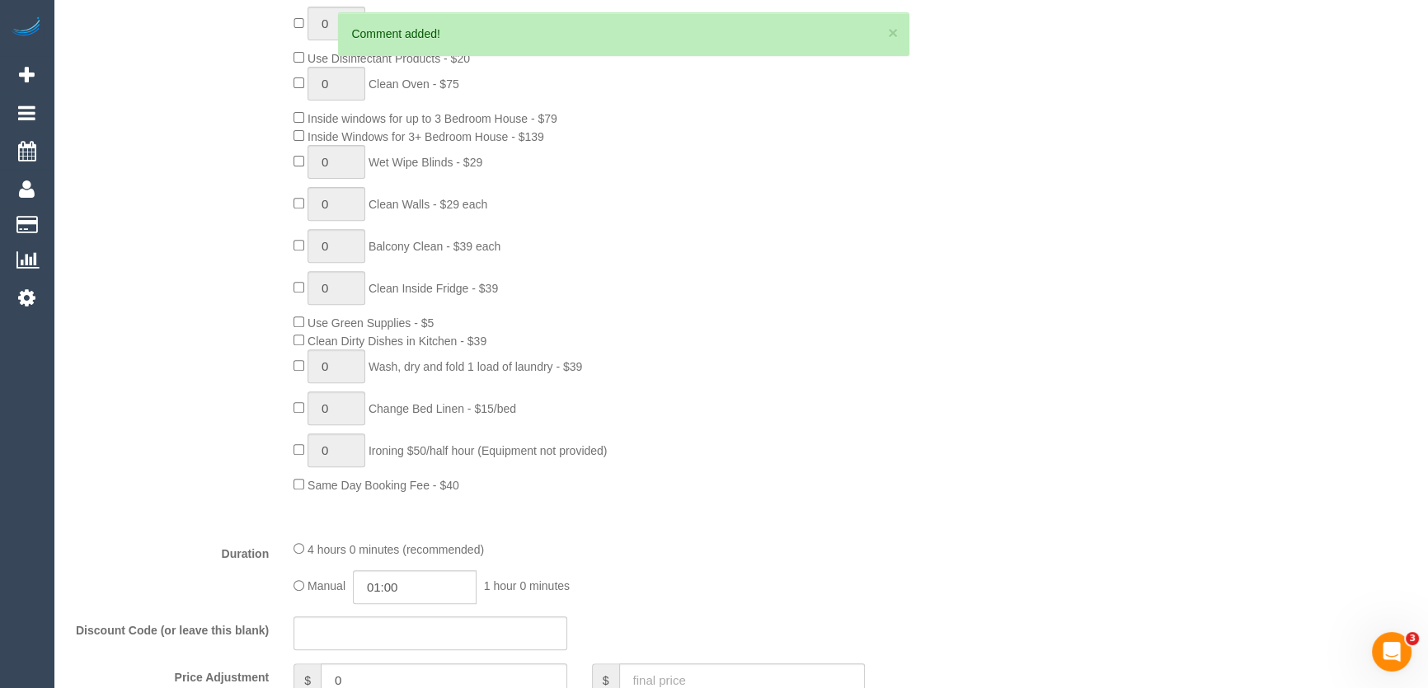
scroll to position [877, 0]
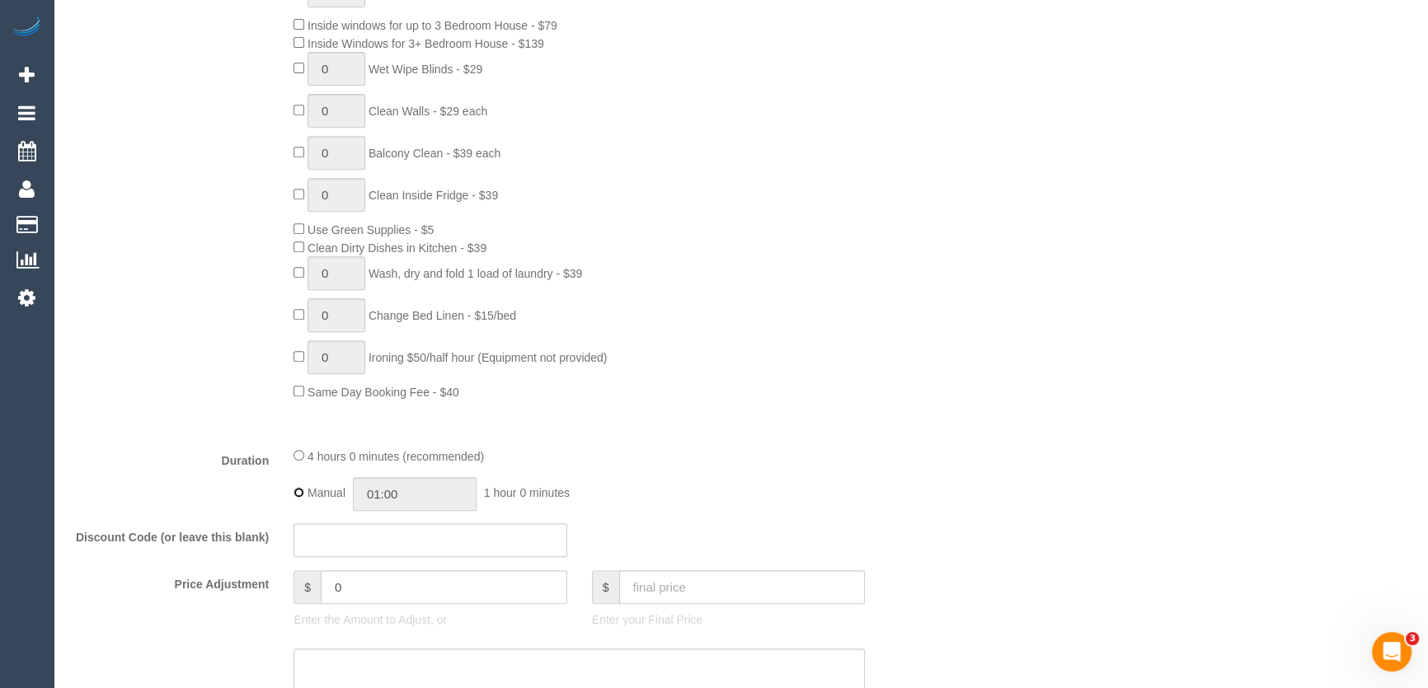
type input "04:00"
drag, startPoint x: 905, startPoint y: 476, endPoint x: 913, endPoint y: 470, distance: 10.1
click at [907, 475] on div "Duration 4 hours 0 minutes (recommended) Manual 04:00 4 hours 0 minutes" at bounding box center [505, 479] width 895 height 64
select select "spot25"
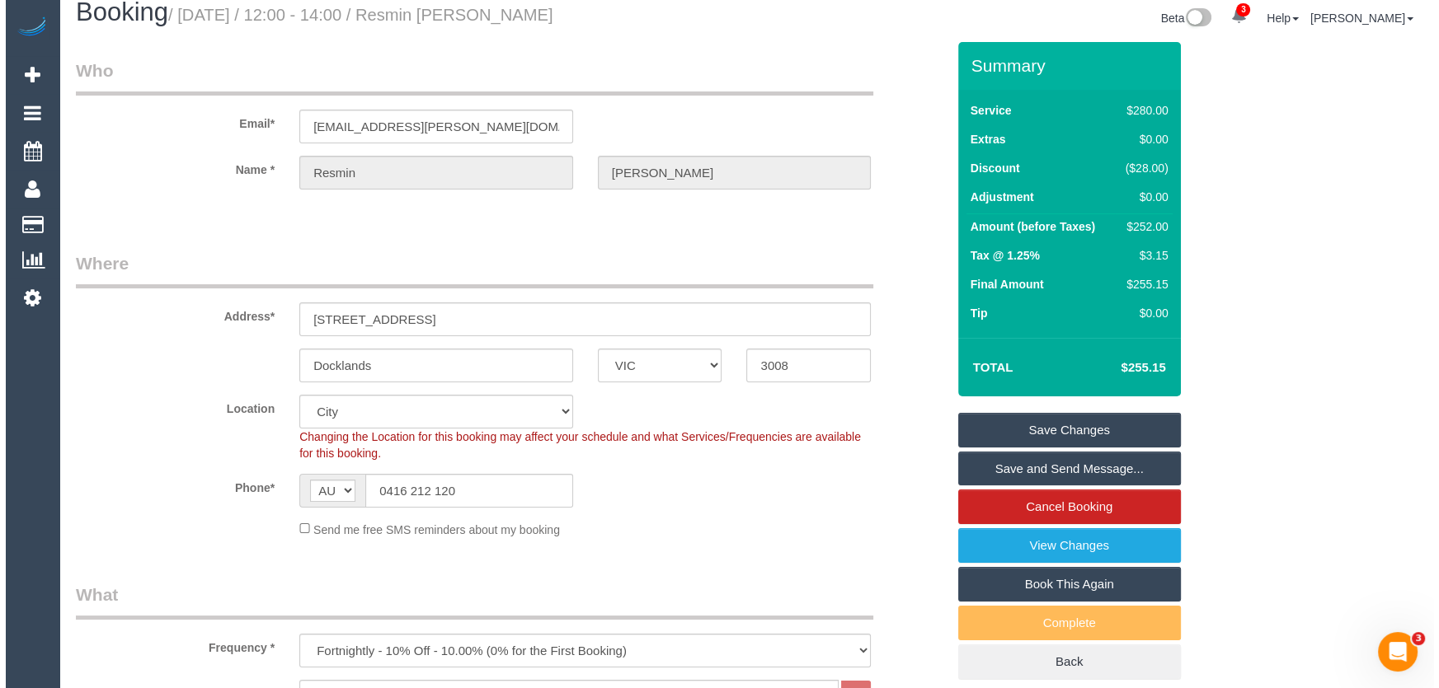
scroll to position [0, 0]
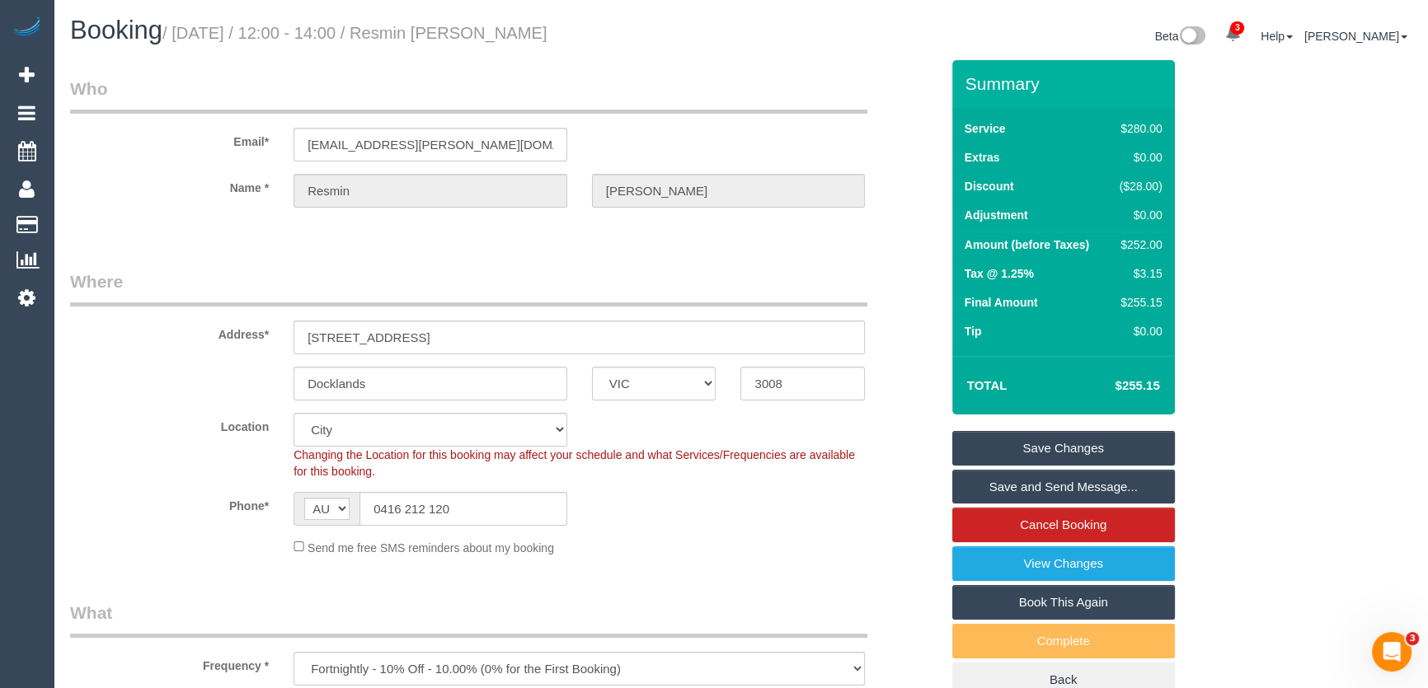
click at [1031, 447] on link "Save Changes" at bounding box center [1063, 448] width 223 height 35
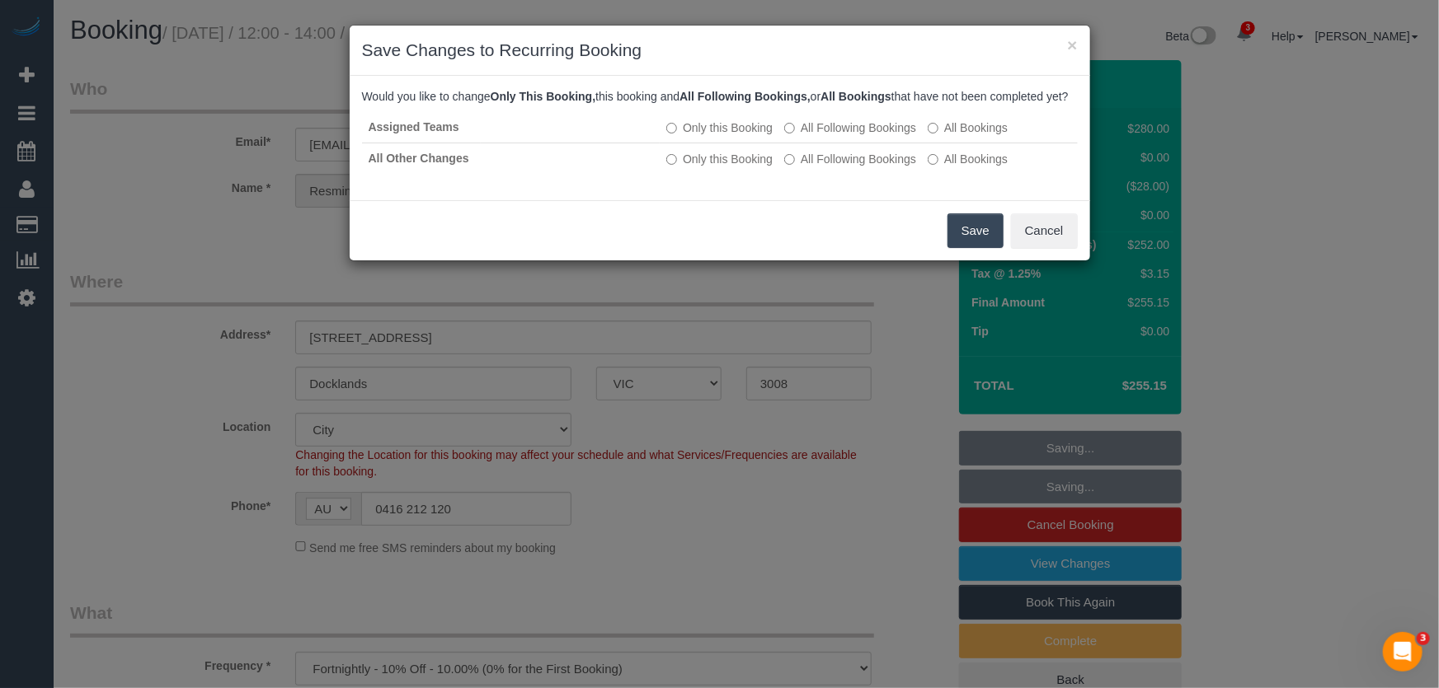
drag, startPoint x: 973, startPoint y: 256, endPoint x: 849, endPoint y: 255, distance: 123.7
click at [973, 248] on button "Save" at bounding box center [975, 231] width 56 height 35
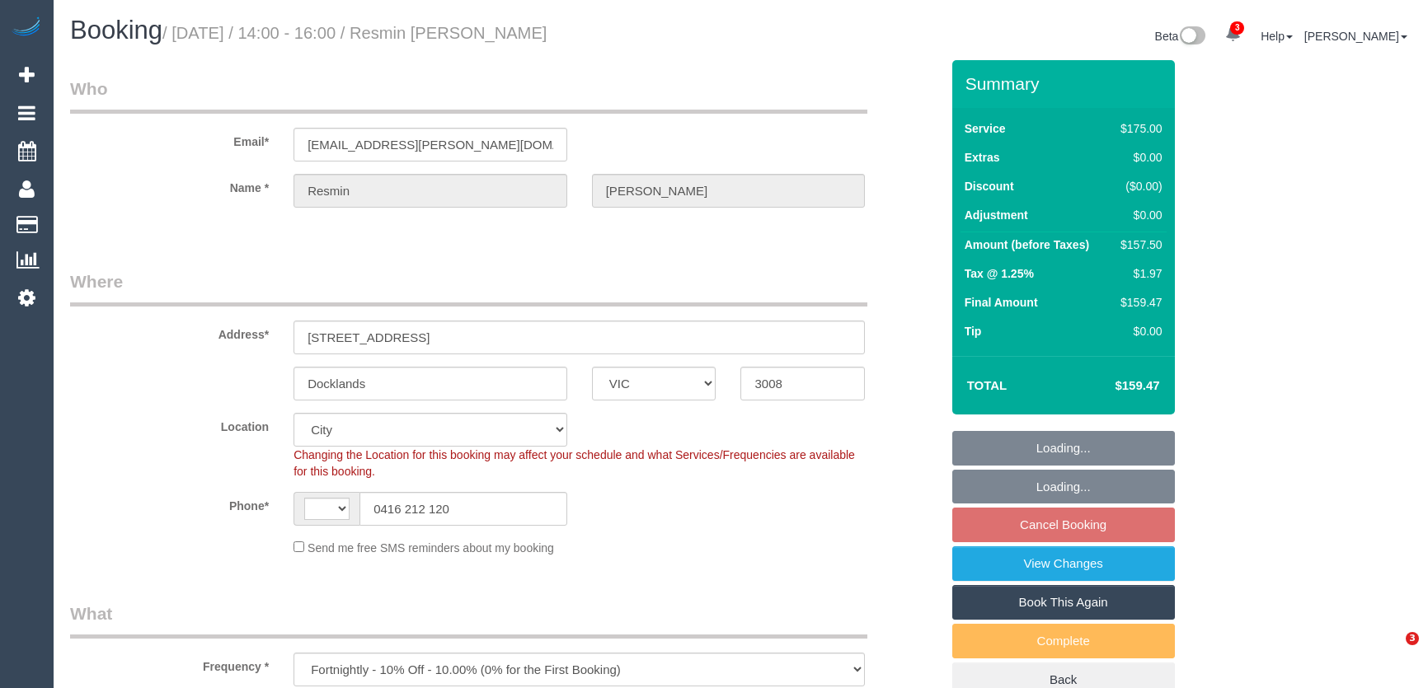
select select "VIC"
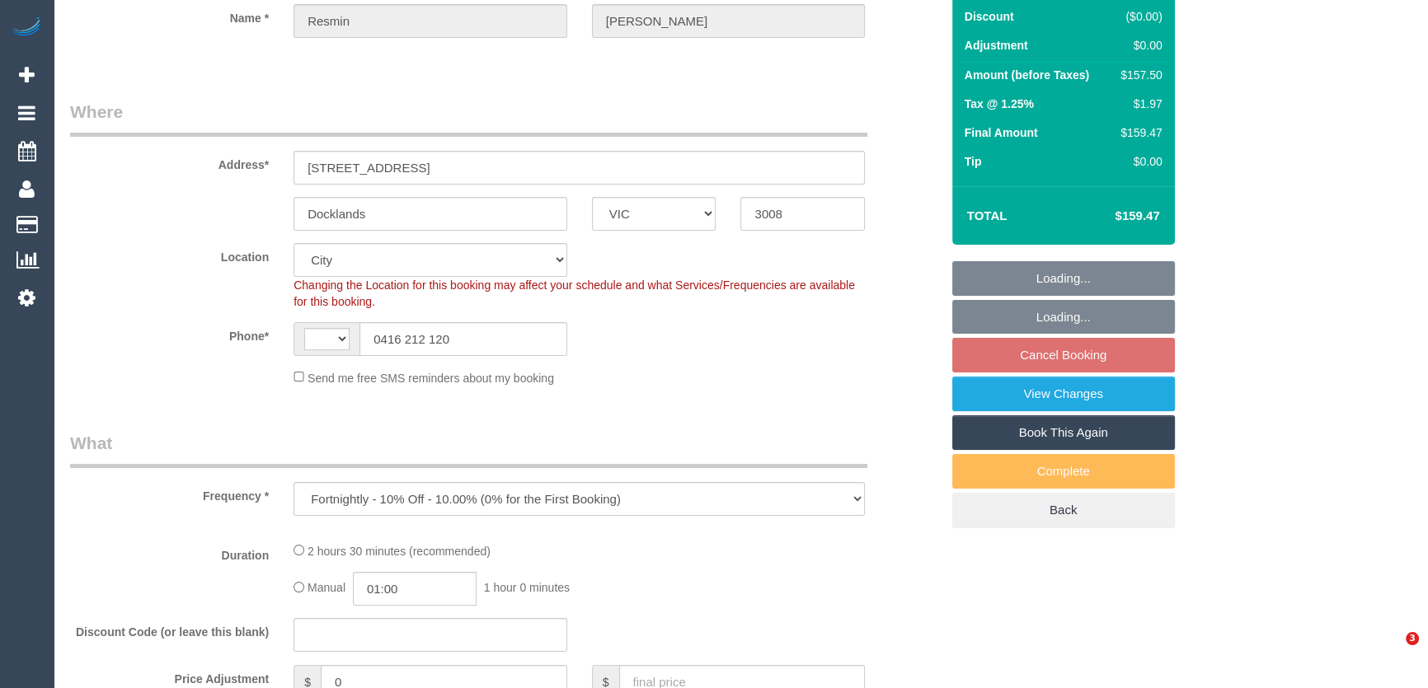
select select "string:AU"
select select "150"
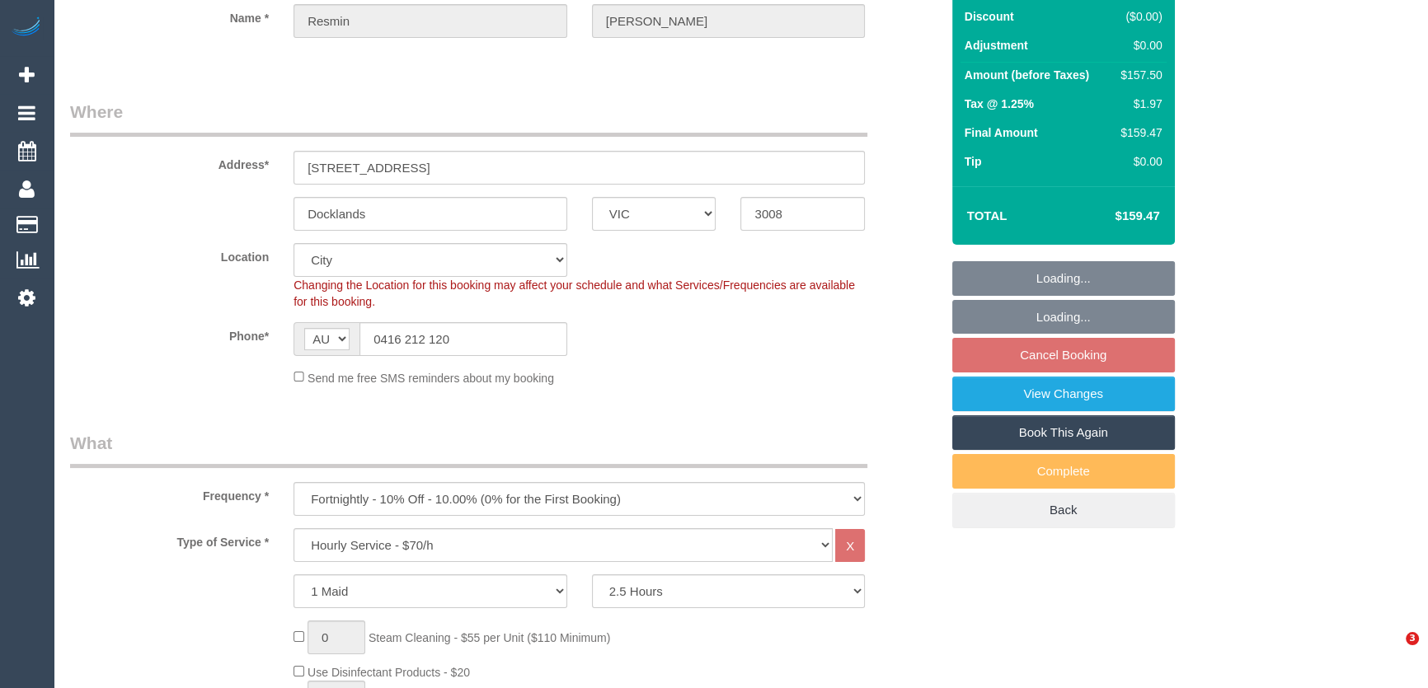
select select "object:730"
select select "string:stripe-pm_1RoaqC2GScqysDRVyuhixY44"
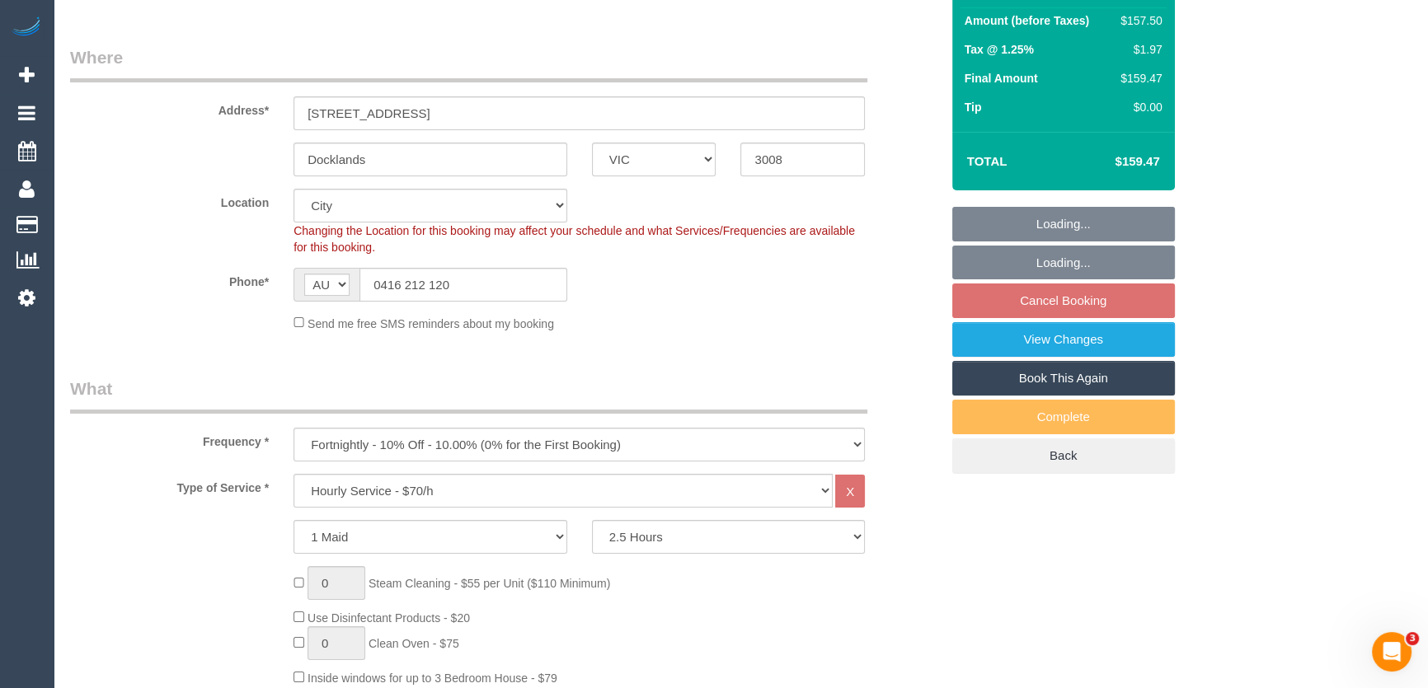
select select "number:27"
select select "number:14"
select select "number:20"
select select "number:25"
select select "number:34"
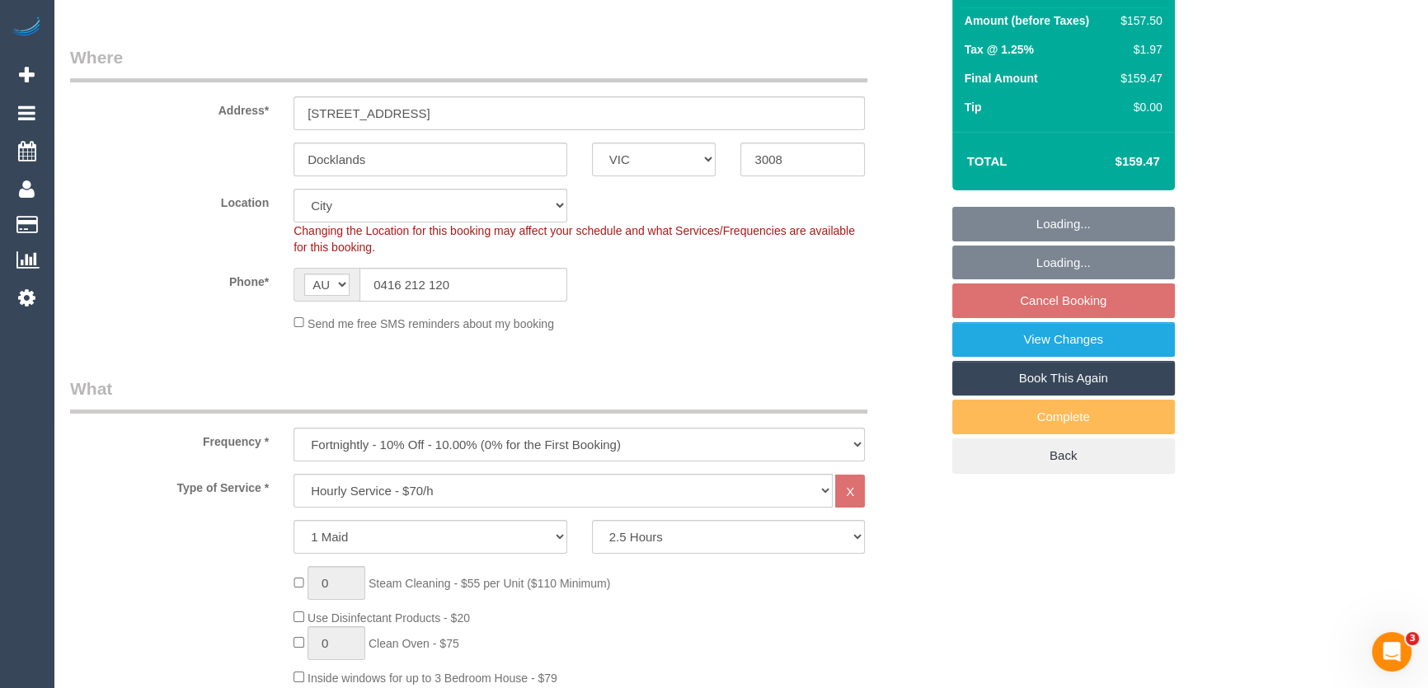
select select "number:12"
select select "spot5"
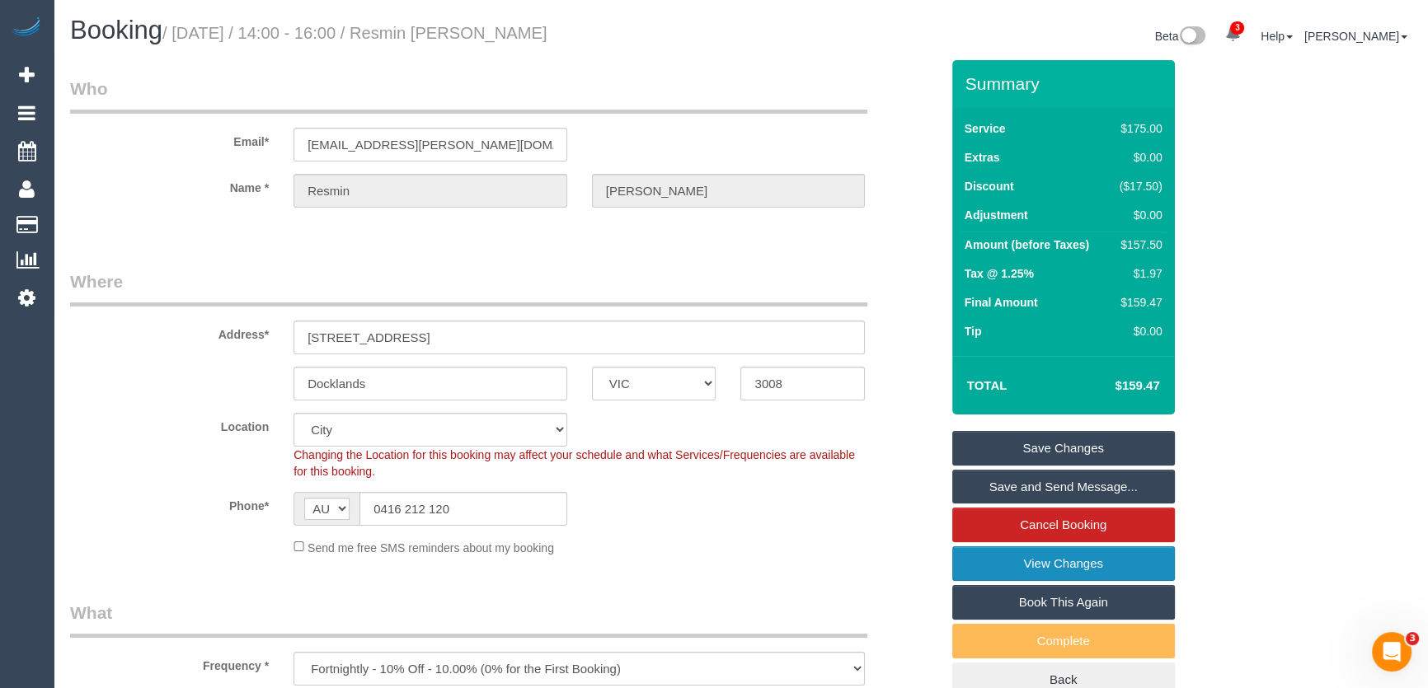
click at [1018, 566] on link "View Changes" at bounding box center [1063, 564] width 223 height 35
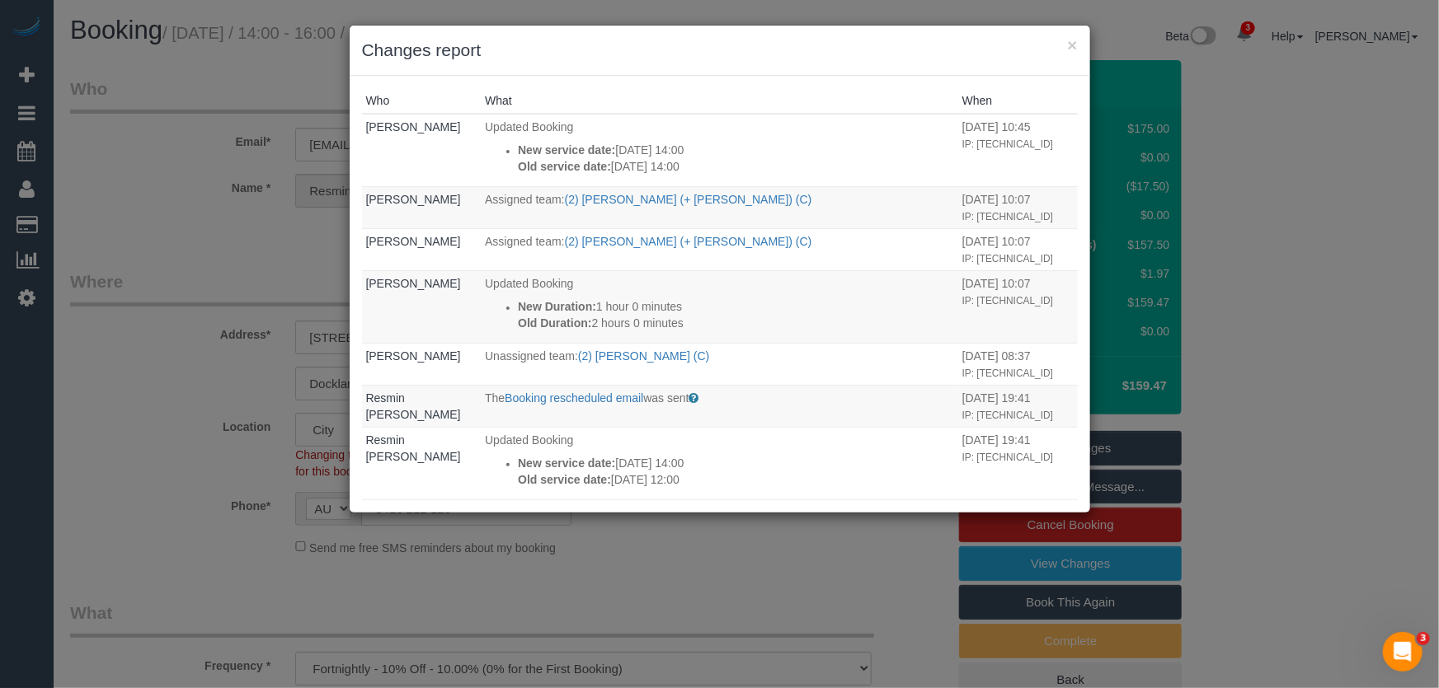
click at [173, 275] on div "× Changes report Who What When Laura Butera Updated Booking New service date: 1…" at bounding box center [719, 344] width 1439 height 688
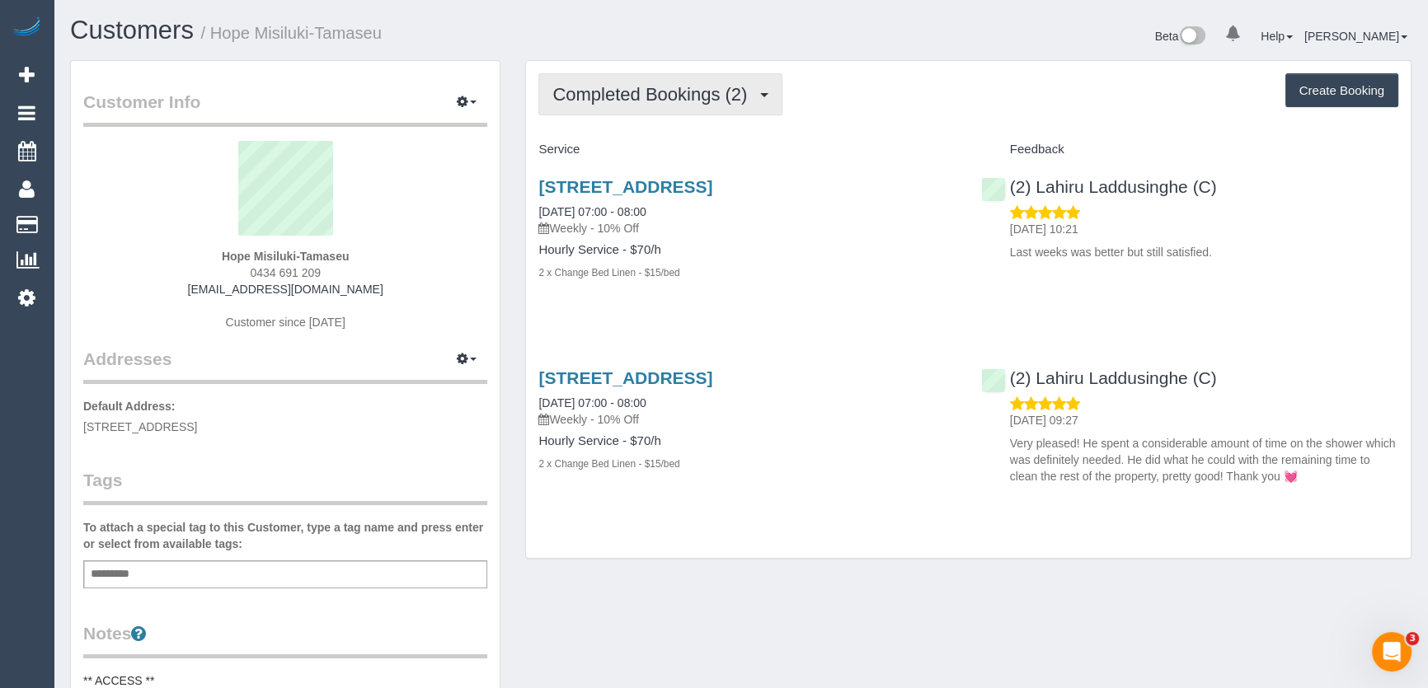
click at [733, 92] on span "Completed Bookings (2)" at bounding box center [653, 94] width 203 height 21
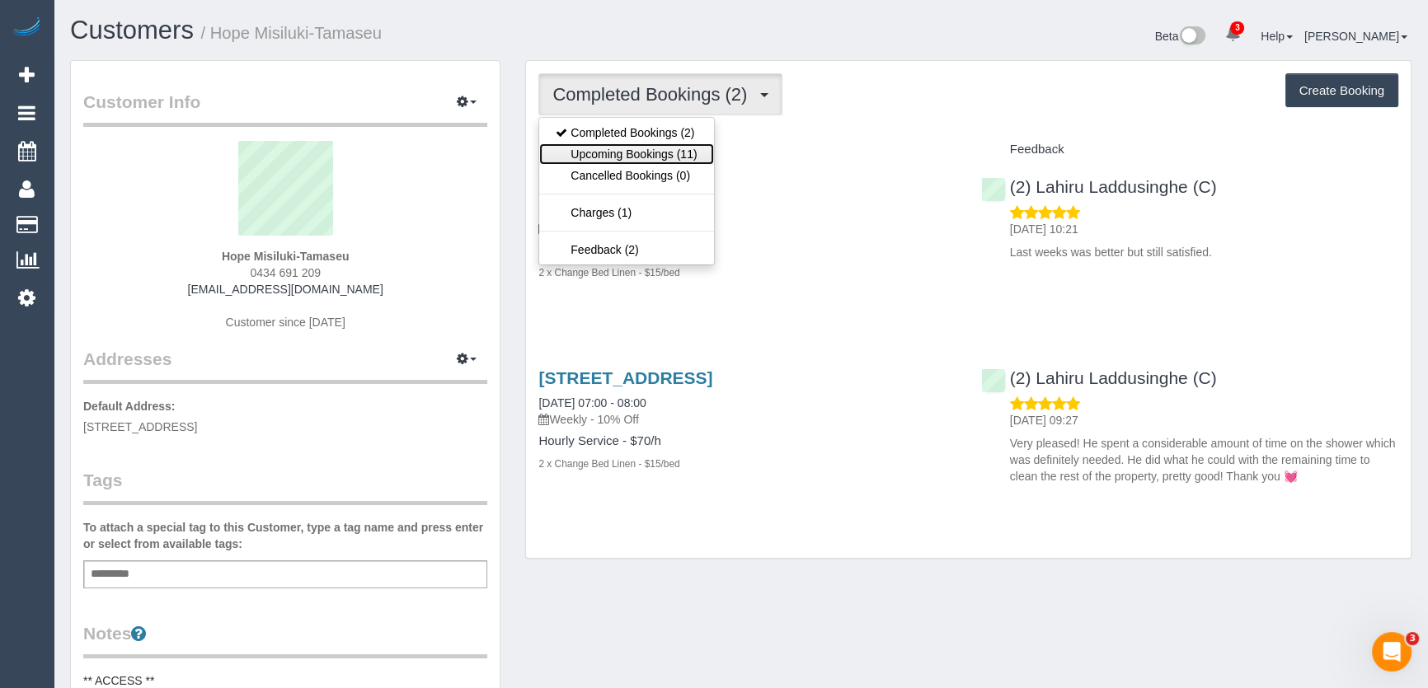
click at [689, 155] on link "Upcoming Bookings (11)" at bounding box center [626, 153] width 174 height 21
click at [689, 155] on div "Completed Bookings (2) Completed Bookings (2) Upcoming Bookings (11) Cancelled …" at bounding box center [968, 310] width 885 height 498
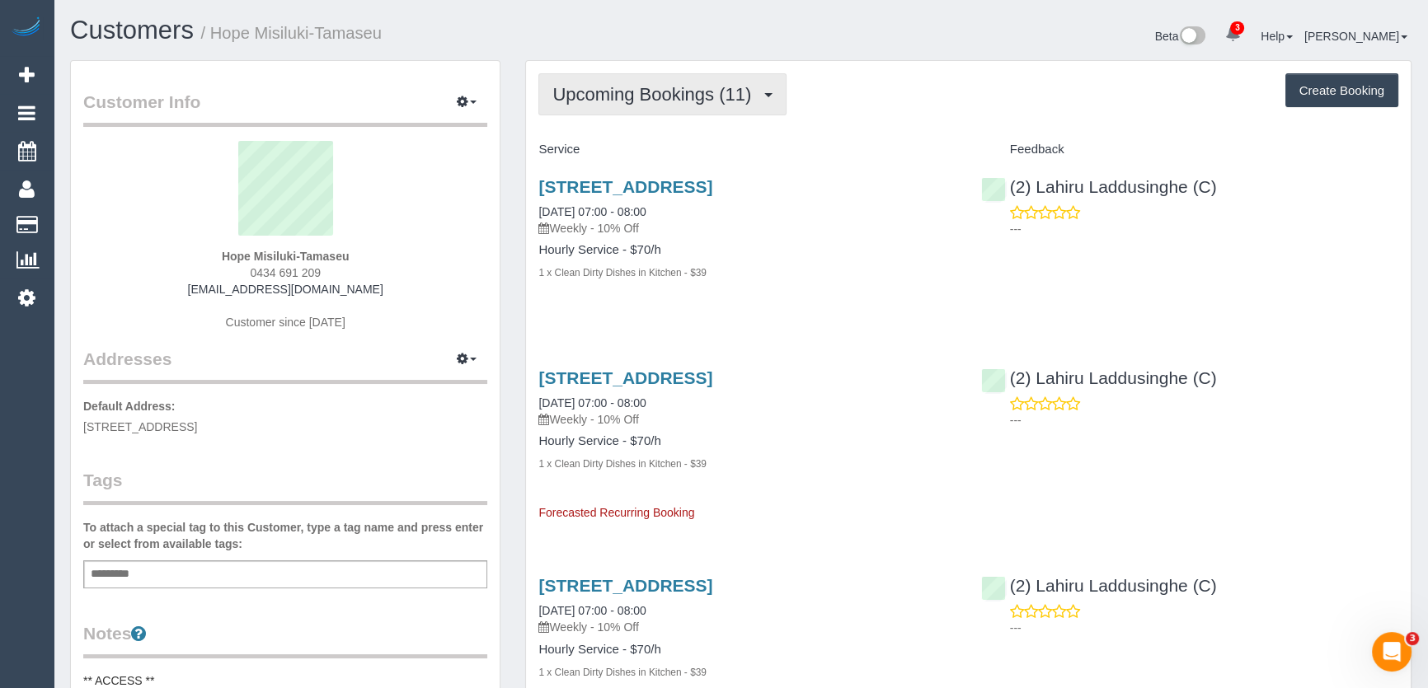
click at [684, 100] on span "Upcoming Bookings (11)" at bounding box center [655, 94] width 207 height 21
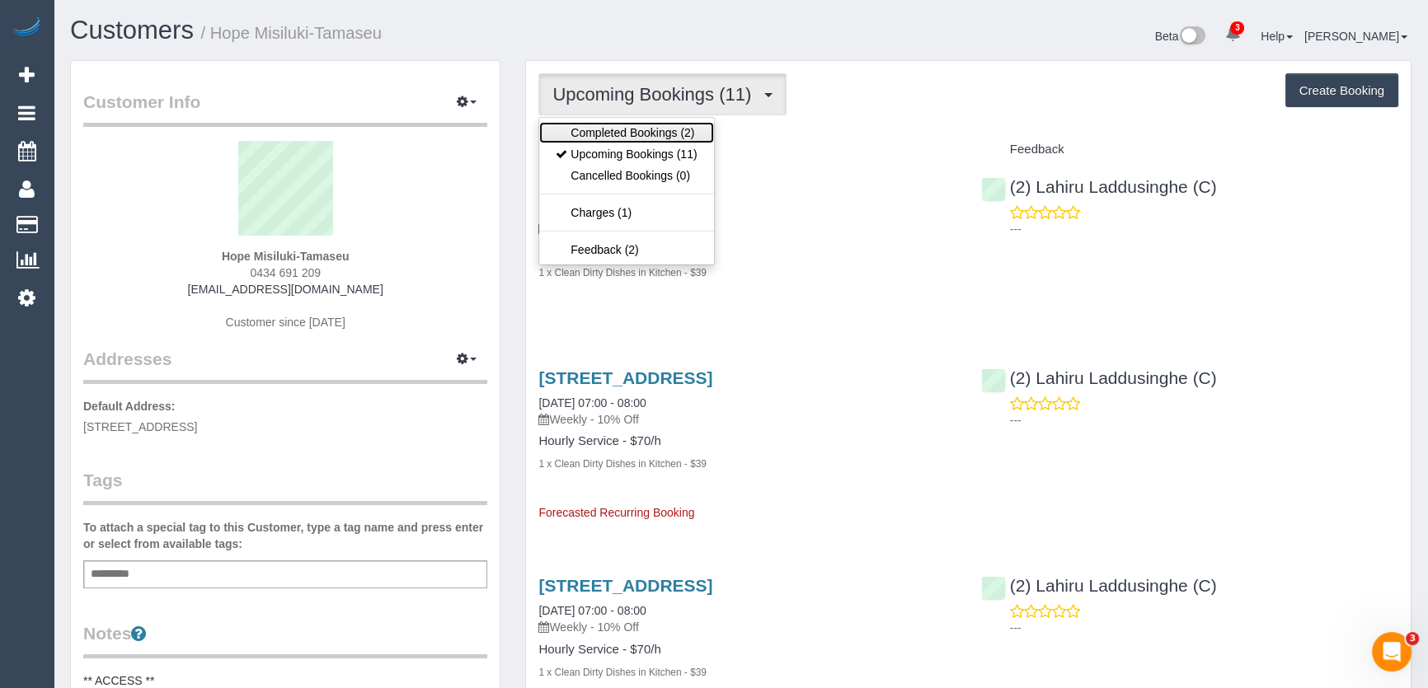
click at [669, 137] on link "Completed Bookings (2)" at bounding box center [626, 132] width 174 height 21
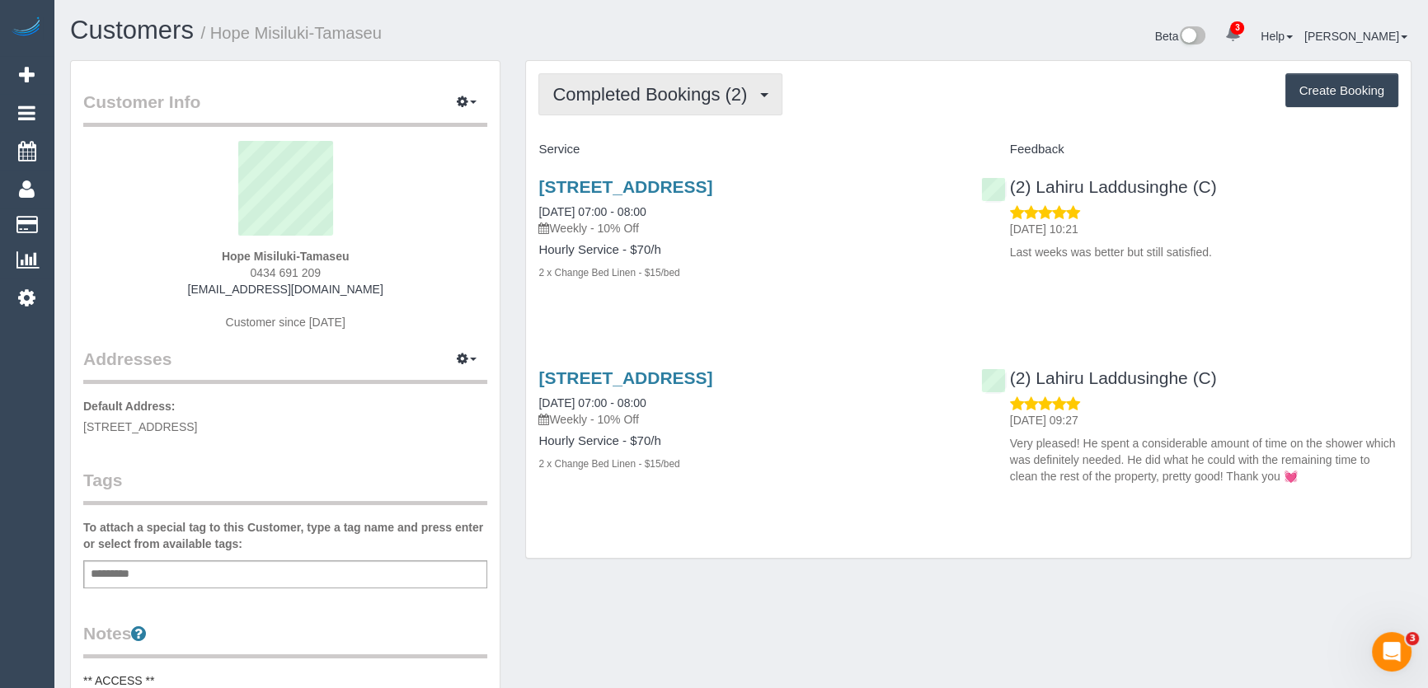
click at [655, 96] on span "Completed Bookings (2)" at bounding box center [653, 94] width 203 height 21
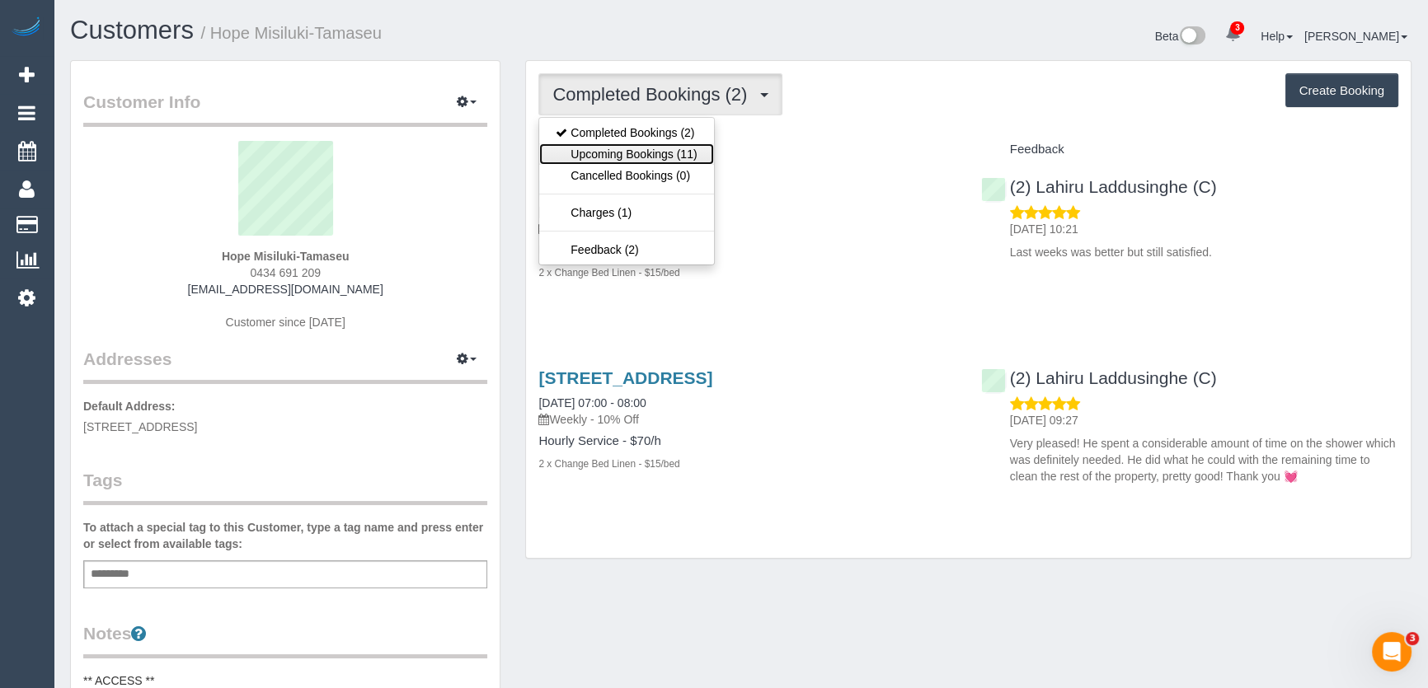
click at [640, 157] on link "Upcoming Bookings (11)" at bounding box center [626, 153] width 174 height 21
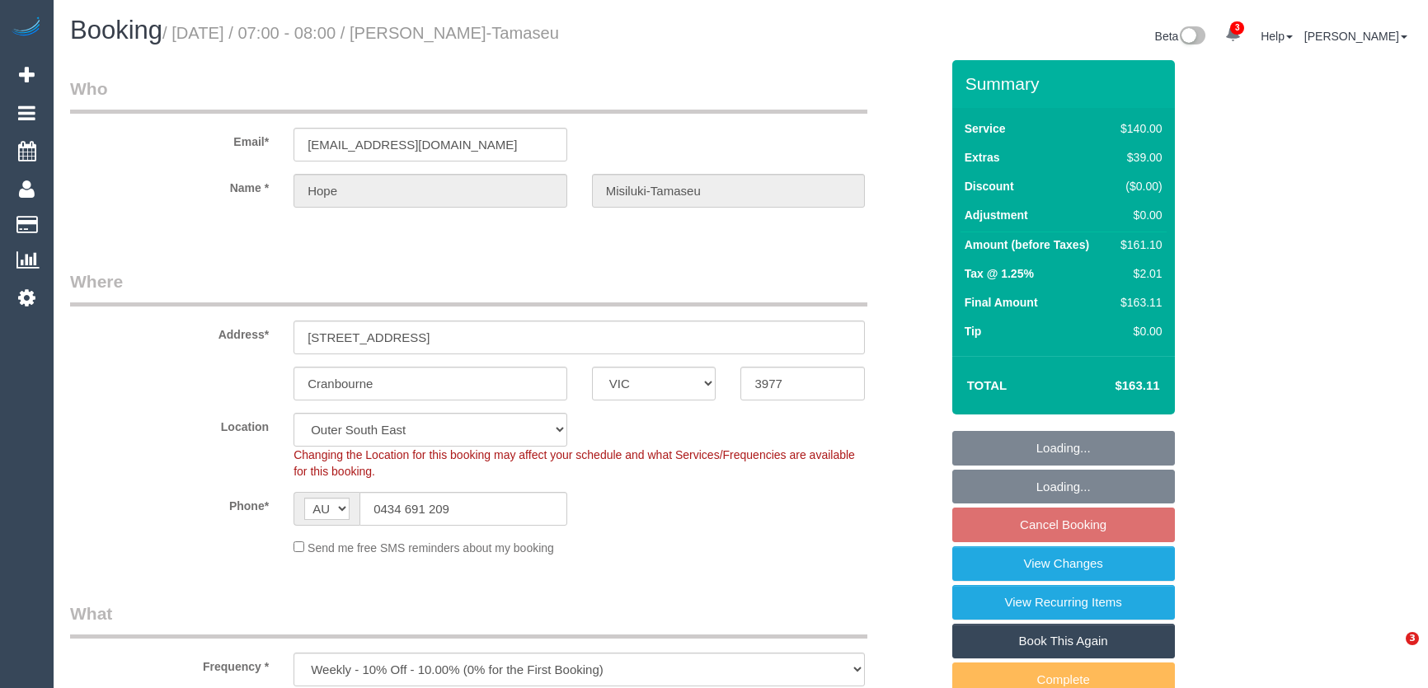
select select "VIC"
select select "number:27"
select select "number:17"
select select "number:19"
select select "number:24"
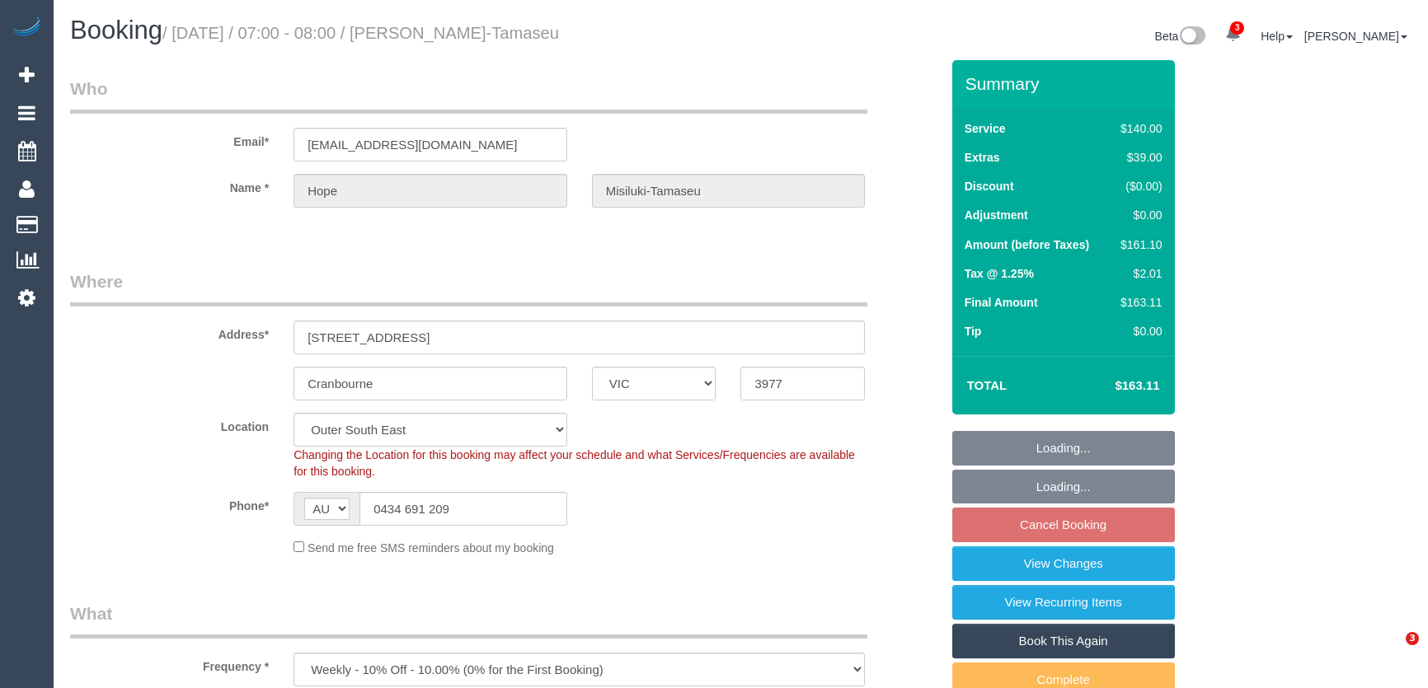
select select "number:34"
select select "number:26"
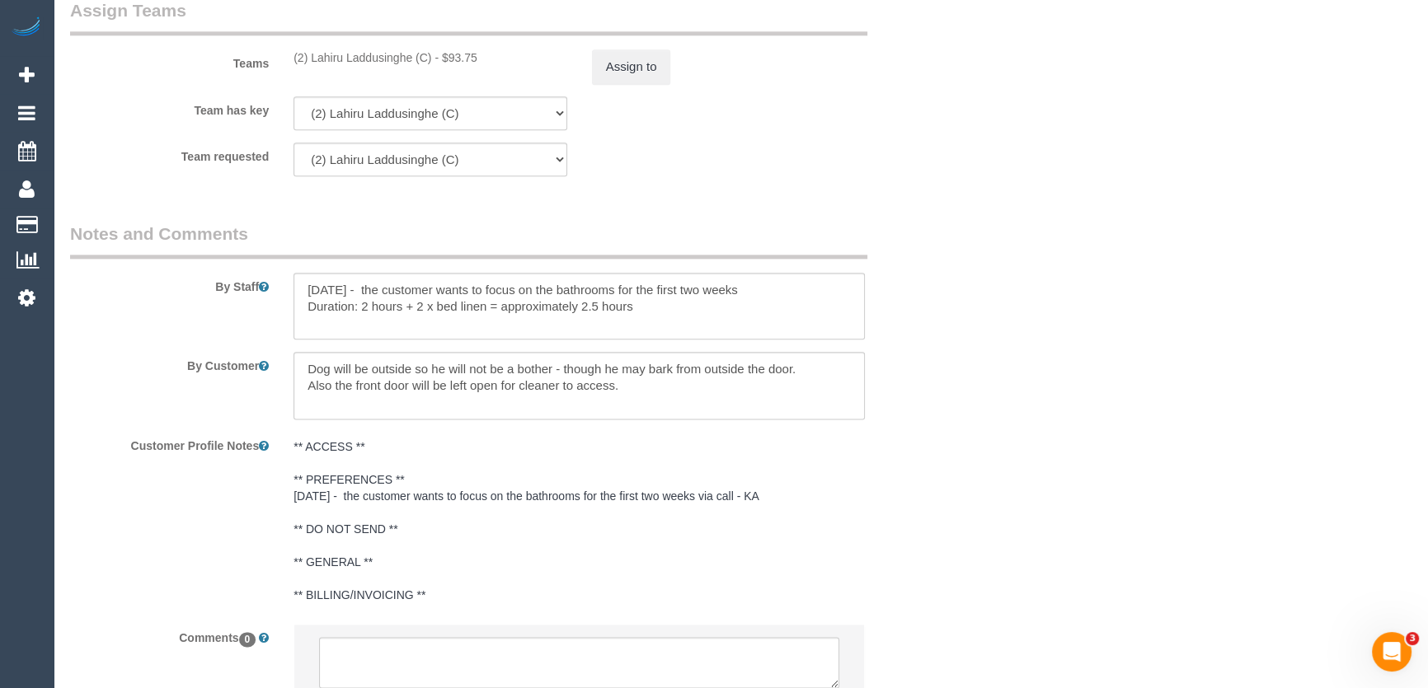
scroll to position [2680, 0]
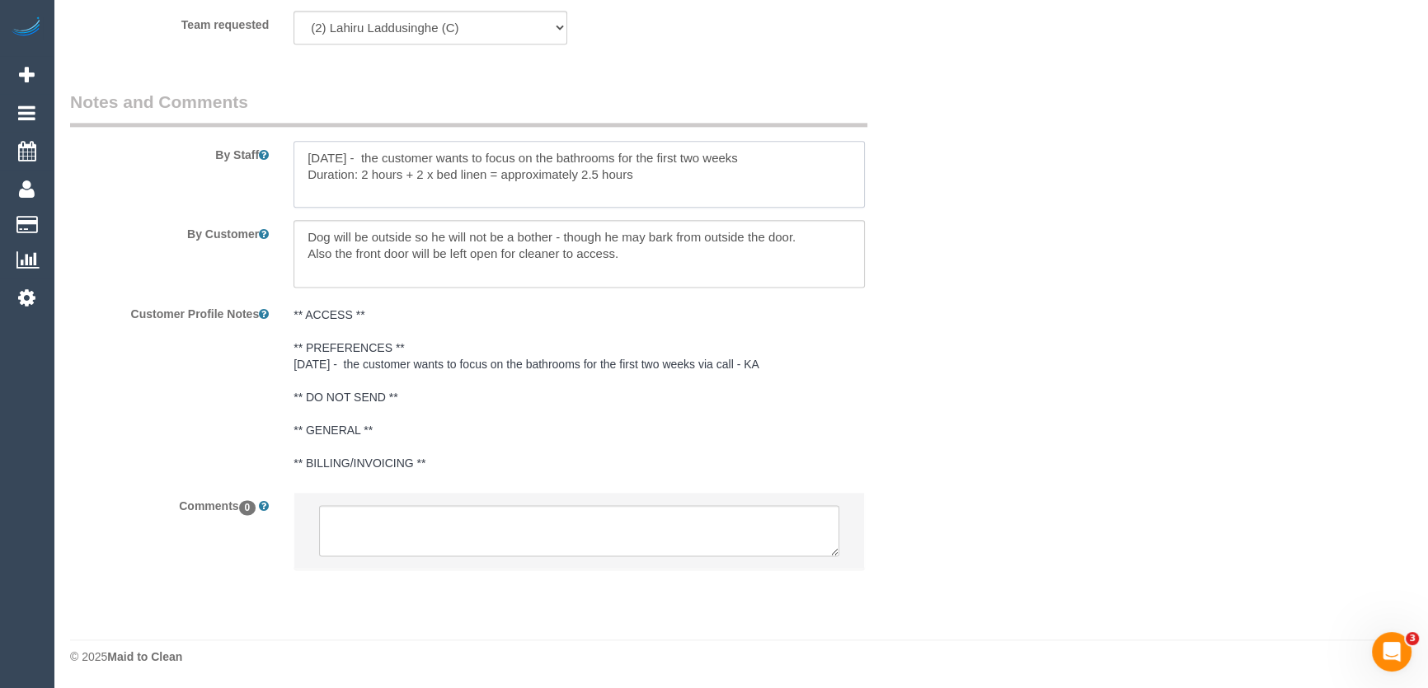
click at [484, 173] on textarea at bounding box center [579, 175] width 571 height 68
type textarea "08/08/25 - the customer wants to focus on the bathrooms for the first two weeks…"
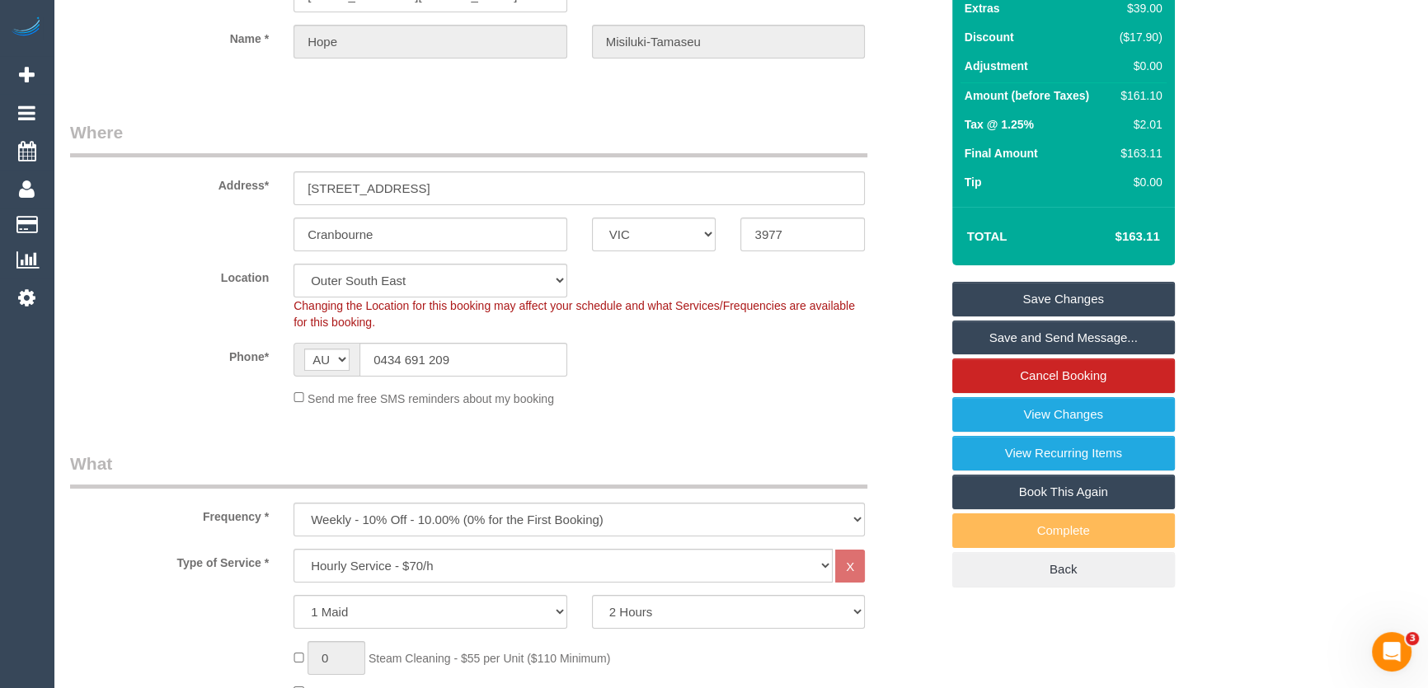
scroll to position [0, 0]
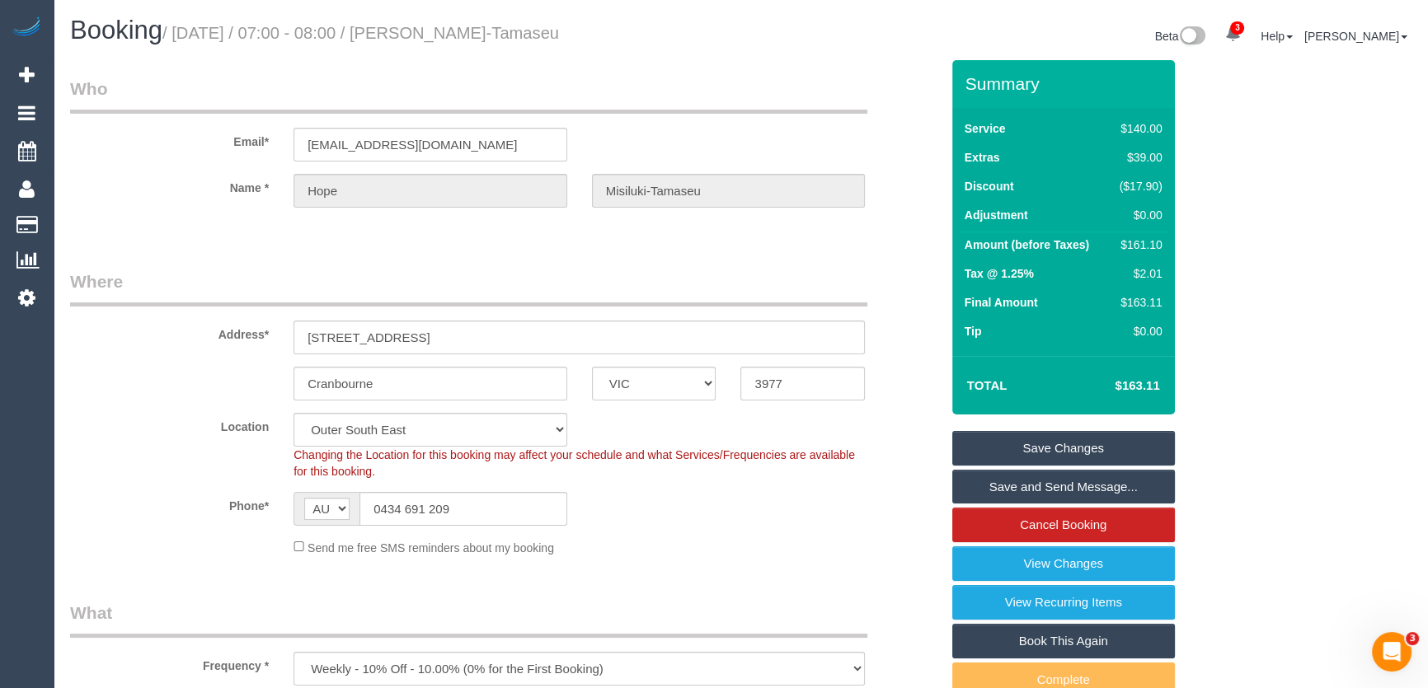
click at [1053, 485] on link "Save and Send Message..." at bounding box center [1063, 487] width 223 height 35
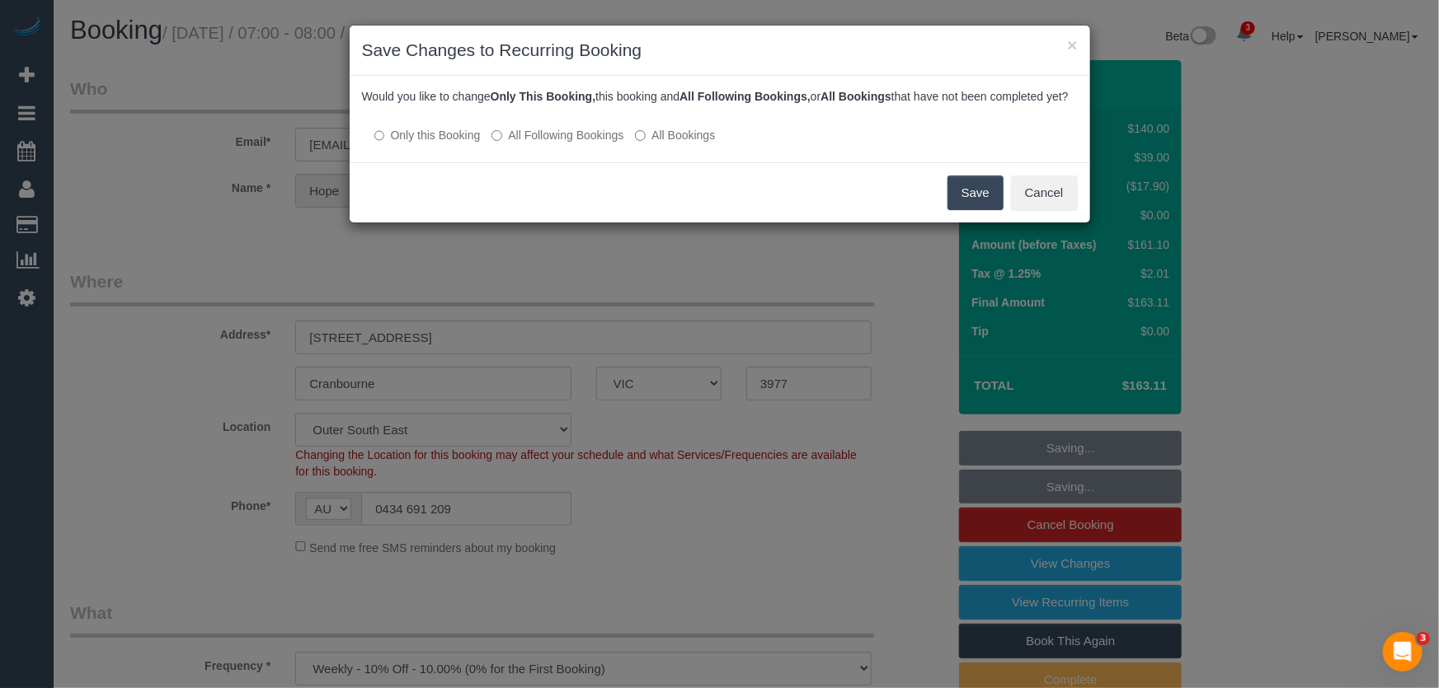
click at [558, 142] on label "All Following Bookings" at bounding box center [557, 135] width 132 height 16
click at [973, 210] on button "Save" at bounding box center [975, 193] width 56 height 35
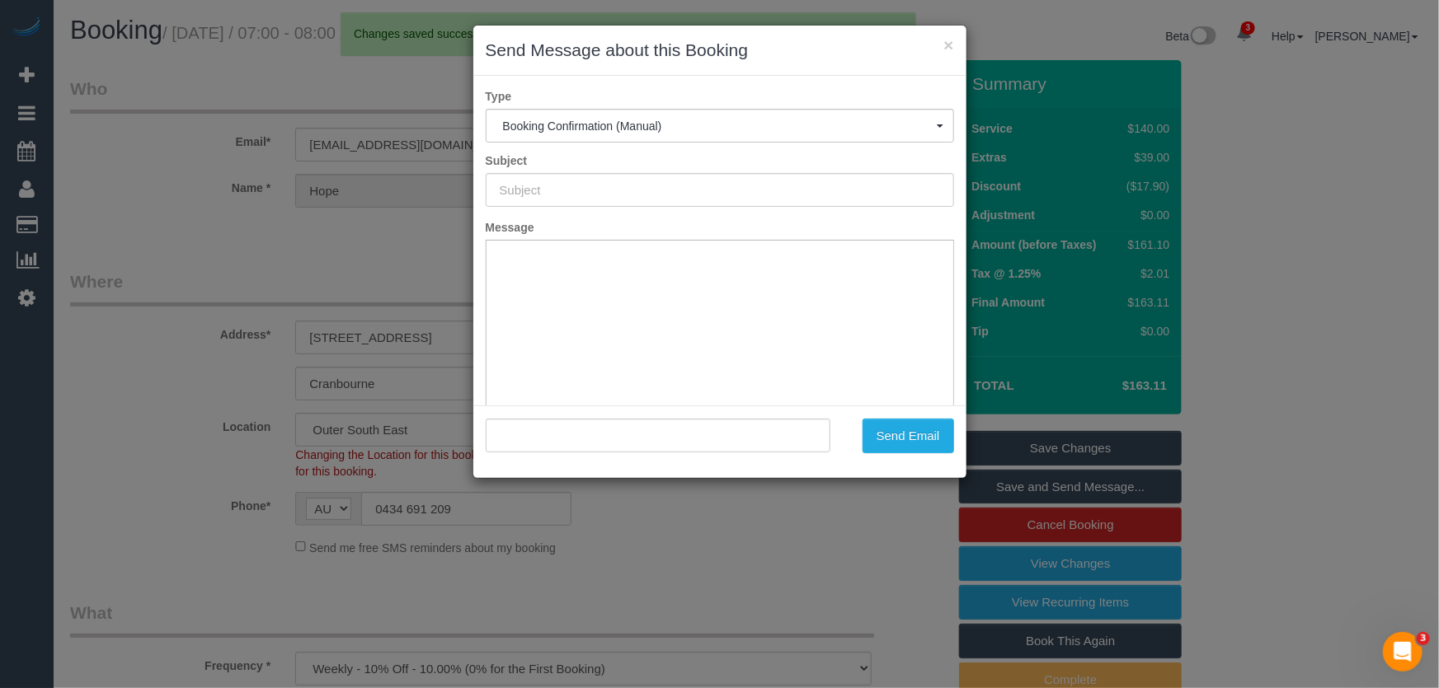
type input "Booking Confirmed"
type input ""Hope Misiluki-Tamaseu" <h.misiluki@gmail.com>"
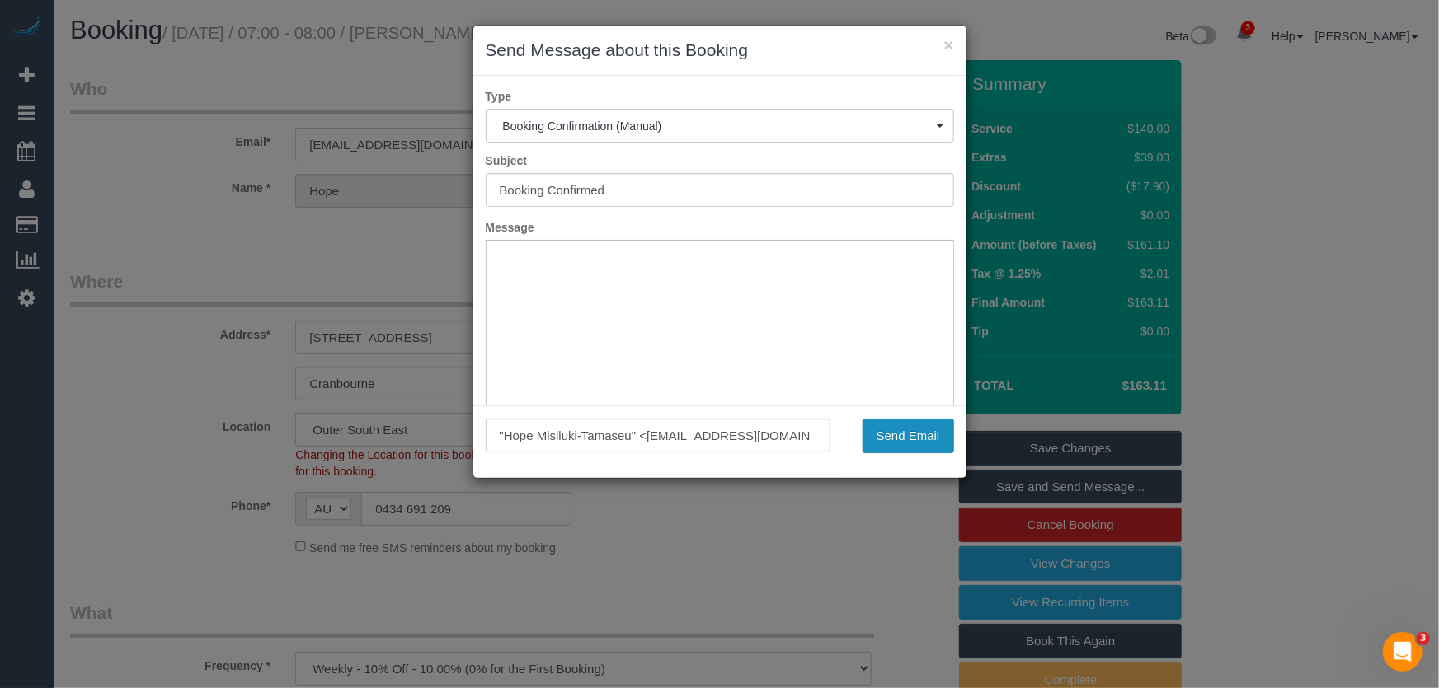
drag, startPoint x: 905, startPoint y: 436, endPoint x: 877, endPoint y: 445, distance: 28.7
click at [906, 436] on button "Send Email" at bounding box center [908, 436] width 92 height 35
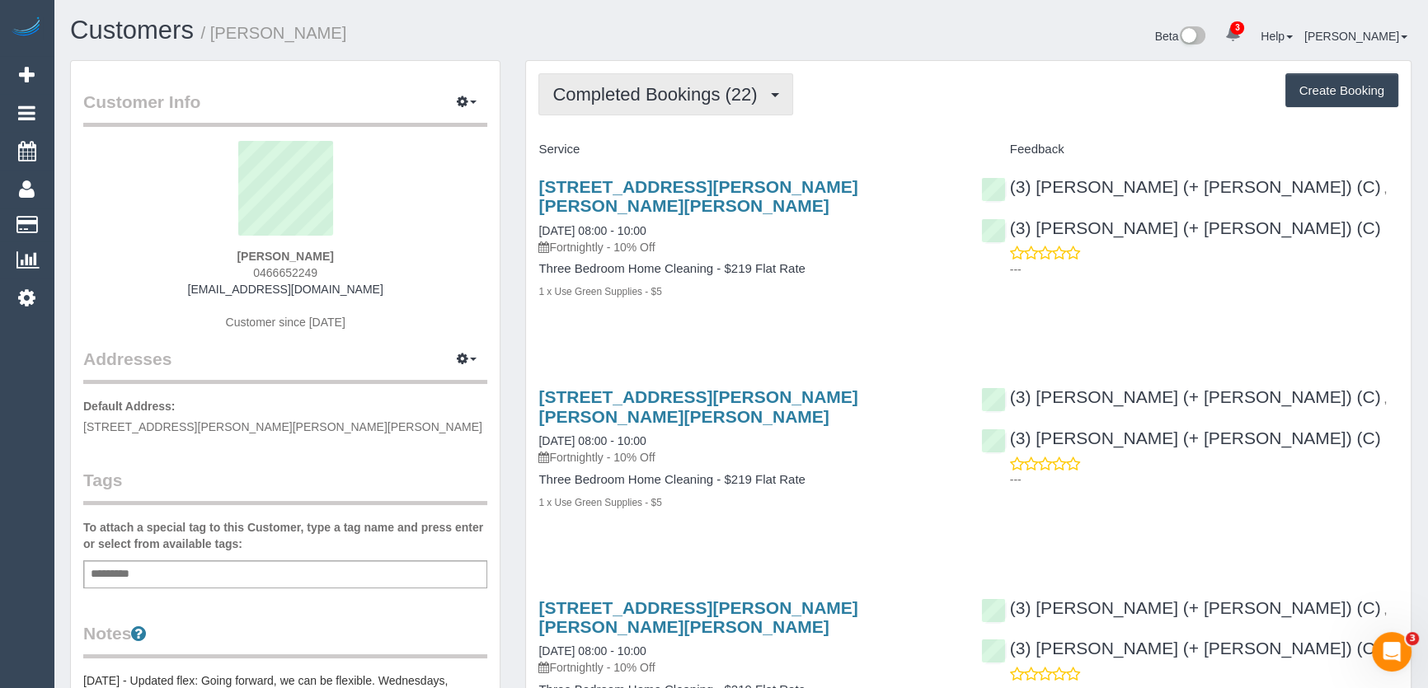
click at [684, 98] on span "Completed Bookings (22)" at bounding box center [658, 94] width 213 height 21
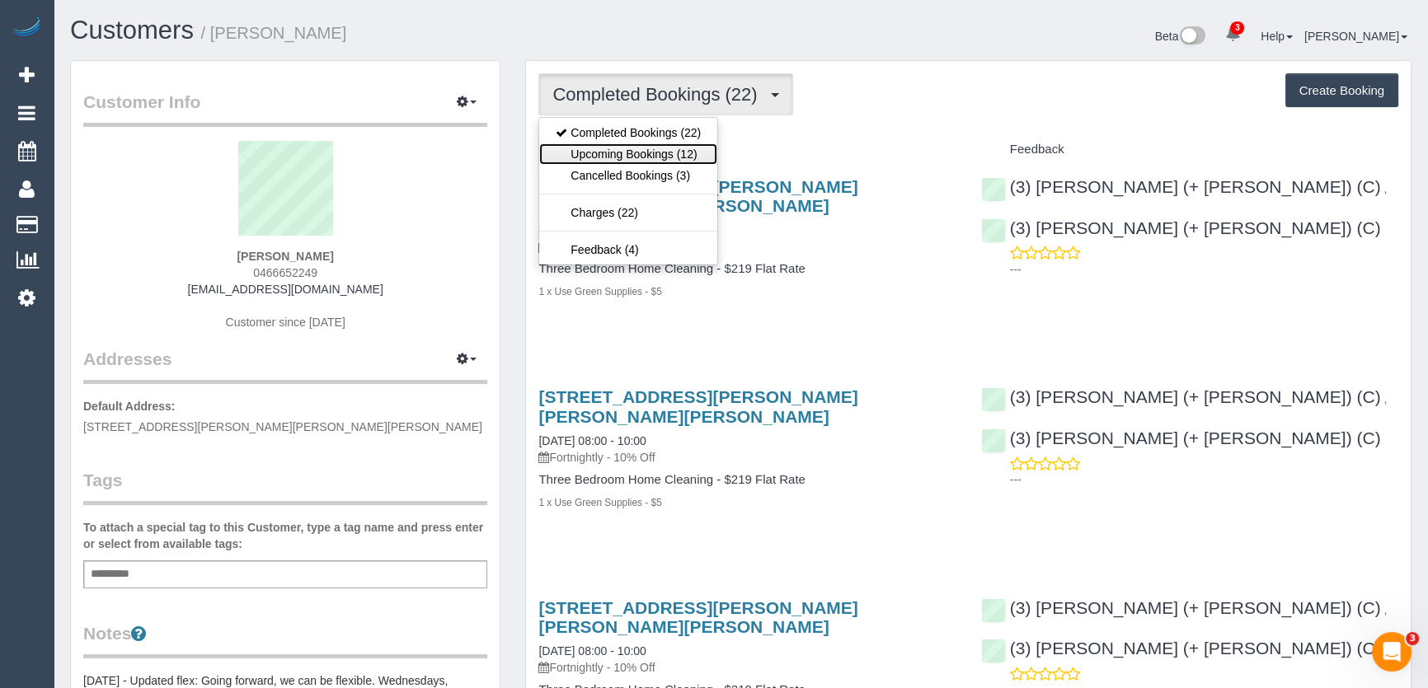
click at [670, 153] on link "Upcoming Bookings (12)" at bounding box center [628, 153] width 178 height 21
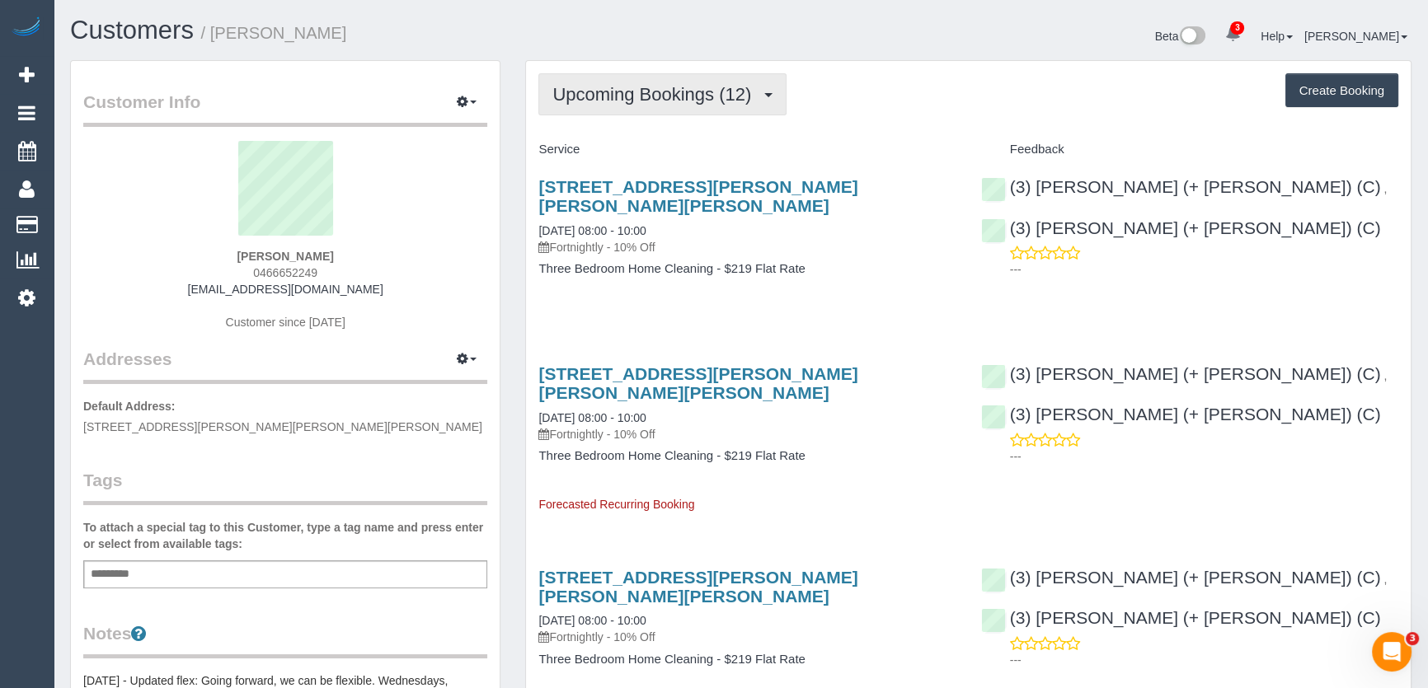
click at [667, 103] on button "Upcoming Bookings (12)" at bounding box center [662, 94] width 248 height 42
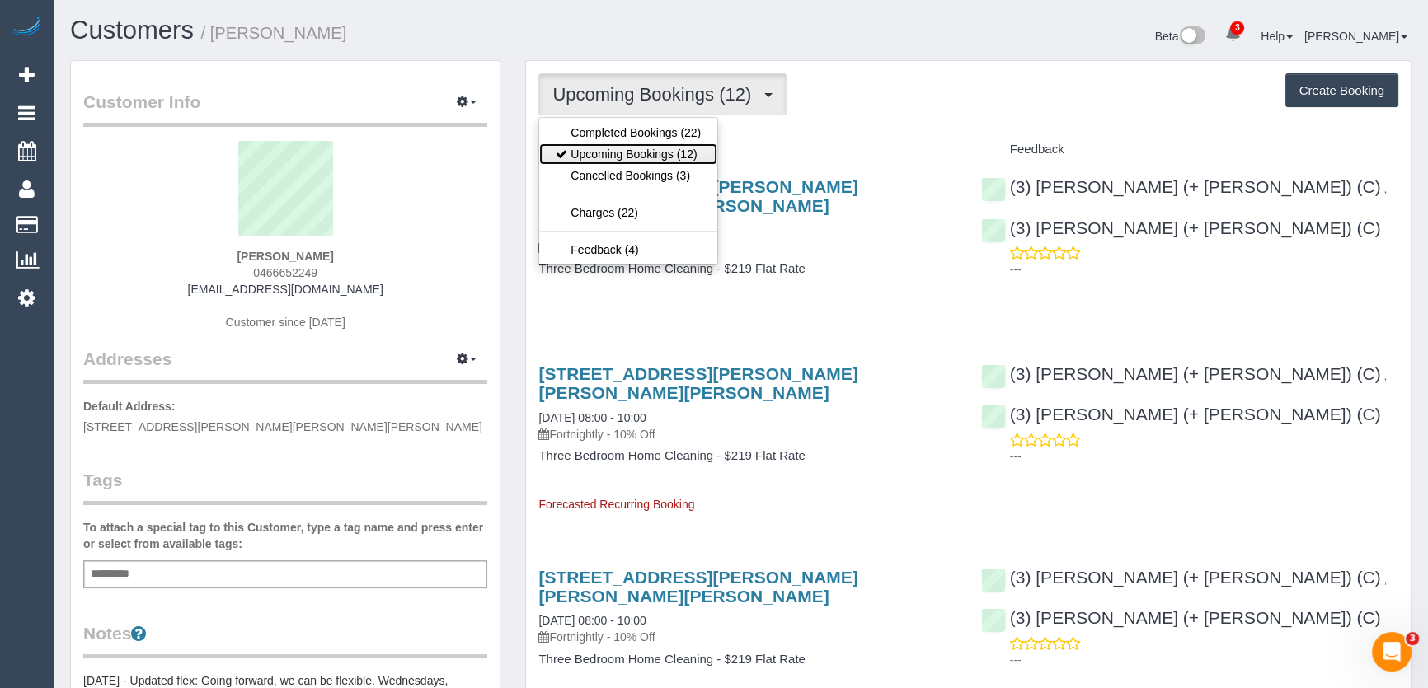
click at [667, 151] on link "Upcoming Bookings (12)" at bounding box center [628, 153] width 178 height 21
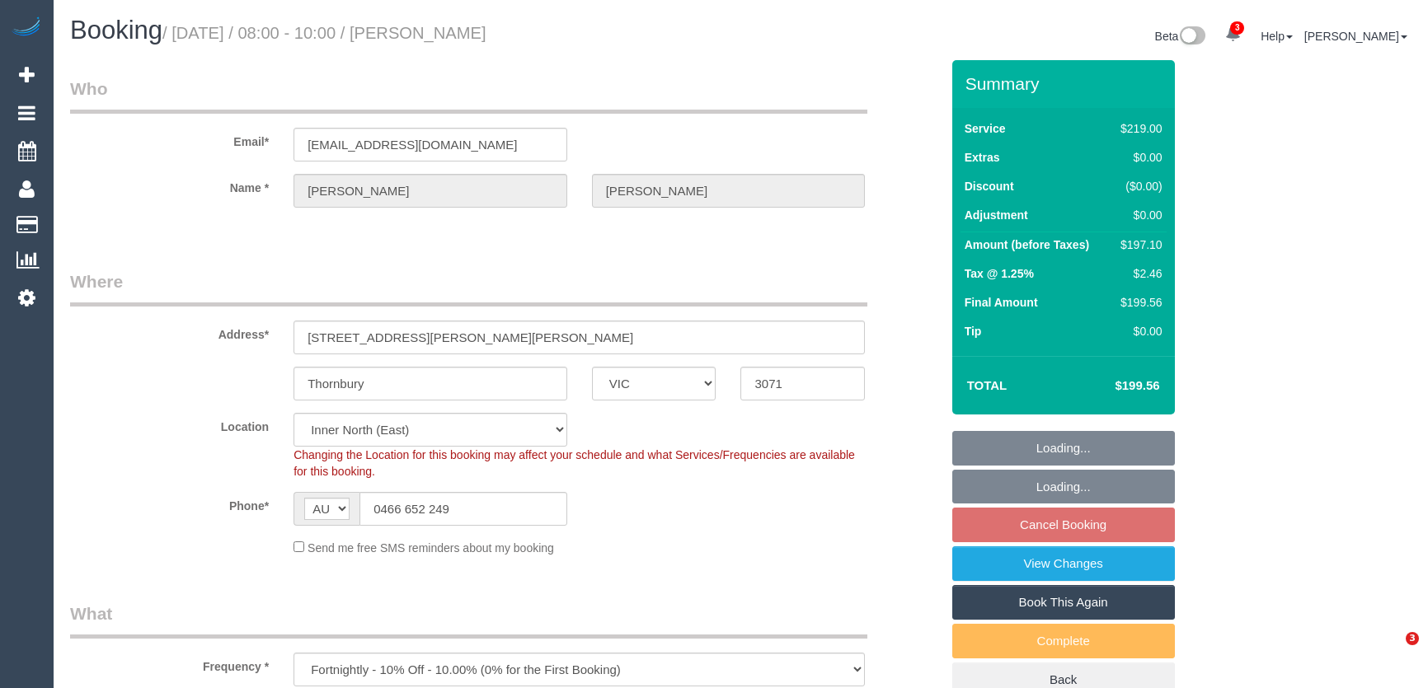
select select "VIC"
select select "spot2"
select select "number:27"
select select "number:14"
select select "number:18"
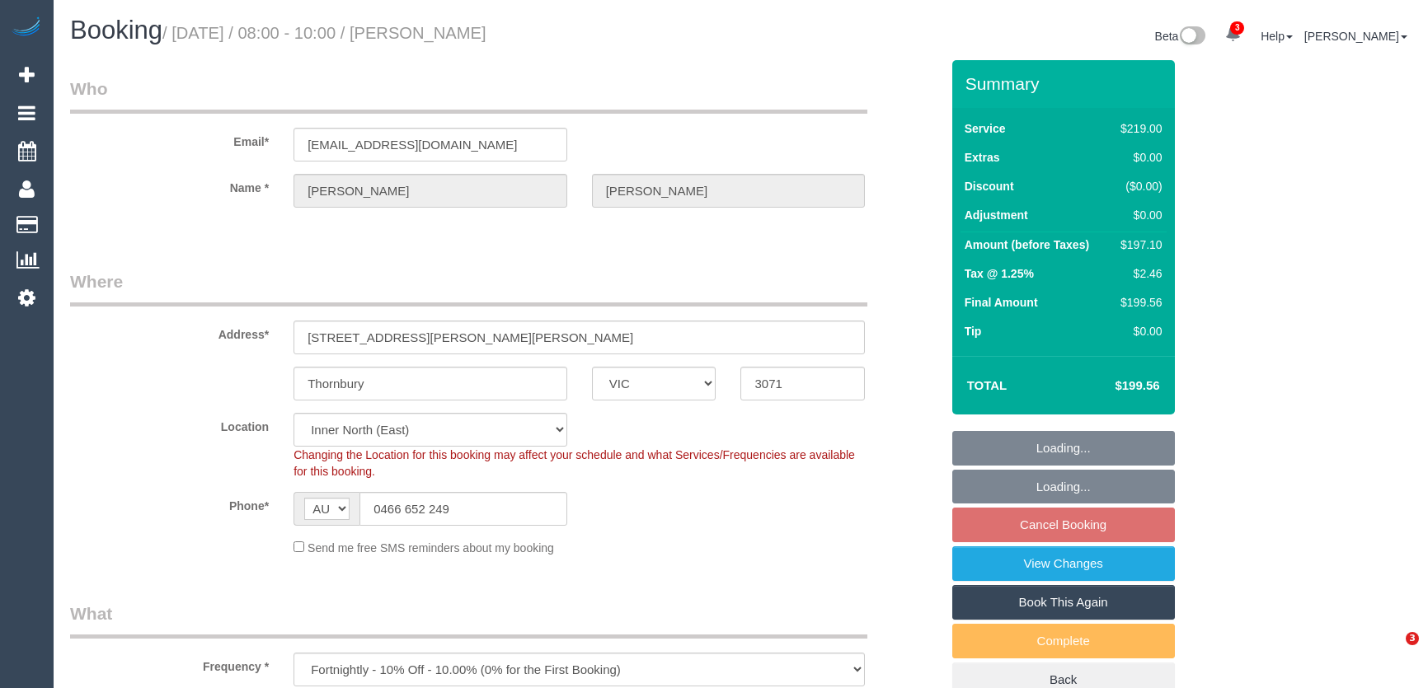
select select "number:24"
select select "number:34"
select select "number:13"
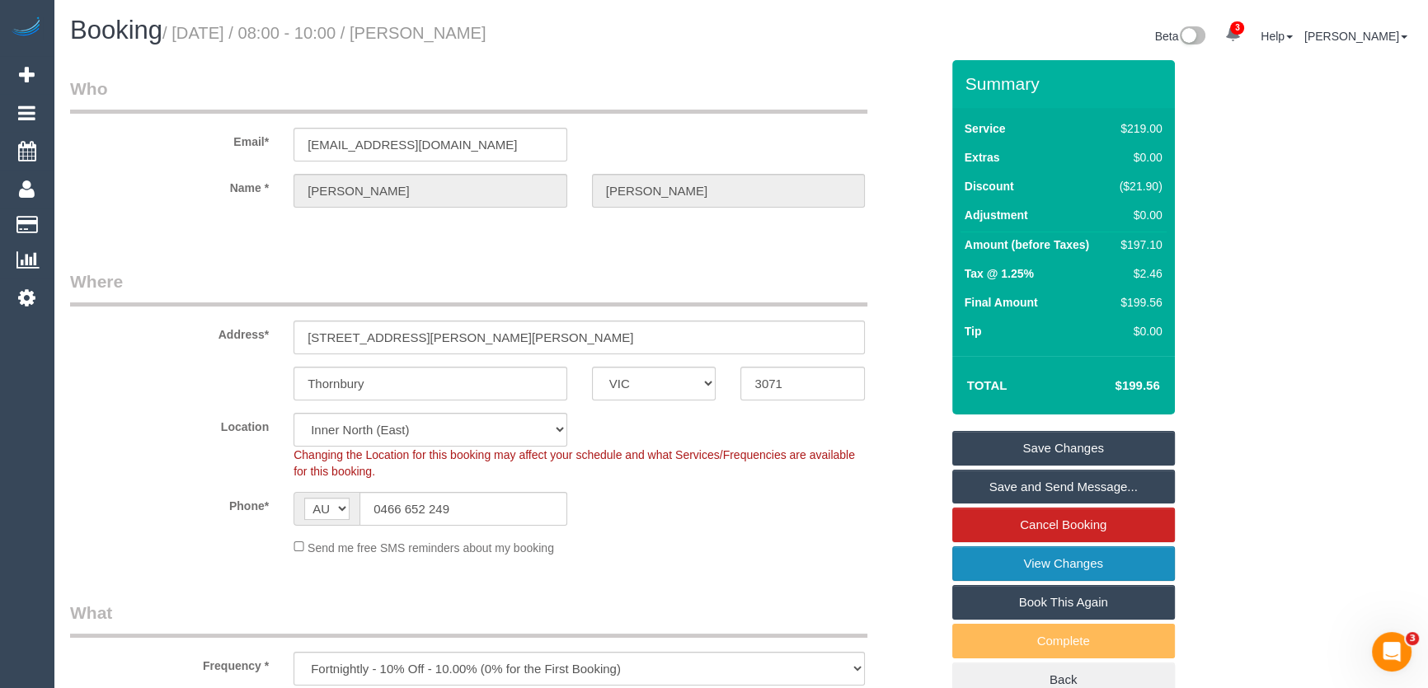
drag, startPoint x: 1049, startPoint y: 562, endPoint x: 1013, endPoint y: 562, distance: 36.3
click at [1049, 562] on link "View Changes" at bounding box center [1063, 564] width 223 height 35
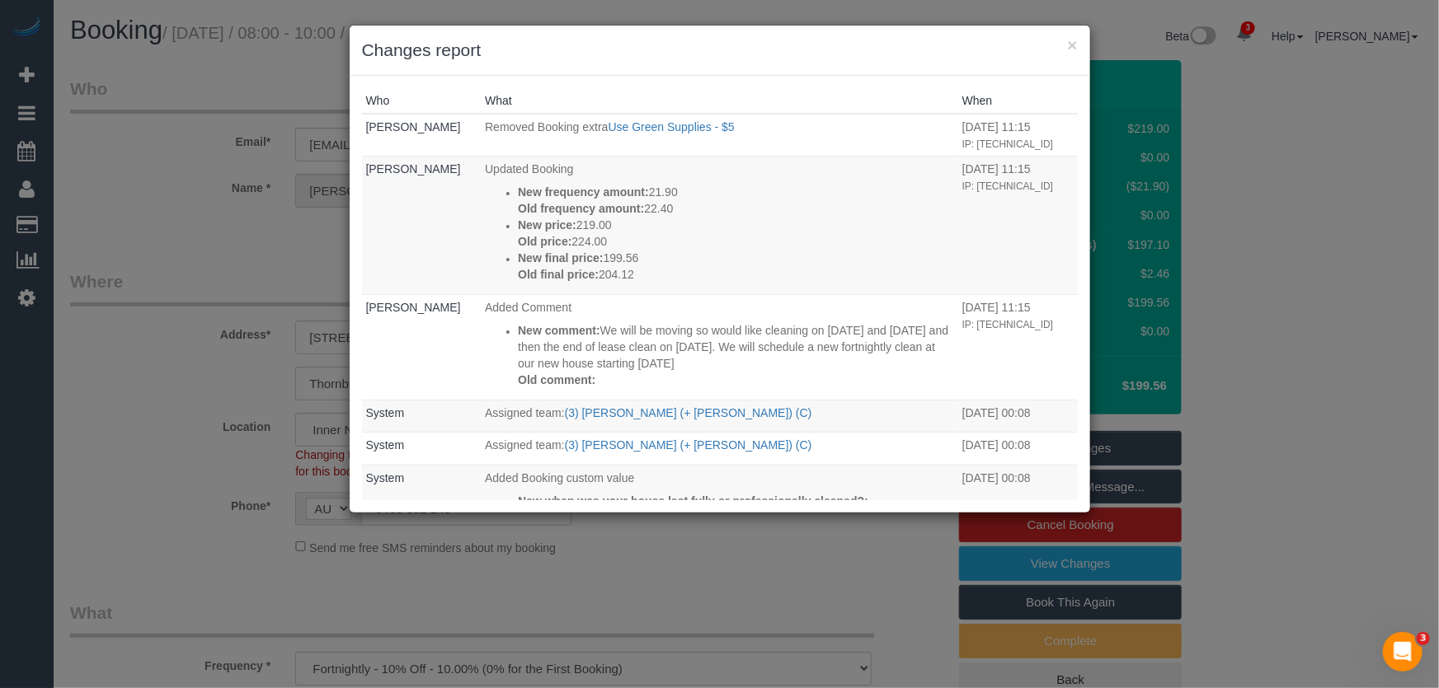
click at [874, 556] on div "× Changes report Who What When [PERSON_NAME] Removed Booking extra Use Green Su…" at bounding box center [719, 344] width 1439 height 688
